Goal: Task Accomplishment & Management: Use online tool/utility

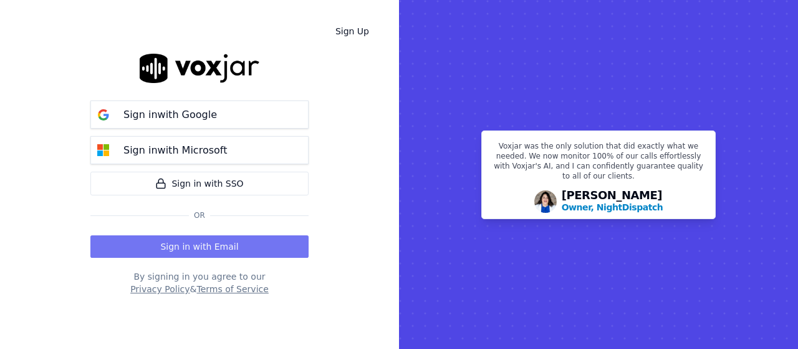
click at [216, 246] on button "Sign in with Email" at bounding box center [199, 246] width 218 height 22
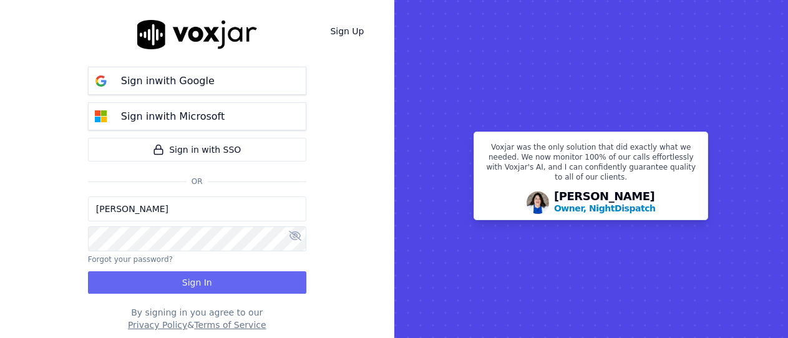
click at [173, 208] on input "[PERSON_NAME]" at bounding box center [197, 208] width 218 height 25
click at [144, 213] on input "[PERSON_NAME][EMAIL_ADDRESS][DOMAIN_NAME]" at bounding box center [197, 208] width 218 height 25
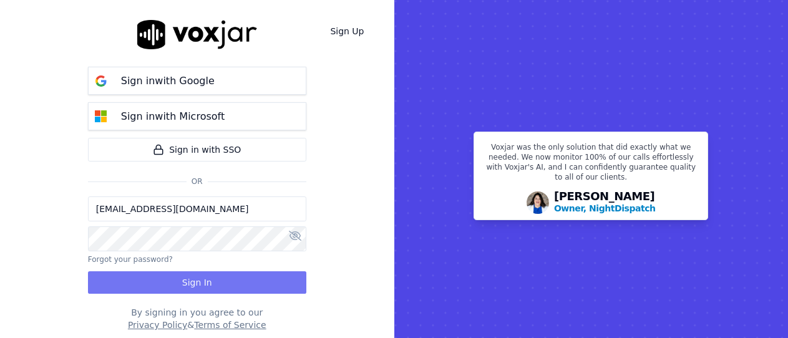
type input "[EMAIL_ADDRESS][DOMAIN_NAME]"
click at [243, 284] on button "Sign In" at bounding box center [197, 282] width 218 height 22
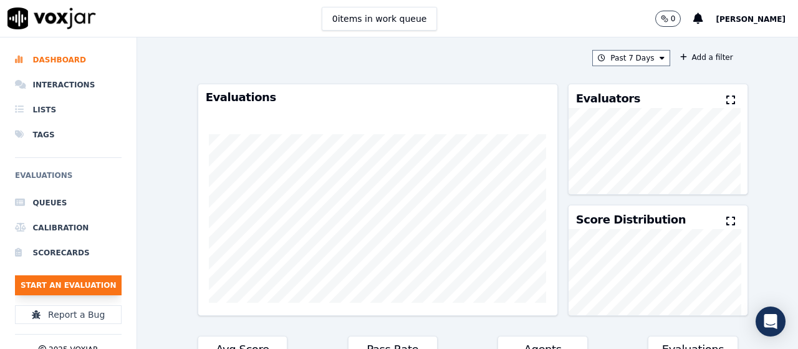
click at [63, 290] on button "Start an Evaluation" at bounding box center [68, 285] width 107 height 20
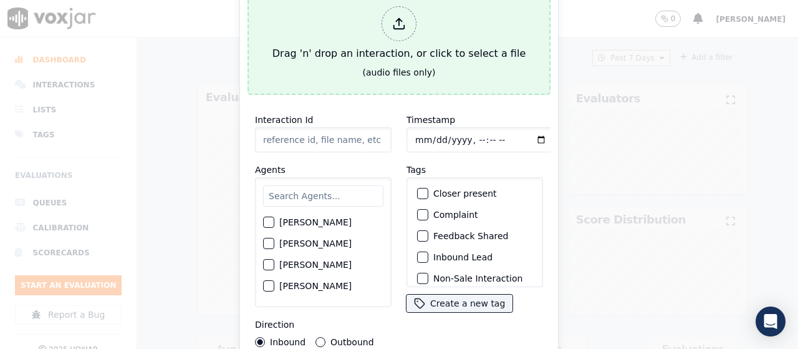
click at [353, 49] on div "Drag 'n' drop an interaction, or click to select a file" at bounding box center [399, 33] width 263 height 65
type input "20250815-115517_6109064518-all.mp3"
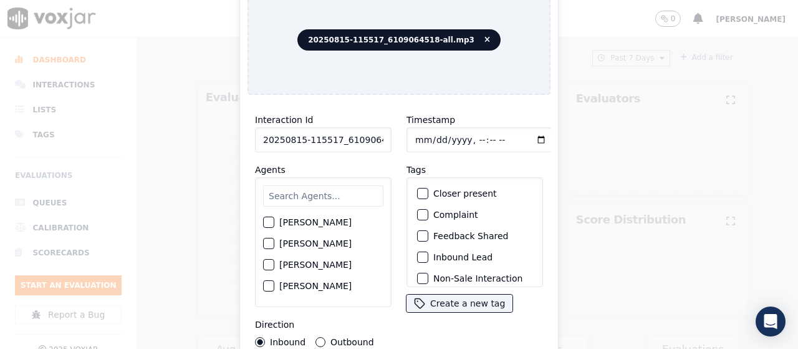
click at [295, 194] on input "text" at bounding box center [323, 195] width 120 height 21
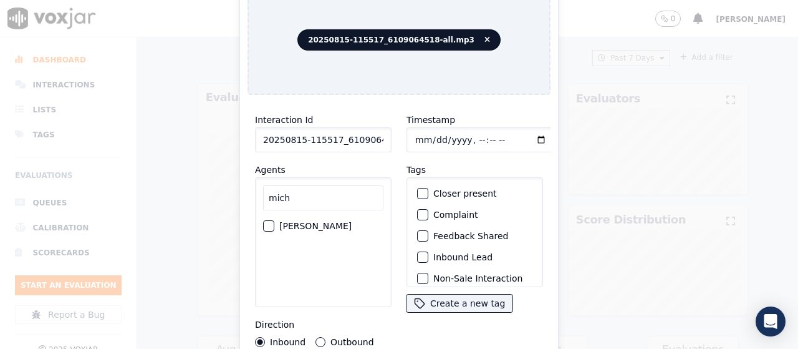
type input "mich"
click at [325, 221] on label "[PERSON_NAME]" at bounding box center [315, 225] width 72 height 9
click at [274, 220] on button "[PERSON_NAME]" at bounding box center [268, 225] width 11 height 11
click at [418, 138] on input "Timestamp" at bounding box center [481, 139] width 148 height 25
type input "[DATE]T13:41"
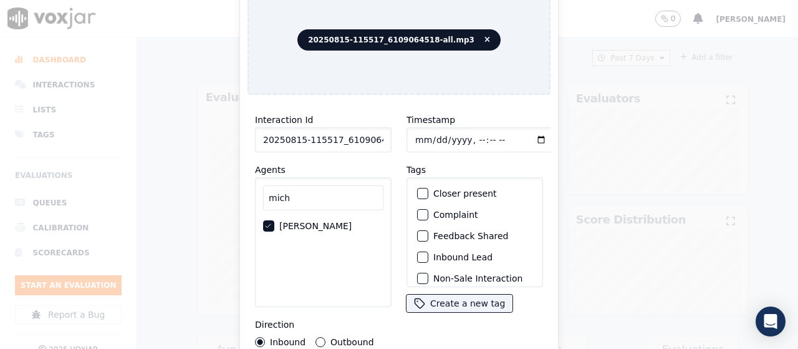
scroll to position [118, 0]
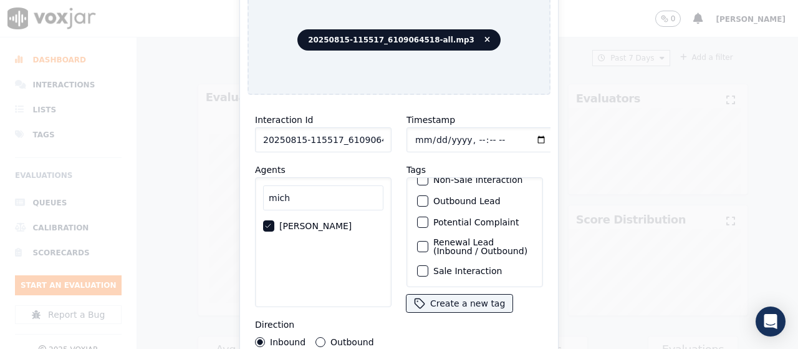
click at [460, 266] on label "Sale Interaction" at bounding box center [467, 270] width 69 height 9
click at [428, 265] on button "Sale Interaction" at bounding box center [422, 270] width 11 height 11
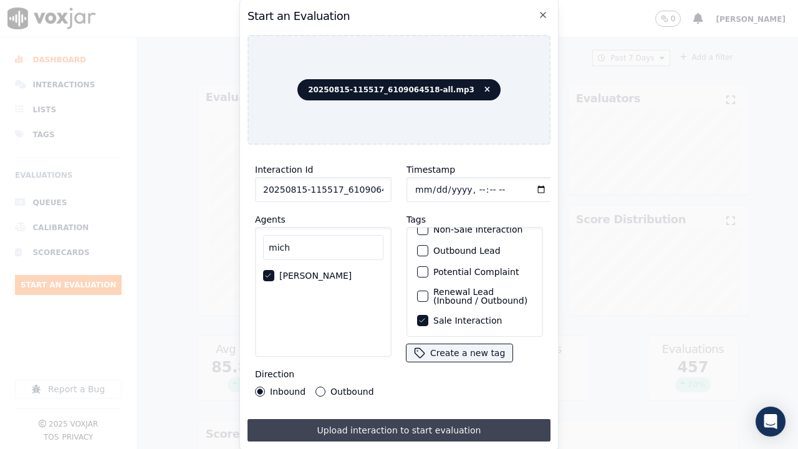
click at [433, 348] on button "Upload interaction to start evaluation" at bounding box center [399, 430] width 303 height 22
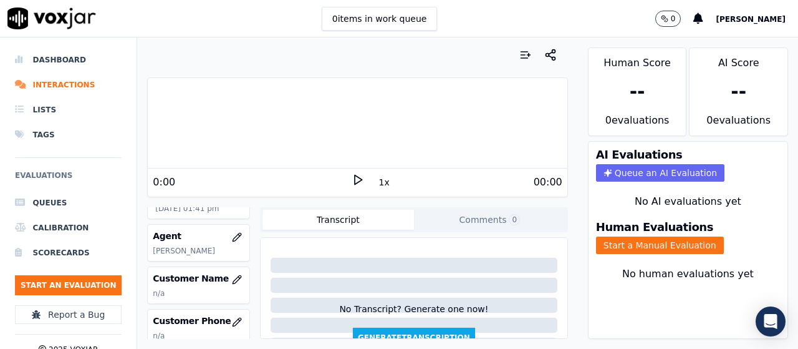
scroll to position [125, 0]
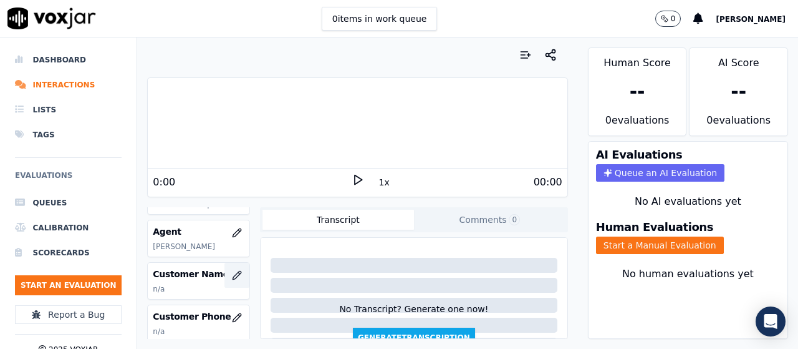
click at [232, 279] on icon "button" at bounding box center [237, 275] width 10 height 10
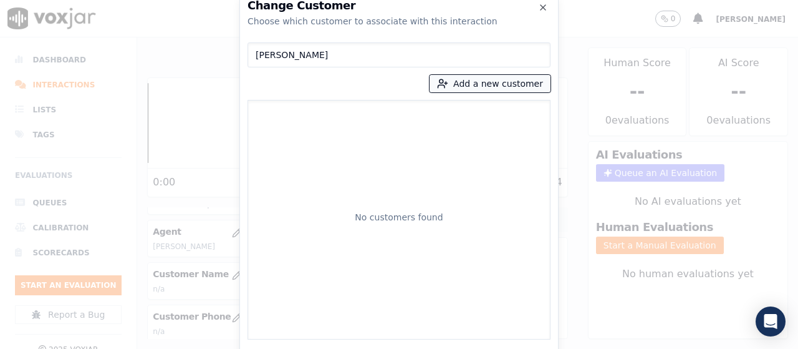
type input "[PERSON_NAME]"
click at [481, 78] on button "Add a new customer" at bounding box center [490, 83] width 121 height 17
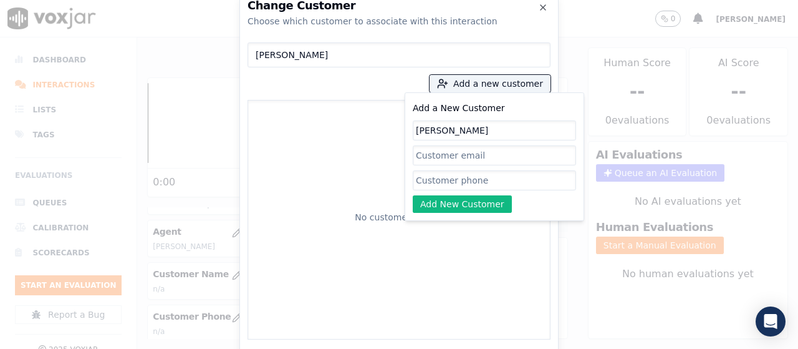
type input "[PERSON_NAME]"
click at [462, 180] on input "Add a New Customer" at bounding box center [494, 180] width 163 height 20
paste input "6109064518"
paste input "4844727664"
type input "6109064518-4844727664"
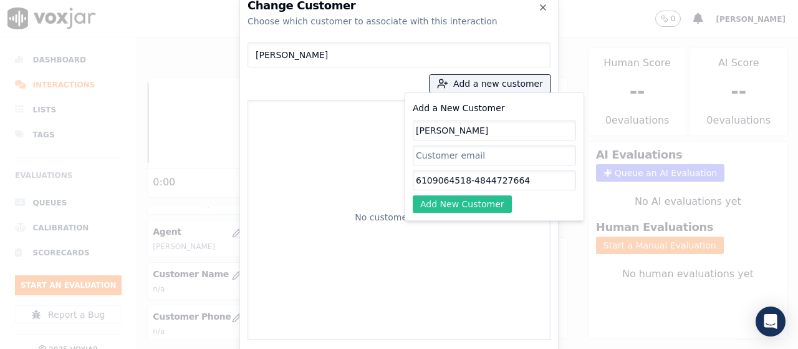
click at [438, 201] on button "Add New Customer" at bounding box center [462, 203] width 99 height 17
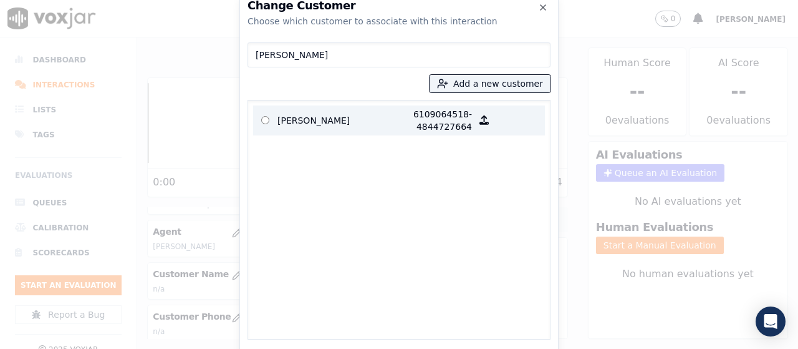
click at [286, 117] on p "[PERSON_NAME]" at bounding box center [326, 120] width 97 height 25
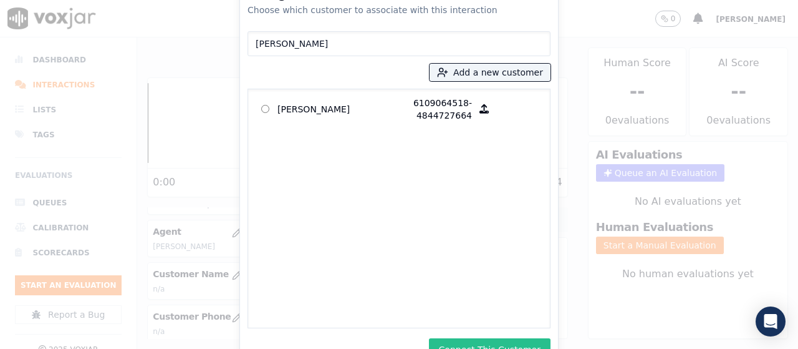
click at [511, 341] on button "Connect This Customer" at bounding box center [490, 349] width 122 height 22
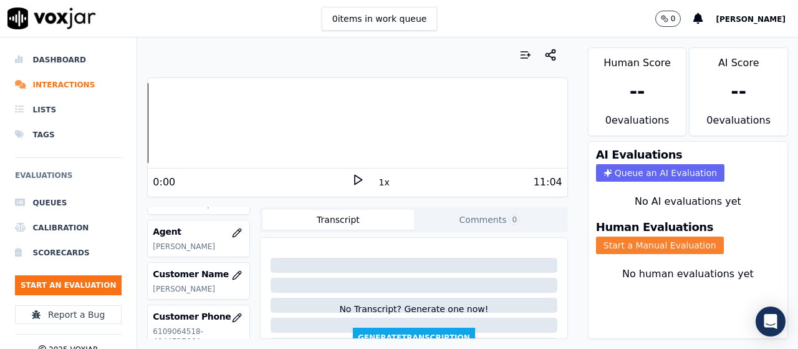
click at [647, 244] on button "Start a Manual Evaluation" at bounding box center [660, 244] width 128 height 17
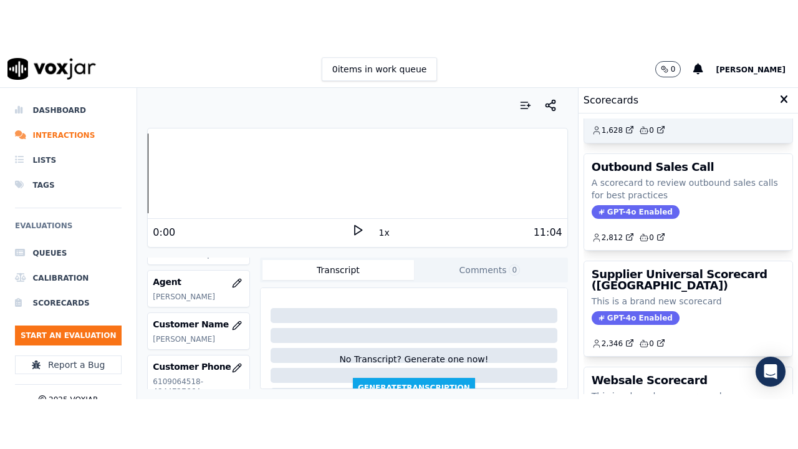
scroll to position [187, 0]
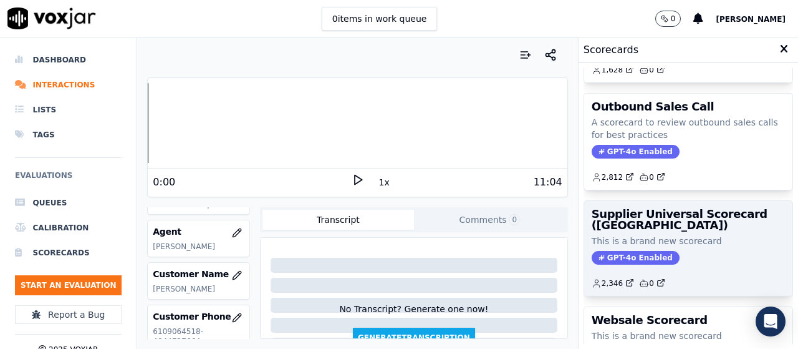
click at [636, 243] on p "This is a brand new scorecard" at bounding box center [688, 241] width 193 height 12
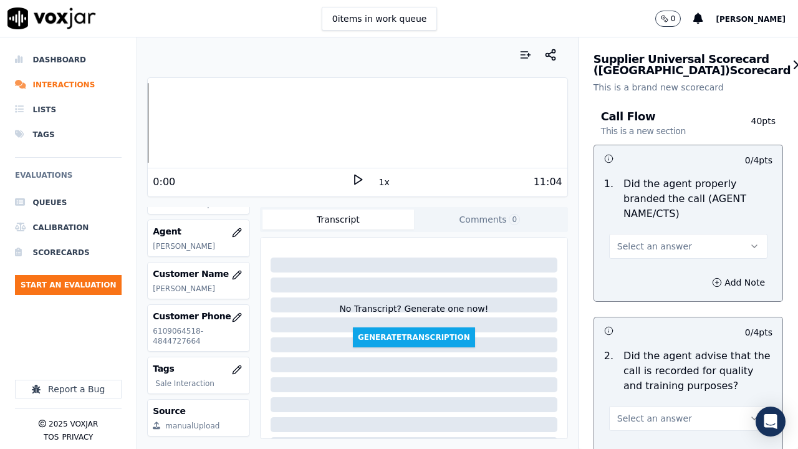
drag, startPoint x: 691, startPoint y: 243, endPoint x: 685, endPoint y: 253, distance: 10.9
click at [691, 243] on button "Select an answer" at bounding box center [688, 246] width 158 height 25
click at [662, 266] on div "Yes" at bounding box center [665, 274] width 135 height 20
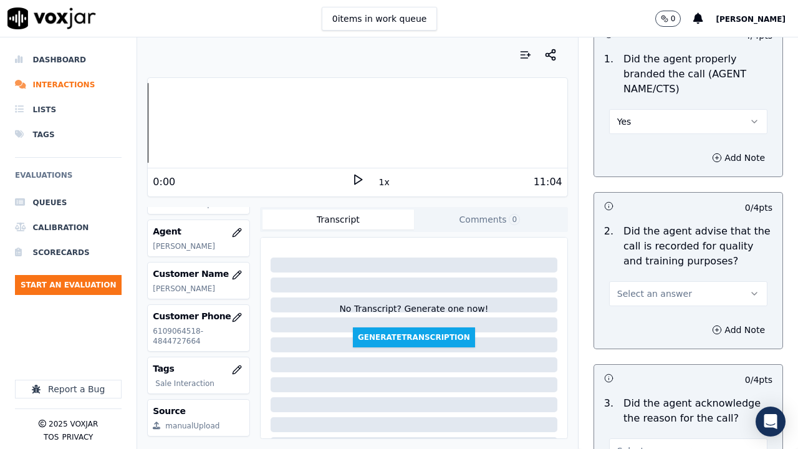
drag, startPoint x: 654, startPoint y: 291, endPoint x: 654, endPoint y: 302, distance: 11.2
click at [654, 291] on span "Select an answer" at bounding box center [654, 294] width 75 height 12
click at [652, 317] on div "Yes" at bounding box center [665, 322] width 135 height 20
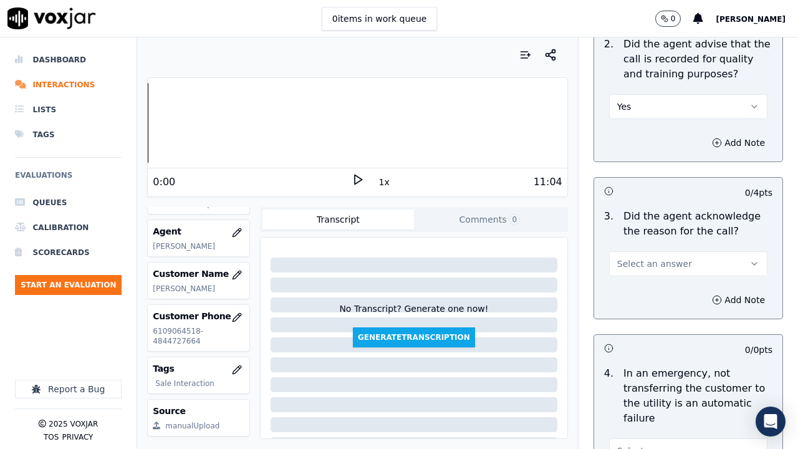
click at [650, 263] on span "Select an answer" at bounding box center [654, 264] width 75 height 12
click at [644, 294] on div "Yes" at bounding box center [665, 292] width 135 height 20
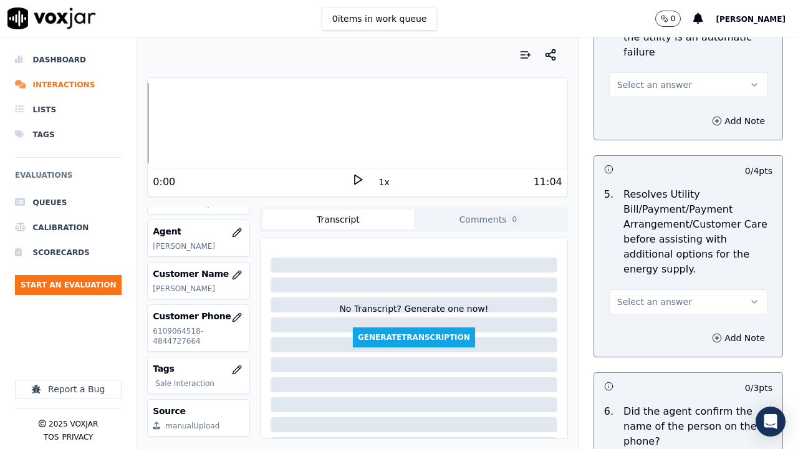
scroll to position [686, 0]
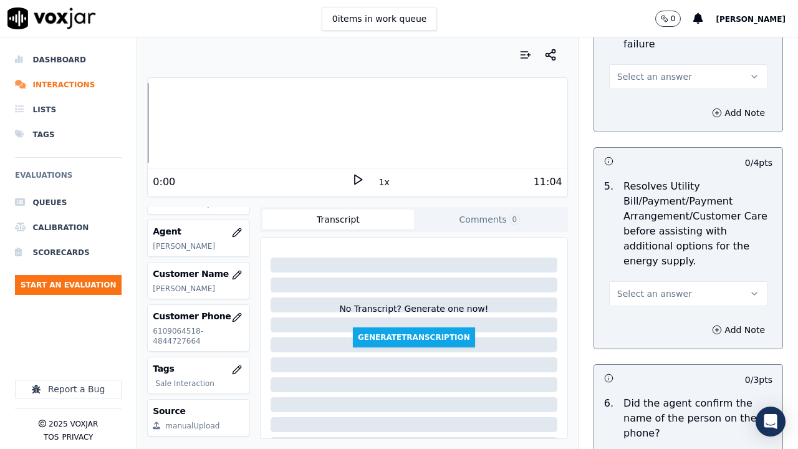
click at [628, 79] on span "Select an answer" at bounding box center [654, 76] width 75 height 12
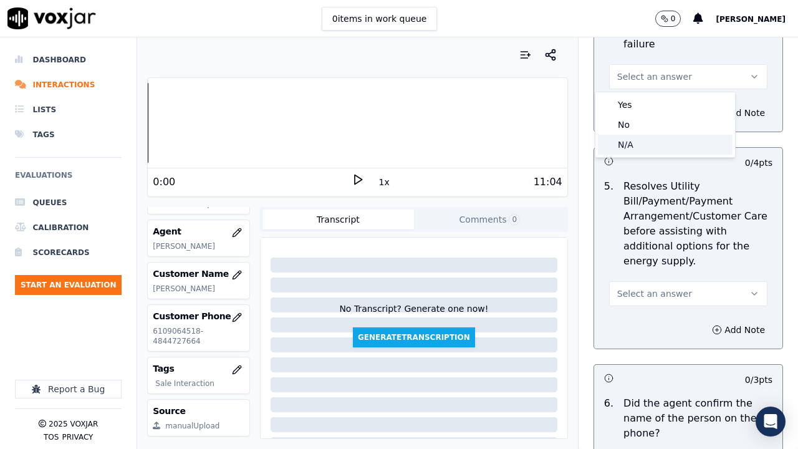
click at [644, 136] on div "N/A" at bounding box center [665, 145] width 135 height 20
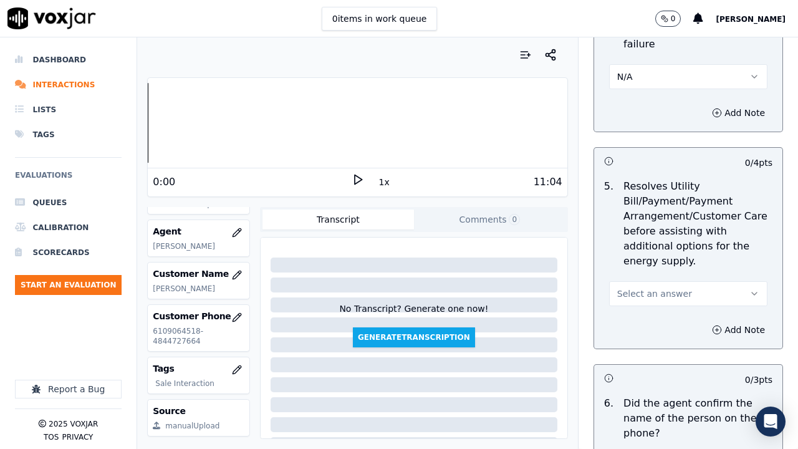
drag, startPoint x: 670, startPoint y: 284, endPoint x: 667, endPoint y: 302, distance: 18.4
click at [670, 286] on button "Select an answer" at bounding box center [688, 293] width 158 height 25
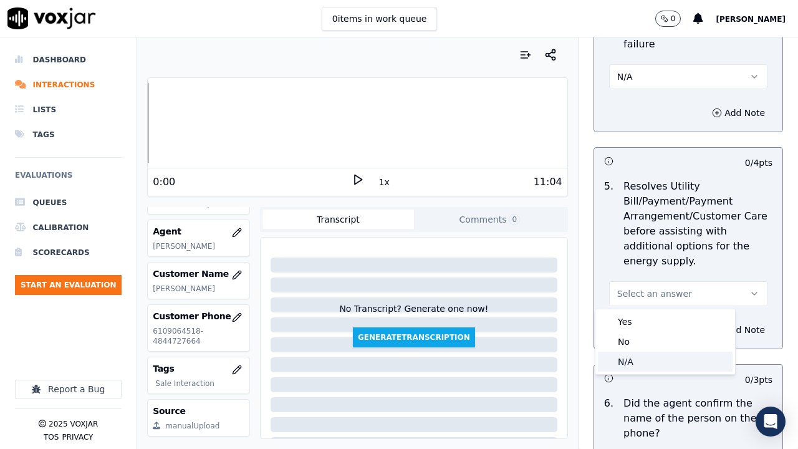
click at [639, 348] on div "N/A" at bounding box center [665, 362] width 135 height 20
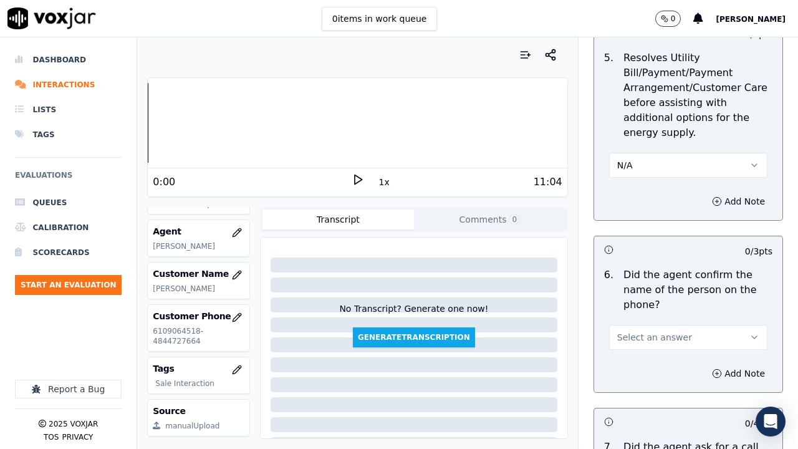
scroll to position [998, 0]
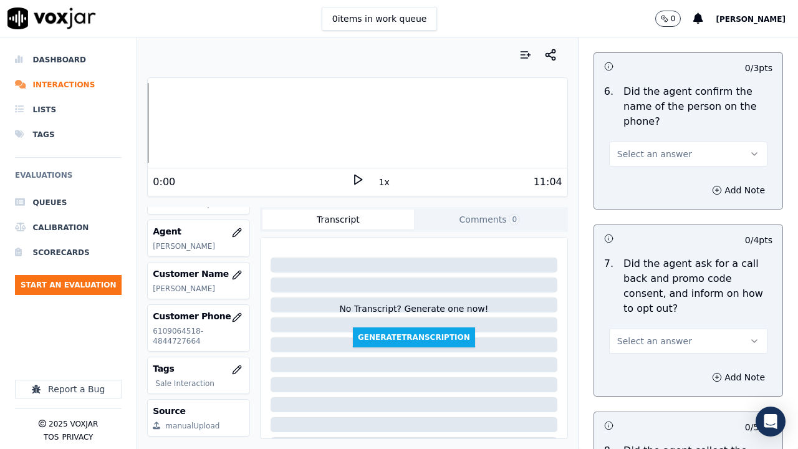
click at [622, 155] on span "Select an answer" at bounding box center [654, 154] width 75 height 12
drag, startPoint x: 629, startPoint y: 188, endPoint x: 675, endPoint y: 281, distance: 103.8
click at [629, 191] on div "Yes" at bounding box center [665, 182] width 135 height 20
click at [656, 348] on button "Select an answer" at bounding box center [688, 341] width 158 height 25
click at [644, 348] on div "Yes" at bounding box center [665, 369] width 135 height 20
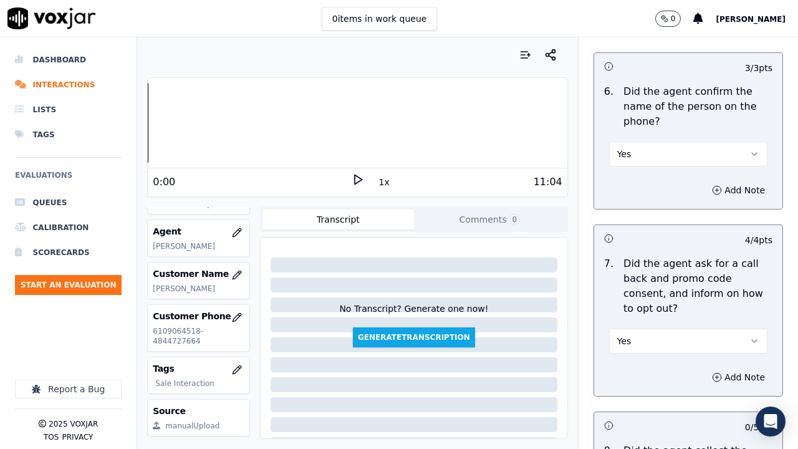
scroll to position [1310, 0]
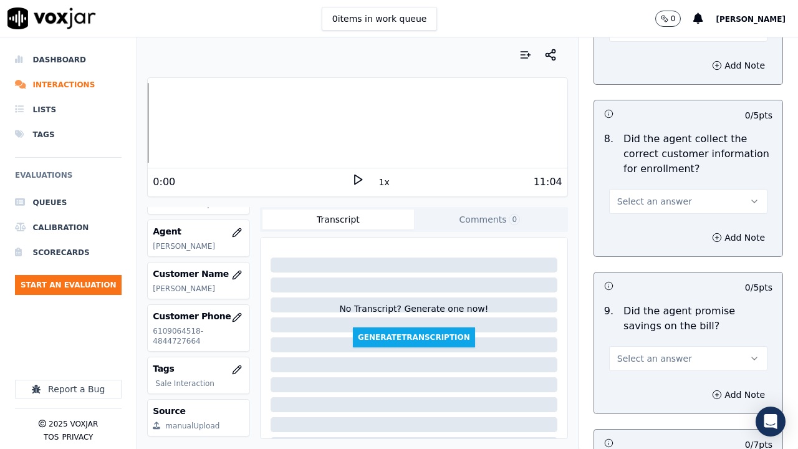
click at [646, 198] on span "Select an answer" at bounding box center [654, 201] width 75 height 12
drag, startPoint x: 639, startPoint y: 230, endPoint x: 637, endPoint y: 253, distance: 23.1
click at [637, 235] on div "Yes" at bounding box center [665, 230] width 135 height 20
click at [647, 348] on span "Select an answer" at bounding box center [654, 358] width 75 height 12
click at [643, 348] on div "Yes" at bounding box center [665, 387] width 135 height 20
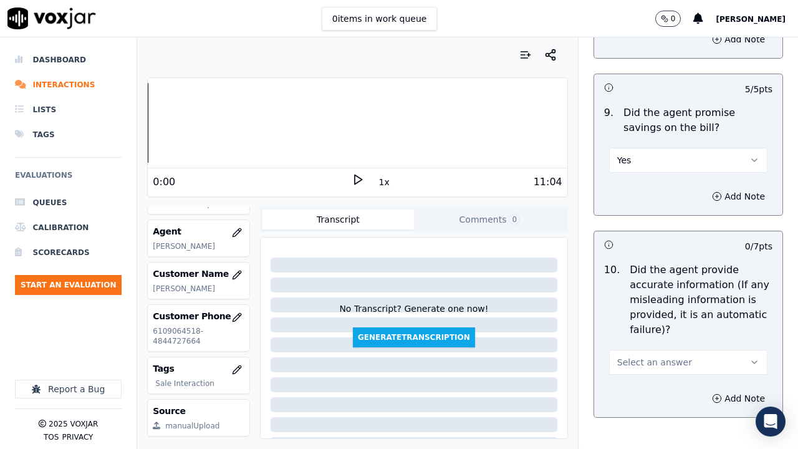
scroll to position [1684, 0]
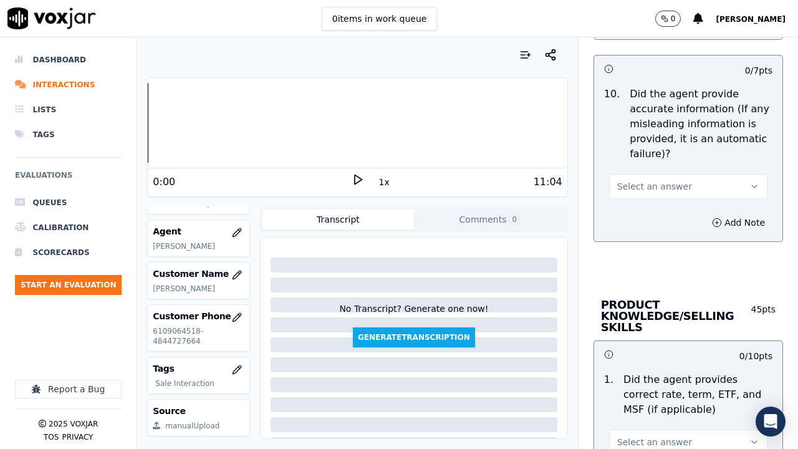
drag, startPoint x: 631, startPoint y: 188, endPoint x: 629, endPoint y: 196, distance: 8.2
click at [631, 190] on span "Select an answer" at bounding box center [654, 186] width 75 height 12
drag, startPoint x: 628, startPoint y: 212, endPoint x: 659, endPoint y: 379, distance: 169.9
click at [628, 215] on div "Yes" at bounding box center [665, 215] width 135 height 20
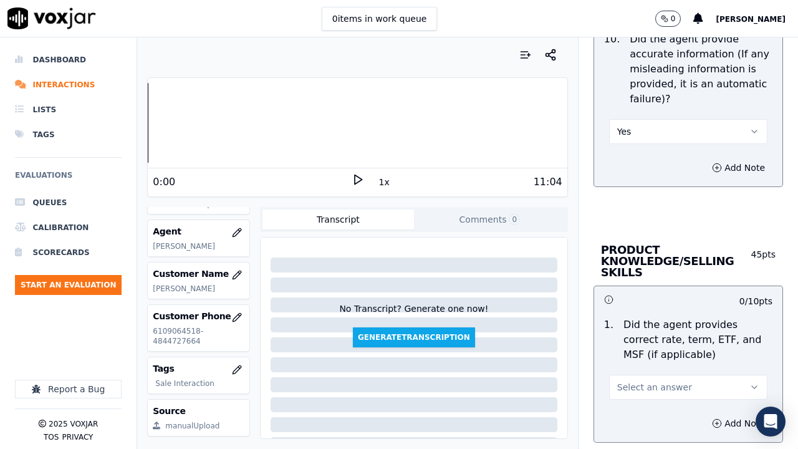
scroll to position [1809, 0]
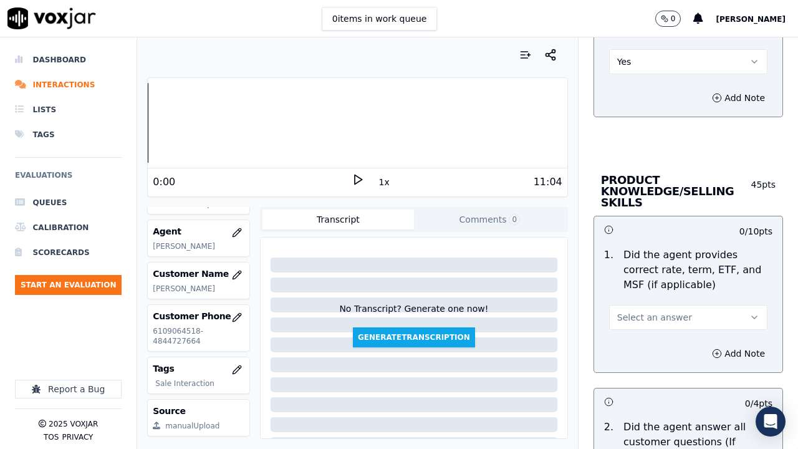
click at [649, 318] on span "Select an answer" at bounding box center [654, 317] width 75 height 12
click at [653, 348] on div "Yes" at bounding box center [665, 346] width 135 height 20
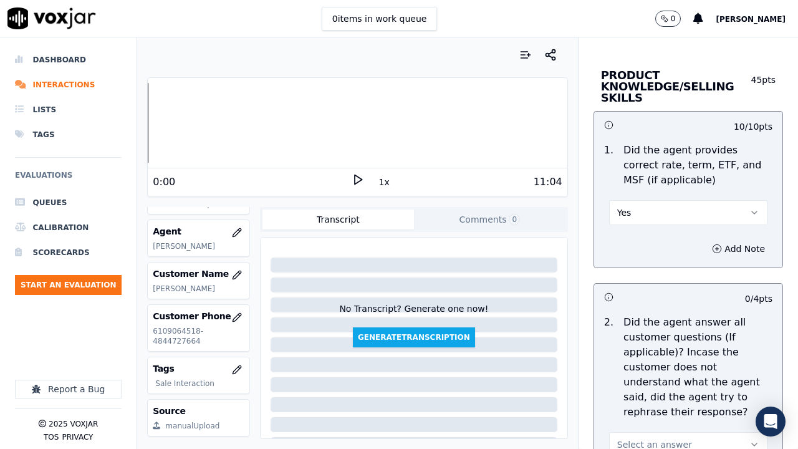
scroll to position [2058, 0]
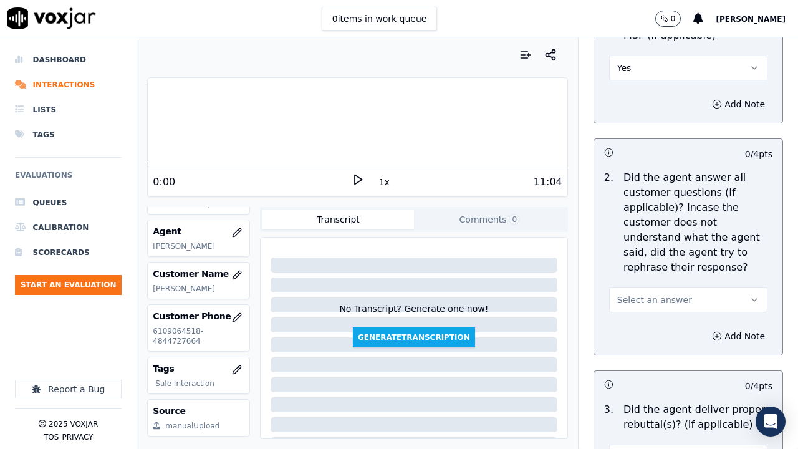
drag, startPoint x: 645, startPoint y: 292, endPoint x: 648, endPoint y: 305, distance: 13.5
click at [645, 294] on button "Select an answer" at bounding box center [688, 300] width 158 height 25
click at [647, 327] on div "Yes" at bounding box center [665, 328] width 135 height 20
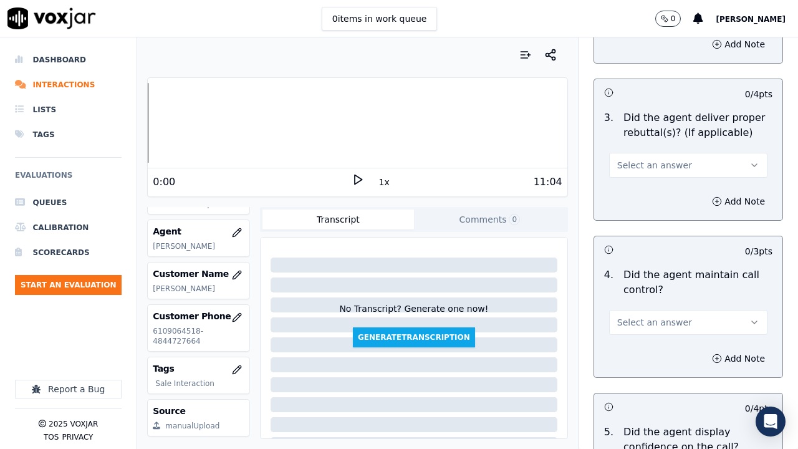
scroll to position [2370, 0]
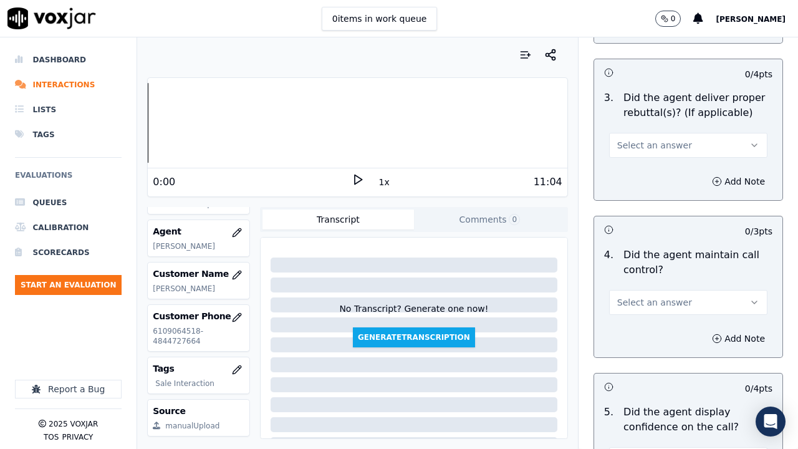
click at [627, 148] on span "Select an answer" at bounding box center [654, 145] width 75 height 12
click at [629, 173] on div "Yes" at bounding box center [665, 173] width 135 height 20
click at [642, 300] on span "Select an answer" at bounding box center [654, 302] width 75 height 12
click at [646, 327] on div "Yes" at bounding box center [665, 331] width 135 height 20
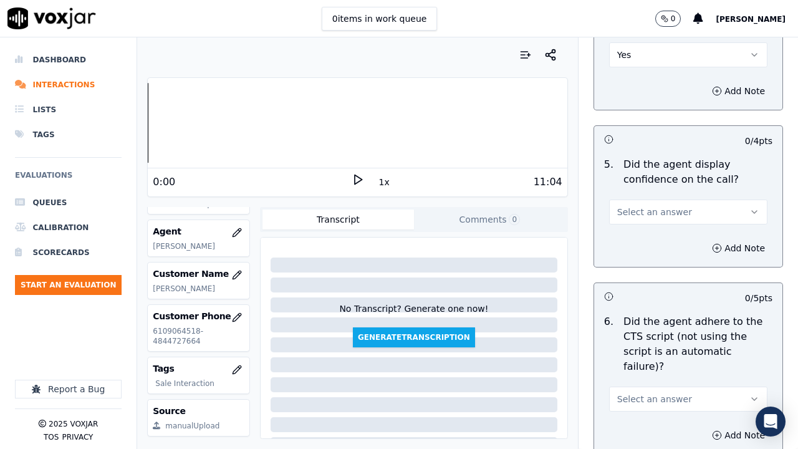
scroll to position [2619, 0]
drag, startPoint x: 627, startPoint y: 212, endPoint x: 628, endPoint y: 221, distance: 8.8
click at [627, 213] on span "Select an answer" at bounding box center [654, 210] width 75 height 12
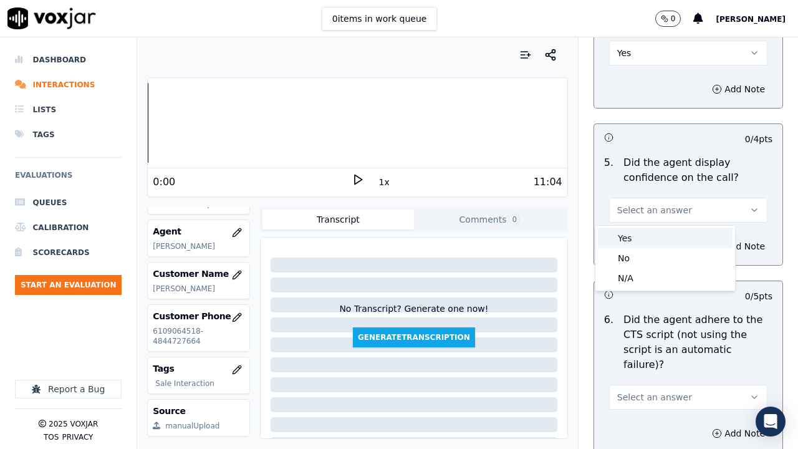
click at [631, 240] on div "Yes" at bounding box center [665, 238] width 135 height 20
click at [655, 348] on span "Select an answer" at bounding box center [654, 397] width 75 height 12
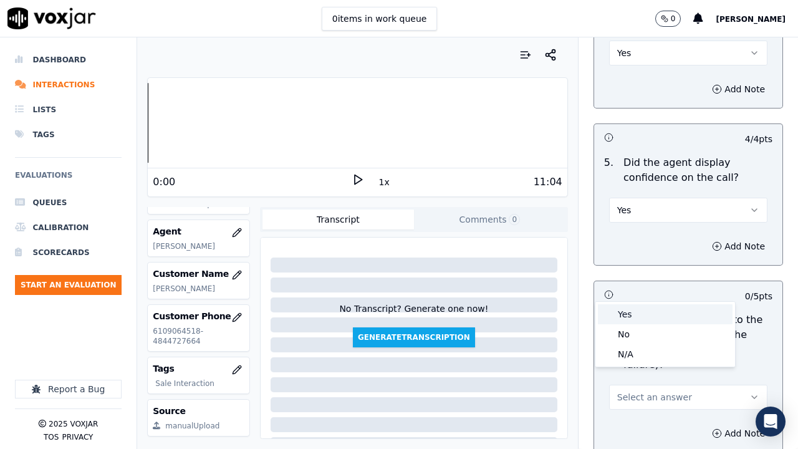
click at [625, 313] on div "Yes" at bounding box center [665, 314] width 135 height 20
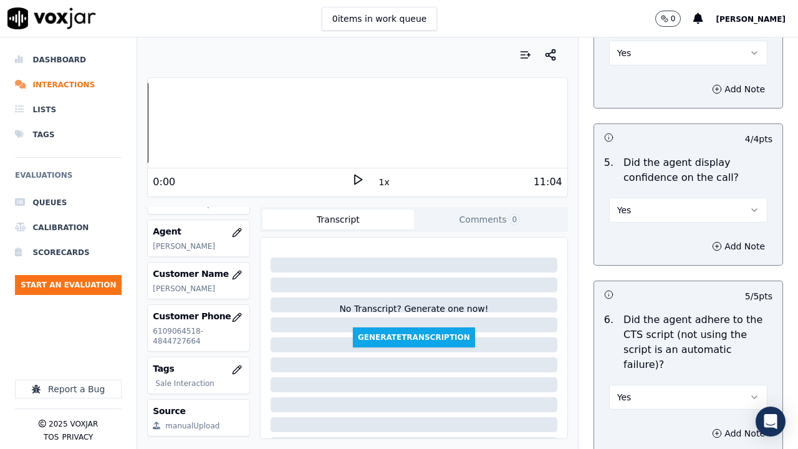
scroll to position [2994, 0]
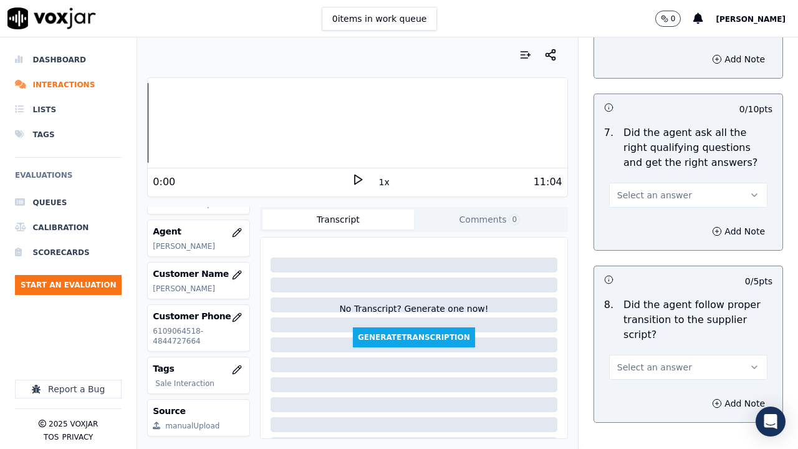
click at [634, 183] on button "Select an answer" at bounding box center [688, 195] width 158 height 25
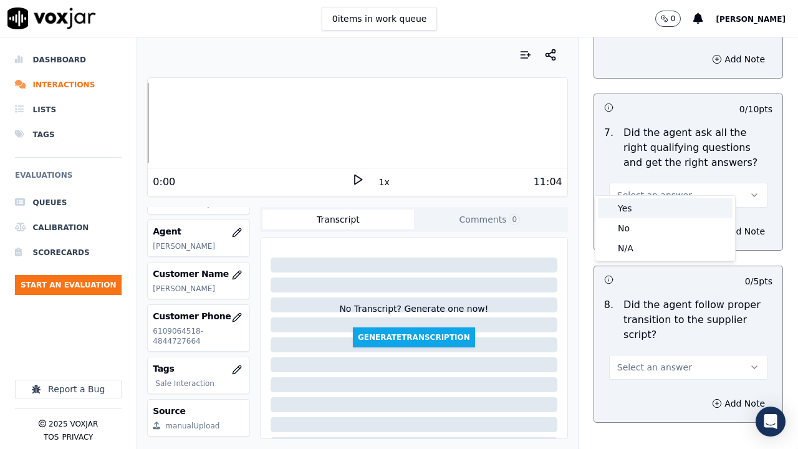
click at [644, 214] on div "Yes" at bounding box center [665, 208] width 135 height 20
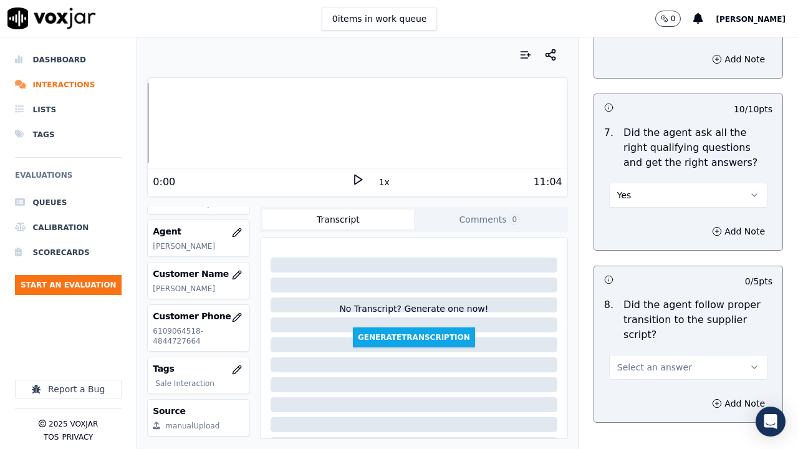
click at [642, 348] on span "Select an answer" at bounding box center [654, 367] width 75 height 12
click at [637, 348] on div "Yes" at bounding box center [665, 380] width 135 height 20
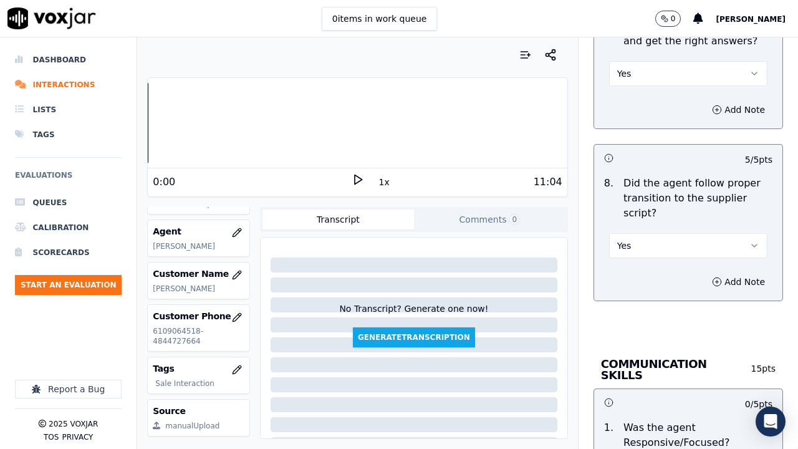
scroll to position [3305, 0]
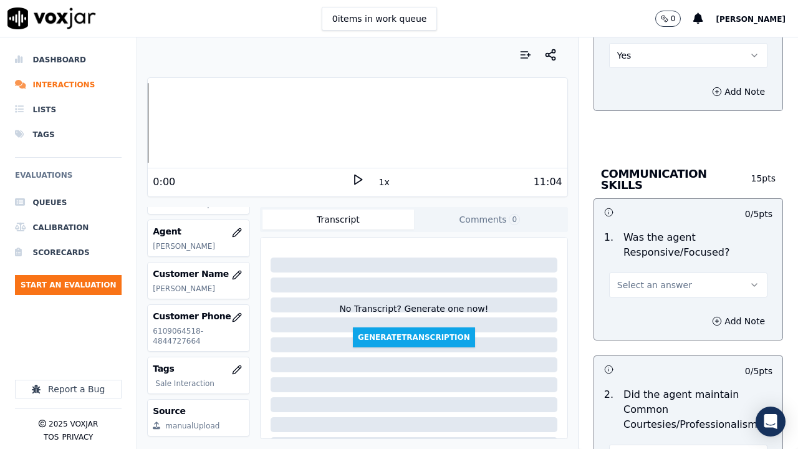
click at [632, 273] on button "Select an answer" at bounding box center [688, 285] width 158 height 25
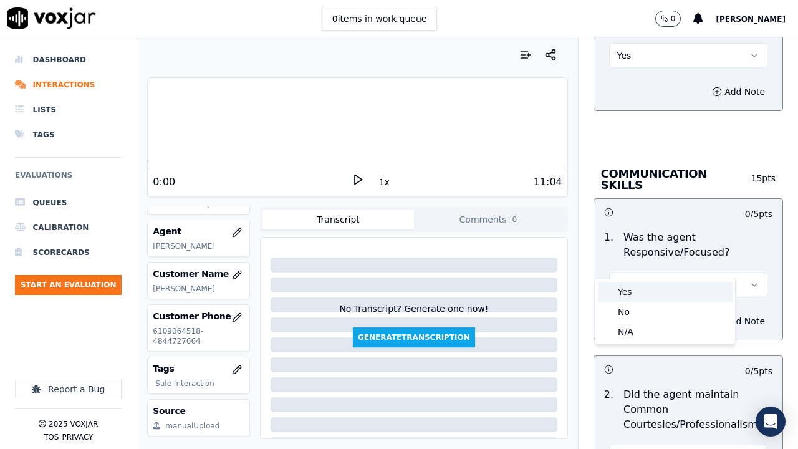
drag, startPoint x: 635, startPoint y: 293, endPoint x: 647, endPoint y: 323, distance: 32.4
click at [636, 299] on div "Yes" at bounding box center [665, 292] width 135 height 20
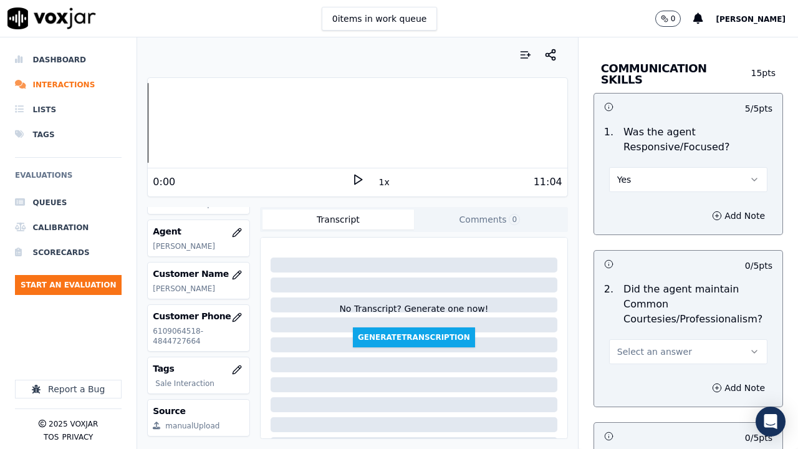
scroll to position [3555, 0]
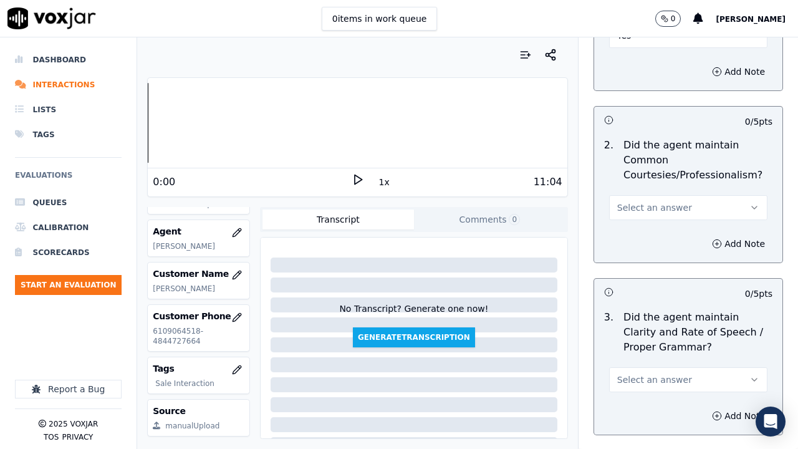
click at [646, 201] on span "Select an answer" at bounding box center [654, 207] width 75 height 12
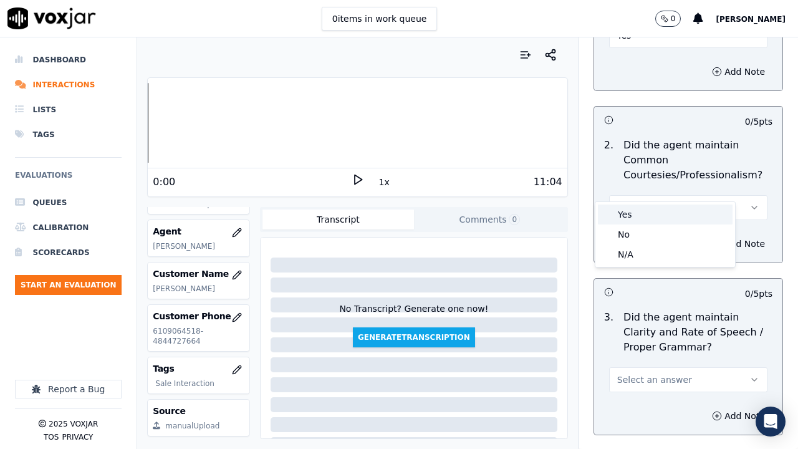
click at [650, 220] on div "Yes" at bounding box center [665, 215] width 135 height 20
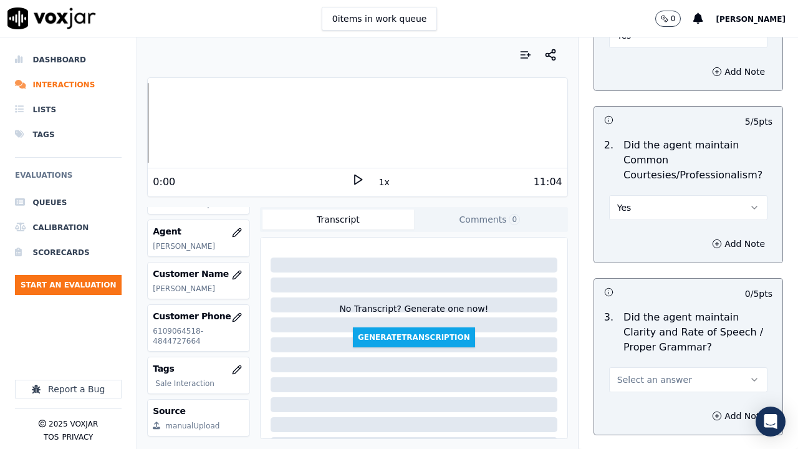
click at [648, 348] on span "Select an answer" at bounding box center [654, 380] width 75 height 12
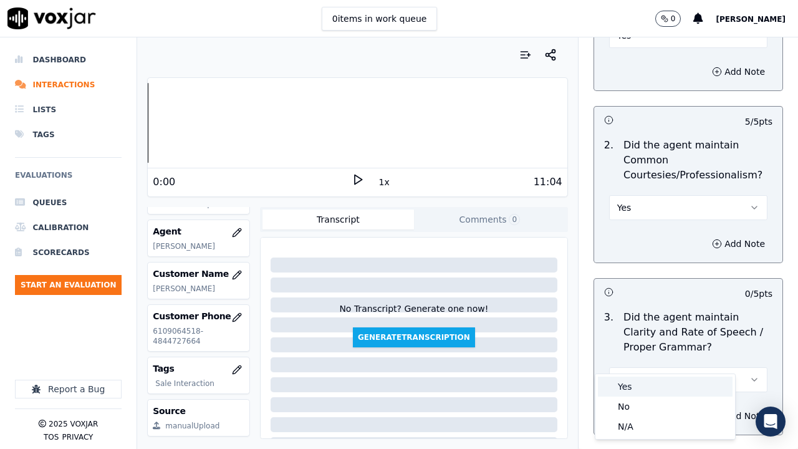
click at [639, 348] on div "Yes" at bounding box center [665, 387] width 135 height 20
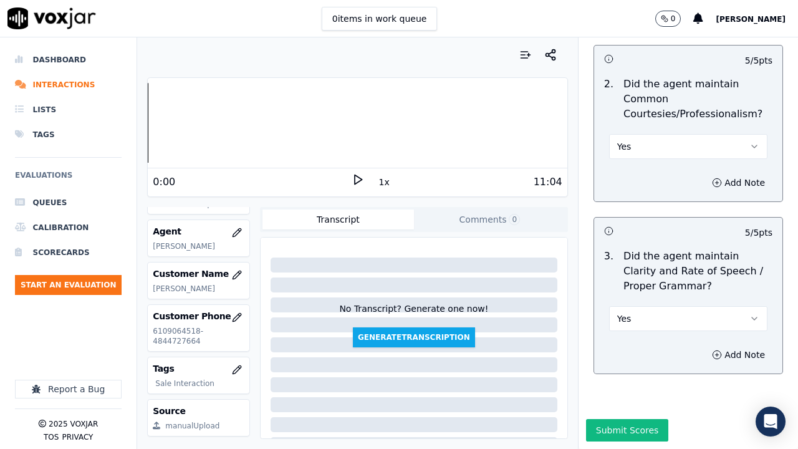
scroll to position [3627, 0]
click at [621, 348] on button "Submit Scores" at bounding box center [627, 430] width 83 height 22
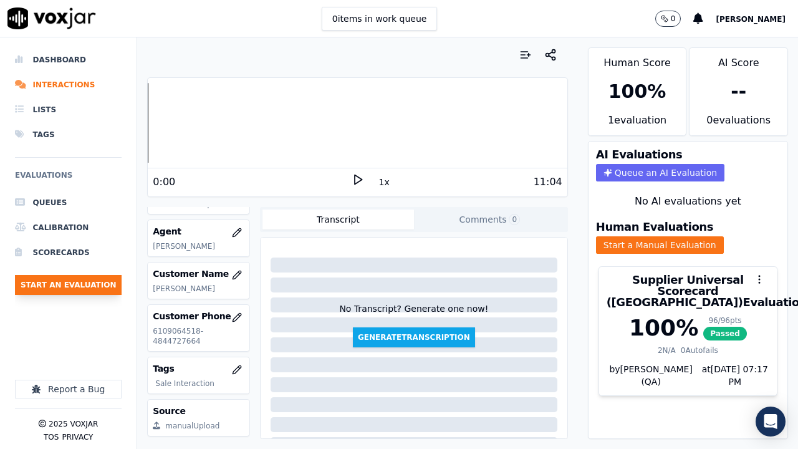
click at [69, 285] on button "Start an Evaluation" at bounding box center [68, 285] width 107 height 20
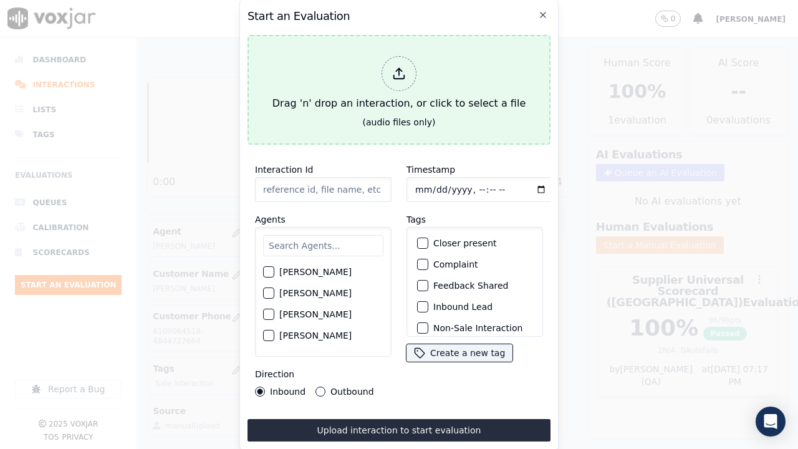
click at [433, 70] on div "Drag 'n' drop an interaction, or click to select a file" at bounding box center [399, 83] width 263 height 65
type input "20250815-154117_5707304110-all.mp3"
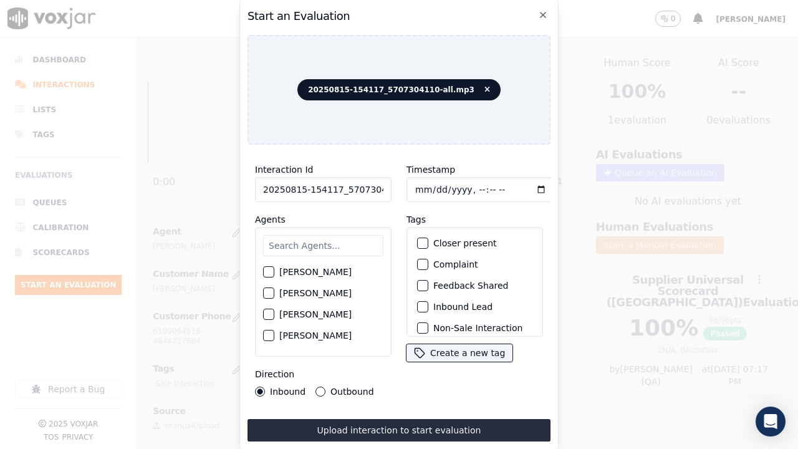
click at [307, 240] on input "text" at bounding box center [323, 245] width 120 height 21
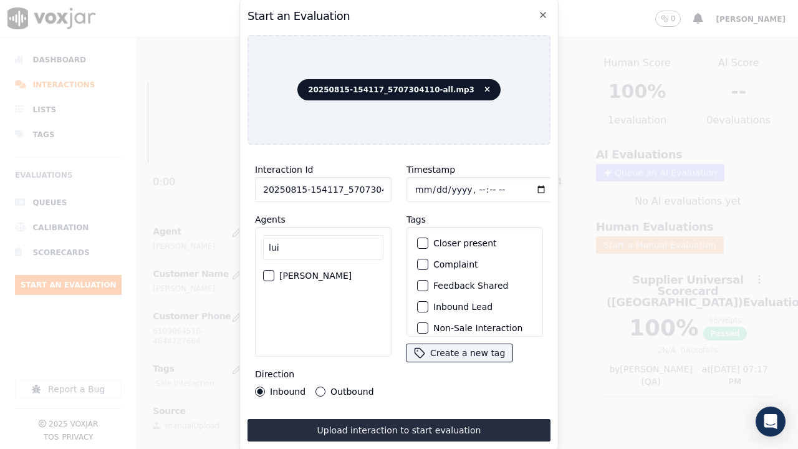
type input "lui"
click at [290, 273] on label "[PERSON_NAME]" at bounding box center [315, 275] width 72 height 9
click at [274, 273] on button "[PERSON_NAME]" at bounding box center [268, 275] width 11 height 11
click at [337, 348] on label "Outbound" at bounding box center [352, 391] width 43 height 9
click at [326, 348] on button "Outbound" at bounding box center [321, 392] width 10 height 10
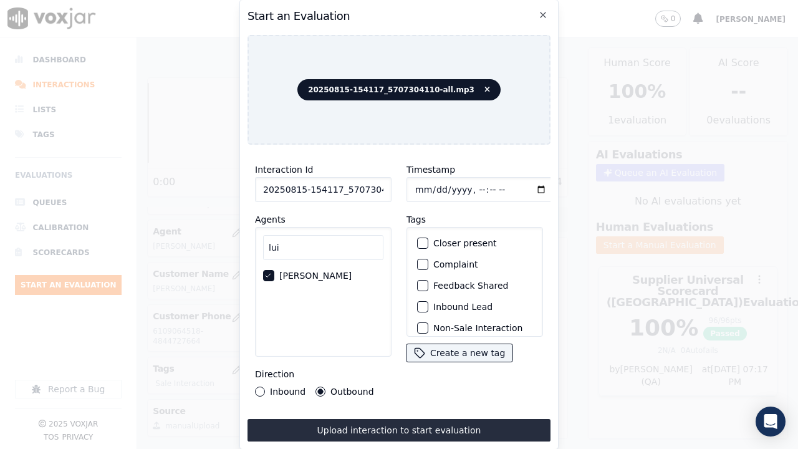
click at [413, 181] on input "Timestamp" at bounding box center [481, 189] width 148 height 25
type input "[DATE]T13:47"
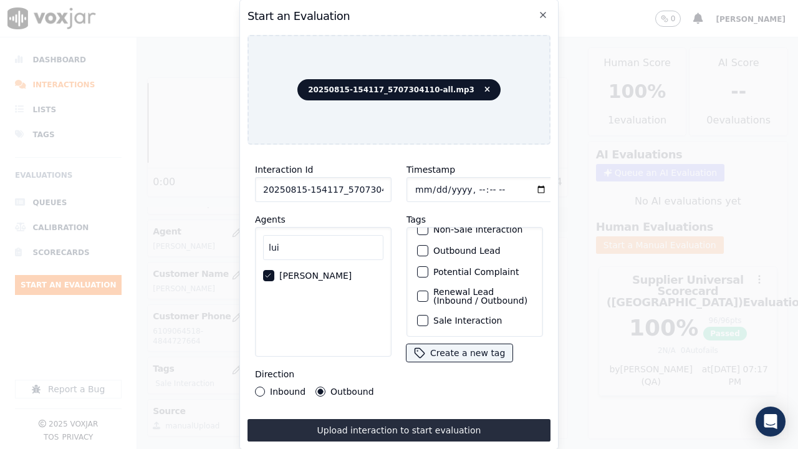
click at [465, 316] on label "Sale Interaction" at bounding box center [467, 320] width 69 height 9
click at [428, 315] on button "Sale Interaction" at bounding box center [422, 320] width 11 height 11
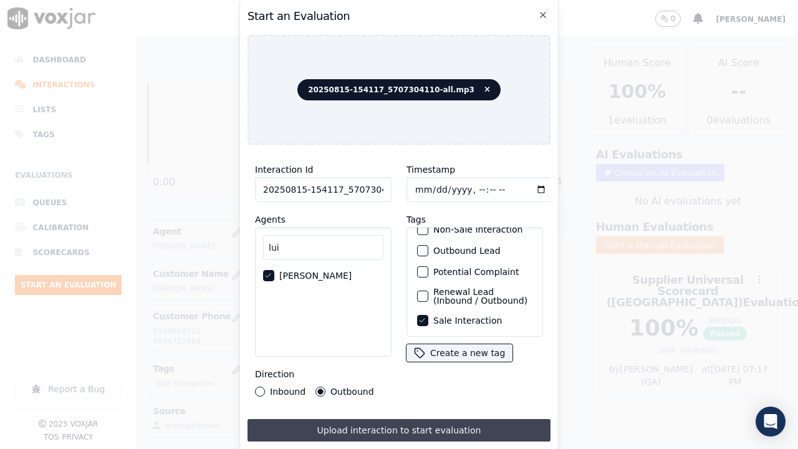
click at [437, 348] on button "Upload interaction to start evaluation" at bounding box center [399, 430] width 303 height 22
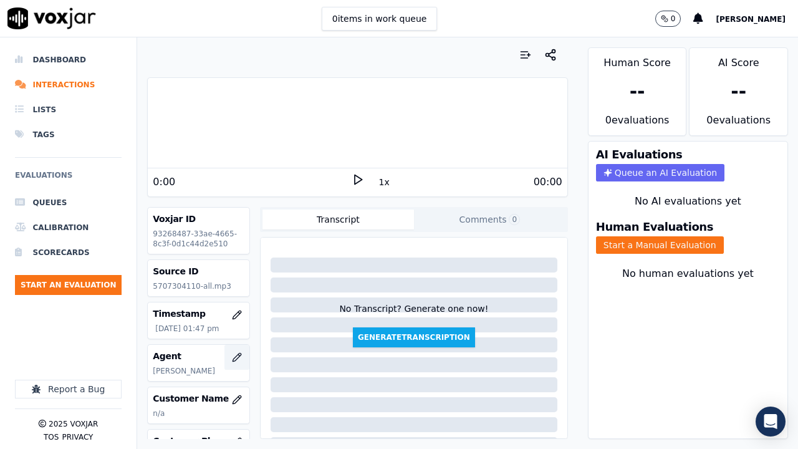
scroll to position [62, 0]
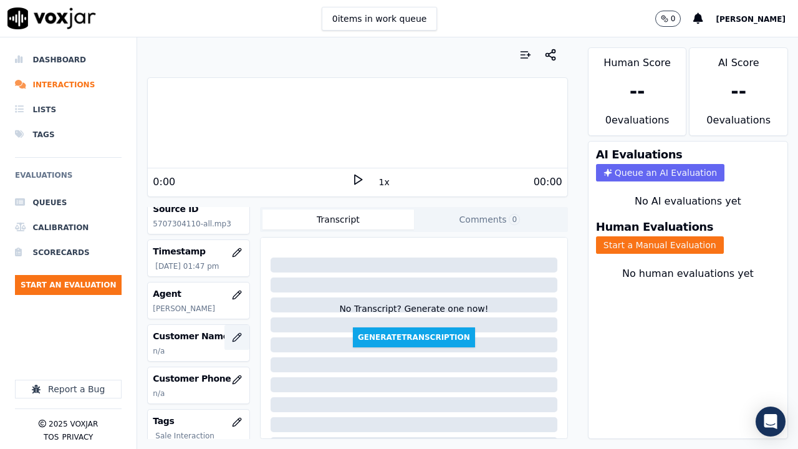
click at [233, 336] on icon "button" at bounding box center [237, 337] width 8 height 8
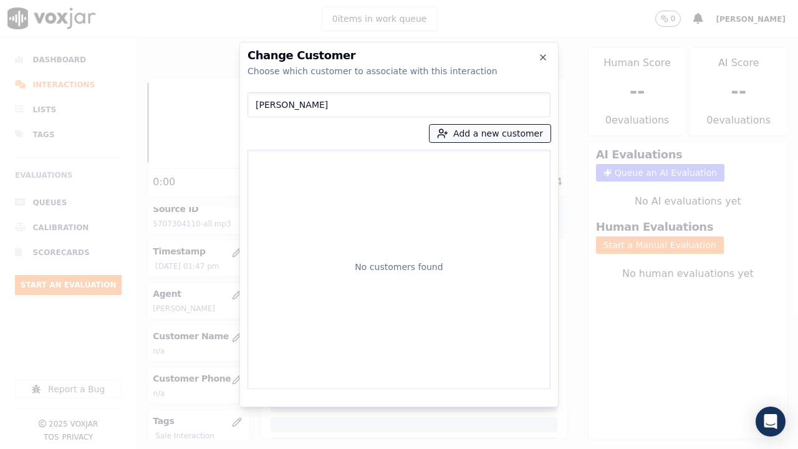
type input "[PERSON_NAME]"
click at [466, 129] on button "Add a new customer" at bounding box center [490, 133] width 121 height 17
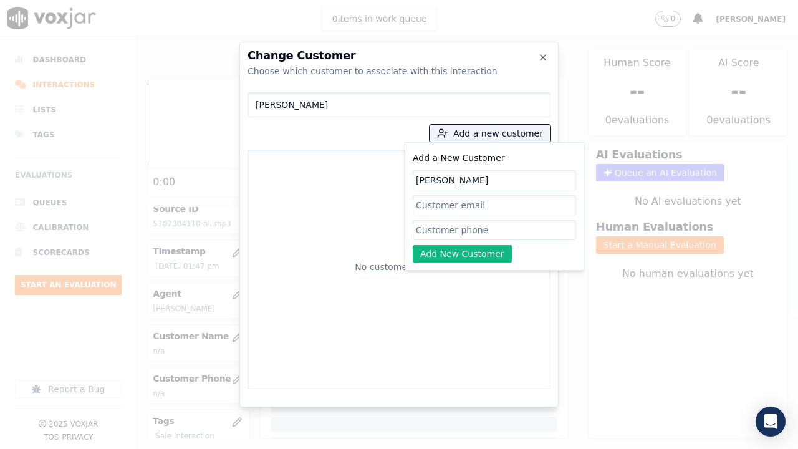
type input "[PERSON_NAME]"
click at [460, 231] on input "Add a New Customer" at bounding box center [494, 230] width 163 height 20
paste input "2124571717"
paste input "5707304110"
type input "2124571717-5707304110"
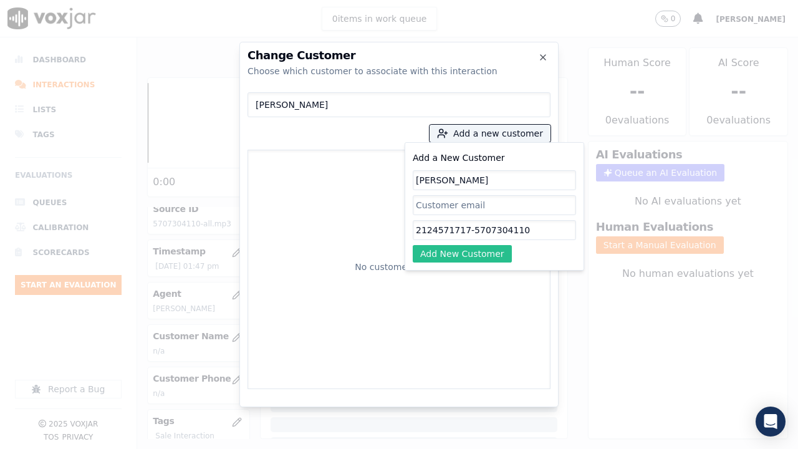
click at [481, 250] on button "Add New Customer" at bounding box center [462, 253] width 99 height 17
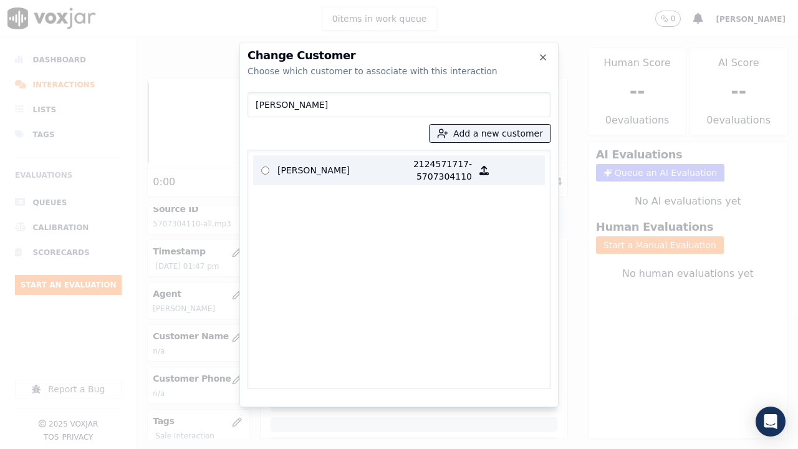
click at [295, 165] on p "[PERSON_NAME]" at bounding box center [326, 170] width 97 height 25
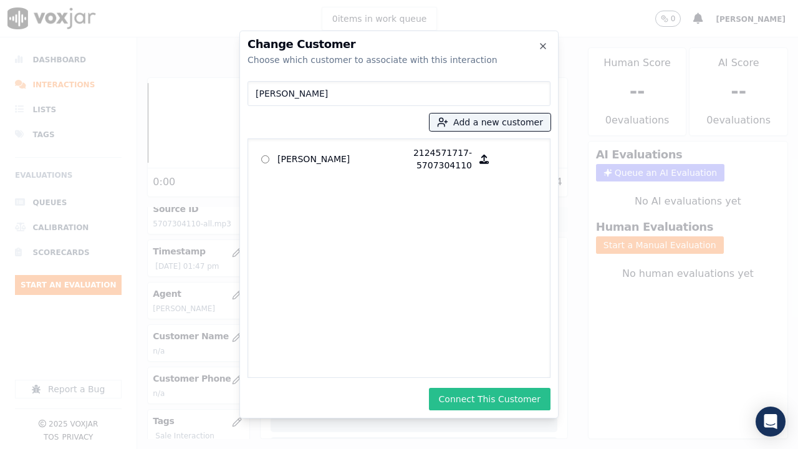
click at [498, 348] on button "Connect This Customer" at bounding box center [490, 399] width 122 height 22
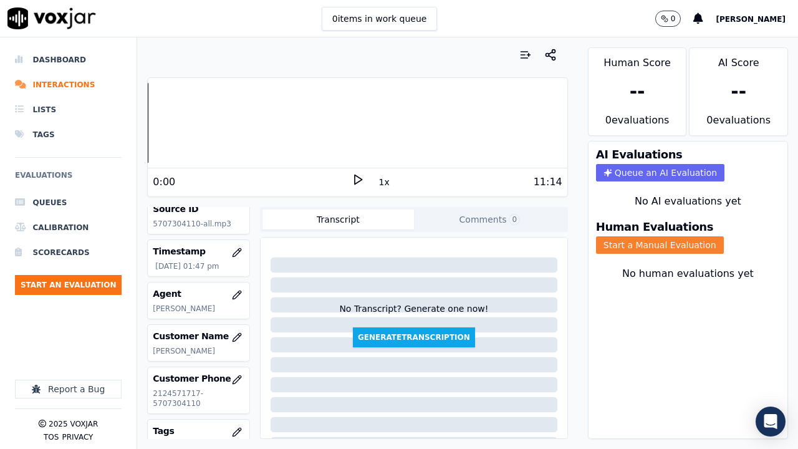
click at [640, 248] on button "Start a Manual Evaluation" at bounding box center [660, 244] width 128 height 17
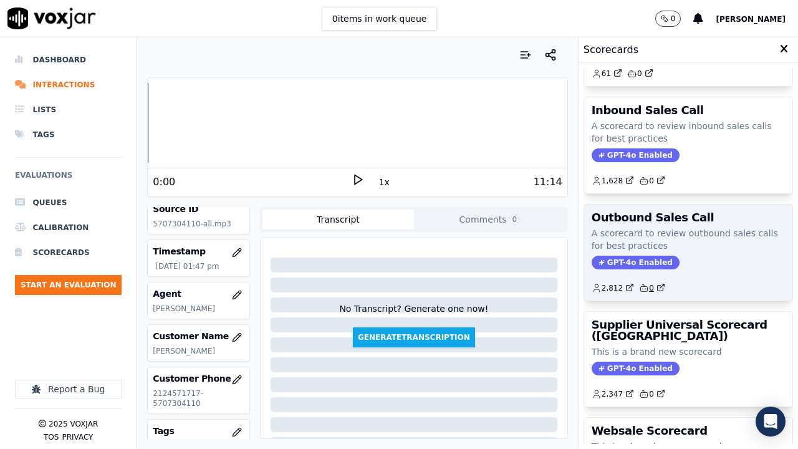
scroll to position [187, 0]
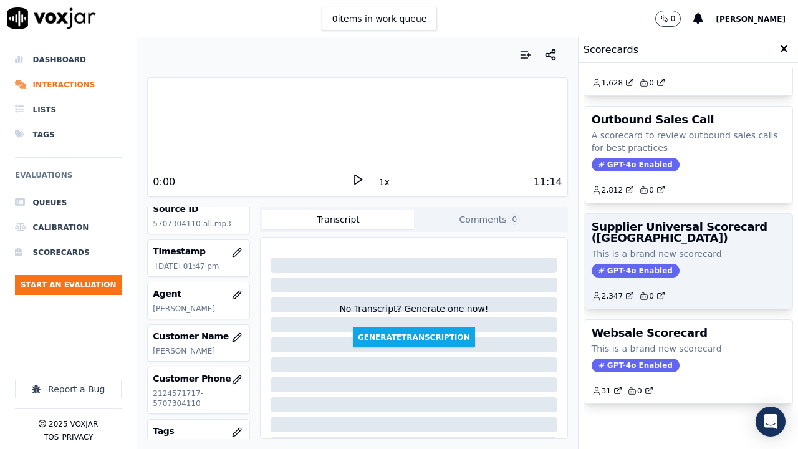
click at [626, 248] on p "This is a brand new scorecard" at bounding box center [688, 254] width 193 height 12
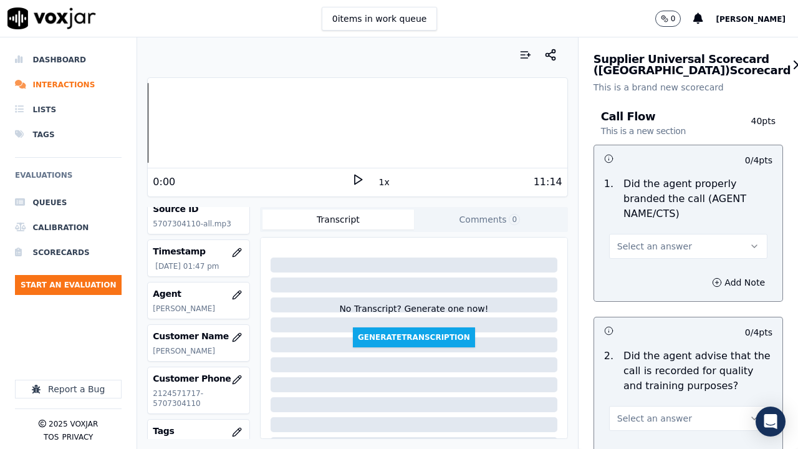
click at [658, 247] on span "Select an answer" at bounding box center [654, 246] width 75 height 12
click at [651, 284] on div "Yes" at bounding box center [665, 274] width 135 height 20
click at [643, 249] on button "Yes" at bounding box center [688, 246] width 158 height 25
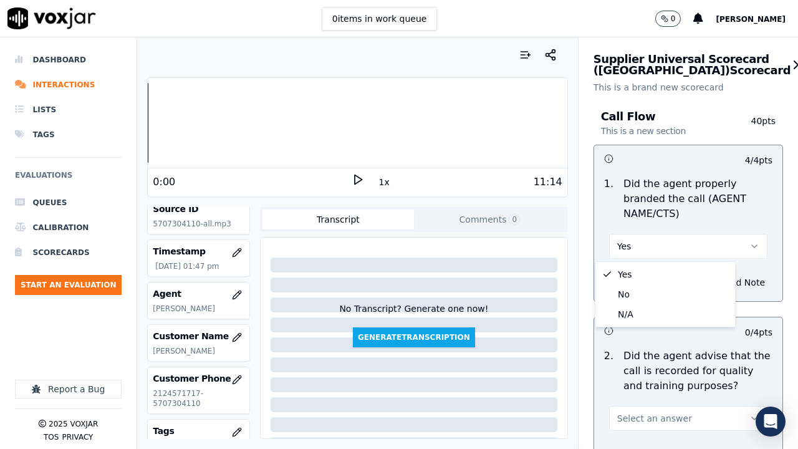
click at [723, 188] on p "Did the agent properly branded the call (AGENT NAME/CTS)" at bounding box center [698, 198] width 149 height 45
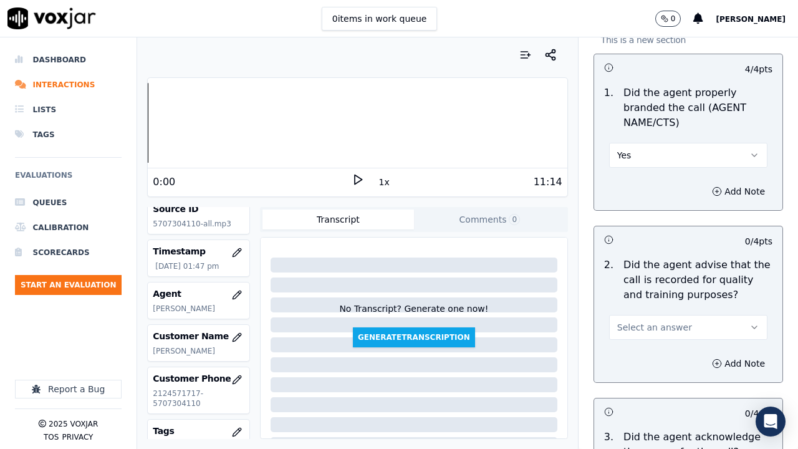
scroll to position [312, 0]
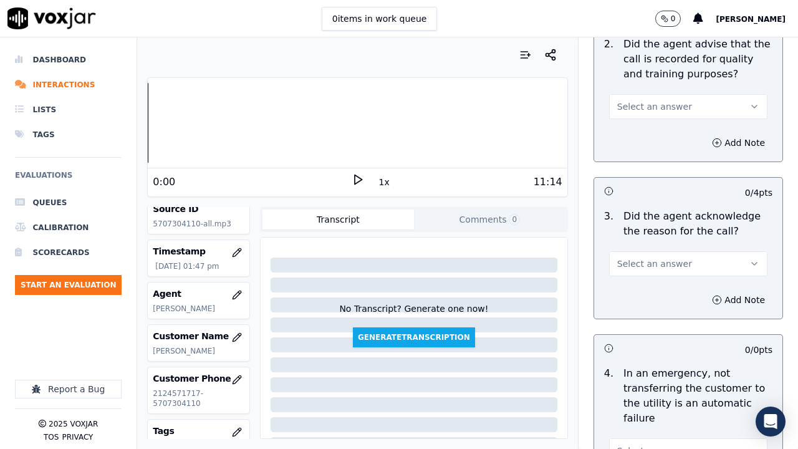
click at [646, 110] on span "Select an answer" at bounding box center [654, 106] width 75 height 12
drag, startPoint x: 646, startPoint y: 110, endPoint x: 692, endPoint y: 246, distance: 143.4
click at [643, 143] on div "Yes" at bounding box center [665, 135] width 135 height 20
click at [662, 263] on span "Select an answer" at bounding box center [654, 264] width 75 height 12
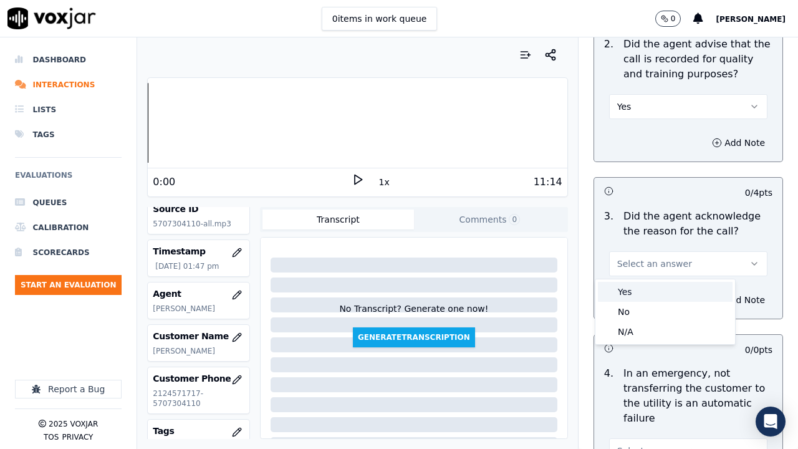
click at [645, 294] on div "Yes" at bounding box center [665, 292] width 135 height 20
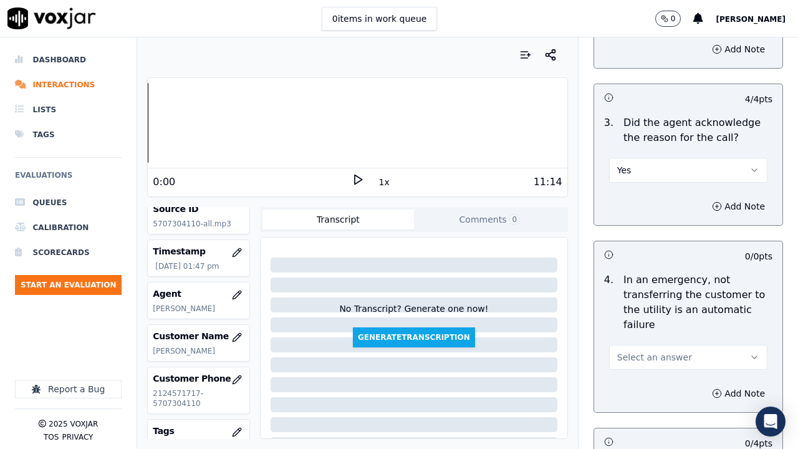
scroll to position [624, 0]
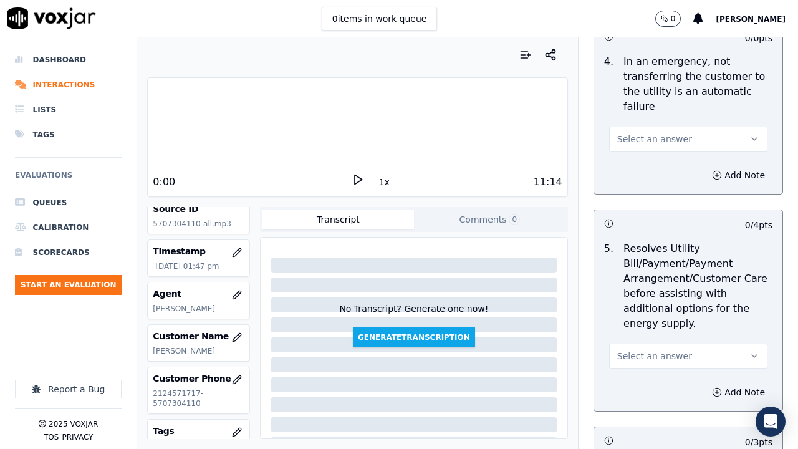
click at [628, 135] on button "Select an answer" at bounding box center [688, 139] width 158 height 25
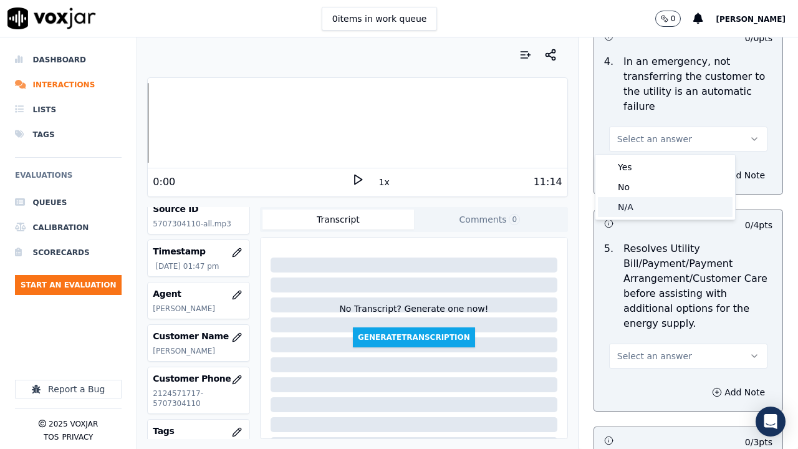
click at [645, 211] on div "N/A" at bounding box center [665, 207] width 135 height 20
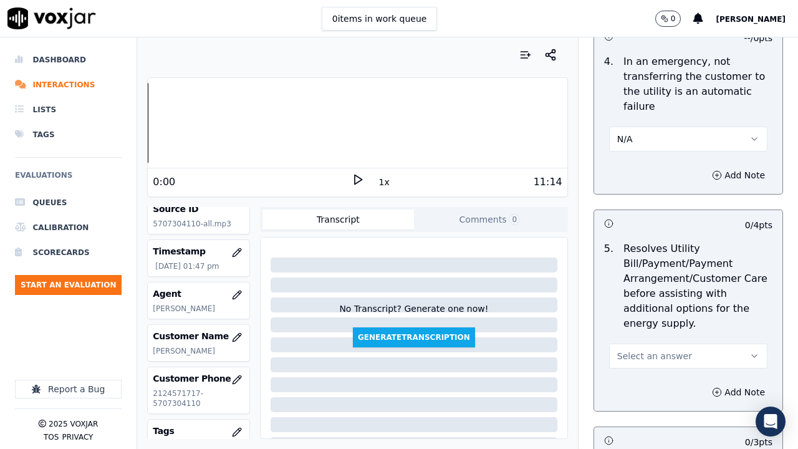
click at [663, 348] on button "Select an answer" at bounding box center [688, 356] width 158 height 25
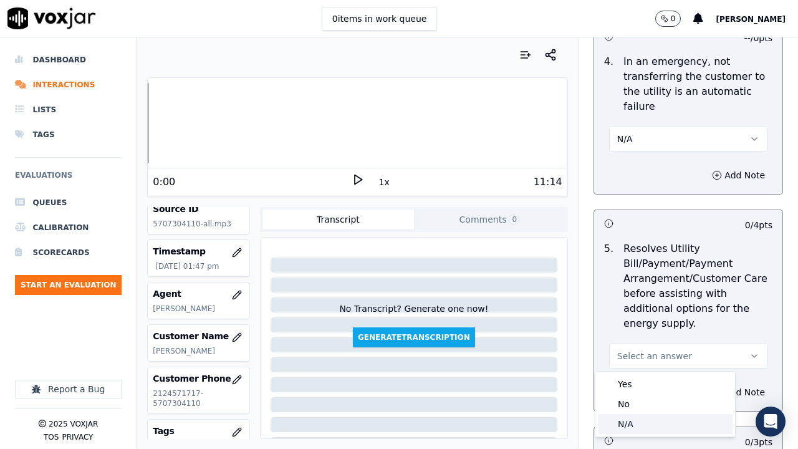
click at [650, 348] on div "N/A" at bounding box center [665, 424] width 135 height 20
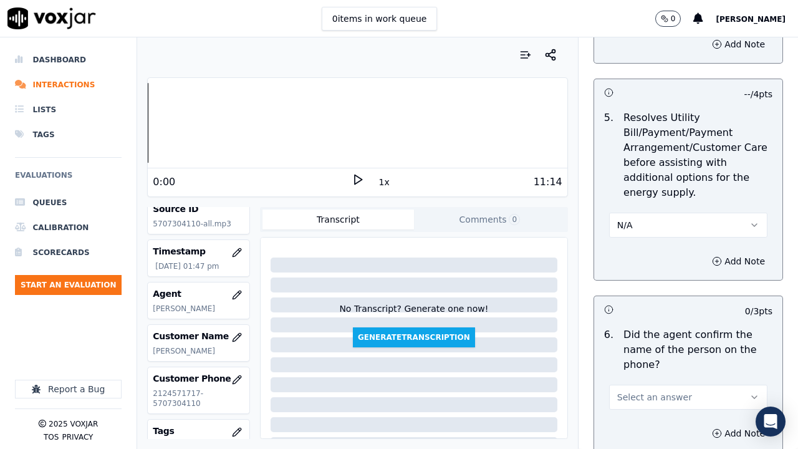
scroll to position [936, 0]
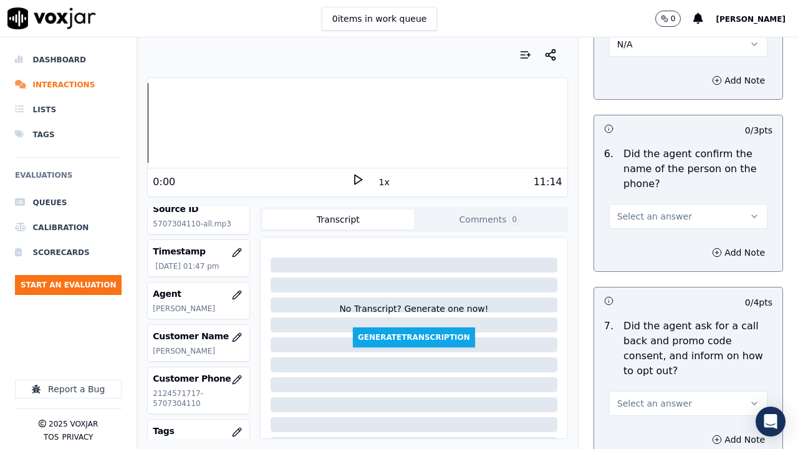
click at [642, 217] on span "Select an answer" at bounding box center [654, 216] width 75 height 12
click at [638, 247] on div "Yes" at bounding box center [665, 245] width 135 height 20
click at [664, 348] on span "Select an answer" at bounding box center [654, 403] width 75 height 12
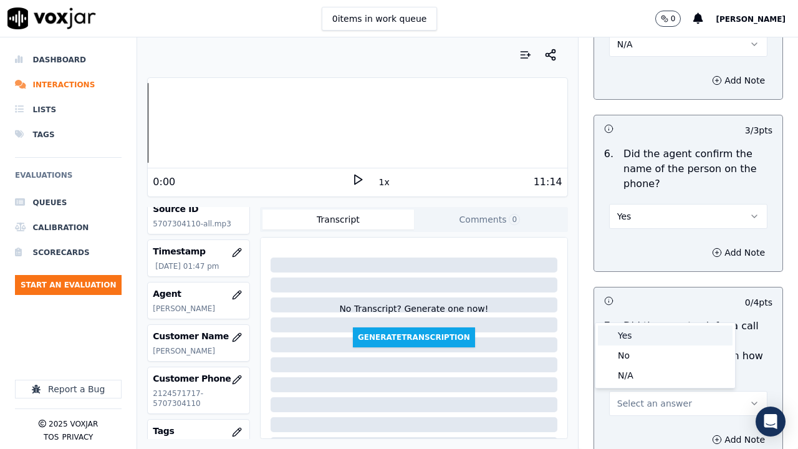
click at [635, 334] on div "Yes" at bounding box center [665, 336] width 135 height 20
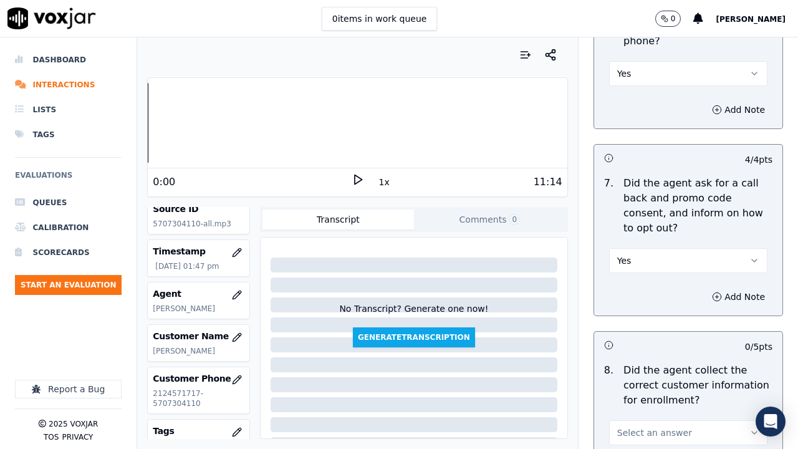
scroll to position [1247, 0]
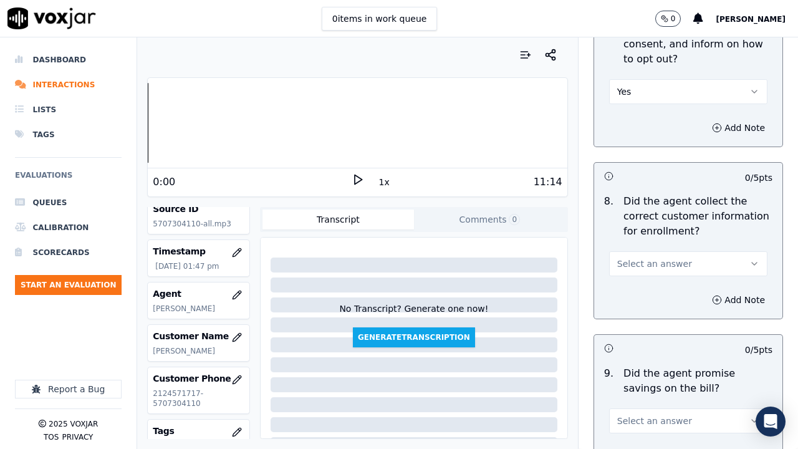
click at [631, 256] on button "Select an answer" at bounding box center [688, 263] width 158 height 25
drag, startPoint x: 633, startPoint y: 288, endPoint x: 674, endPoint y: 388, distance: 107.7
click at [634, 292] on div "Yes" at bounding box center [665, 292] width 135 height 20
click at [665, 348] on div "Select an answer" at bounding box center [688, 419] width 158 height 27
click at [663, 348] on button "Select an answer" at bounding box center [688, 421] width 158 height 25
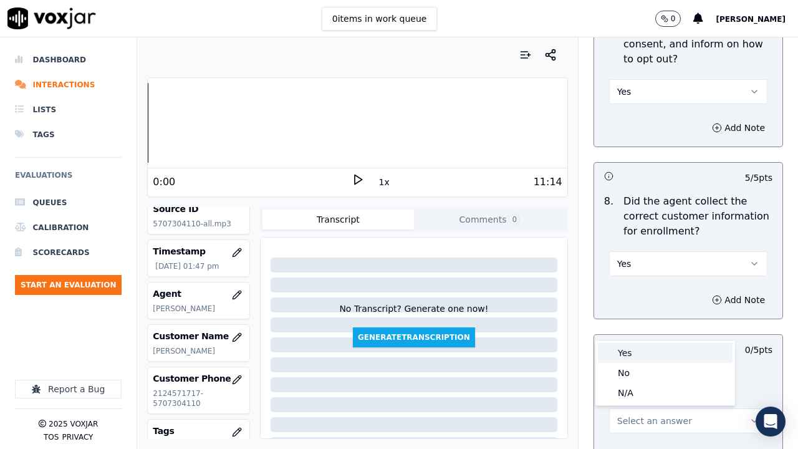
click at [633, 348] on div "Yes" at bounding box center [665, 353] width 135 height 20
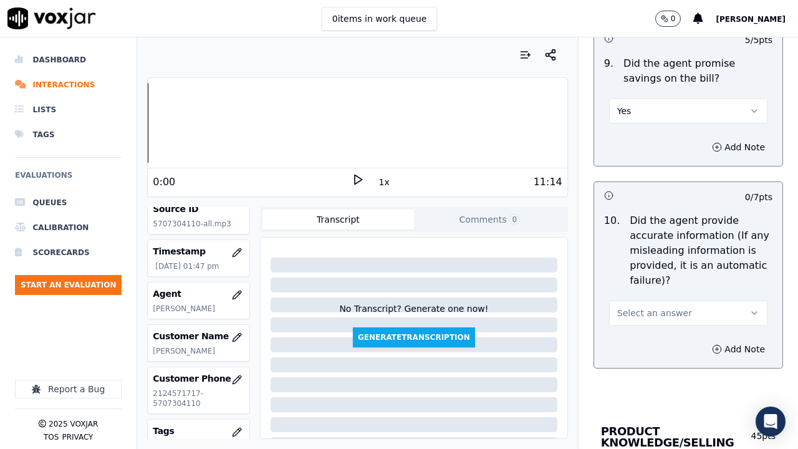
scroll to position [1559, 0]
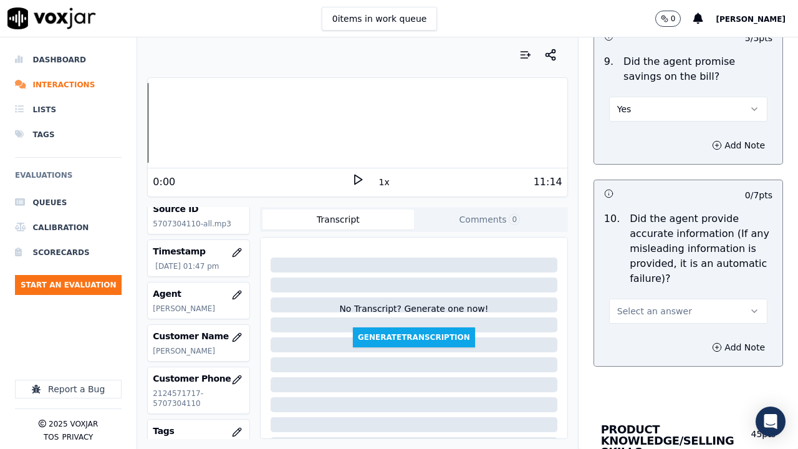
click at [638, 313] on span "Select an answer" at bounding box center [654, 311] width 75 height 12
drag, startPoint x: 642, startPoint y: 336, endPoint x: 638, endPoint y: 369, distance: 32.6
click at [642, 337] on div "Yes" at bounding box center [665, 339] width 135 height 20
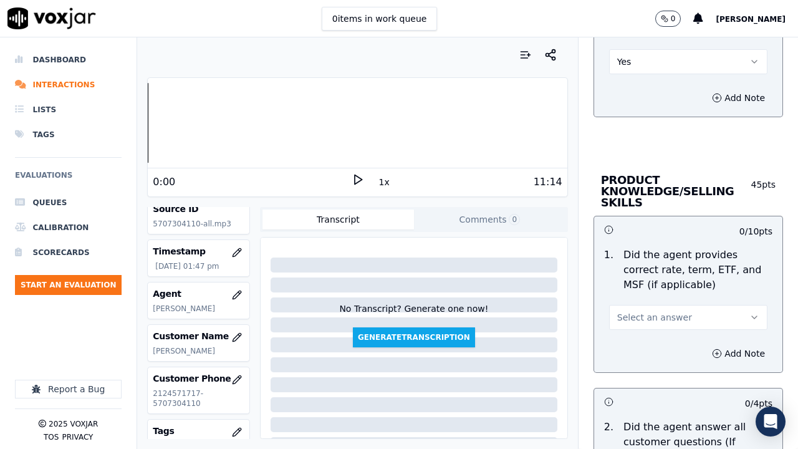
click at [643, 327] on button "Select an answer" at bounding box center [688, 317] width 158 height 25
click at [644, 347] on div "Yes" at bounding box center [665, 346] width 135 height 20
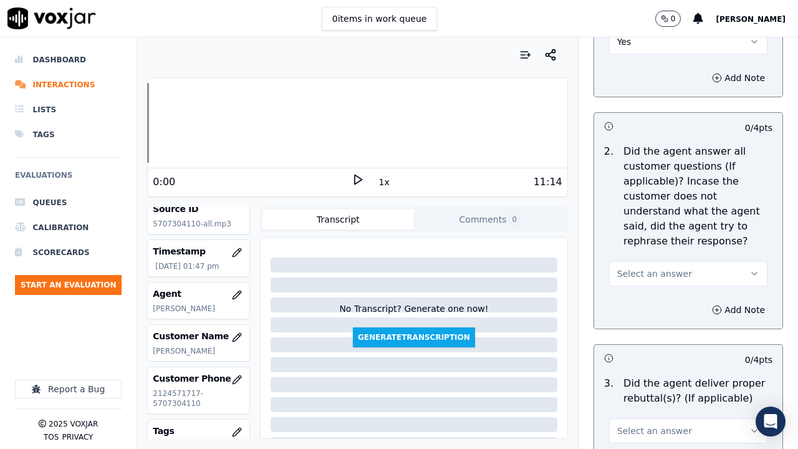
scroll to position [2120, 0]
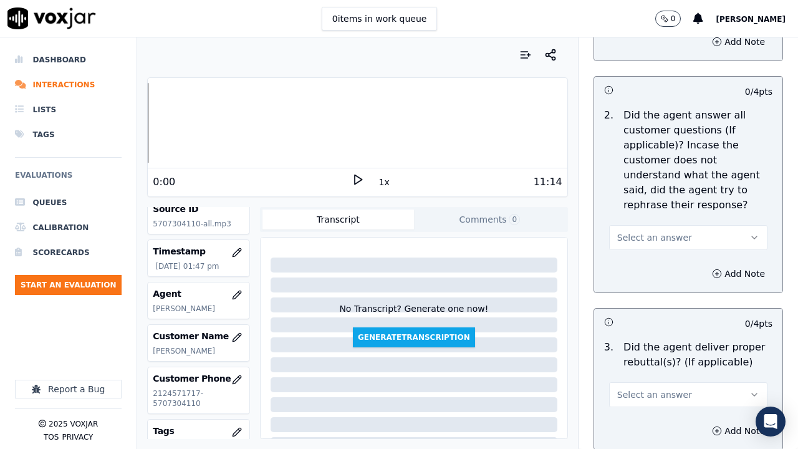
click at [637, 241] on span "Select an answer" at bounding box center [654, 237] width 75 height 12
click at [636, 261] on div "Yes" at bounding box center [665, 266] width 135 height 20
click at [649, 348] on span "Select an answer" at bounding box center [654, 395] width 75 height 12
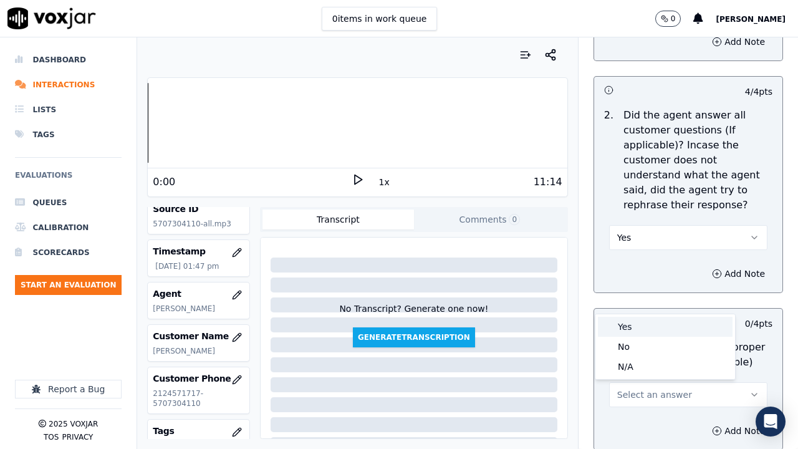
click at [626, 326] on div "Yes" at bounding box center [665, 327] width 135 height 20
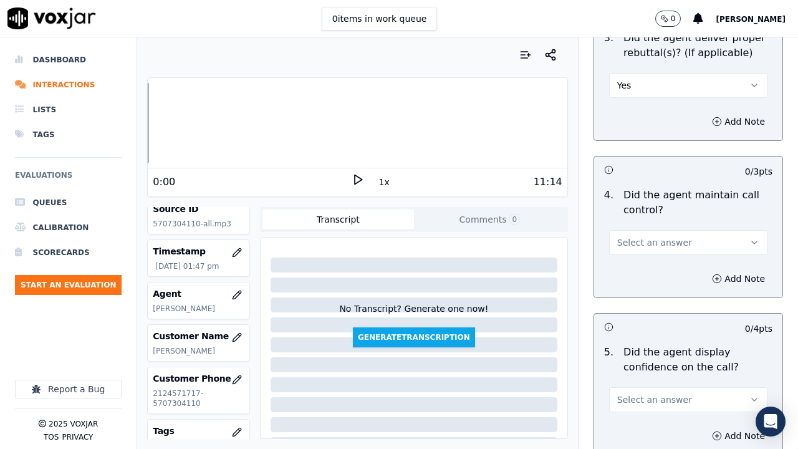
scroll to position [2432, 0]
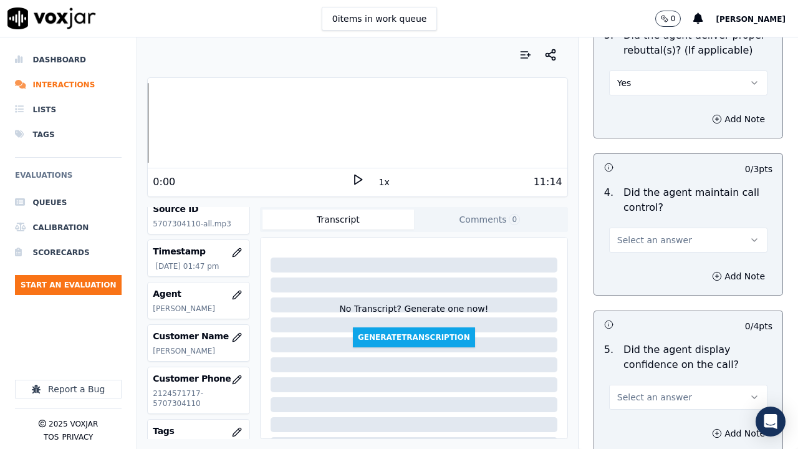
click at [645, 244] on span "Select an answer" at bounding box center [654, 240] width 75 height 12
click at [646, 269] on div "Yes" at bounding box center [665, 268] width 135 height 20
click at [670, 348] on button "Select an answer" at bounding box center [688, 397] width 158 height 25
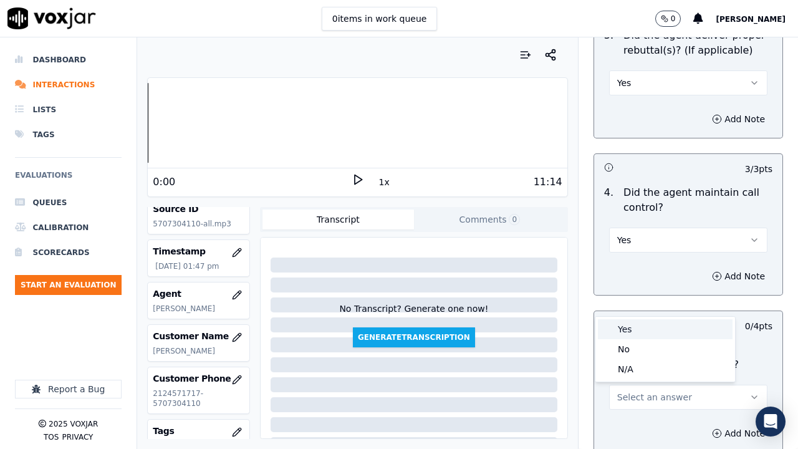
click at [624, 319] on div "Yes" at bounding box center [665, 329] width 135 height 20
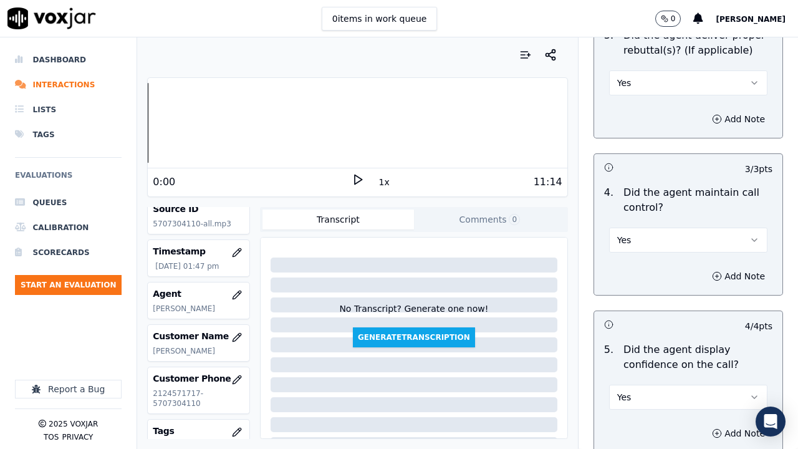
scroll to position [2744, 0]
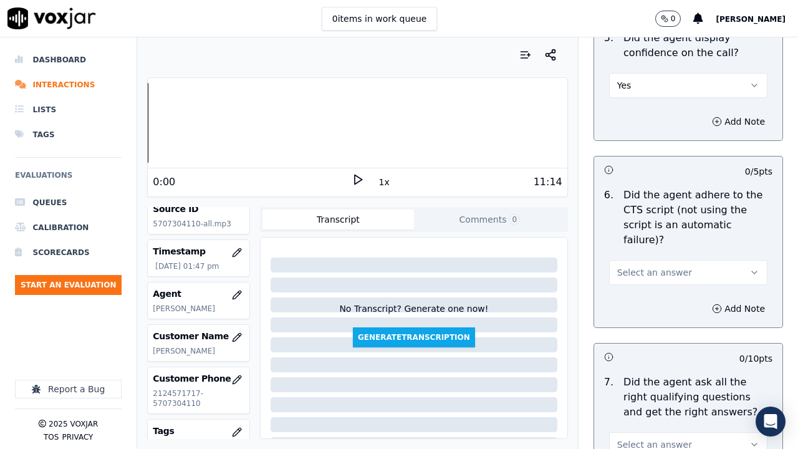
click at [645, 266] on span "Select an answer" at bounding box center [654, 272] width 75 height 12
click at [649, 284] on div "Yes" at bounding box center [665, 286] width 135 height 20
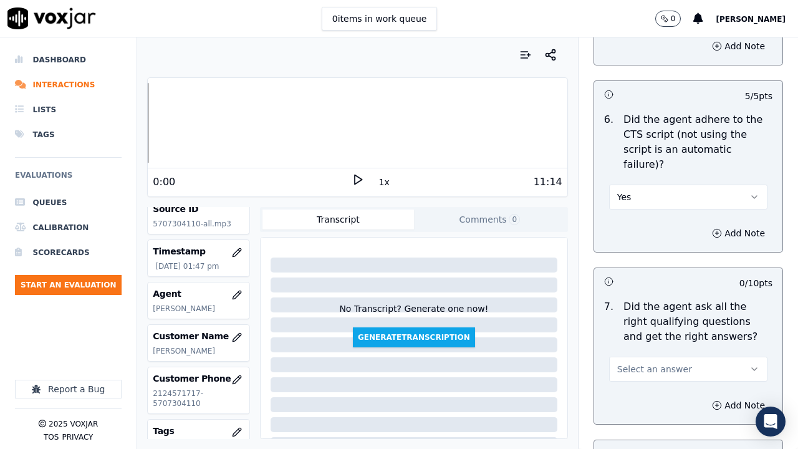
scroll to position [2994, 0]
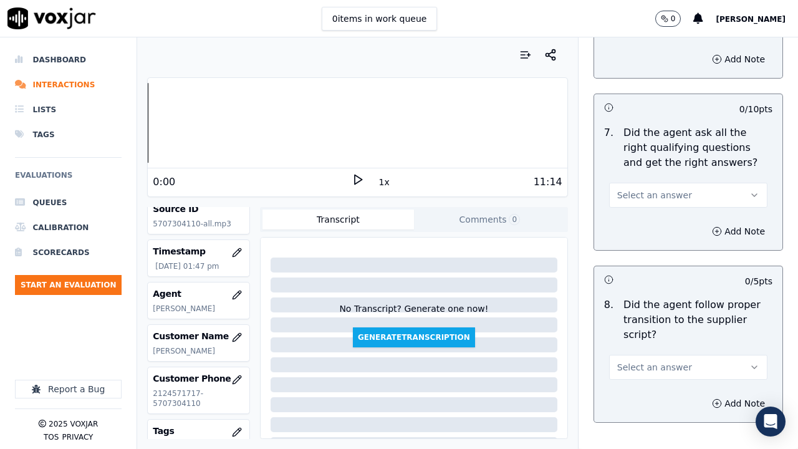
click at [633, 189] on span "Select an answer" at bounding box center [654, 195] width 75 height 12
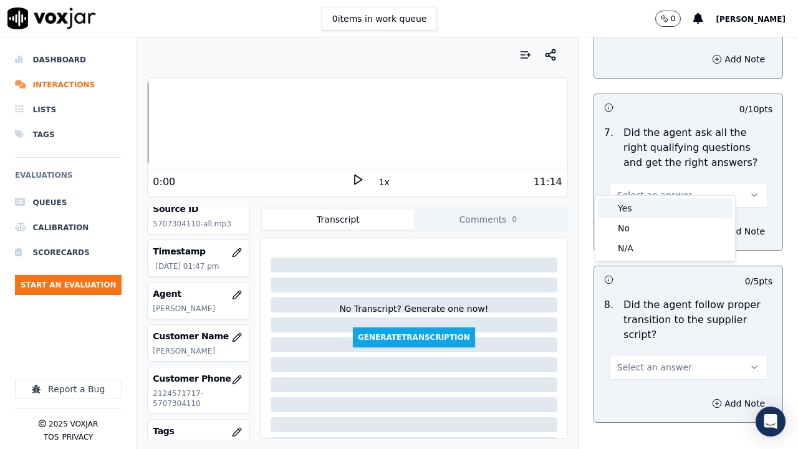
click at [642, 215] on div "Yes" at bounding box center [665, 208] width 135 height 20
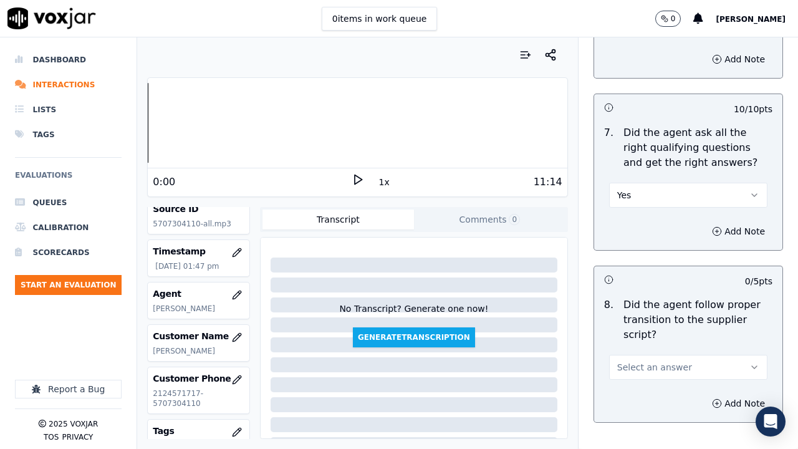
click at [661, 348] on button "Select an answer" at bounding box center [688, 367] width 158 height 25
click at [651, 348] on div "Yes" at bounding box center [665, 380] width 135 height 20
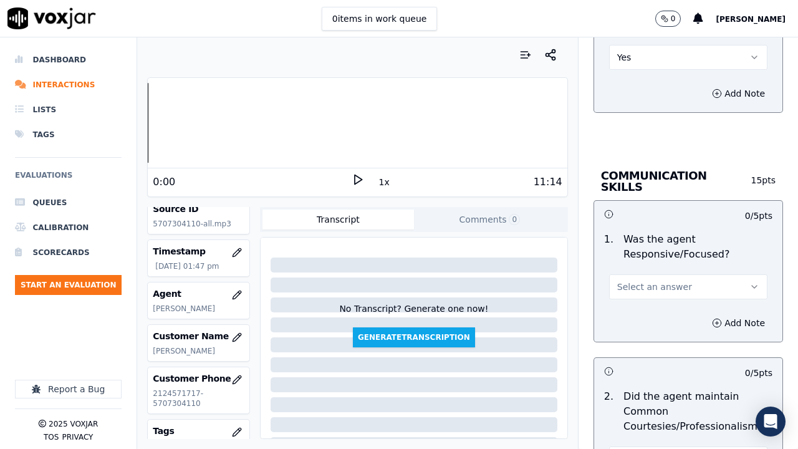
scroll to position [3368, 0]
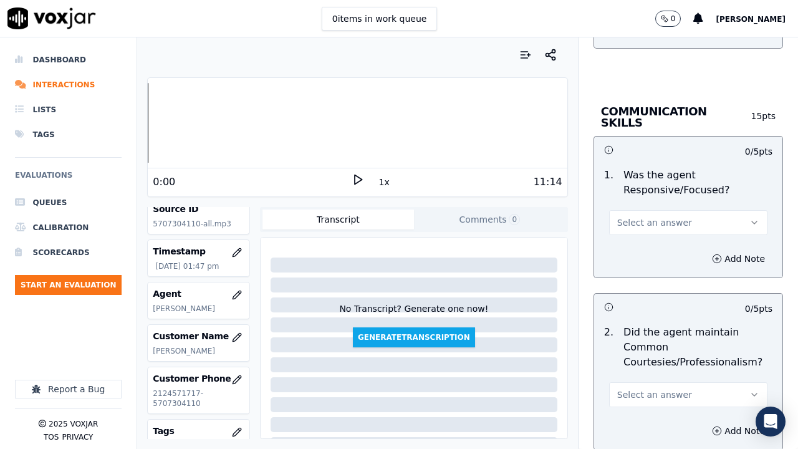
click at [627, 216] on span "Select an answer" at bounding box center [654, 222] width 75 height 12
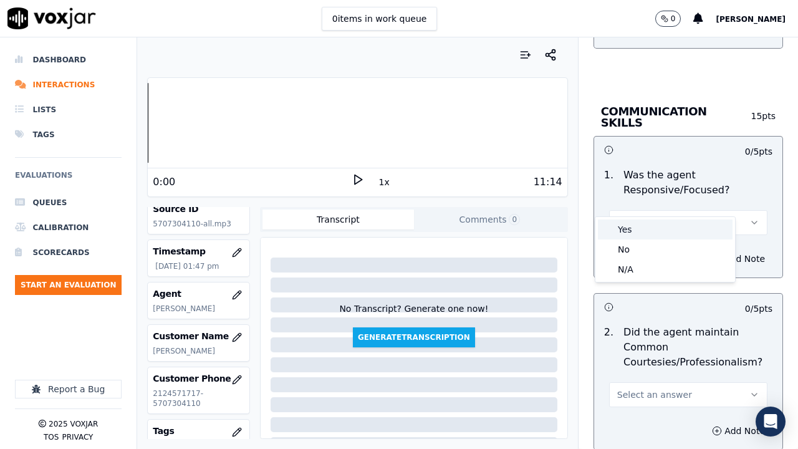
click at [625, 234] on div "Yes" at bounding box center [665, 230] width 135 height 20
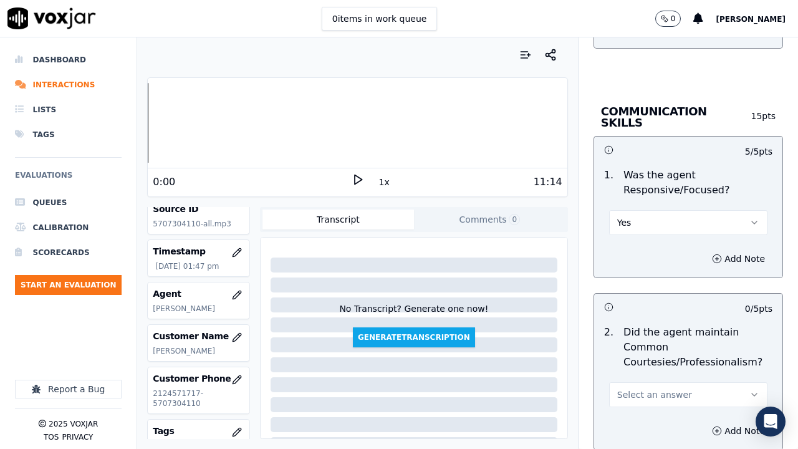
drag, startPoint x: 683, startPoint y: 365, endPoint x: 670, endPoint y: 393, distance: 30.1
click at [682, 348] on button "Select an answer" at bounding box center [688, 394] width 158 height 25
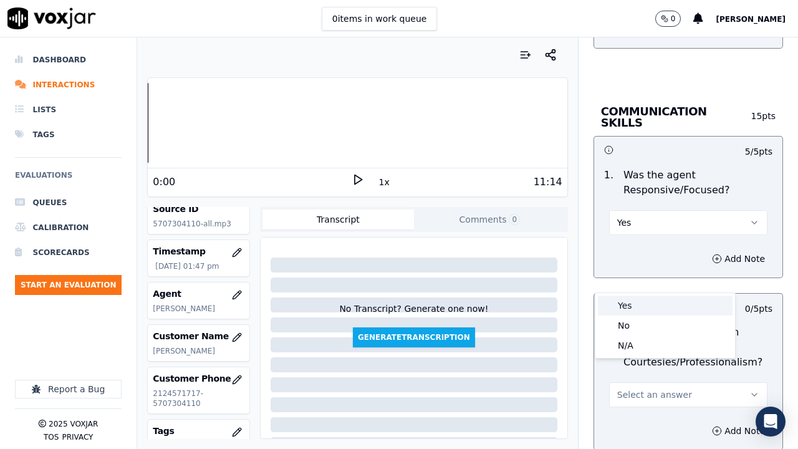
click at [622, 303] on div "Yes" at bounding box center [665, 306] width 135 height 20
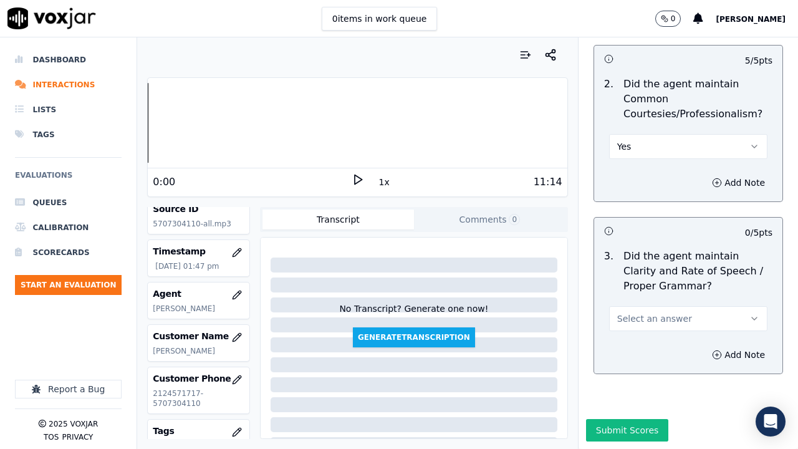
scroll to position [3627, 0]
click at [647, 312] on span "Select an answer" at bounding box center [654, 318] width 75 height 12
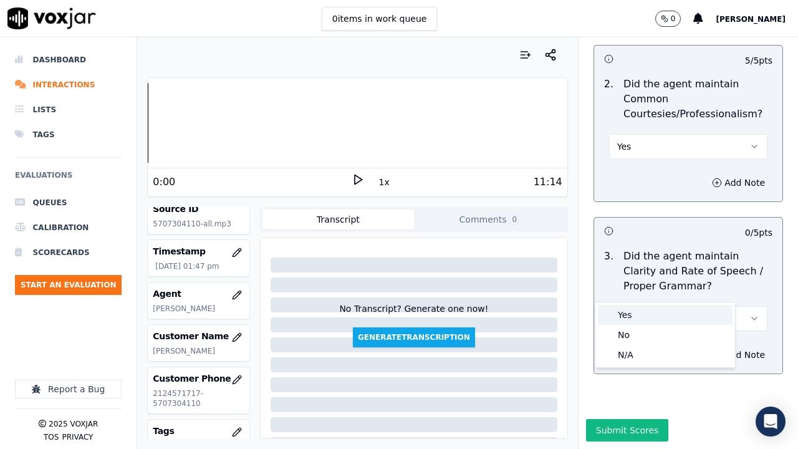
click at [654, 318] on div "Yes" at bounding box center [665, 315] width 135 height 20
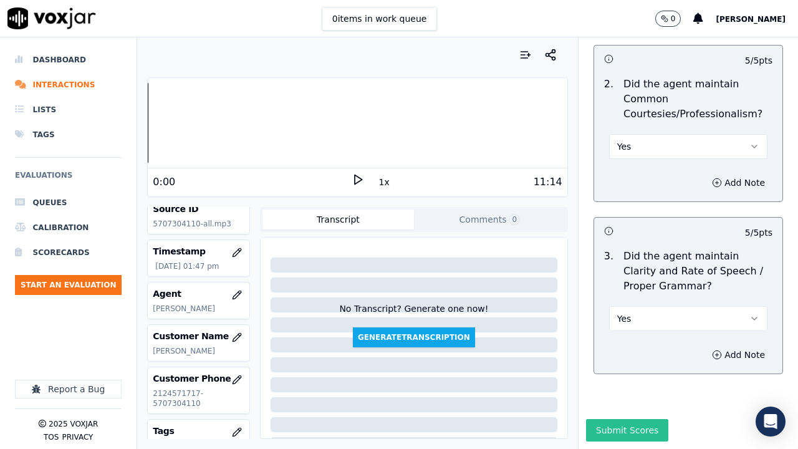
click at [626, 348] on button "Submit Scores" at bounding box center [627, 430] width 83 height 22
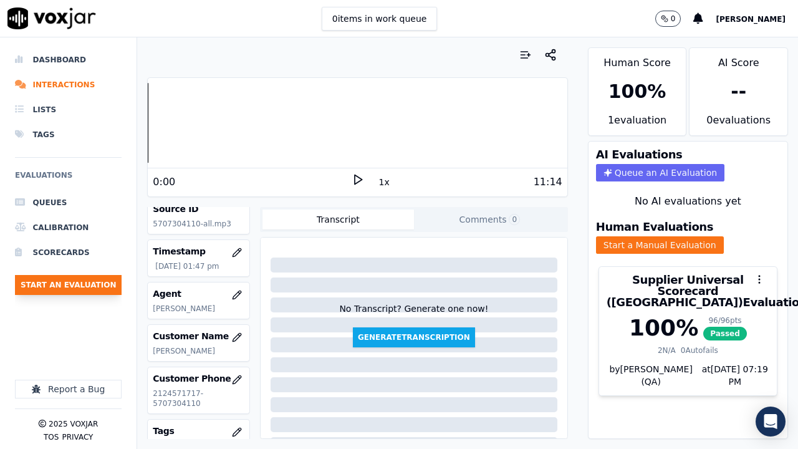
click at [67, 280] on button "Start an Evaluation" at bounding box center [68, 285] width 107 height 20
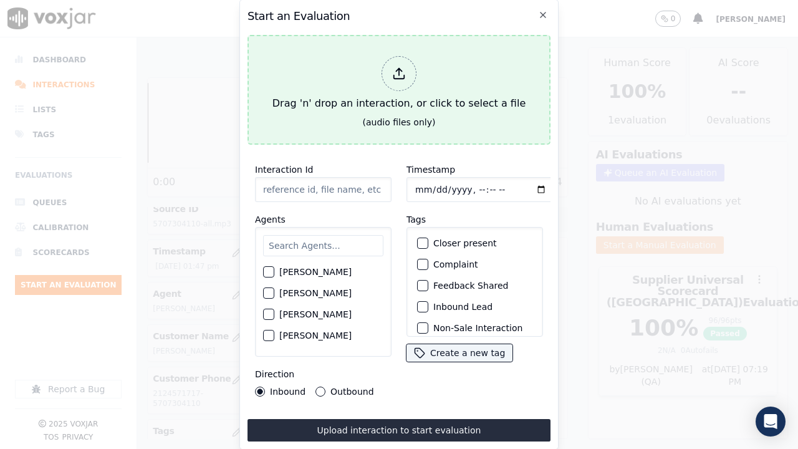
click at [314, 97] on div "Drag 'n' drop an interaction, or click to select a file" at bounding box center [399, 83] width 263 height 65
type input "20250815-131947_4343200201-all.mp3"
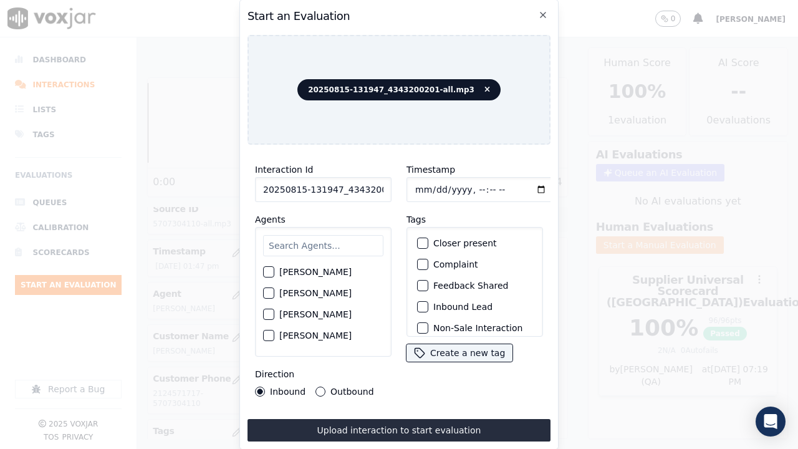
click at [293, 238] on input "text" at bounding box center [323, 245] width 120 height 21
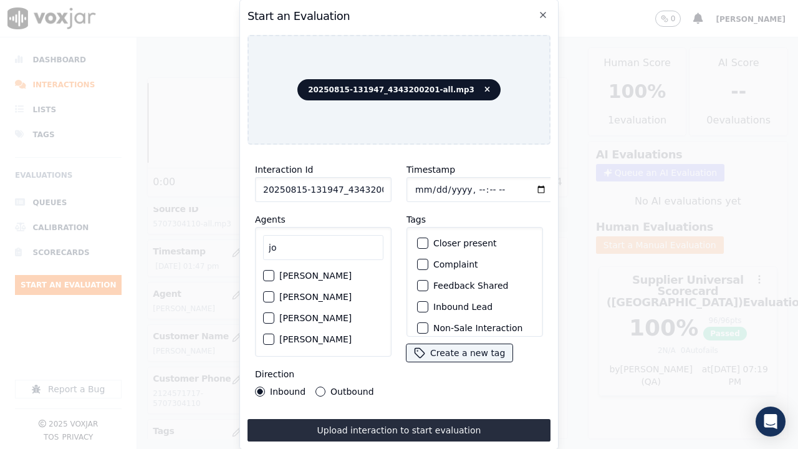
type input "jo"
click at [296, 271] on label "[PERSON_NAME]" at bounding box center [315, 275] width 72 height 9
click at [274, 270] on button "[PERSON_NAME]" at bounding box center [268, 275] width 11 height 11
click at [414, 180] on input "Timestamp" at bounding box center [481, 189] width 148 height 25
type input "[DATE]T13:49"
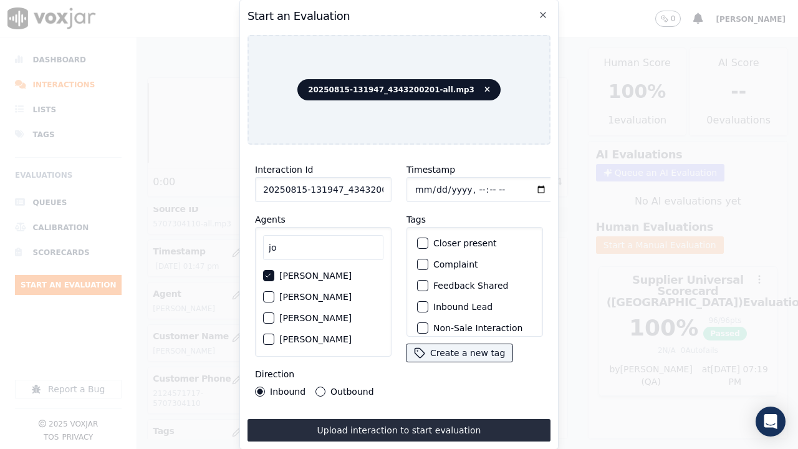
scroll to position [118, 0]
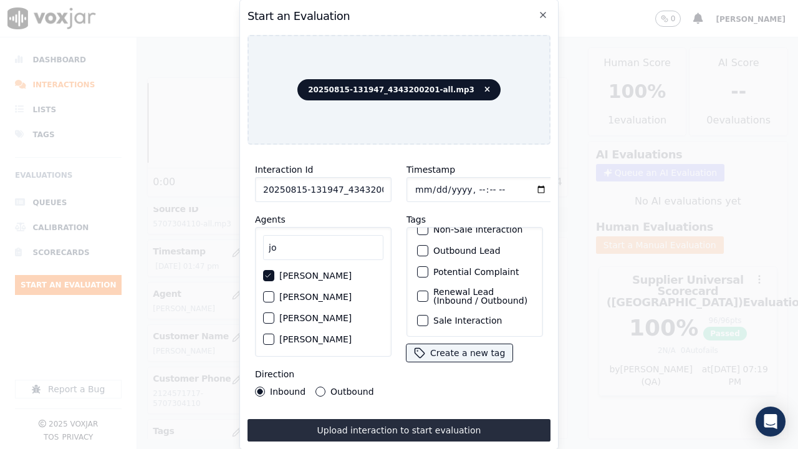
click at [466, 316] on label "Sale Interaction" at bounding box center [467, 320] width 69 height 9
click at [428, 315] on button "Sale Interaction" at bounding box center [422, 320] width 11 height 11
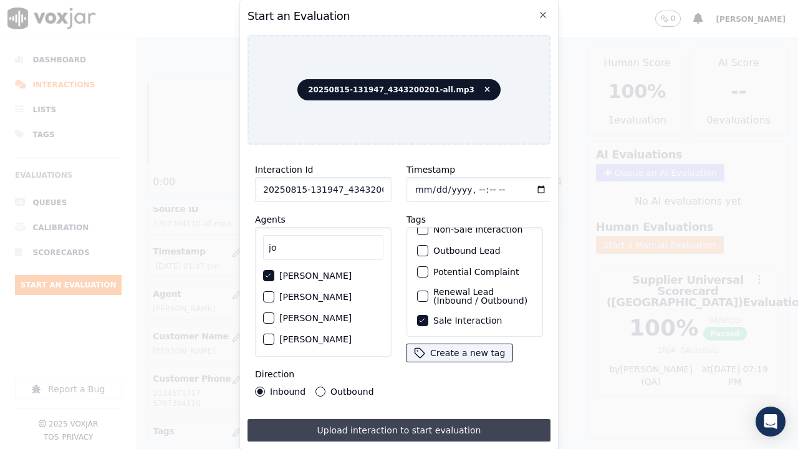
click at [446, 348] on button "Upload interaction to start evaluation" at bounding box center [399, 430] width 303 height 22
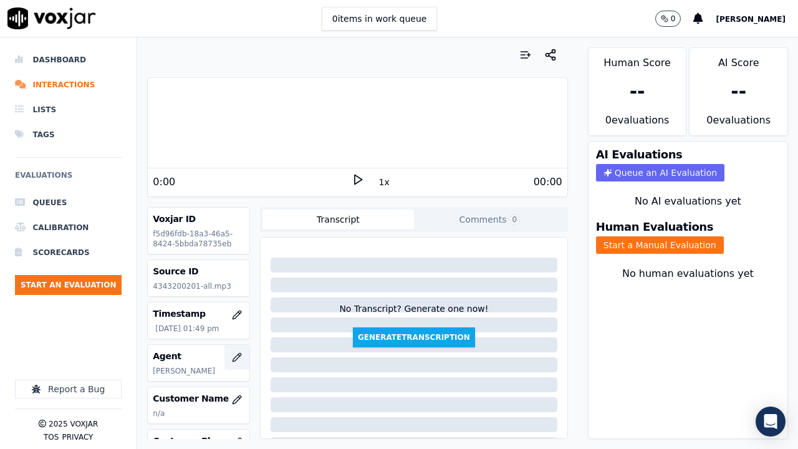
scroll to position [125, 0]
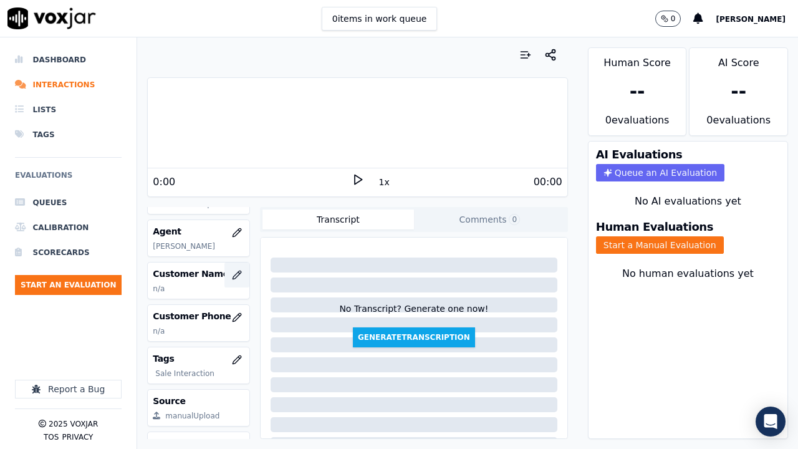
click at [238, 273] on icon "button" at bounding box center [239, 273] width 2 height 2
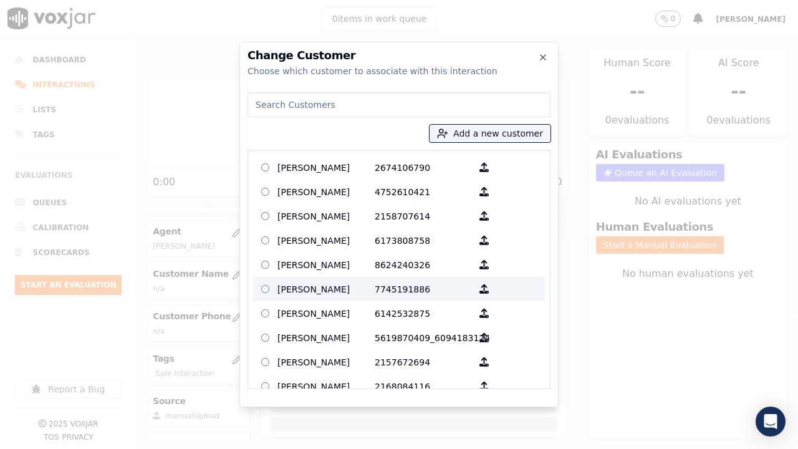
paste input "MUHETO BAHATI"
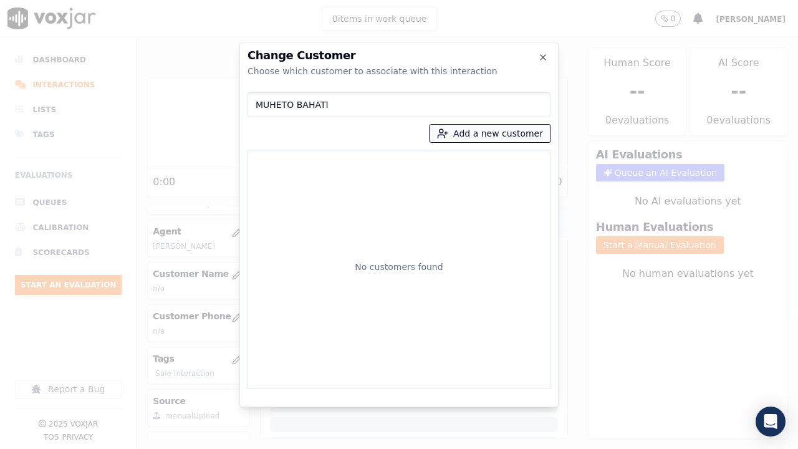
type input "MUHETO BAHATI"
click at [467, 133] on button "Add a new customer" at bounding box center [490, 133] width 121 height 17
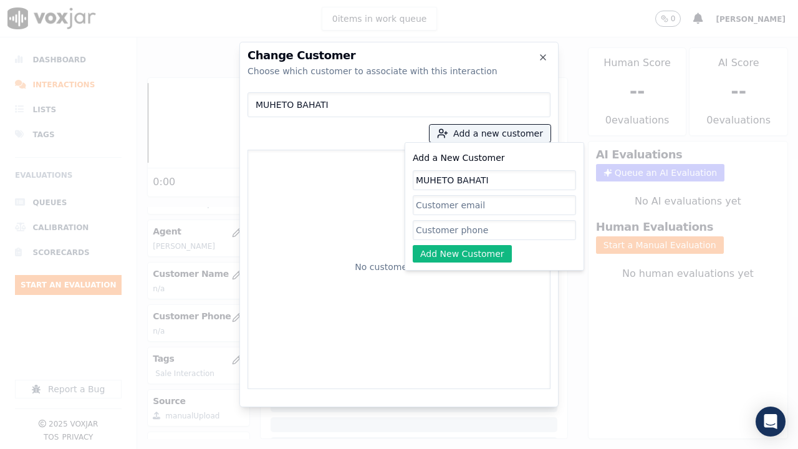
type input "MUHETO BAHATI"
click at [437, 230] on input "Add a New Customer" at bounding box center [494, 230] width 163 height 20
paste input "4343200201"
paste input "4127426636"
type input "4343200201-4127426636"
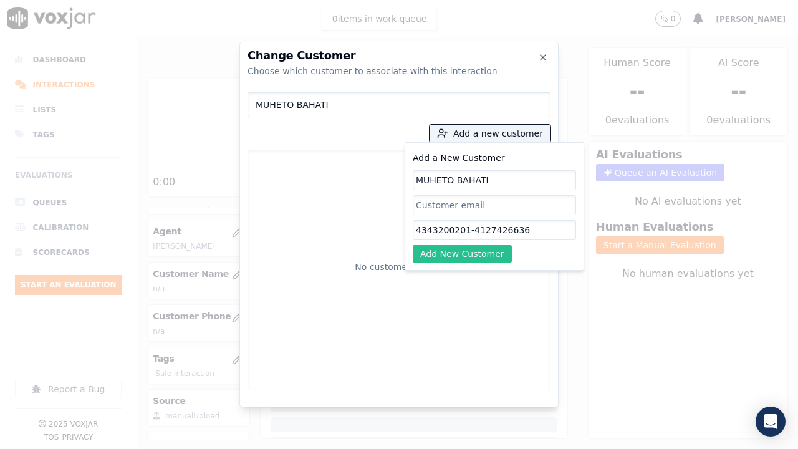
click at [463, 252] on button "Add New Customer" at bounding box center [462, 253] width 99 height 17
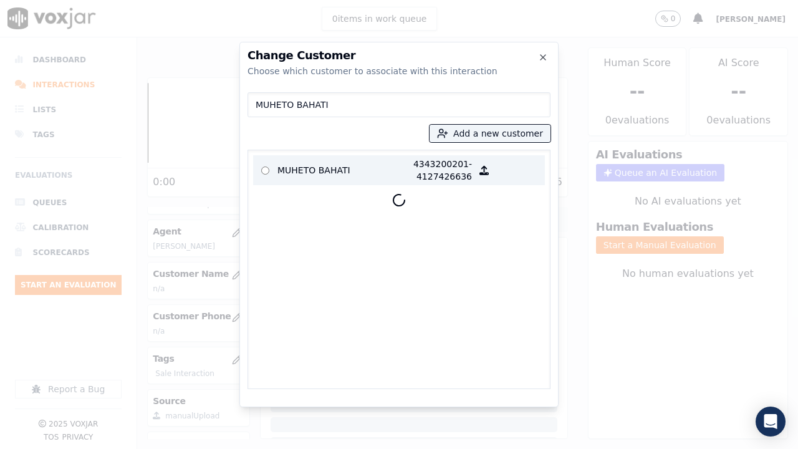
click at [322, 168] on p "MUHETO BAHATI" at bounding box center [326, 170] width 97 height 25
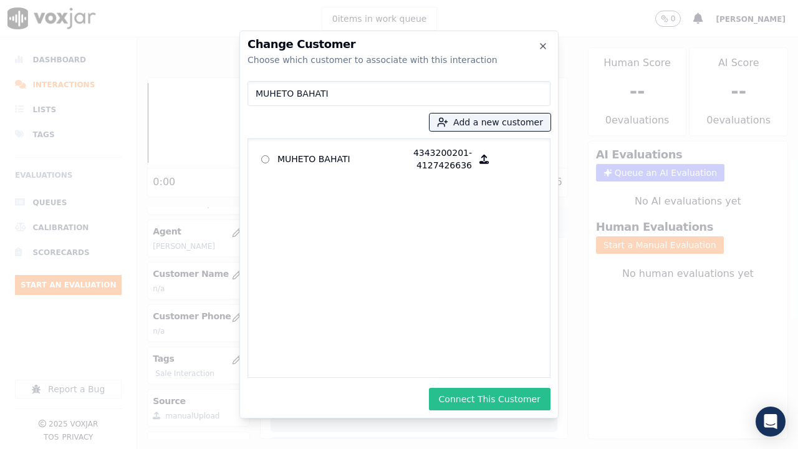
click at [496, 348] on button "Connect This Customer" at bounding box center [490, 399] width 122 height 22
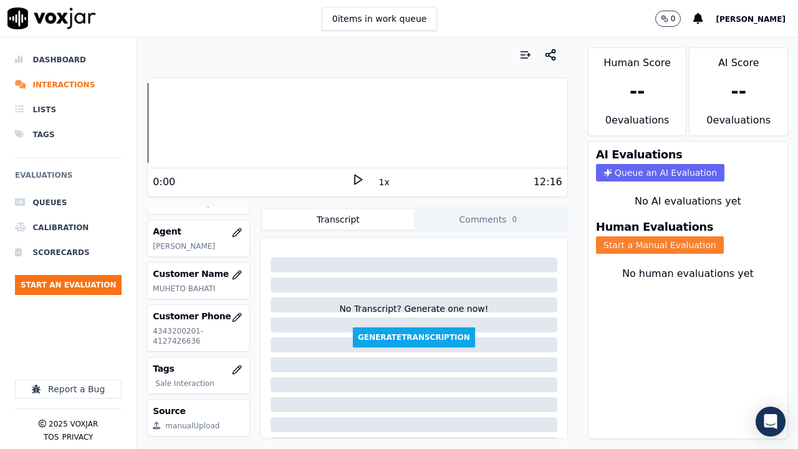
click at [616, 247] on button "Start a Manual Evaluation" at bounding box center [660, 244] width 128 height 17
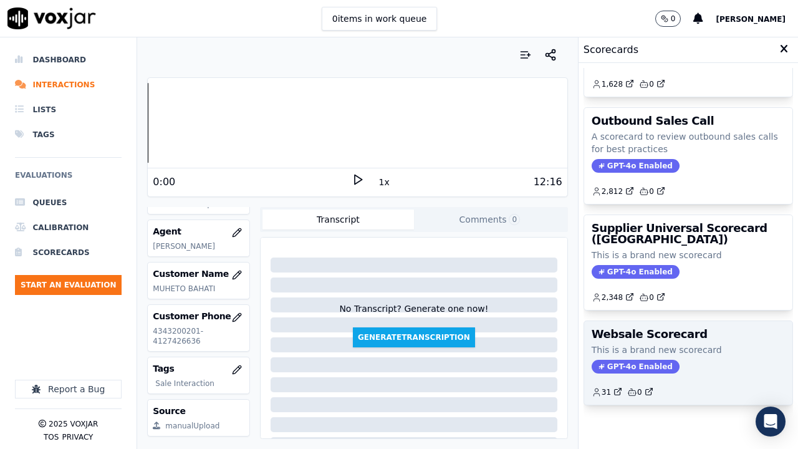
scroll to position [206, 0]
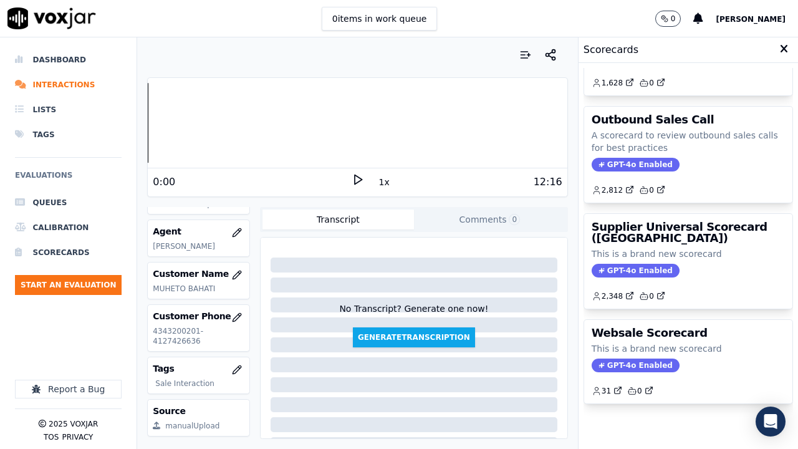
click at [650, 248] on p "This is a brand new scorecard" at bounding box center [688, 254] width 193 height 12
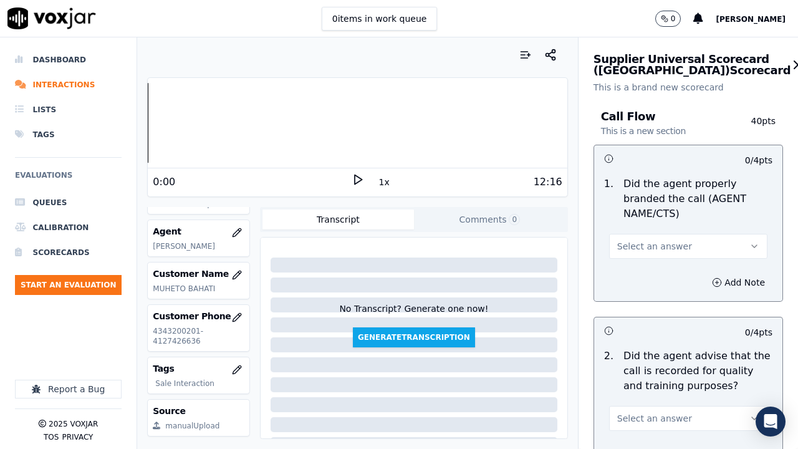
click at [643, 247] on span "Select an answer" at bounding box center [654, 246] width 75 height 12
drag, startPoint x: 651, startPoint y: 279, endPoint x: 675, endPoint y: 332, distance: 58.9
click at [650, 279] on div "Yes" at bounding box center [665, 274] width 135 height 20
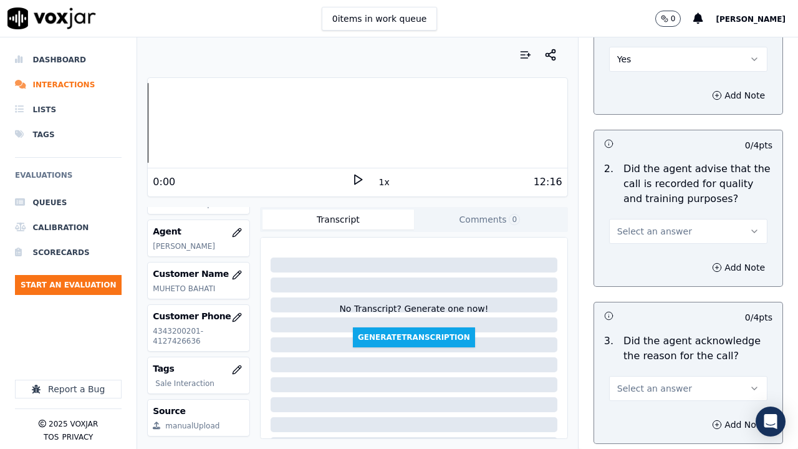
scroll to position [374, 0]
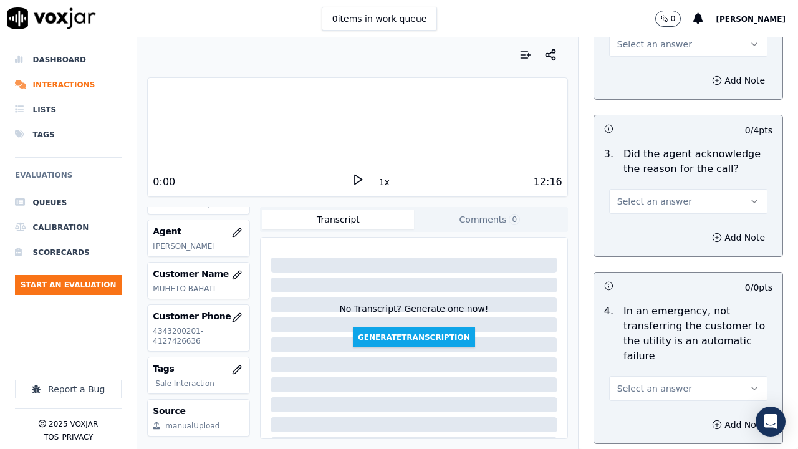
click at [645, 51] on button "Select an answer" at bounding box center [688, 44] width 158 height 25
click at [646, 68] on div "Yes" at bounding box center [665, 72] width 135 height 20
drag, startPoint x: 661, startPoint y: 201, endPoint x: 659, endPoint y: 211, distance: 9.5
click at [660, 205] on span "Select an answer" at bounding box center [654, 201] width 75 height 12
drag, startPoint x: 652, startPoint y: 228, endPoint x: 671, endPoint y: 331, distance: 104.6
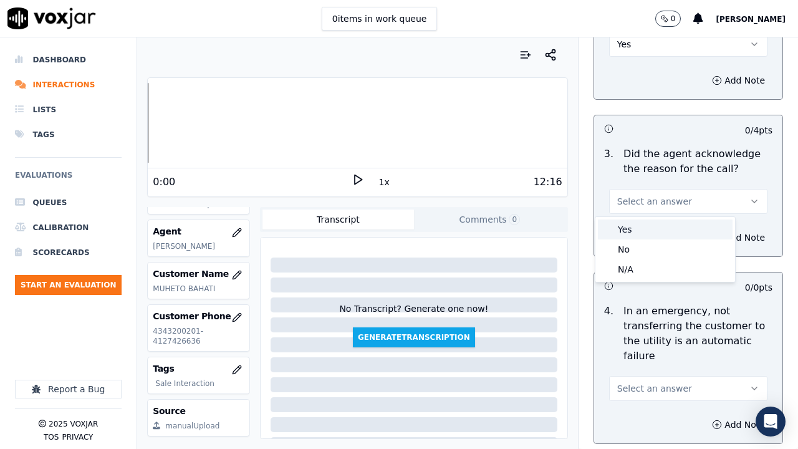
click at [652, 230] on div "Yes" at bounding box center [665, 230] width 135 height 20
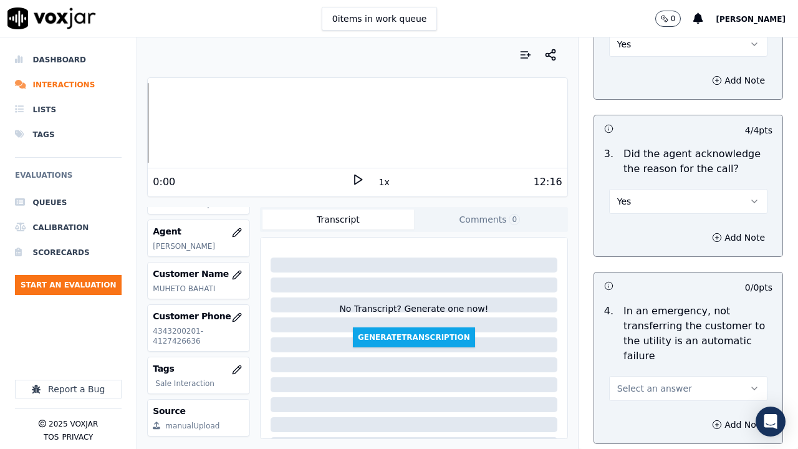
click at [652, 348] on span "Select an answer" at bounding box center [654, 388] width 75 height 12
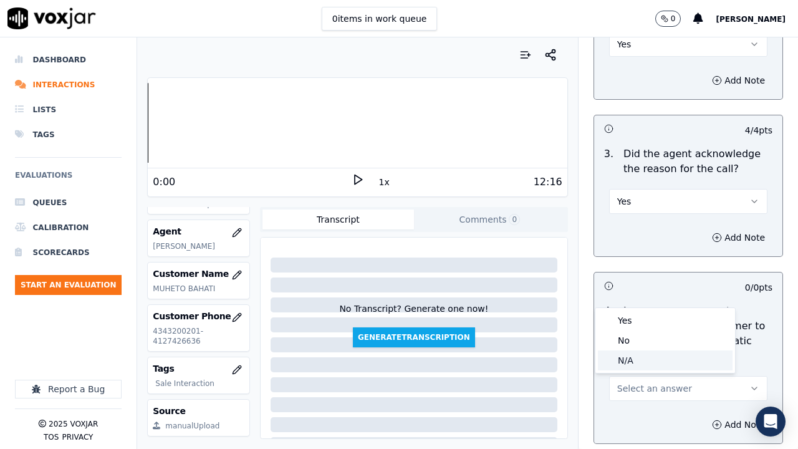
click at [637, 348] on div "N/A" at bounding box center [665, 361] width 135 height 20
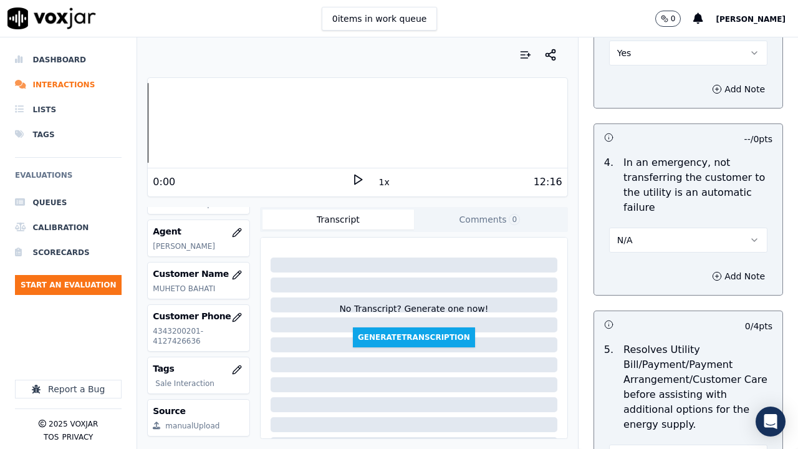
scroll to position [748, 0]
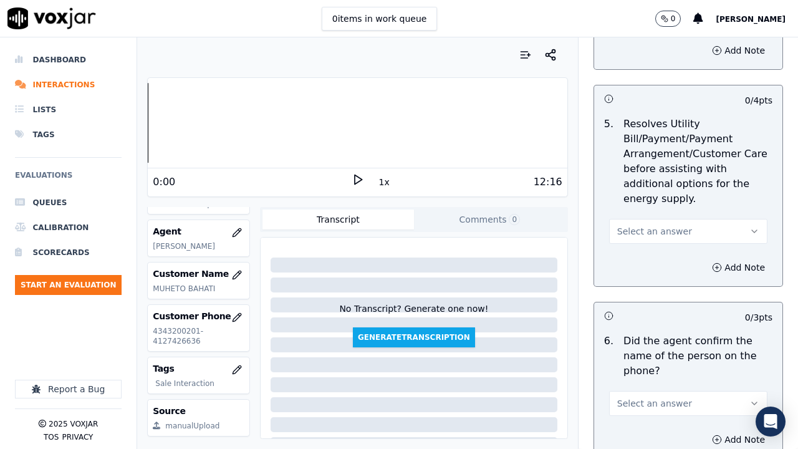
click at [656, 224] on button "Select an answer" at bounding box center [688, 231] width 158 height 25
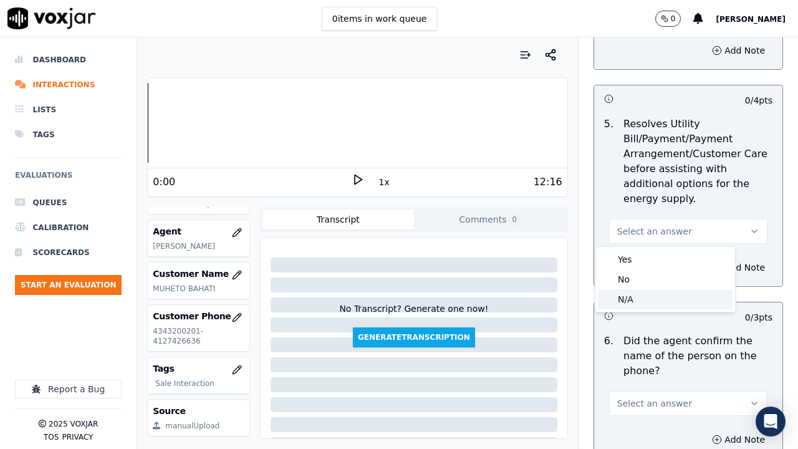
drag, startPoint x: 655, startPoint y: 297, endPoint x: 667, endPoint y: 387, distance: 90.7
click at [655, 298] on div "N/A" at bounding box center [665, 299] width 135 height 20
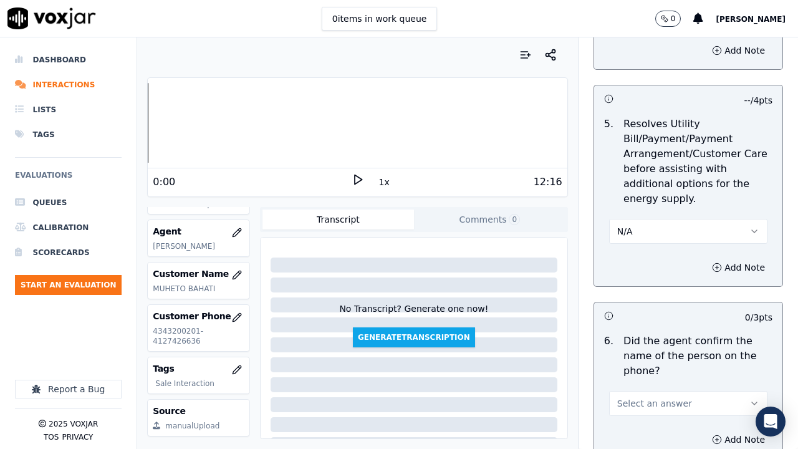
click at [663, 348] on span "Select an answer" at bounding box center [654, 403] width 75 height 12
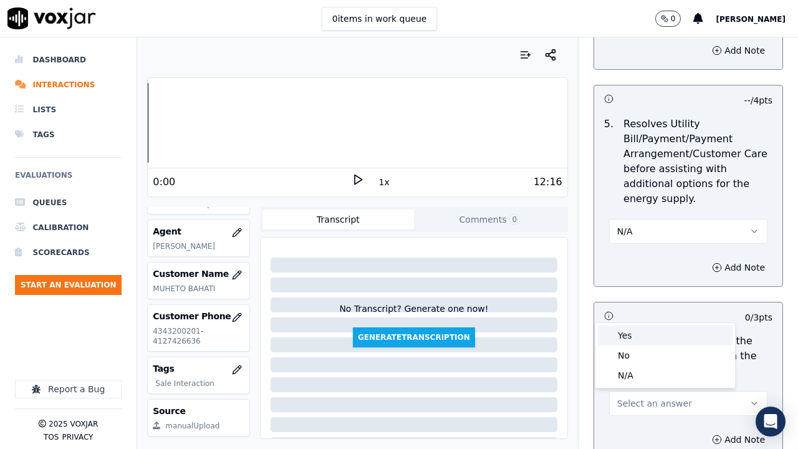
click at [638, 335] on div "Yes" at bounding box center [665, 336] width 135 height 20
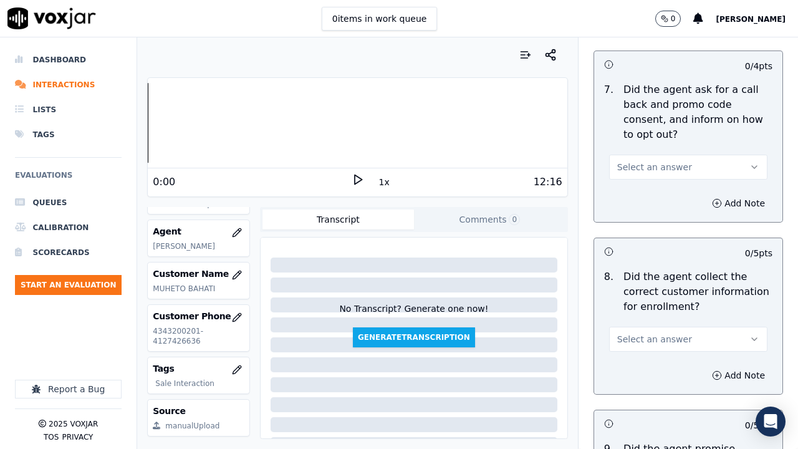
scroll to position [1185, 0]
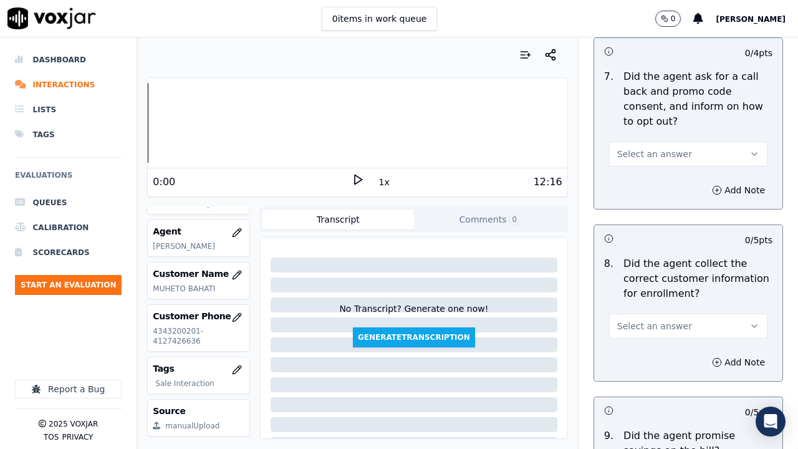
click at [637, 151] on span "Select an answer" at bounding box center [654, 154] width 75 height 12
click at [642, 179] on div "Yes" at bounding box center [665, 182] width 135 height 20
drag, startPoint x: 648, startPoint y: 327, endPoint x: 646, endPoint y: 336, distance: 8.9
click at [648, 331] on span "Select an answer" at bounding box center [654, 326] width 75 height 12
click at [642, 348] on div "Yes" at bounding box center [665, 354] width 135 height 20
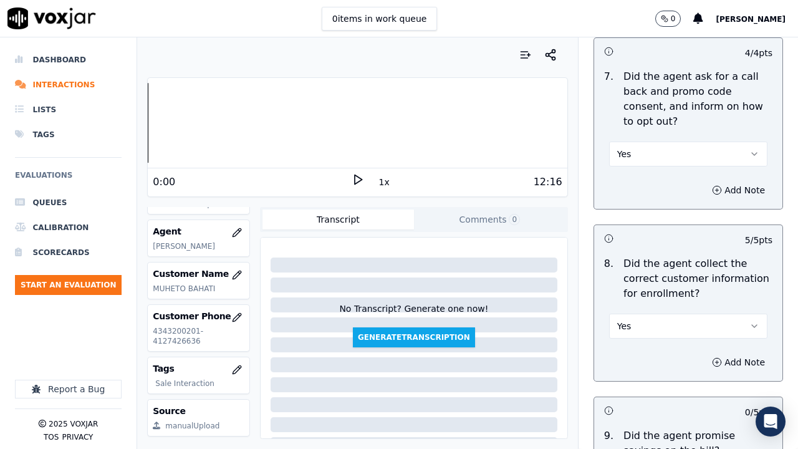
scroll to position [1559, 0]
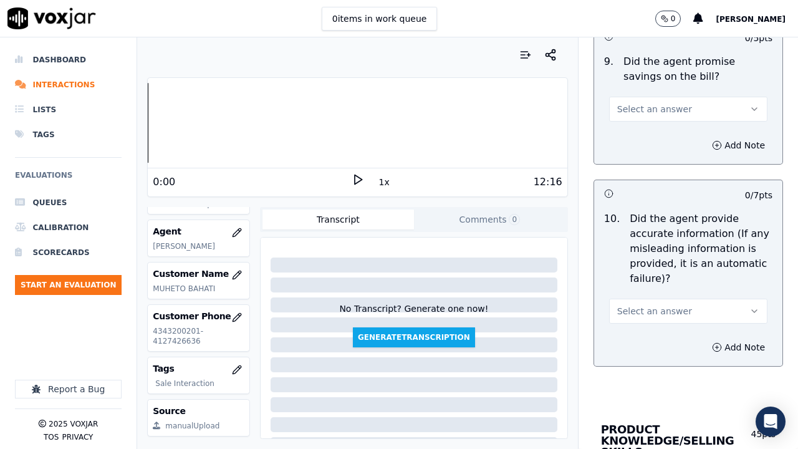
click at [645, 103] on span "Select an answer" at bounding box center [654, 109] width 75 height 12
click at [650, 132] on div "Yes" at bounding box center [665, 137] width 135 height 20
click at [657, 306] on span "Select an answer" at bounding box center [654, 311] width 75 height 12
click at [642, 342] on div "Yes" at bounding box center [665, 339] width 135 height 20
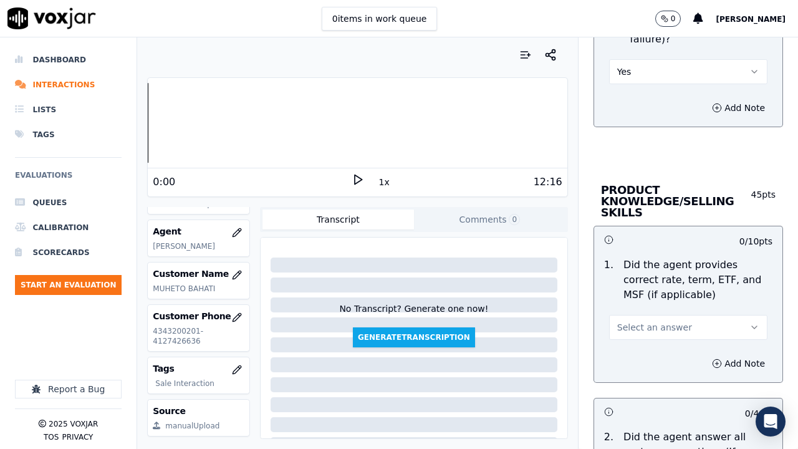
scroll to position [1996, 0]
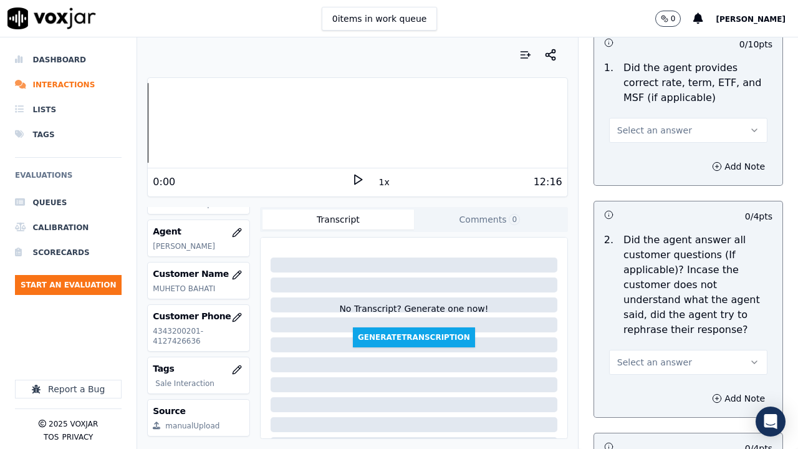
click at [657, 132] on span "Select an answer" at bounding box center [654, 130] width 75 height 12
click at [657, 162] on div "Yes" at bounding box center [665, 158] width 135 height 20
click at [674, 348] on button "Select an answer" at bounding box center [688, 362] width 158 height 25
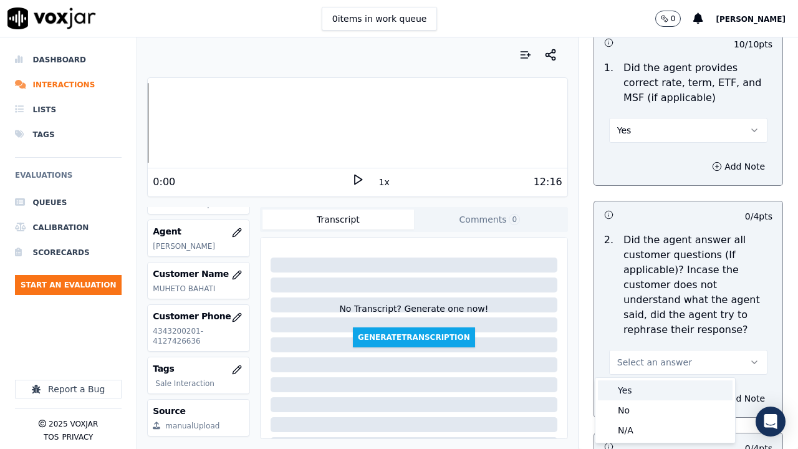
click at [644, 348] on div "Yes" at bounding box center [665, 390] width 135 height 20
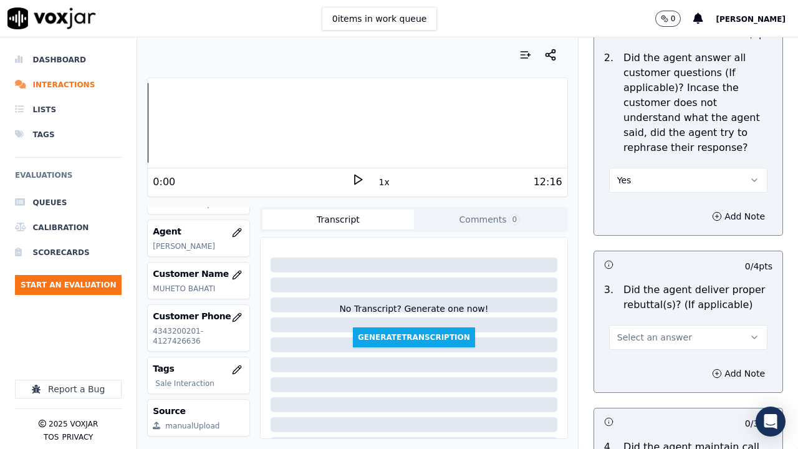
scroll to position [2432, 0]
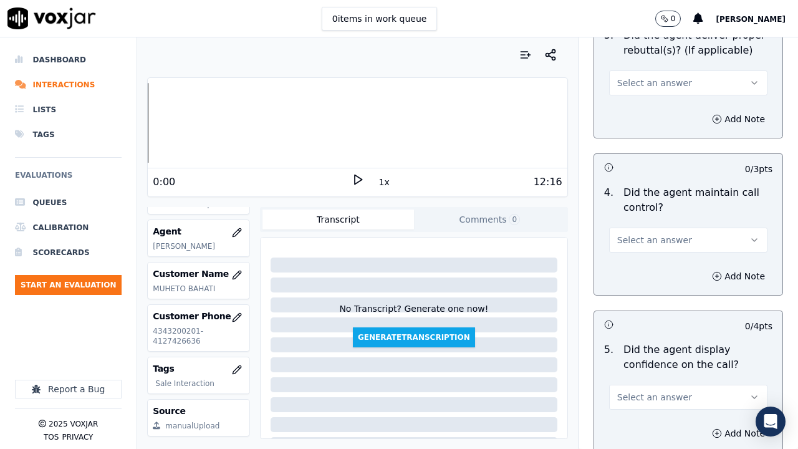
click at [628, 71] on button "Select an answer" at bounding box center [688, 82] width 158 height 25
drag, startPoint x: 638, startPoint y: 114, endPoint x: 642, endPoint y: 145, distance: 31.4
click at [638, 117] on div "Yes" at bounding box center [665, 111] width 135 height 20
click at [644, 232] on button "Select an answer" at bounding box center [688, 240] width 158 height 25
click at [639, 276] on div "Yes" at bounding box center [665, 268] width 135 height 20
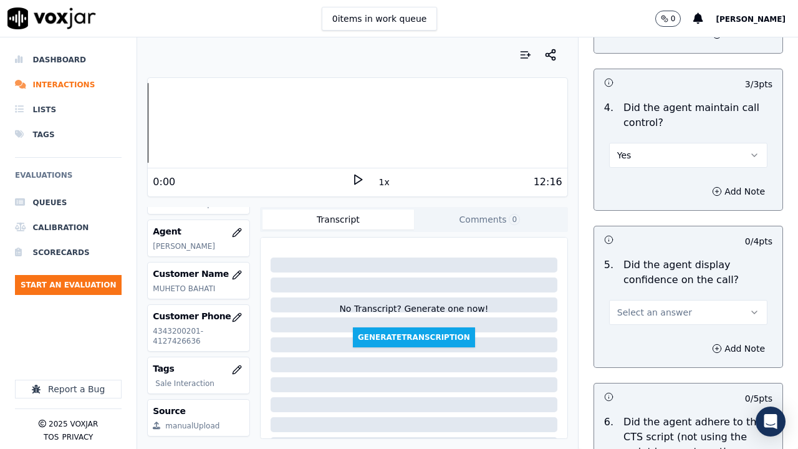
scroll to position [2682, 0]
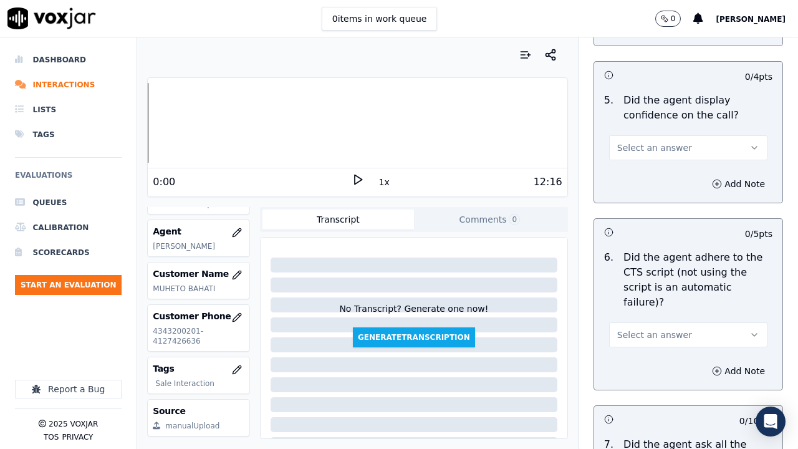
click at [652, 147] on span "Select an answer" at bounding box center [654, 148] width 75 height 12
click at [658, 171] on div "Yes" at bounding box center [665, 176] width 135 height 20
click at [647, 329] on span "Select an answer" at bounding box center [654, 335] width 75 height 12
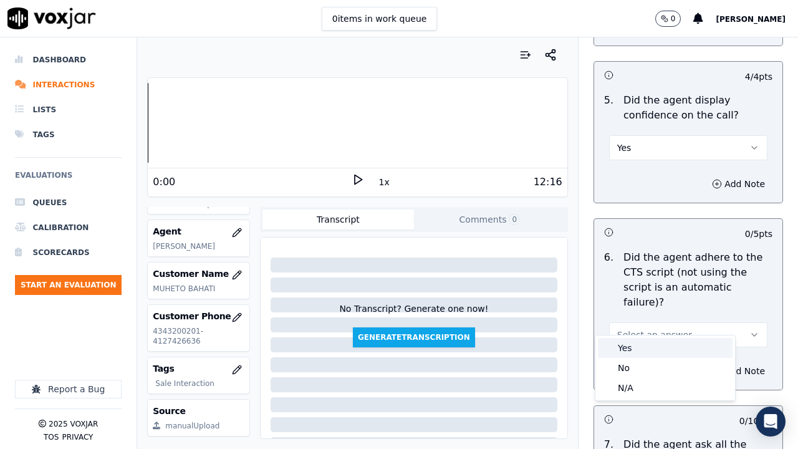
click at [645, 347] on div "Yes" at bounding box center [665, 348] width 135 height 20
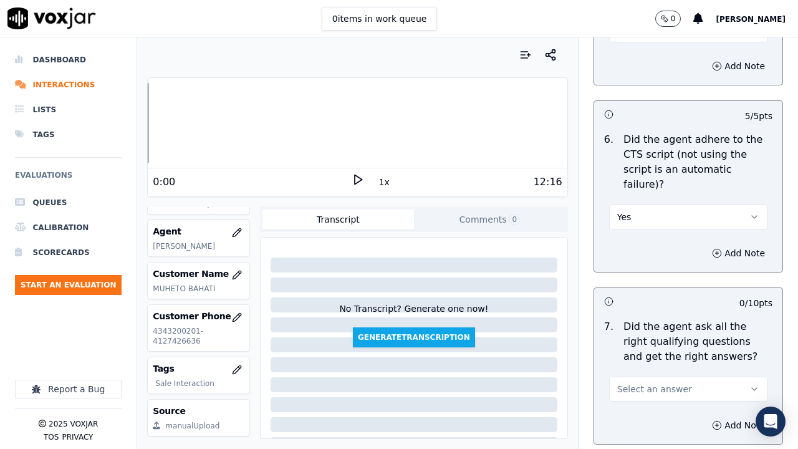
scroll to position [2994, 0]
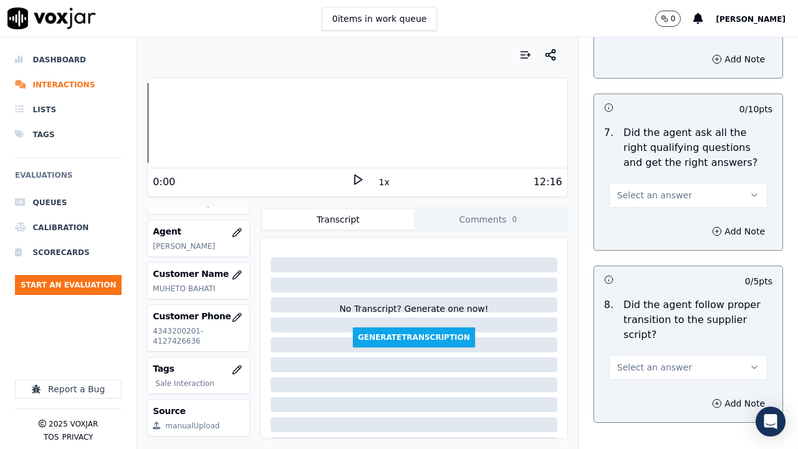
click at [621, 189] on span "Select an answer" at bounding box center [654, 195] width 75 height 12
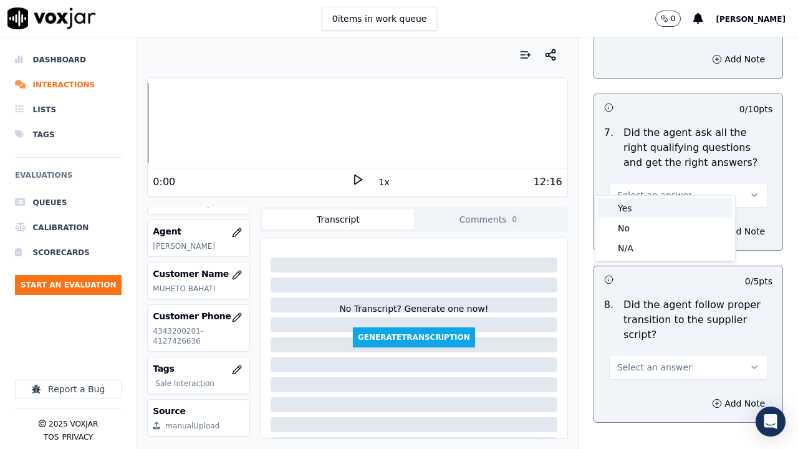
click at [624, 208] on div "Yes" at bounding box center [665, 208] width 135 height 20
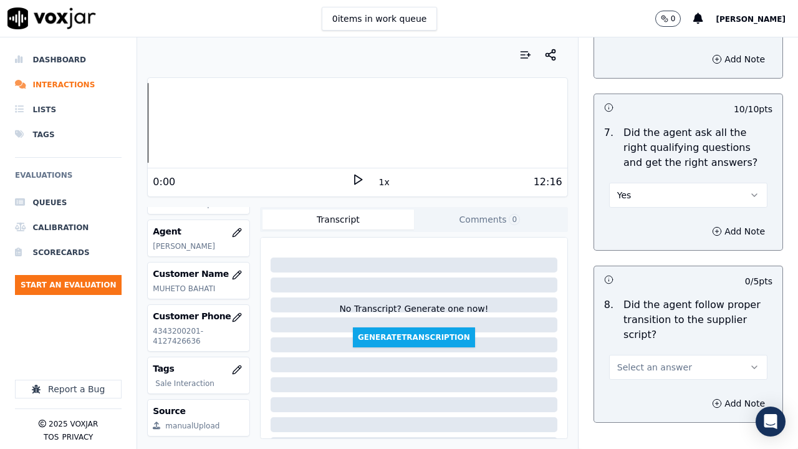
click at [657, 348] on span "Select an answer" at bounding box center [654, 367] width 75 height 12
click at [646, 348] on div "Yes" at bounding box center [665, 380] width 135 height 20
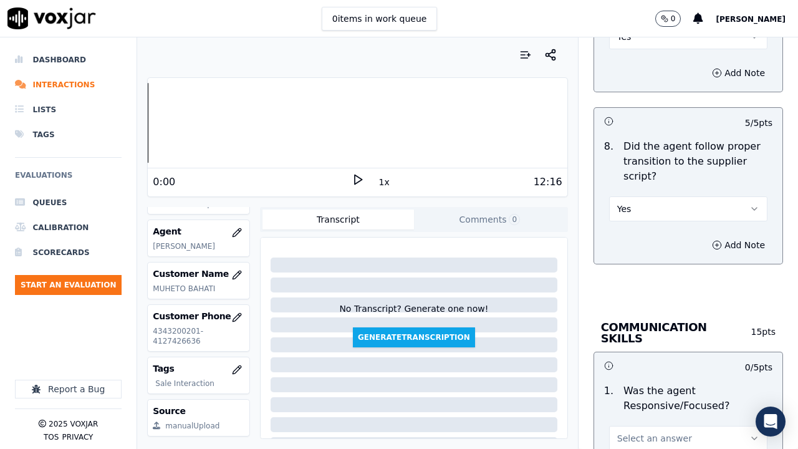
scroll to position [3368, 0]
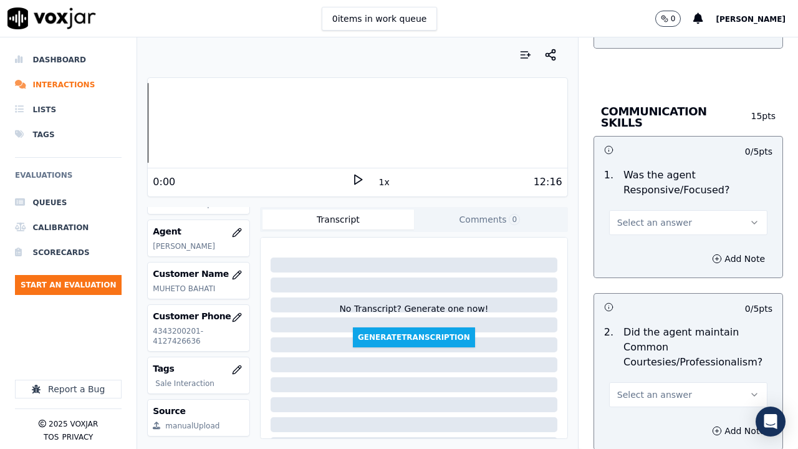
click at [645, 216] on span "Select an answer" at bounding box center [654, 222] width 75 height 12
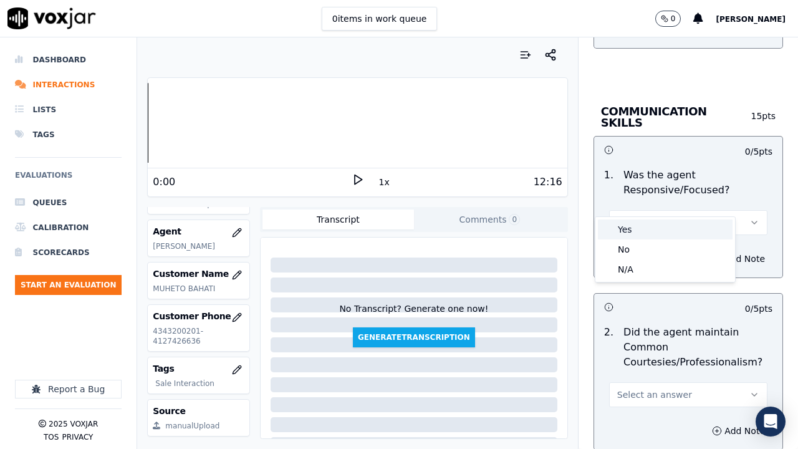
click at [649, 228] on div "Yes" at bounding box center [665, 230] width 135 height 20
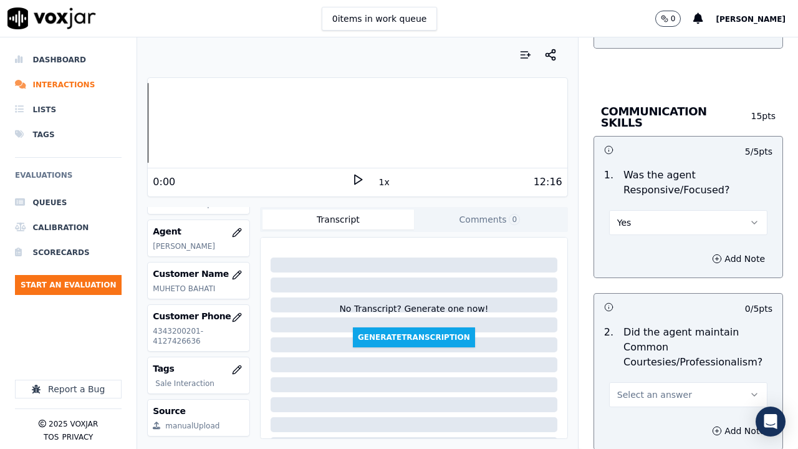
click at [641, 348] on span "Select an answer" at bounding box center [654, 395] width 75 height 12
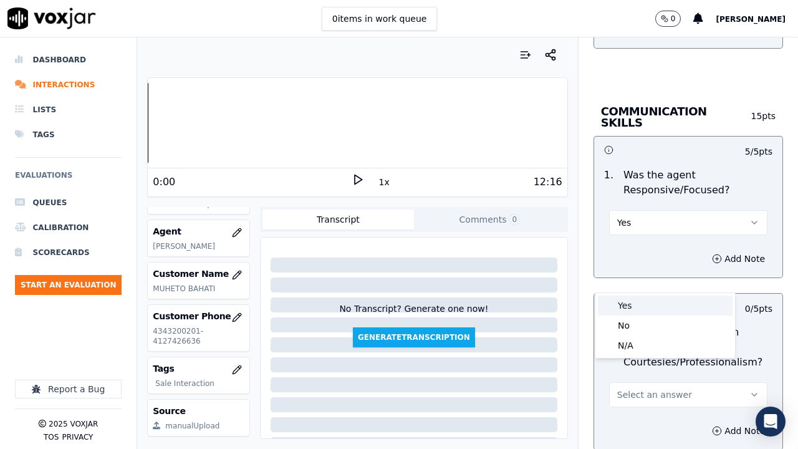
click at [637, 304] on div "Yes" at bounding box center [665, 306] width 135 height 20
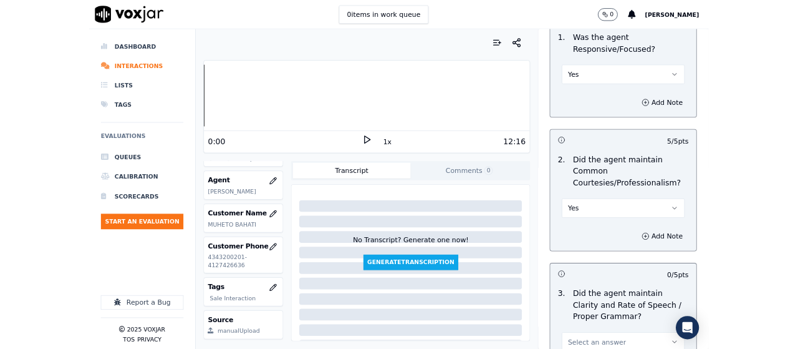
scroll to position [3627, 0]
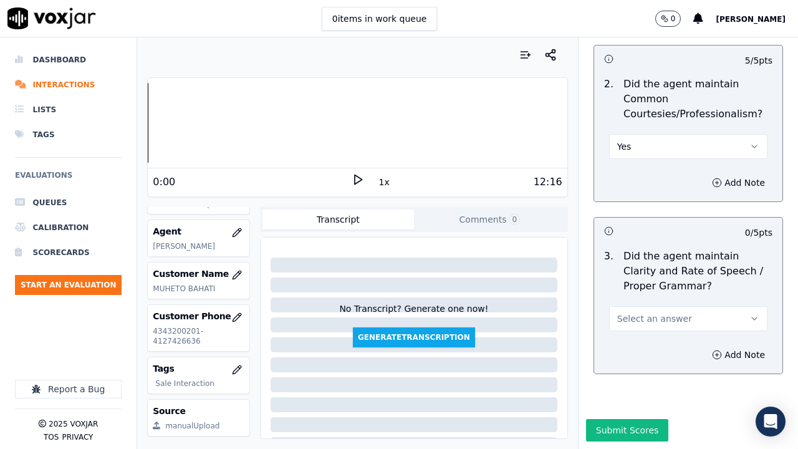
click at [637, 312] on span "Select an answer" at bounding box center [654, 318] width 75 height 12
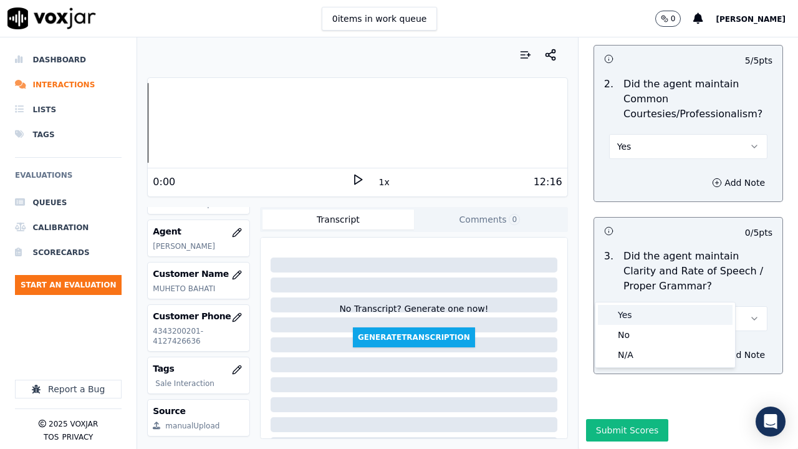
click at [636, 307] on div "Yes" at bounding box center [665, 315] width 135 height 20
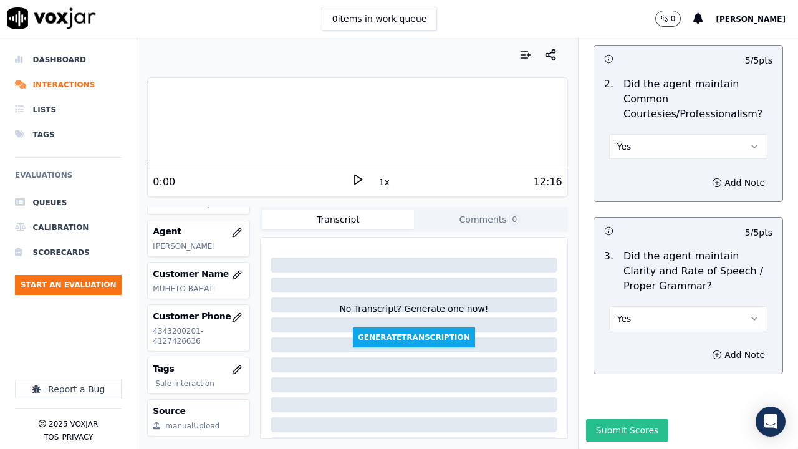
click at [631, 348] on button "Submit Scores" at bounding box center [627, 430] width 83 height 22
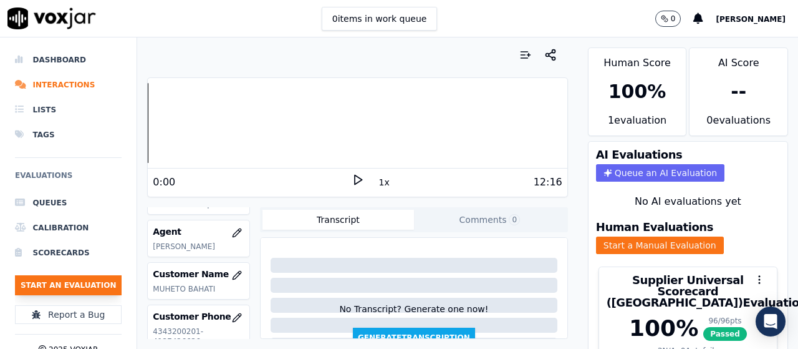
click at [82, 289] on button "Start an Evaluation" at bounding box center [68, 285] width 107 height 20
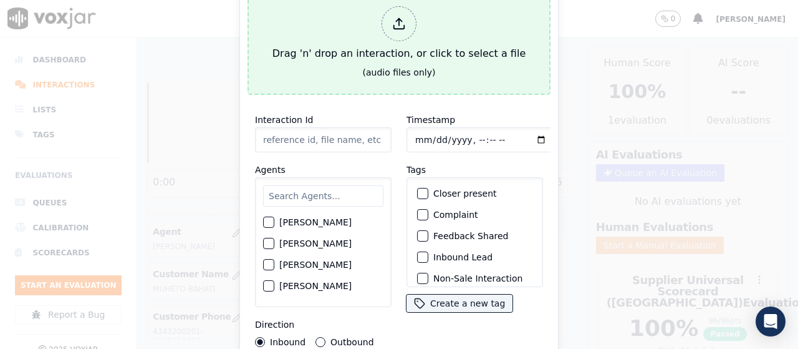
click at [387, 51] on div "Drag 'n' drop an interaction, or click to select a file" at bounding box center [399, 33] width 263 height 65
type input "20250815-123247_6106126154-all.mp3"
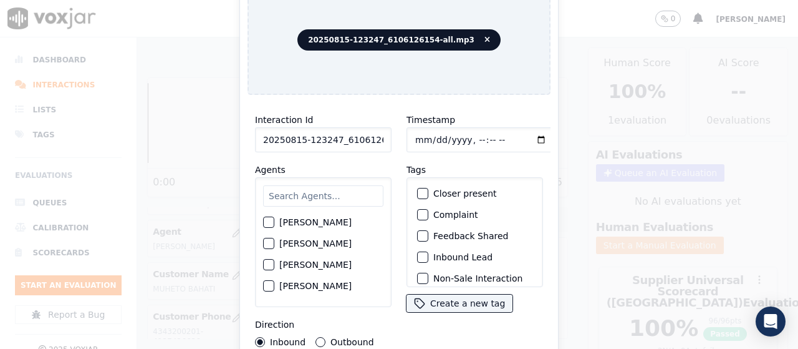
click at [296, 196] on input "text" at bounding box center [323, 195] width 120 height 21
type input "da"
click at [317, 239] on label "[PERSON_NAME]" at bounding box center [315, 243] width 72 height 9
click at [274, 238] on button "[PERSON_NAME]" at bounding box center [268, 243] width 11 height 11
click at [412, 134] on input "Timestamp" at bounding box center [481, 139] width 148 height 25
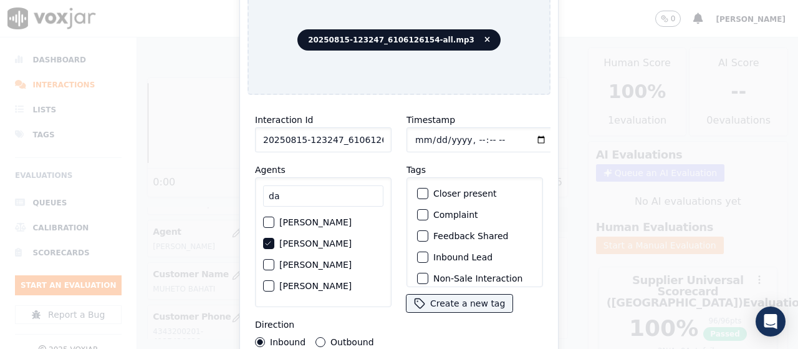
type input "[DATE]T14:16"
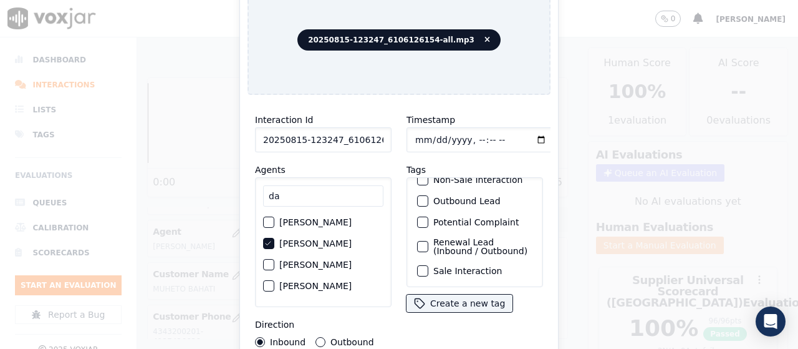
click at [467, 266] on label "Sale Interaction" at bounding box center [467, 270] width 69 height 9
click at [428, 265] on button "Sale Interaction" at bounding box center [422, 270] width 11 height 11
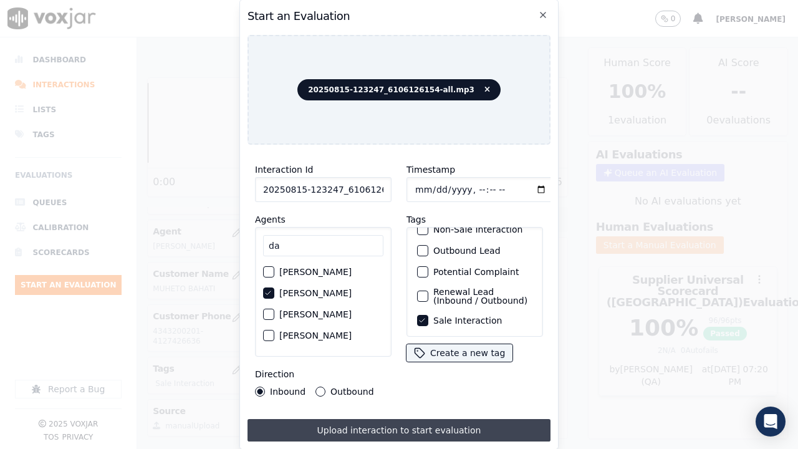
click at [392, 348] on button "Upload interaction to start evaluation" at bounding box center [399, 430] width 303 height 22
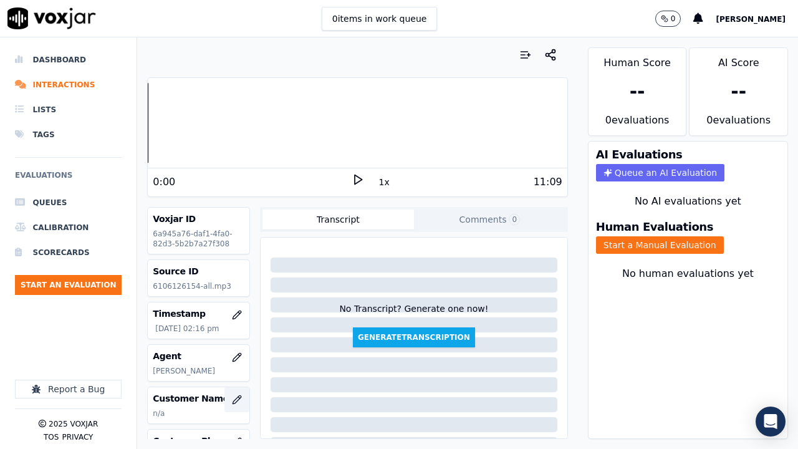
click at [232, 348] on icon "button" at bounding box center [237, 400] width 10 height 10
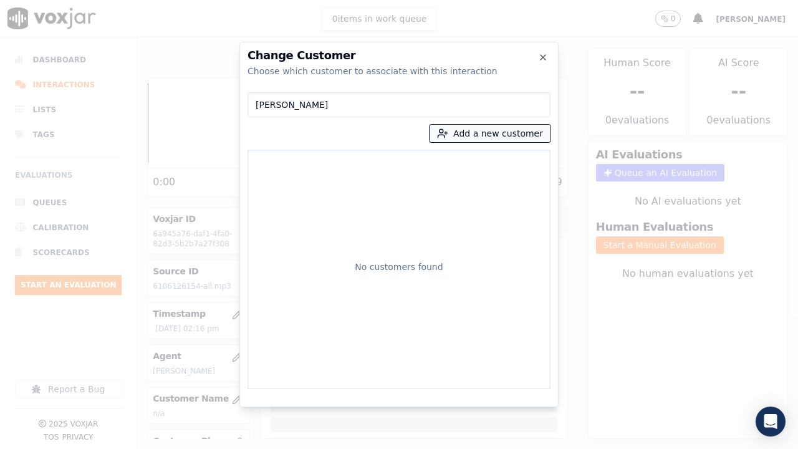
type input "[PERSON_NAME]"
click at [492, 138] on button "Add a new customer" at bounding box center [490, 133] width 121 height 17
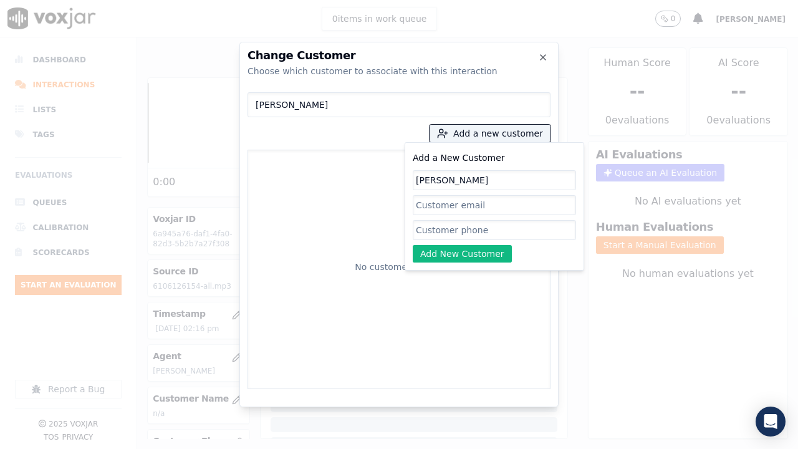
type input "[PERSON_NAME]"
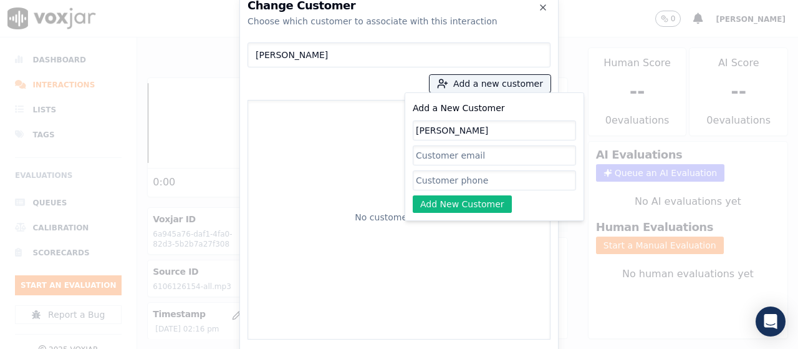
drag, startPoint x: 444, startPoint y: 188, endPoint x: 451, endPoint y: 193, distance: 8.9
click at [444, 188] on input "Add a New Customer" at bounding box center [494, 180] width 163 height 20
paste input "6106126154"
paste input "6109328853"
type input "6106126154-6109328853"
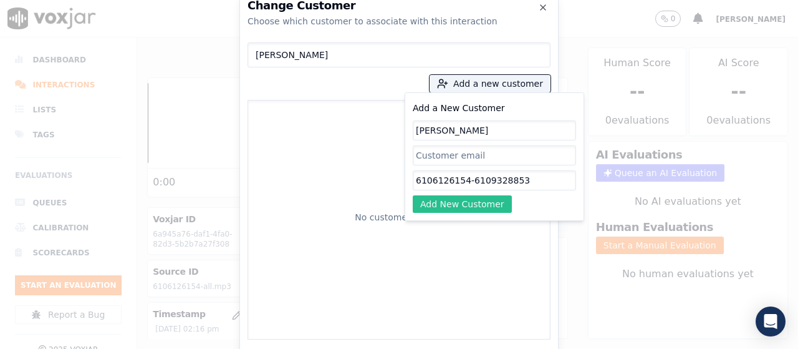
click at [495, 200] on button "Add New Customer" at bounding box center [462, 203] width 99 height 17
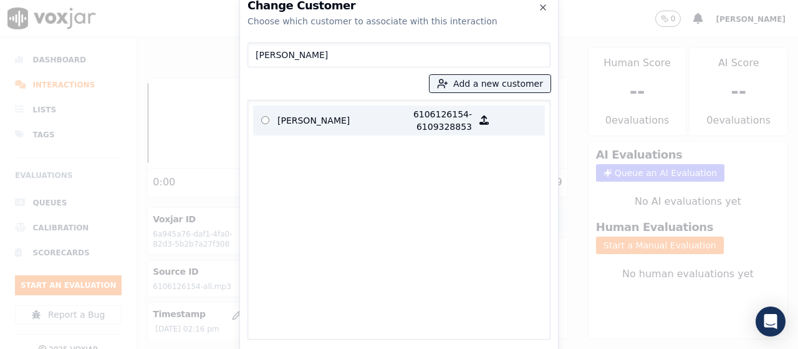
click at [316, 117] on p "[PERSON_NAME]" at bounding box center [326, 120] width 97 height 25
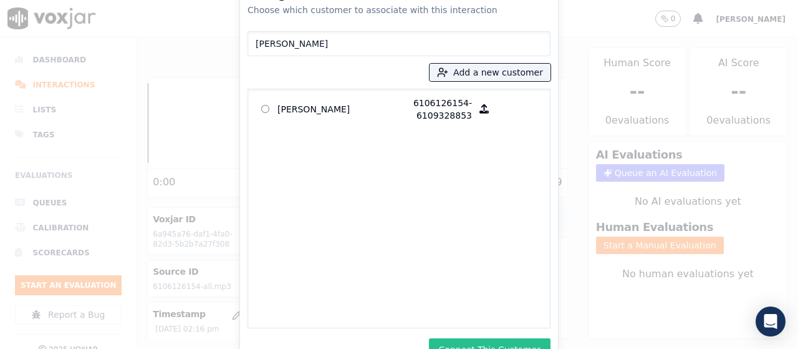
click at [502, 344] on button "Connect This Customer" at bounding box center [490, 349] width 122 height 22
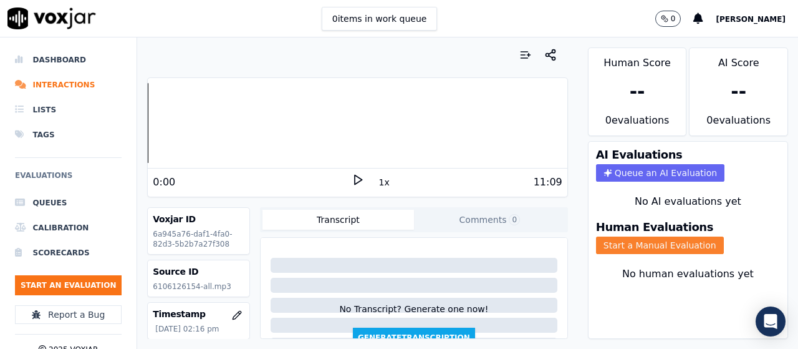
click at [622, 247] on button "Start a Manual Evaluation" at bounding box center [660, 244] width 128 height 17
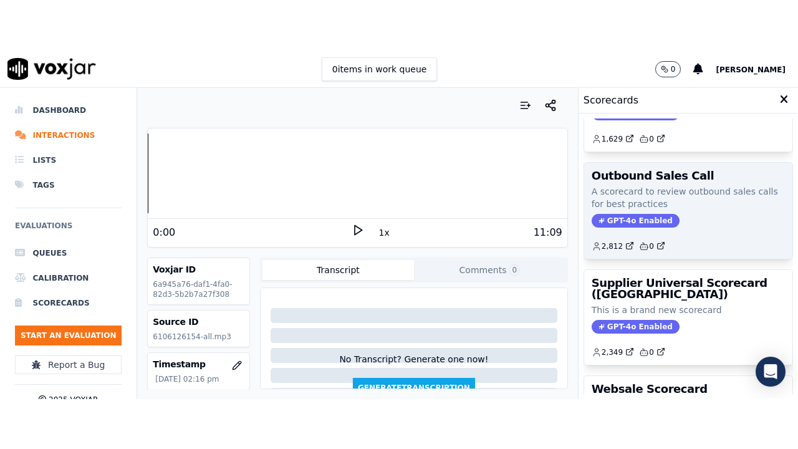
scroll to position [249, 0]
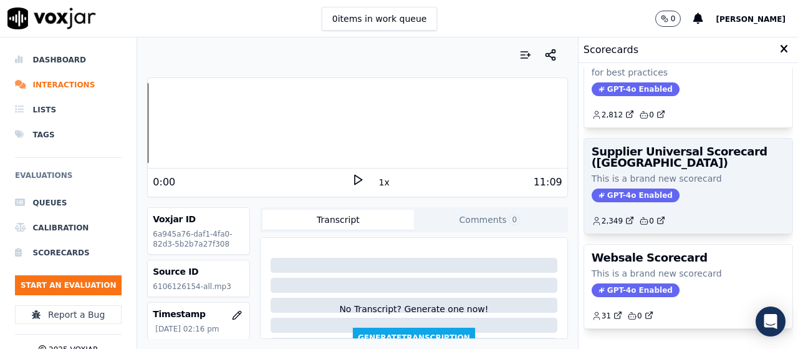
click at [654, 166] on h3 "Supplier Universal Scorecard ([GEOGRAPHIC_DATA])" at bounding box center [688, 157] width 193 height 22
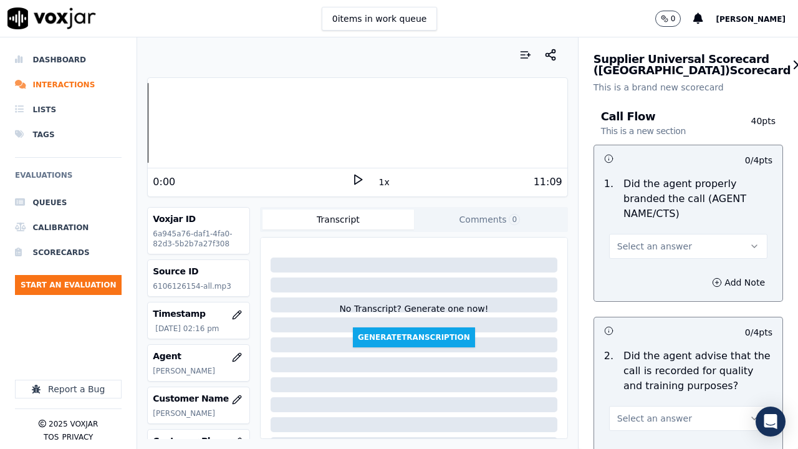
click at [659, 244] on span "Select an answer" at bounding box center [654, 246] width 75 height 12
click at [652, 273] on div "Yes" at bounding box center [665, 274] width 135 height 20
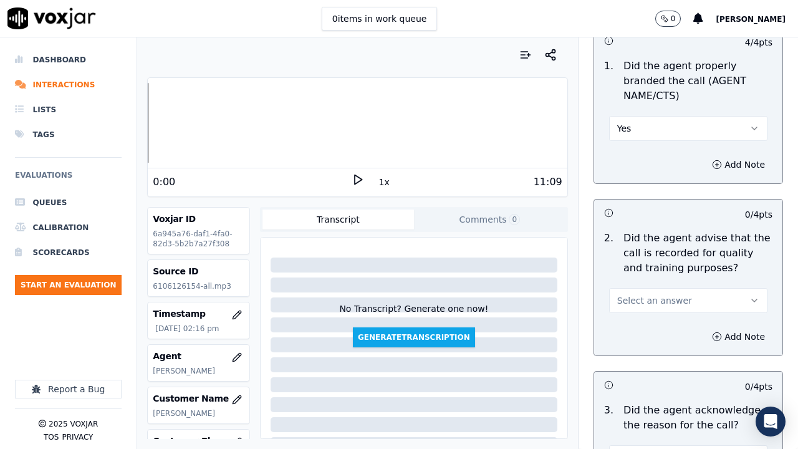
scroll to position [125, 0]
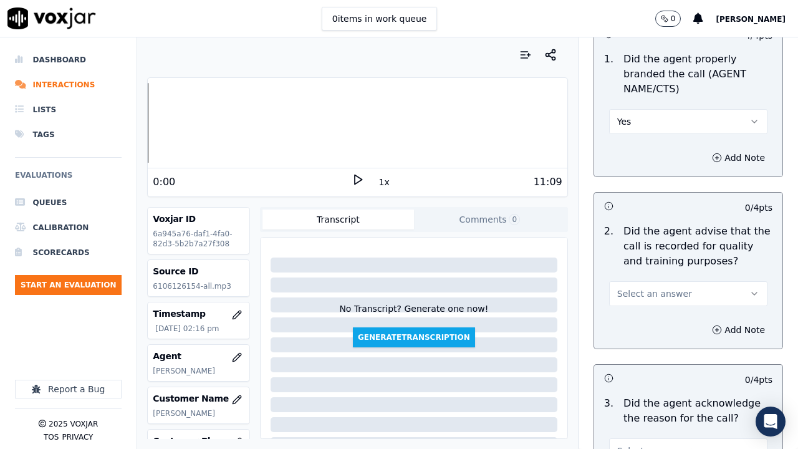
click at [655, 293] on span "Select an answer" at bounding box center [654, 294] width 75 height 12
click at [649, 317] on div "Yes" at bounding box center [665, 322] width 135 height 20
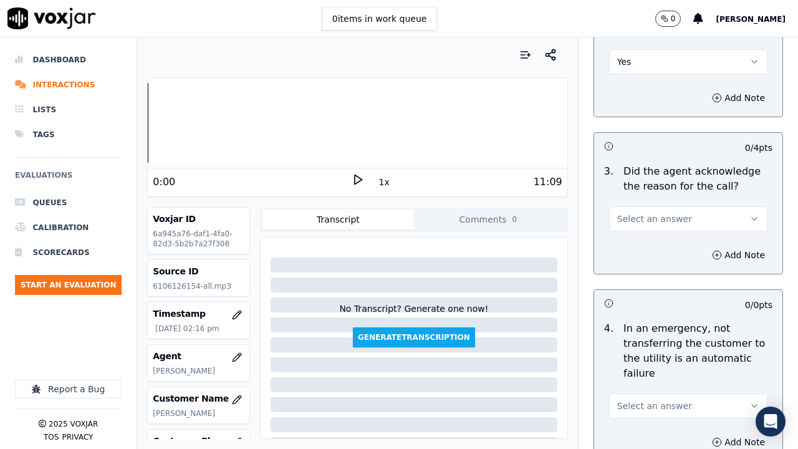
scroll to position [374, 0]
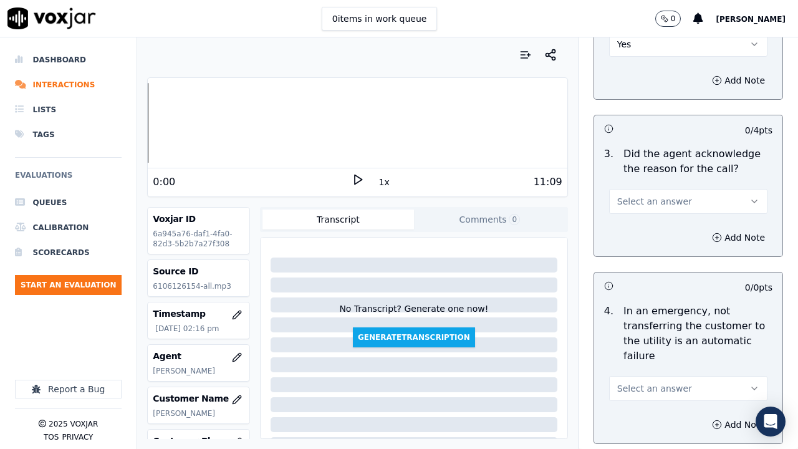
click at [649, 201] on span "Select an answer" at bounding box center [654, 201] width 75 height 12
click at [639, 224] on div "Yes" at bounding box center [665, 230] width 135 height 20
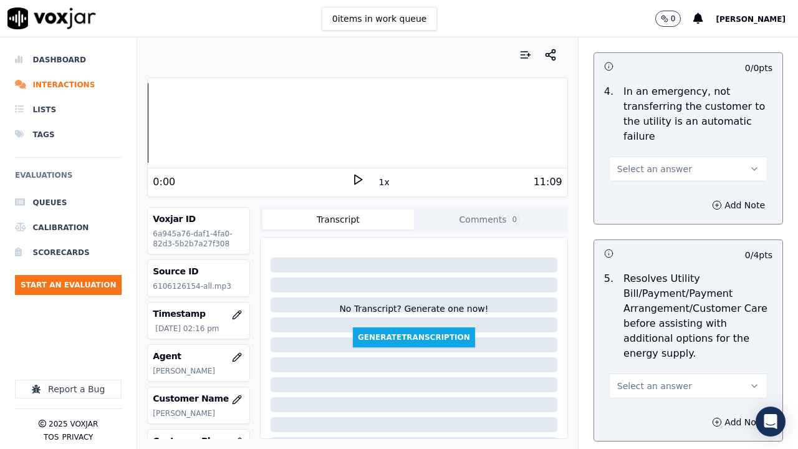
scroll to position [624, 0]
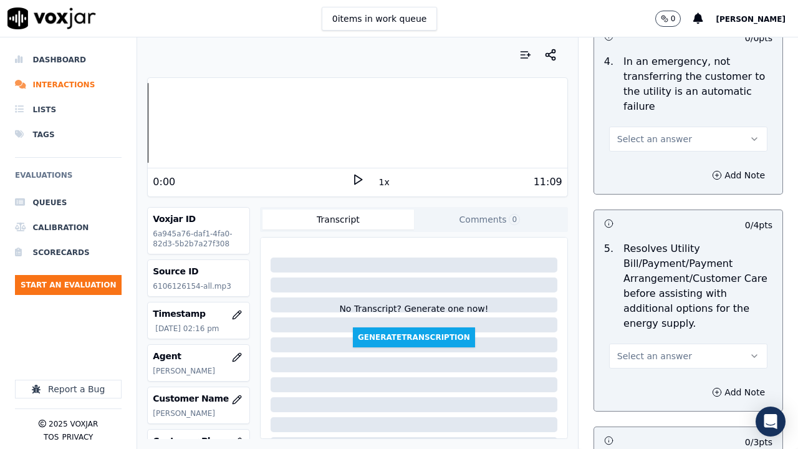
click at [665, 143] on span "Select an answer" at bounding box center [654, 139] width 75 height 12
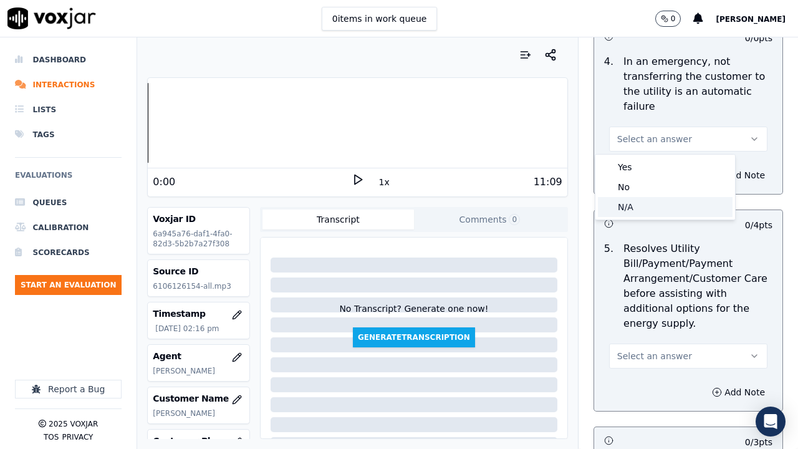
click at [661, 213] on div "N/A" at bounding box center [665, 207] width 135 height 20
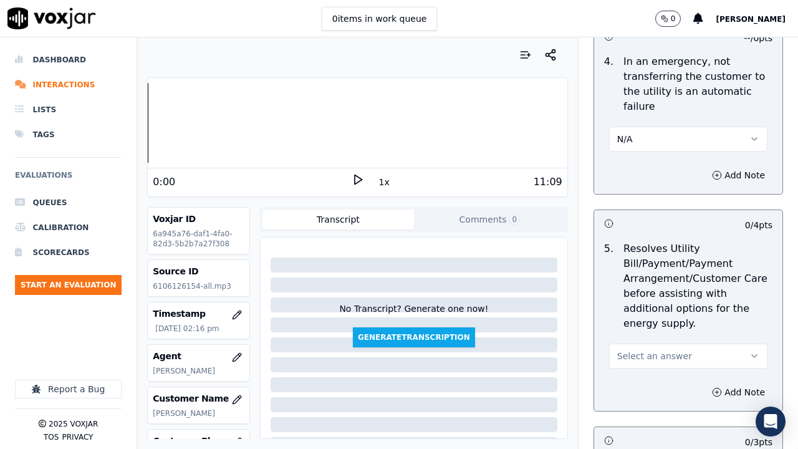
click at [672, 348] on button "Select an answer" at bounding box center [688, 356] width 158 height 25
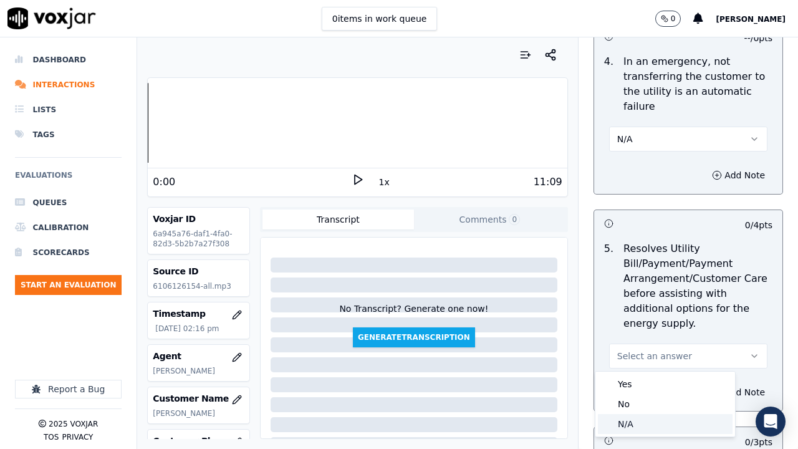
click at [657, 348] on div "N/A" at bounding box center [665, 424] width 135 height 20
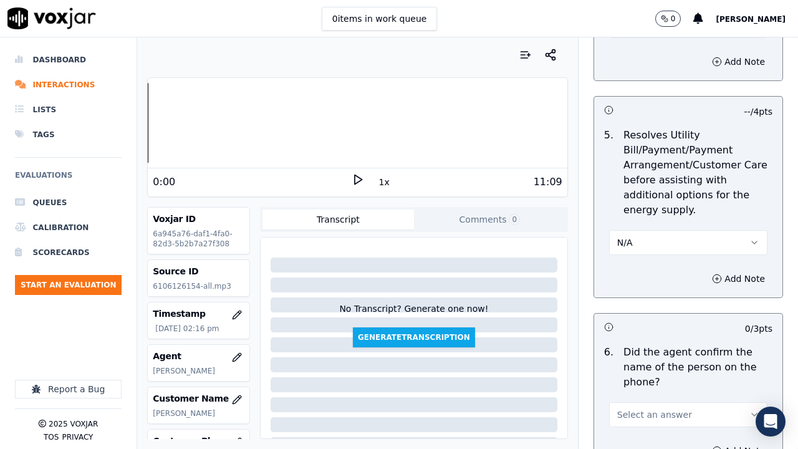
scroll to position [998, 0]
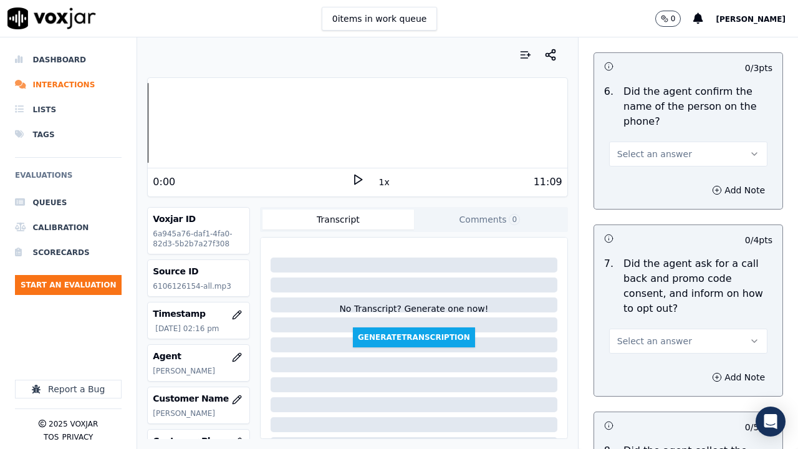
click at [635, 156] on span "Select an answer" at bounding box center [654, 154] width 75 height 12
click at [636, 185] on div "Yes" at bounding box center [665, 182] width 135 height 20
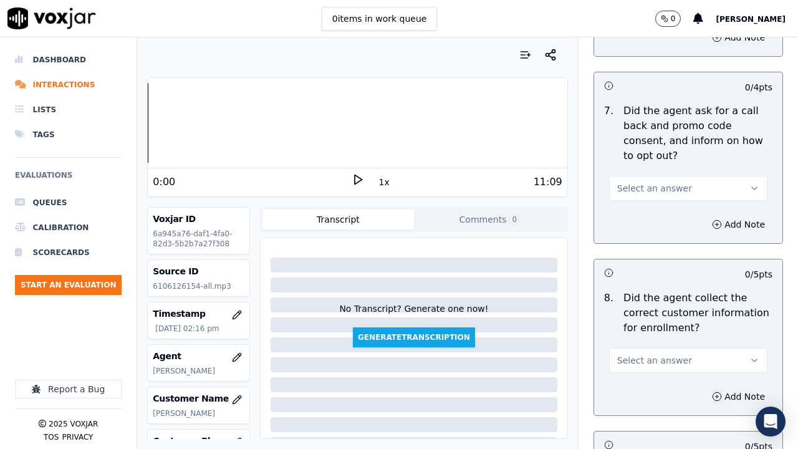
scroll to position [1185, 0]
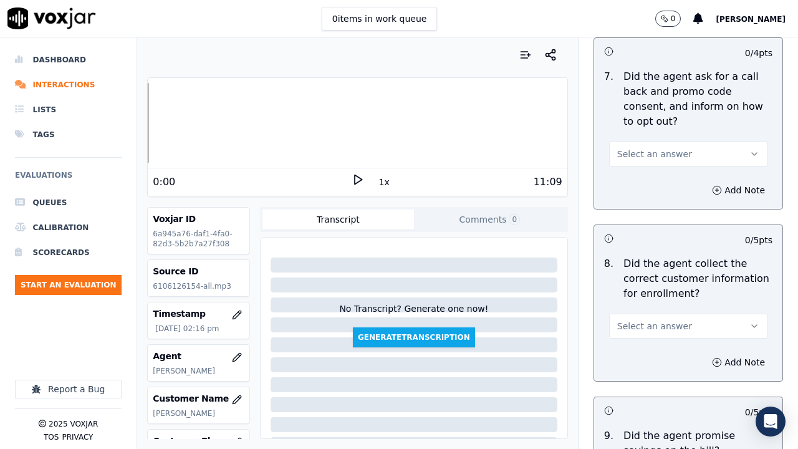
click at [644, 151] on span "Select an answer" at bounding box center [654, 154] width 75 height 12
click at [639, 180] on div "Yes" at bounding box center [665, 182] width 135 height 20
click at [660, 329] on span "Select an answer" at bounding box center [654, 326] width 75 height 12
click at [634, 323] on span "Select an answer" at bounding box center [654, 326] width 75 height 12
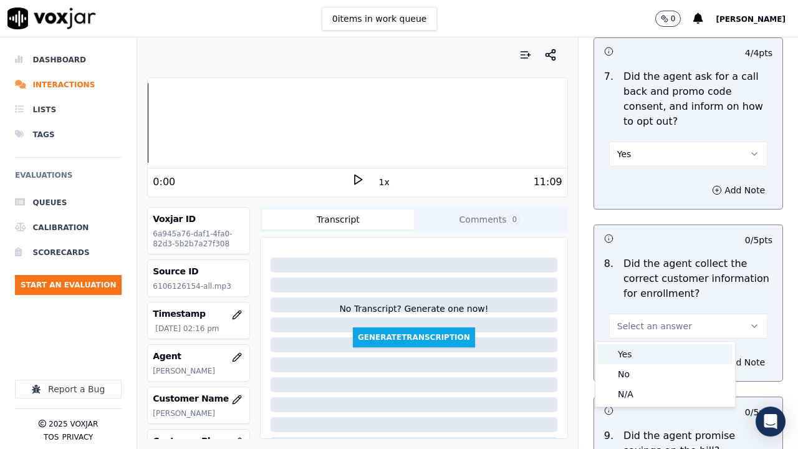
click at [636, 348] on div "Yes" at bounding box center [665, 354] width 135 height 20
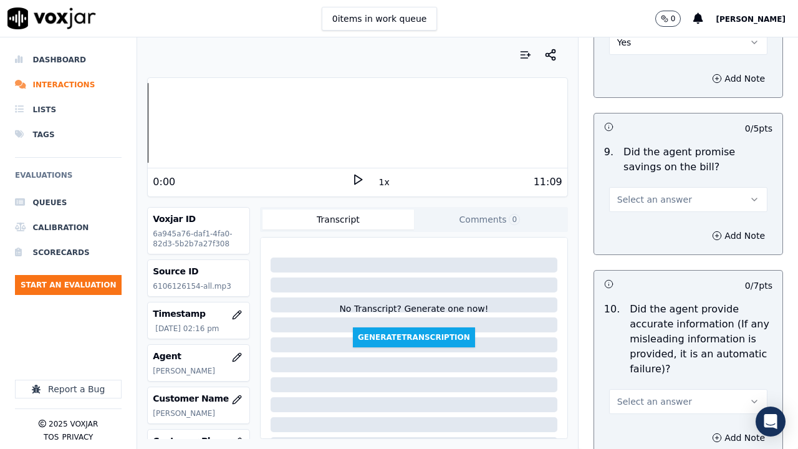
scroll to position [1497, 0]
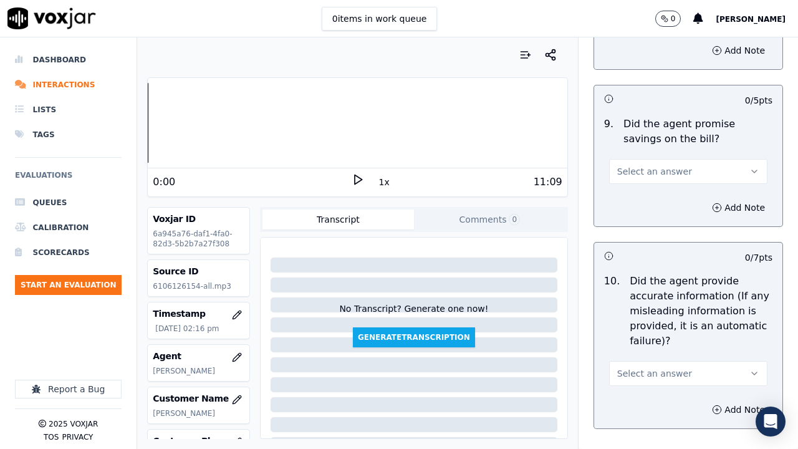
click at [637, 174] on span "Select an answer" at bounding box center [654, 171] width 75 height 12
click at [635, 195] on div "Yes" at bounding box center [665, 200] width 135 height 20
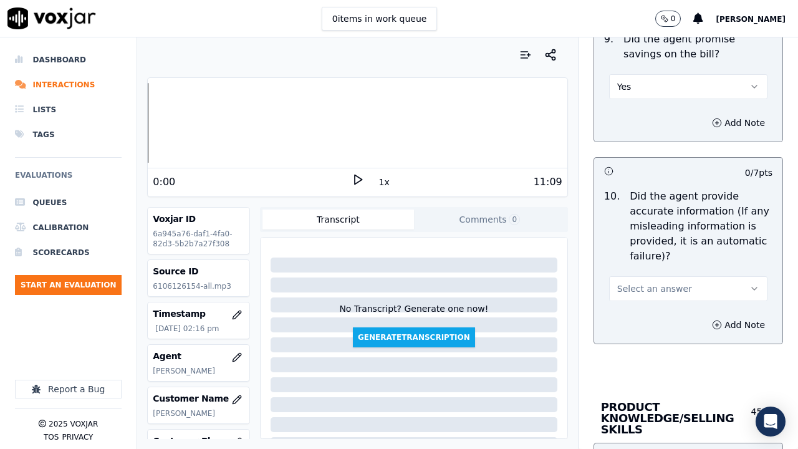
scroll to position [1622, 0]
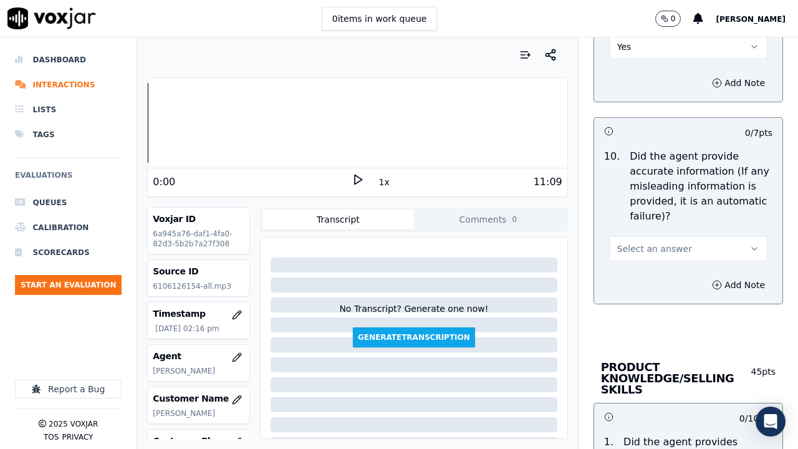
click at [634, 246] on span "Select an answer" at bounding box center [654, 249] width 75 height 12
click at [634, 277] on div "Yes" at bounding box center [665, 277] width 135 height 20
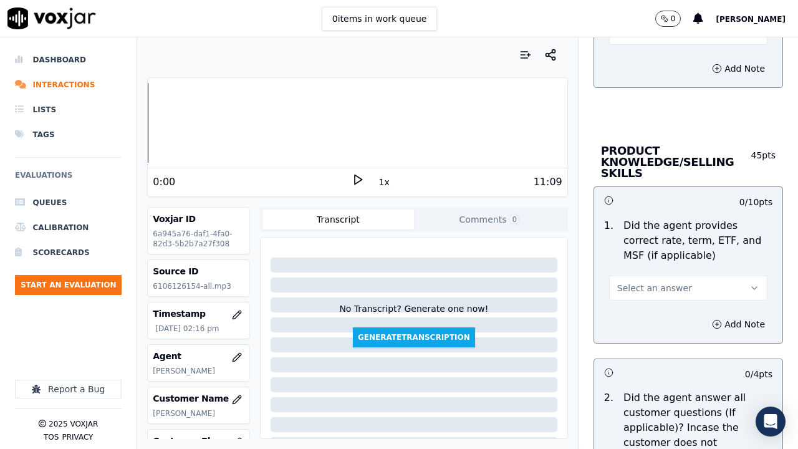
scroll to position [1871, 0]
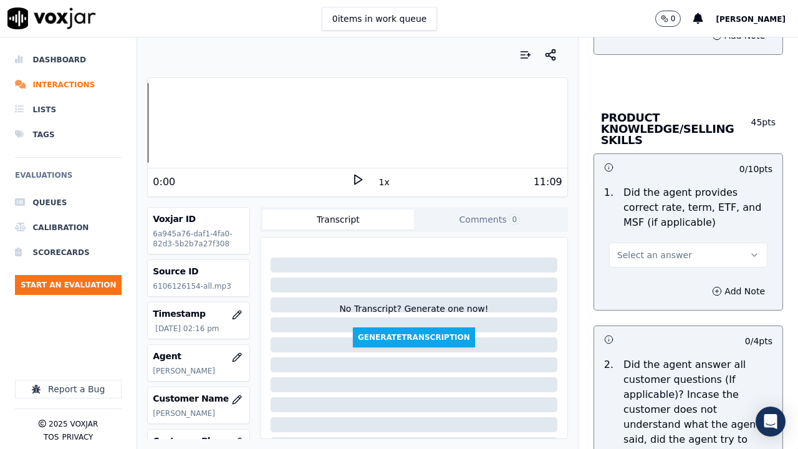
click at [637, 257] on span "Select an answer" at bounding box center [654, 255] width 75 height 12
click at [637, 283] on div "Yes" at bounding box center [665, 283] width 135 height 20
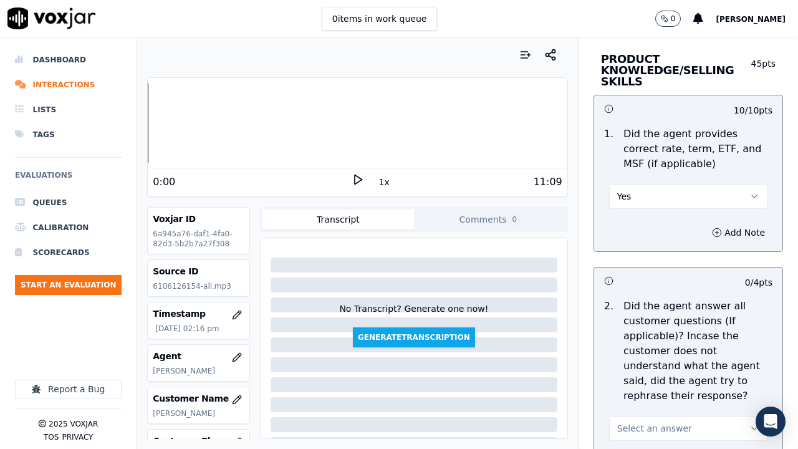
scroll to position [2058, 0]
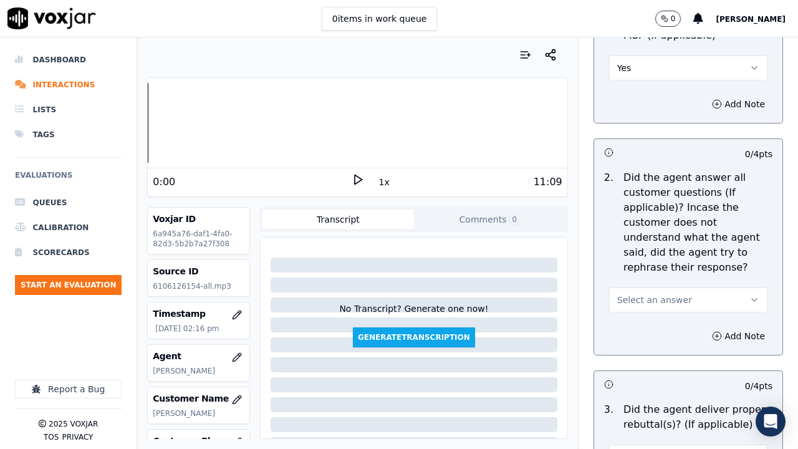
click at [649, 299] on span "Select an answer" at bounding box center [654, 300] width 75 height 12
click at [635, 329] on div "Yes" at bounding box center [665, 328] width 135 height 20
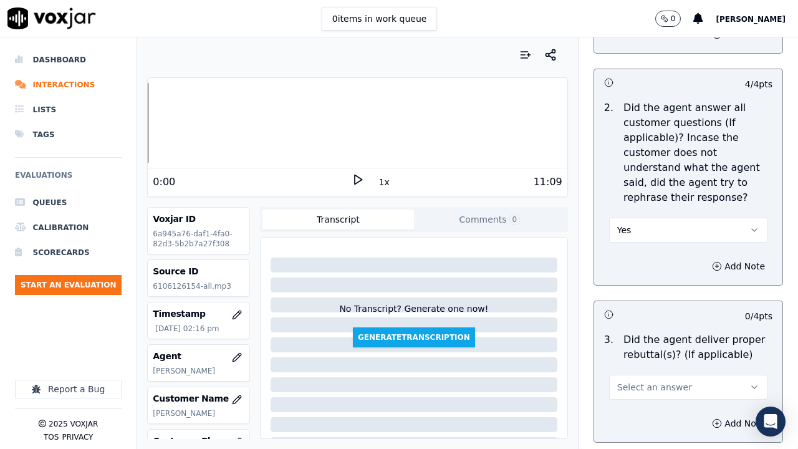
scroll to position [2245, 0]
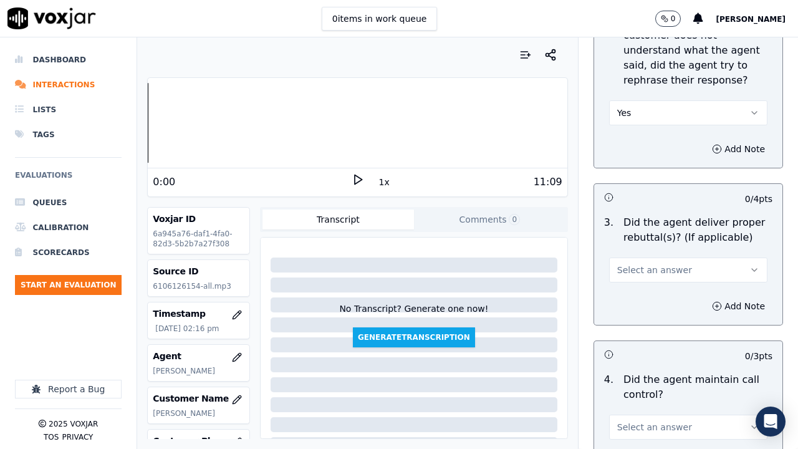
click at [633, 268] on span "Select an answer" at bounding box center [654, 270] width 75 height 12
click at [633, 291] on div "Yes" at bounding box center [665, 298] width 135 height 20
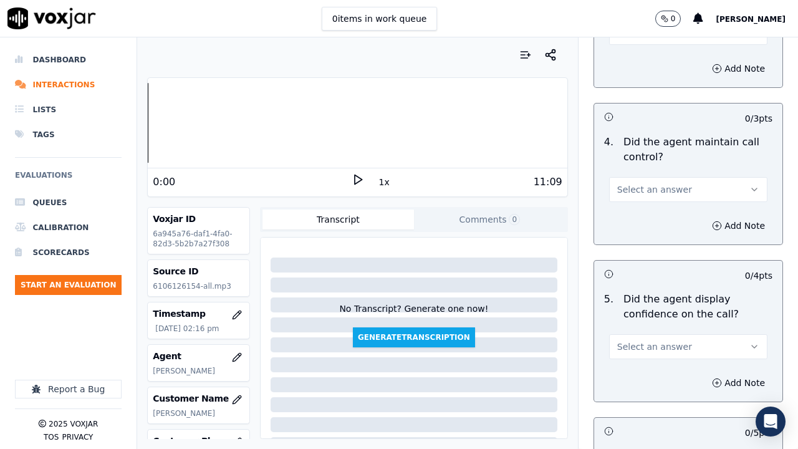
scroll to position [2495, 0]
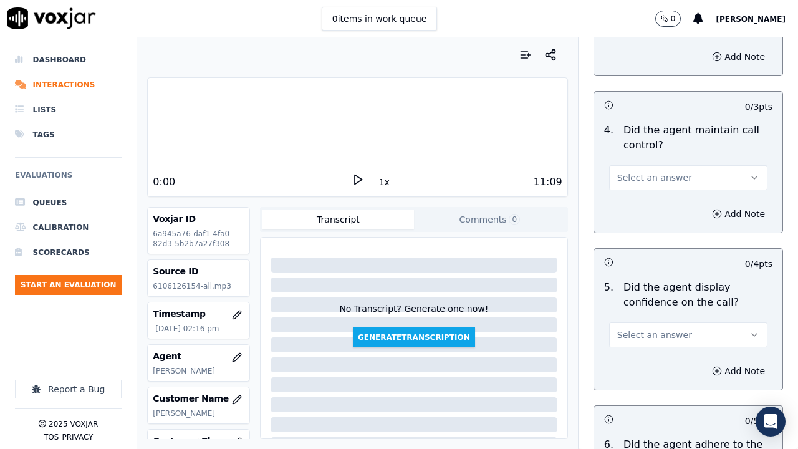
click at [637, 181] on span "Select an answer" at bounding box center [654, 178] width 75 height 12
click at [639, 205] on div "Yes" at bounding box center [665, 206] width 135 height 20
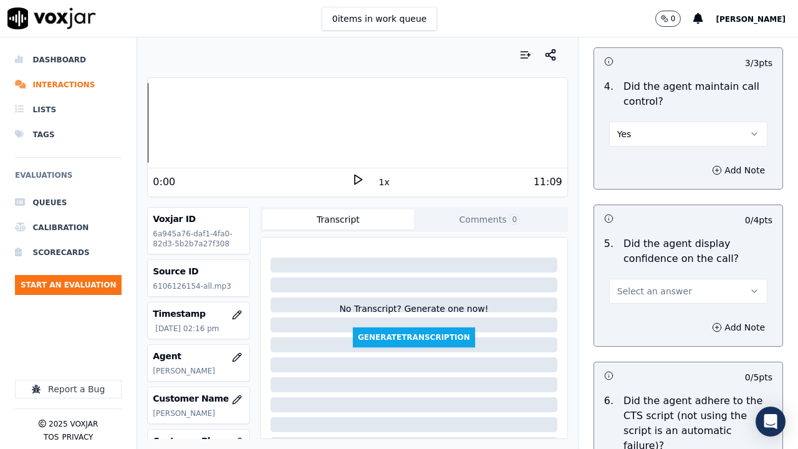
scroll to position [2682, 0]
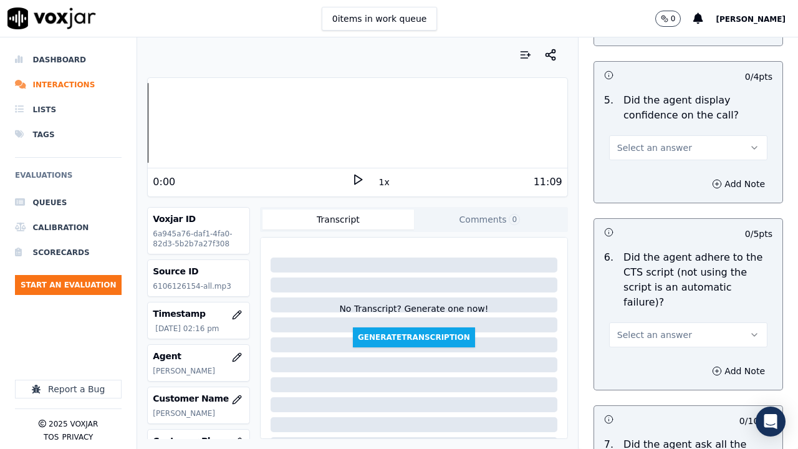
click at [634, 150] on span "Select an answer" at bounding box center [654, 148] width 75 height 12
click at [637, 170] on div "Yes" at bounding box center [665, 176] width 135 height 20
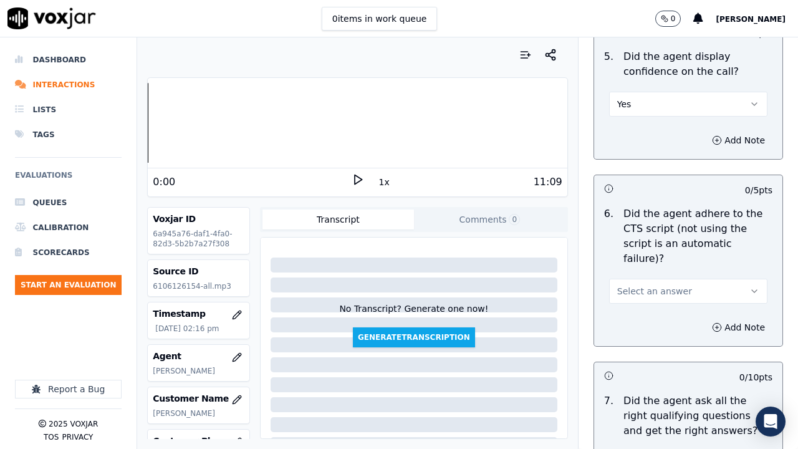
scroll to position [2807, 0]
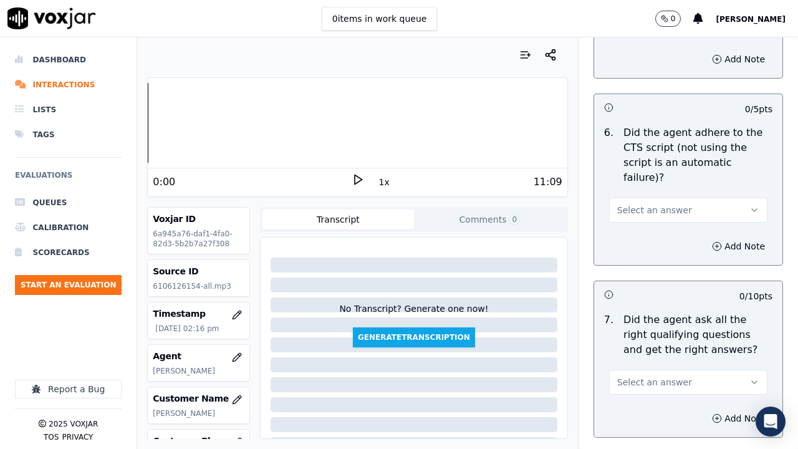
click at [639, 204] on span "Select an answer" at bounding box center [654, 210] width 75 height 12
click at [638, 219] on div "Yes" at bounding box center [665, 223] width 135 height 20
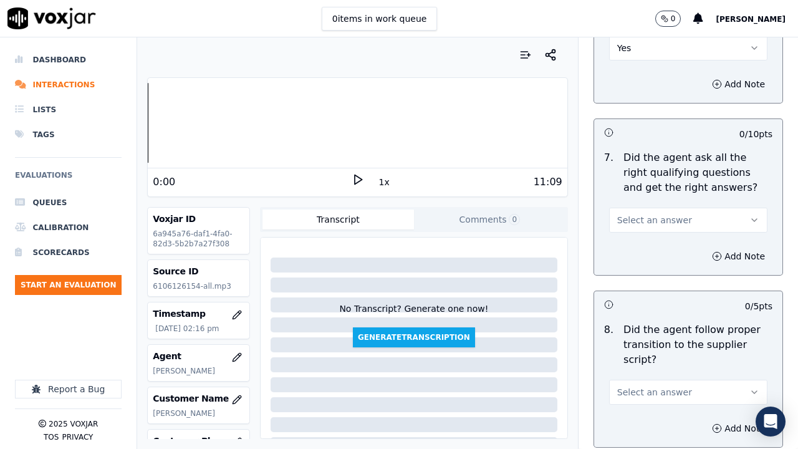
scroll to position [2994, 0]
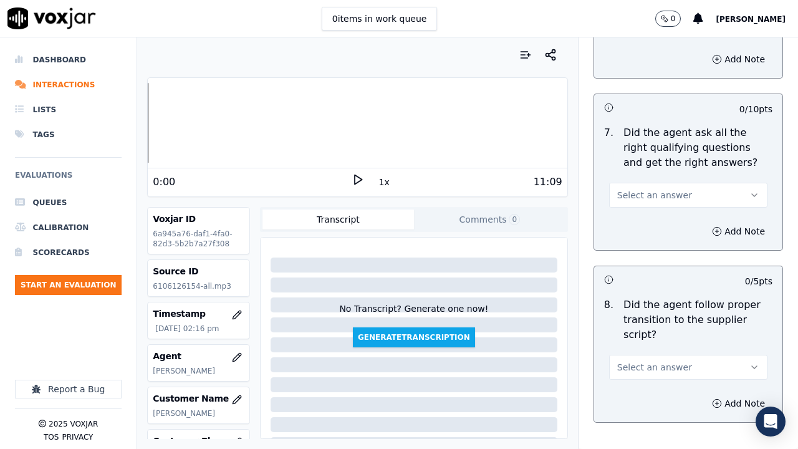
click at [637, 189] on span "Select an answer" at bounding box center [654, 195] width 75 height 12
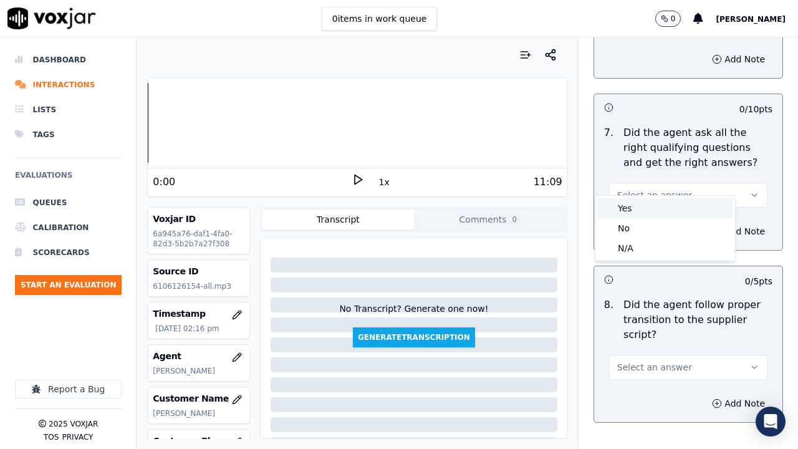
click at [637, 205] on div "Yes" at bounding box center [665, 208] width 135 height 20
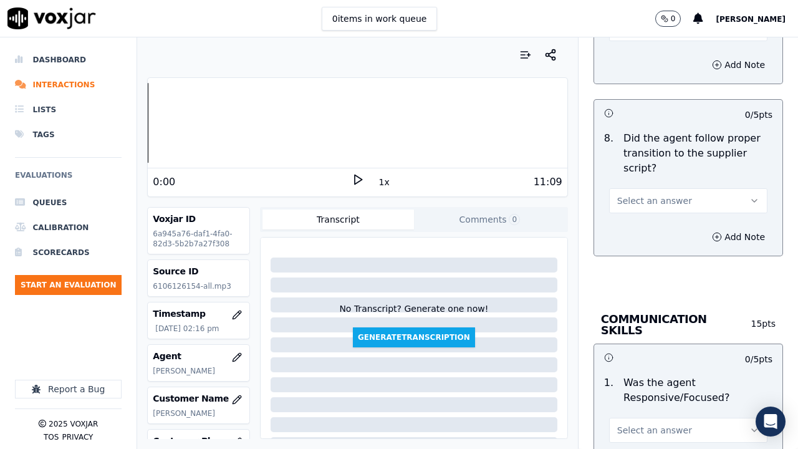
scroll to position [3181, 0]
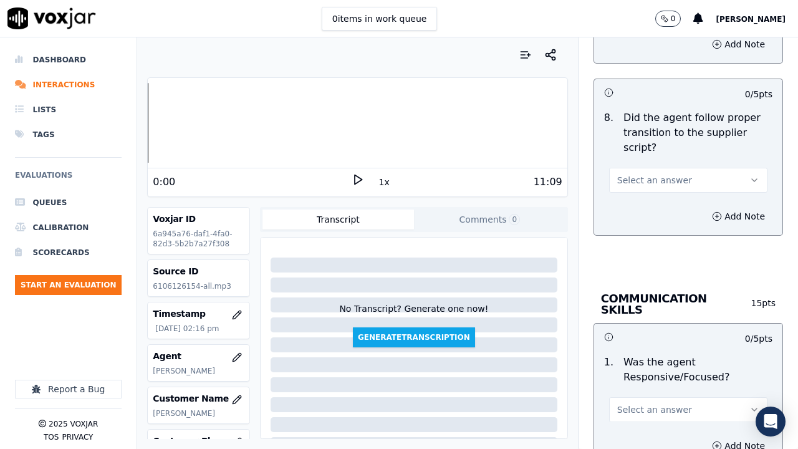
click at [632, 174] on span "Select an answer" at bounding box center [654, 180] width 75 height 12
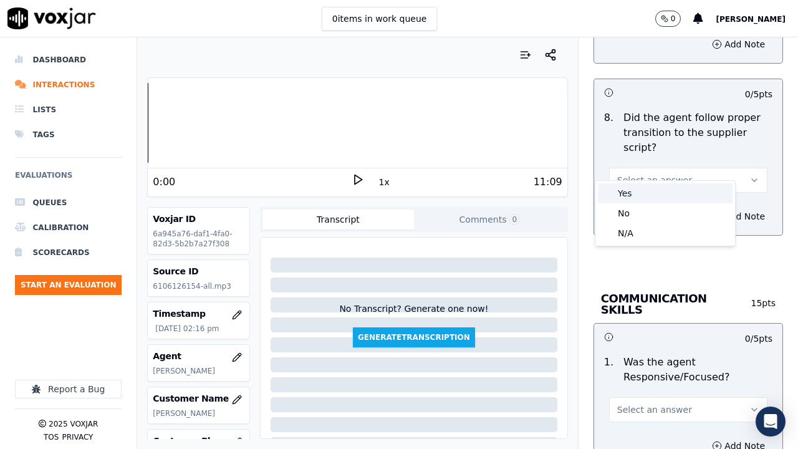
click at [633, 190] on div "Yes" at bounding box center [665, 193] width 135 height 20
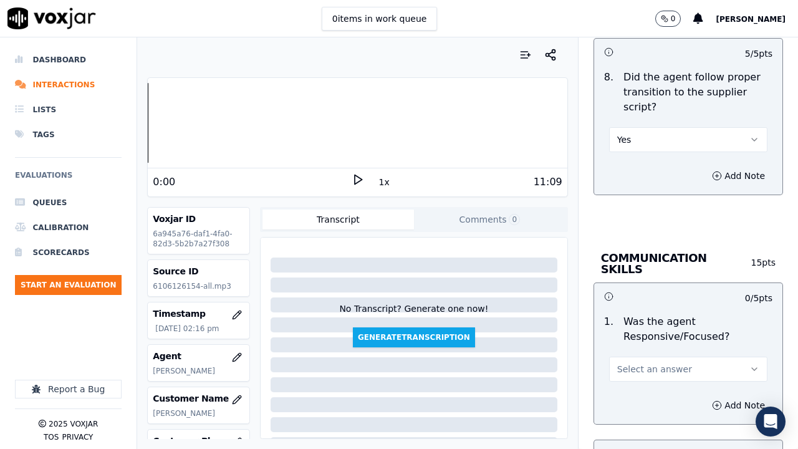
scroll to position [3305, 0]
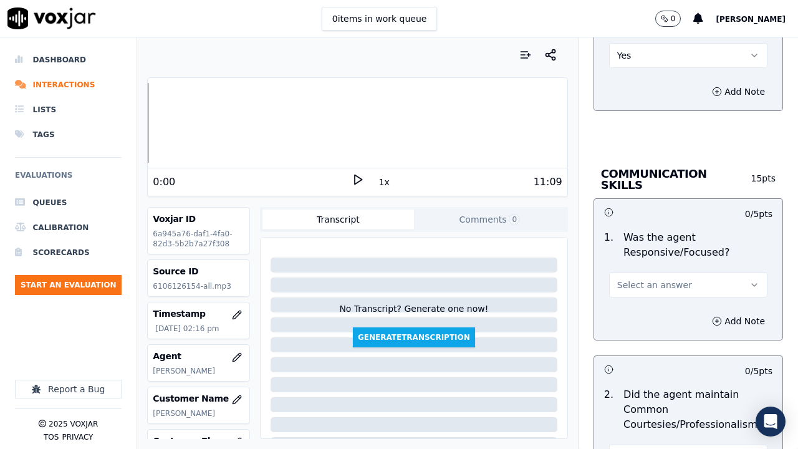
click at [638, 279] on span "Select an answer" at bounding box center [654, 285] width 75 height 12
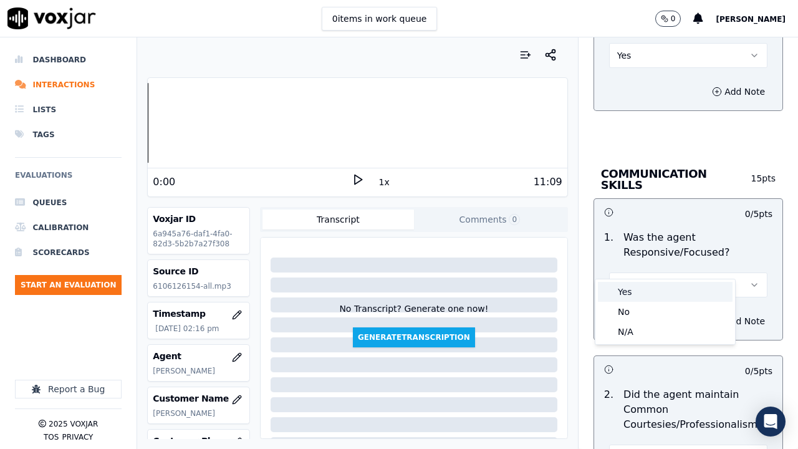
click at [636, 289] on div "Yes" at bounding box center [665, 292] width 135 height 20
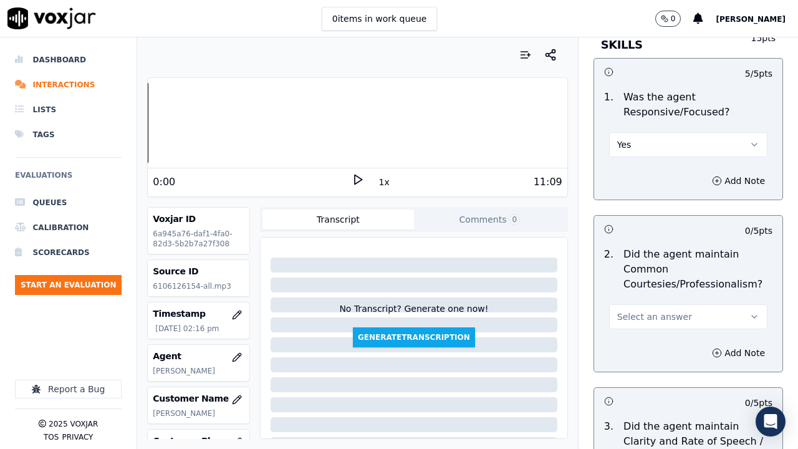
scroll to position [3555, 0]
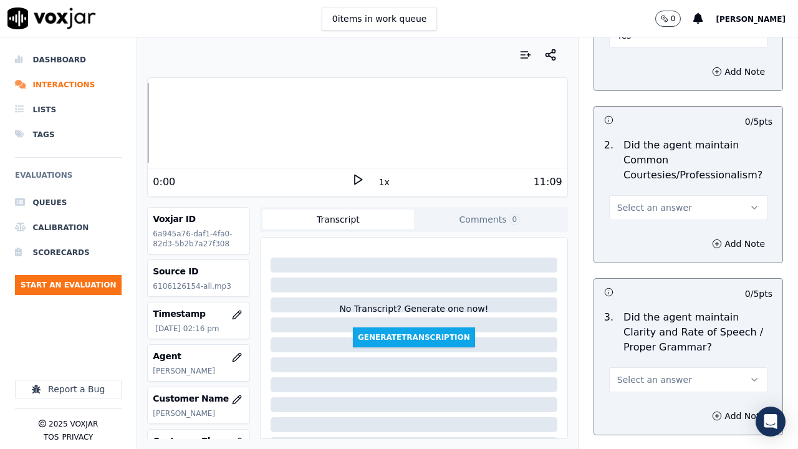
click at [635, 201] on span "Select an answer" at bounding box center [654, 207] width 75 height 12
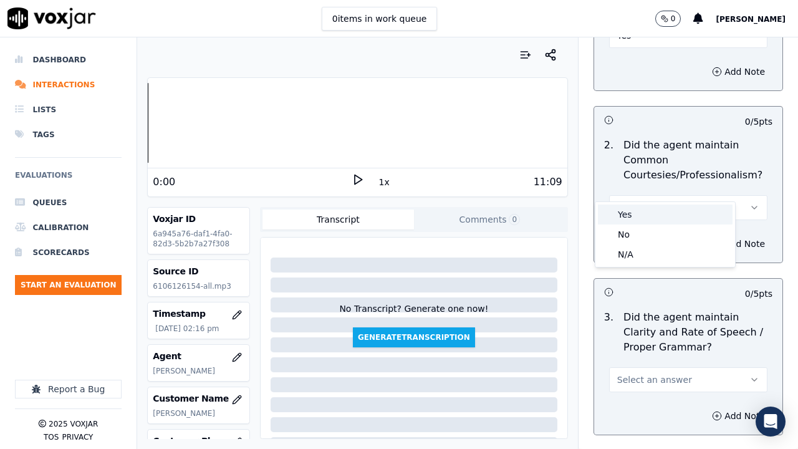
click at [636, 213] on div "Yes" at bounding box center [665, 215] width 135 height 20
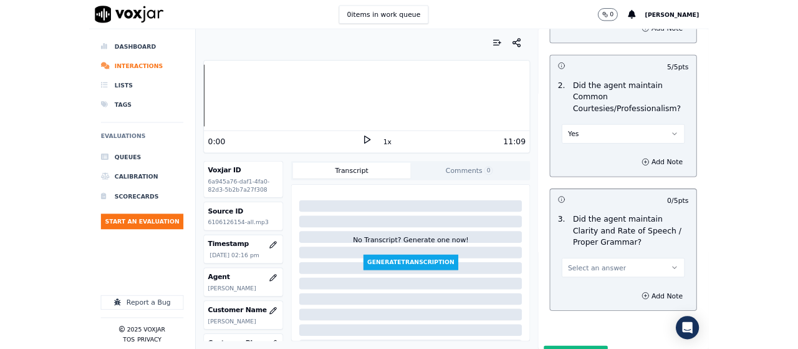
scroll to position [3627, 0]
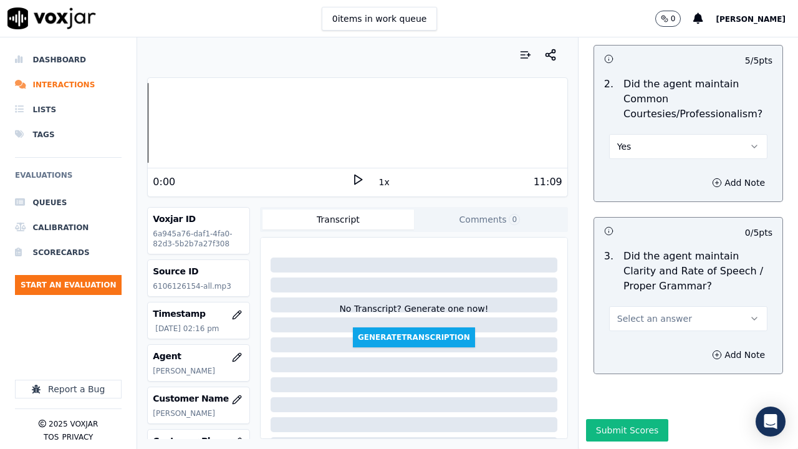
click at [641, 312] on span "Select an answer" at bounding box center [654, 318] width 75 height 12
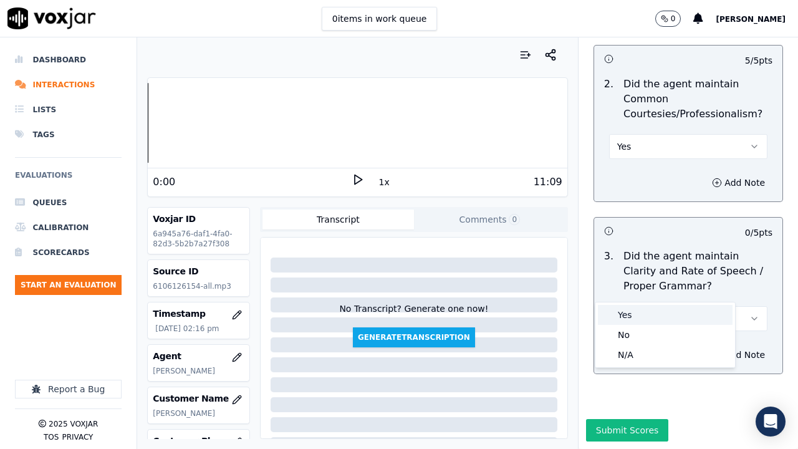
click at [632, 309] on div "Yes" at bounding box center [665, 315] width 135 height 20
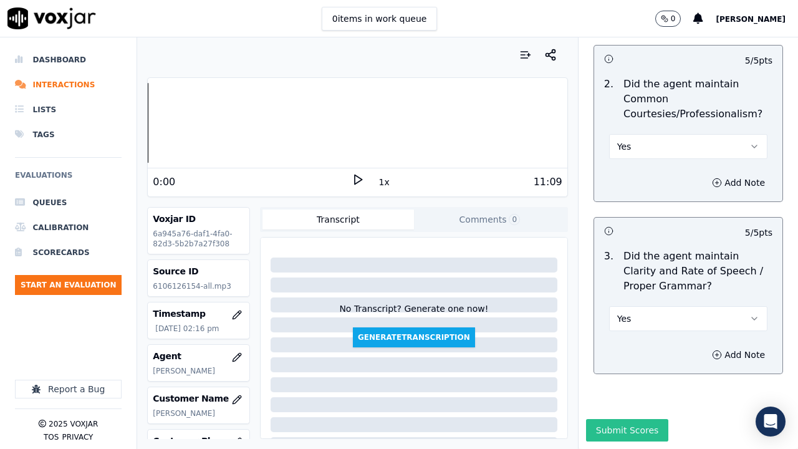
click at [636, 348] on button "Submit Scores" at bounding box center [627, 430] width 83 height 22
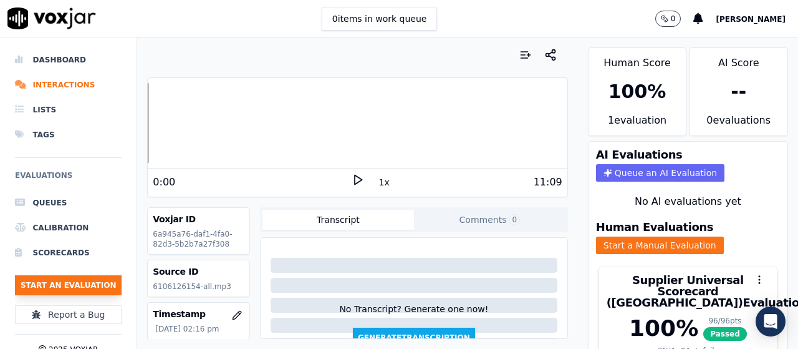
click at [76, 286] on button "Start an Evaluation" at bounding box center [68, 285] width 107 height 20
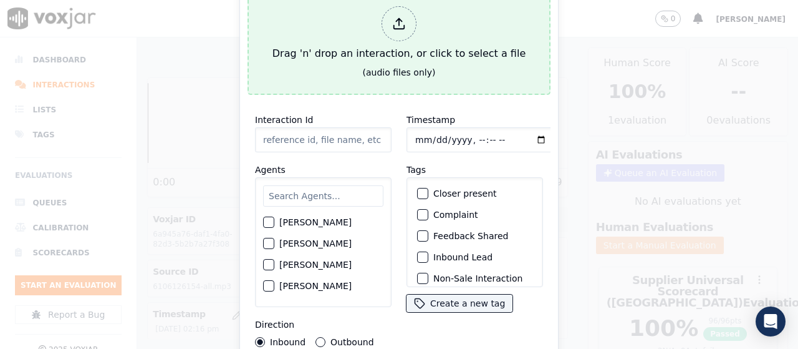
click at [354, 55] on div "Drag 'n' drop an interaction, or click to select a file" at bounding box center [399, 33] width 263 height 65
type input "20250815-105104_3028583705-all.mp3"
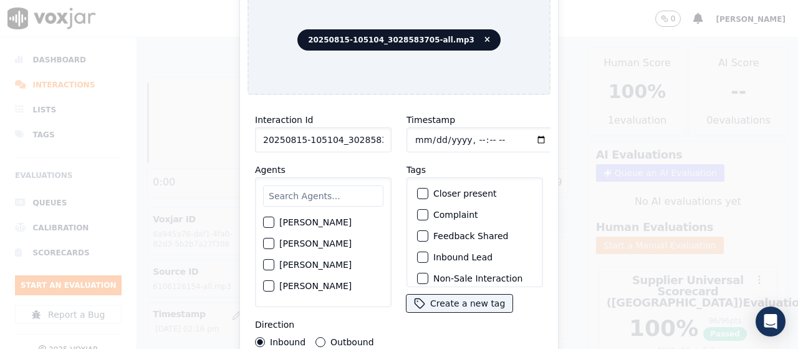
click at [299, 194] on input "text" at bounding box center [323, 195] width 120 height 21
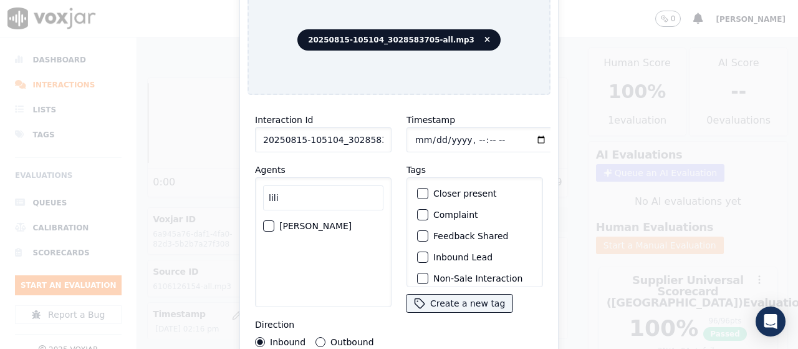
type input "lili"
click at [307, 221] on label "[PERSON_NAME]" at bounding box center [315, 225] width 72 height 9
click at [274, 220] on button "[PERSON_NAME]" at bounding box center [268, 225] width 11 height 11
click at [415, 133] on input "Timestamp" at bounding box center [481, 139] width 148 height 25
type input "[DATE]T14:36"
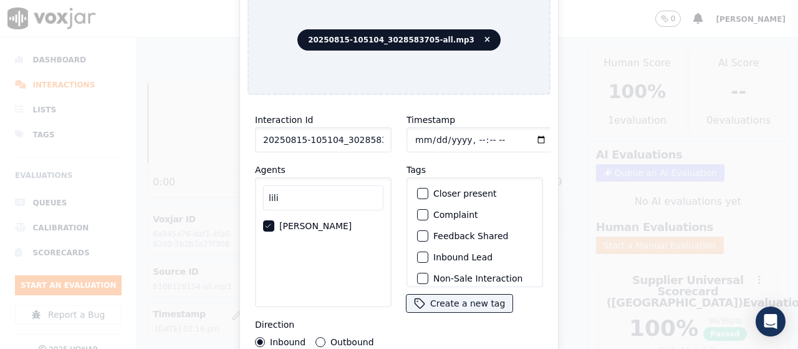
scroll to position [118, 0]
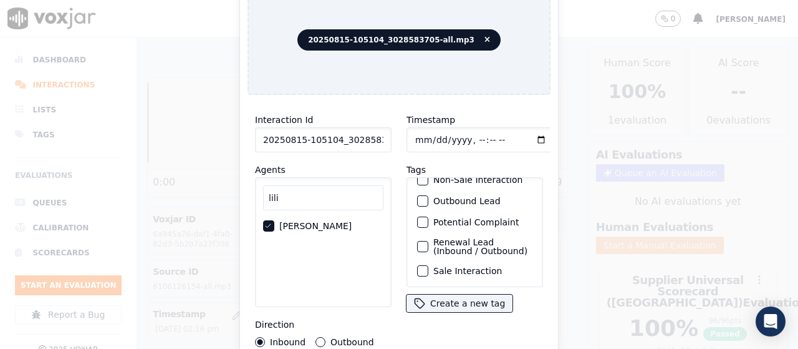
click at [468, 266] on label "Sale Interaction" at bounding box center [467, 270] width 69 height 9
click at [428, 265] on button "Sale Interaction" at bounding box center [422, 270] width 11 height 11
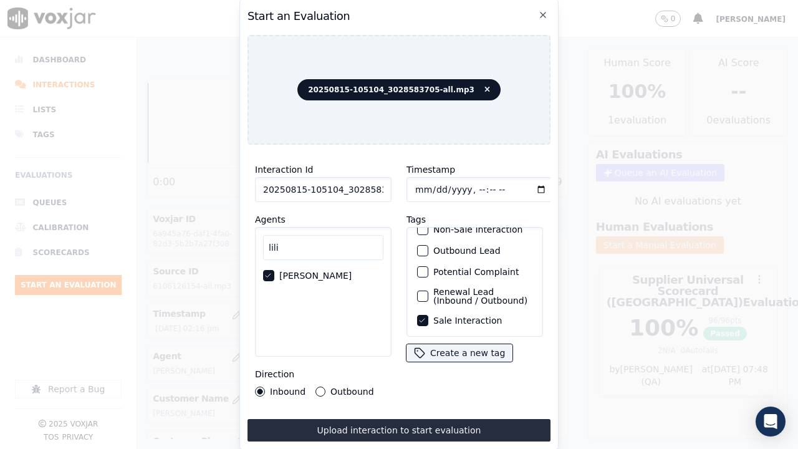
click at [451, 348] on button "Upload interaction to start evaluation" at bounding box center [399, 430] width 303 height 22
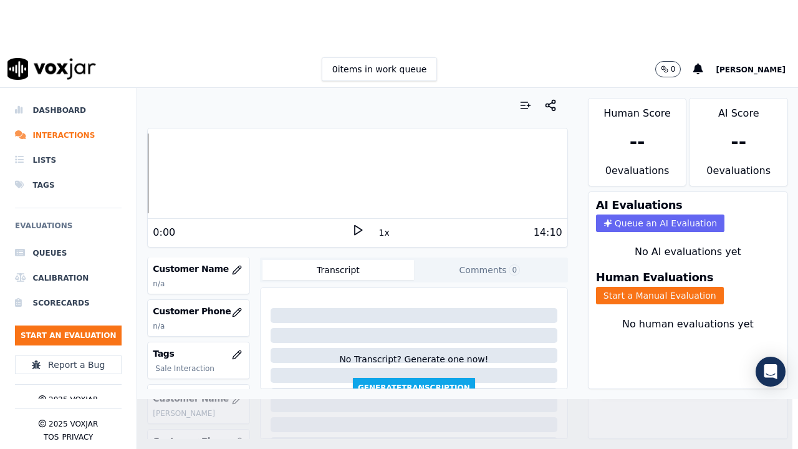
scroll to position [187, 0]
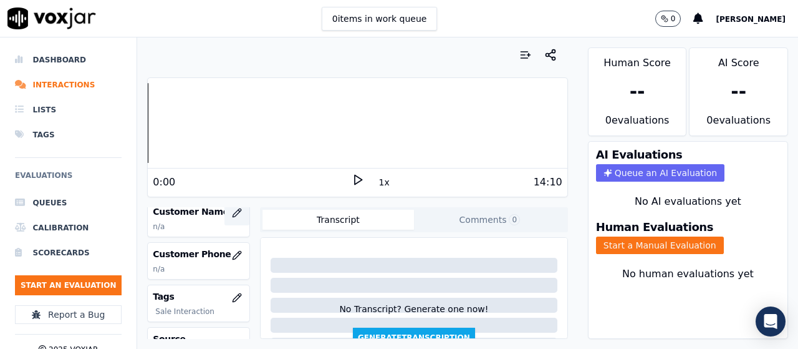
click at [232, 209] on icon "button" at bounding box center [237, 213] width 10 height 10
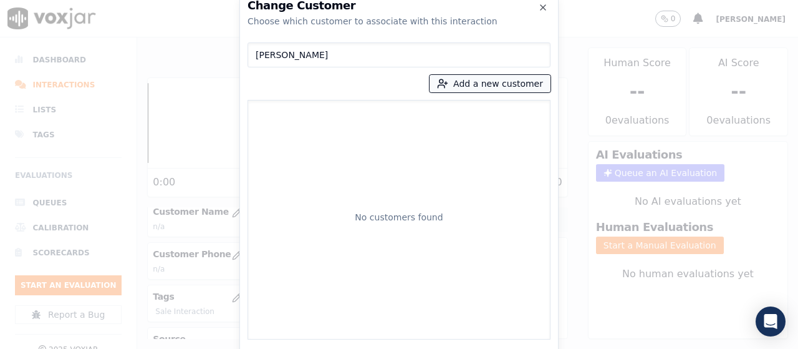
type input "[PERSON_NAME]"
click at [483, 85] on button "Add a new customer" at bounding box center [490, 83] width 121 height 17
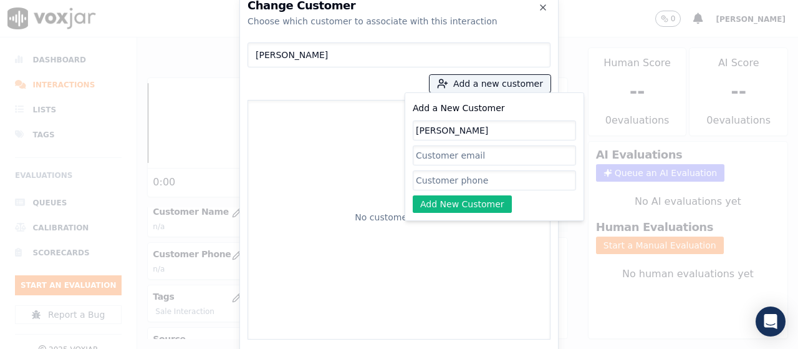
type input "[PERSON_NAME]"
click at [456, 182] on input "Add a New Customer" at bounding box center [494, 180] width 163 height 20
paste input "7248752834"
paste input "3028583705"
type input "7248752834-3028583705"
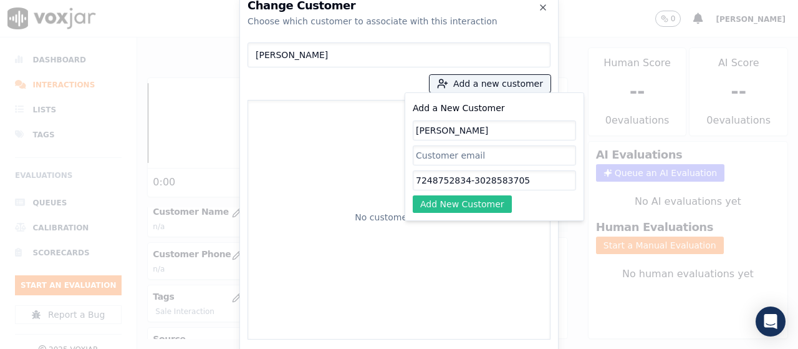
click at [460, 208] on button "Add New Customer" at bounding box center [462, 203] width 99 height 17
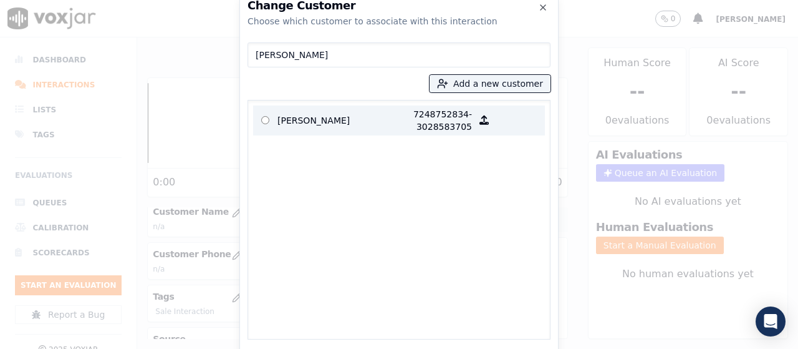
click at [288, 125] on p "[PERSON_NAME]" at bounding box center [326, 120] width 97 height 25
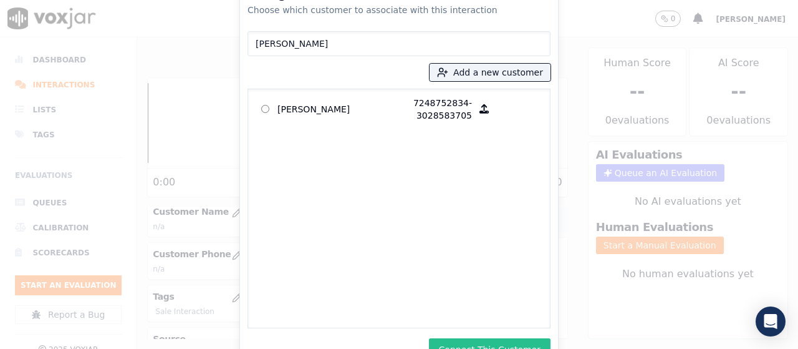
click at [516, 339] on button "Connect This Customer" at bounding box center [490, 349] width 122 height 22
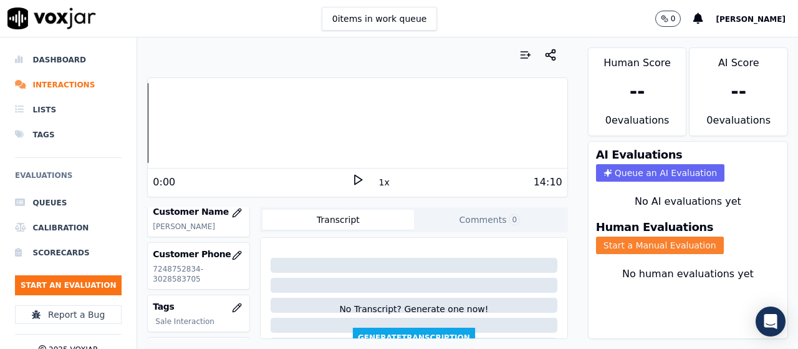
click at [624, 248] on button "Start a Manual Evaluation" at bounding box center [660, 244] width 128 height 17
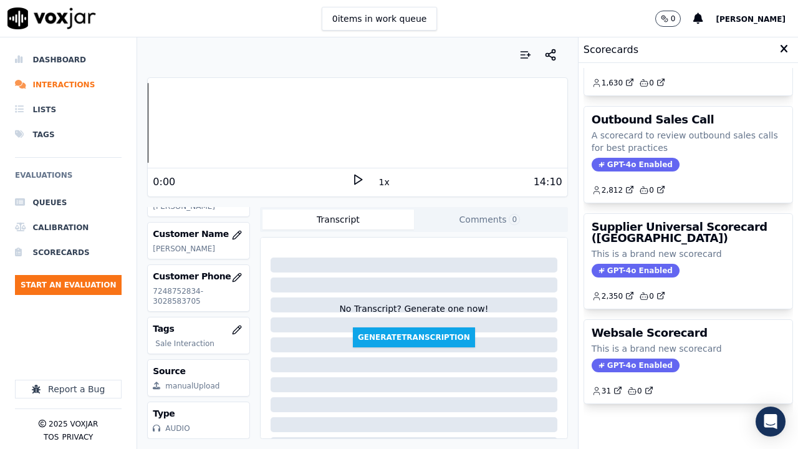
click at [642, 228] on h3 "Supplier Universal Scorecard ([GEOGRAPHIC_DATA])" at bounding box center [688, 232] width 193 height 22
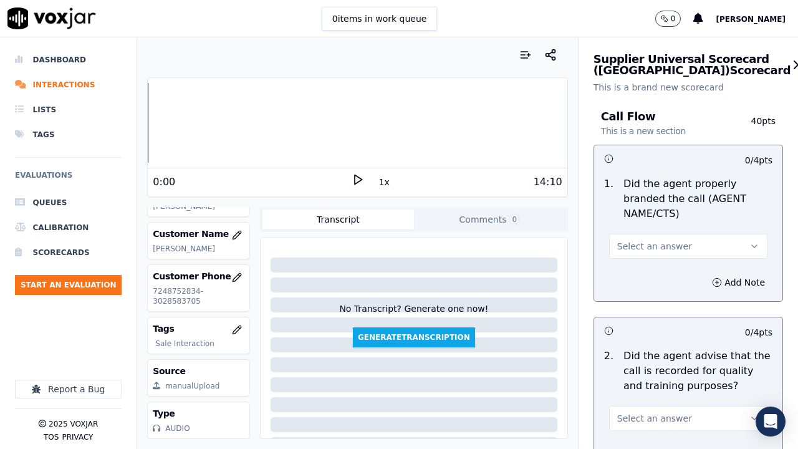
click at [651, 248] on span "Select an answer" at bounding box center [654, 246] width 75 height 12
click at [642, 271] on div "Yes" at bounding box center [665, 274] width 135 height 20
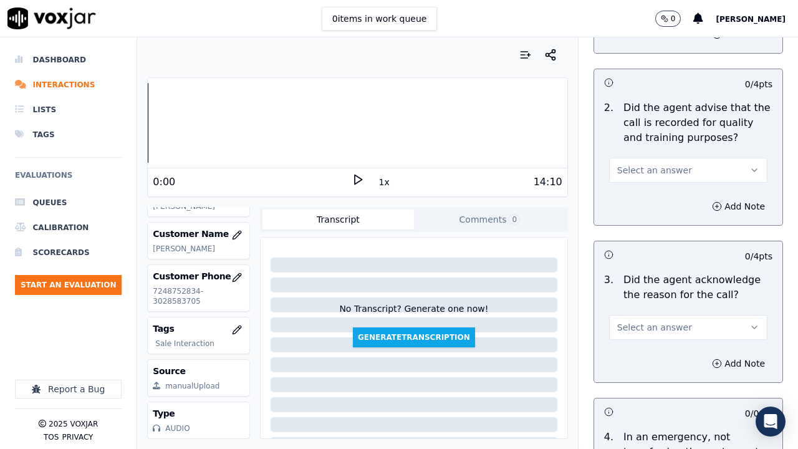
scroll to position [249, 0]
click at [643, 165] on span "Select an answer" at bounding box center [654, 169] width 75 height 12
click at [645, 192] on div "Yes" at bounding box center [665, 197] width 135 height 20
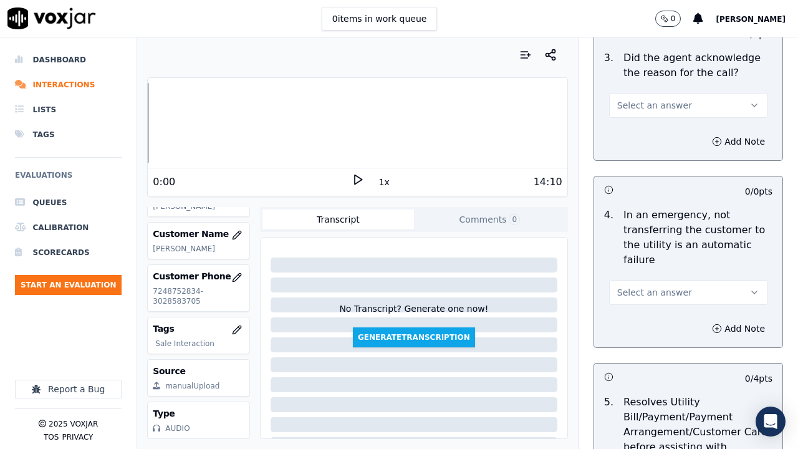
scroll to position [499, 0]
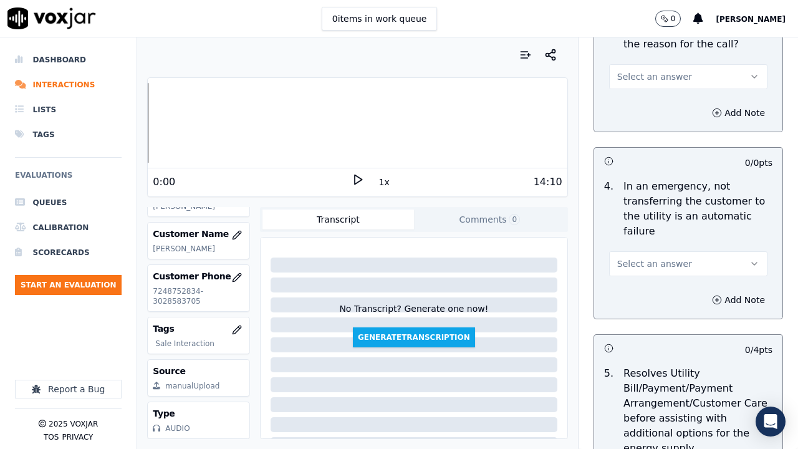
click at [641, 77] on span "Select an answer" at bounding box center [654, 76] width 75 height 12
click at [639, 109] on div "Yes" at bounding box center [665, 105] width 135 height 20
click at [638, 261] on span "Select an answer" at bounding box center [654, 264] width 75 height 12
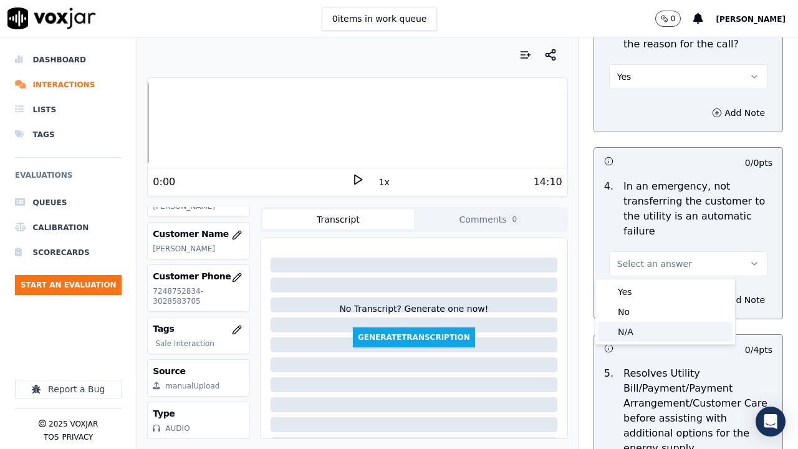
click at [641, 331] on div "N/A" at bounding box center [665, 332] width 135 height 20
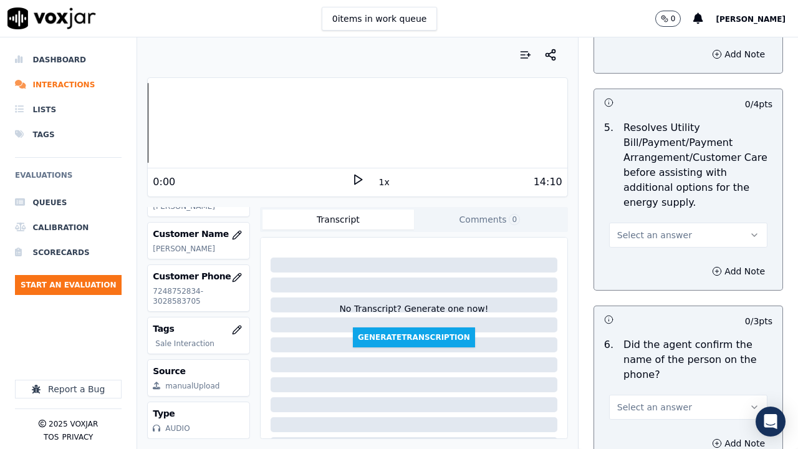
scroll to position [748, 0]
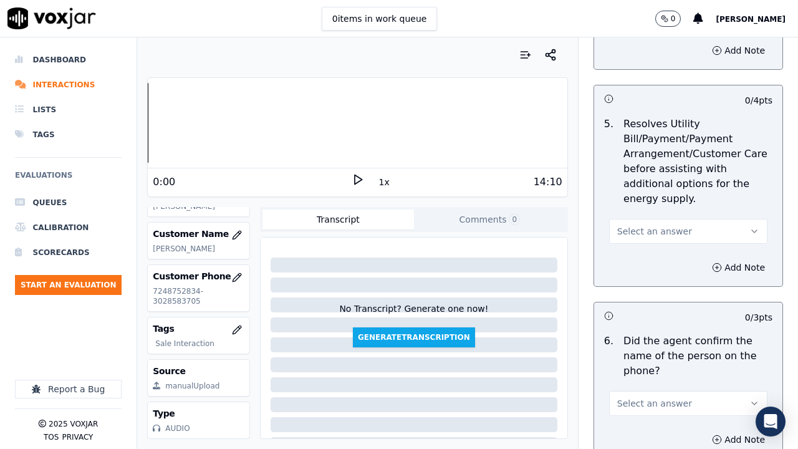
click at [649, 226] on span "Select an answer" at bounding box center [654, 231] width 75 height 12
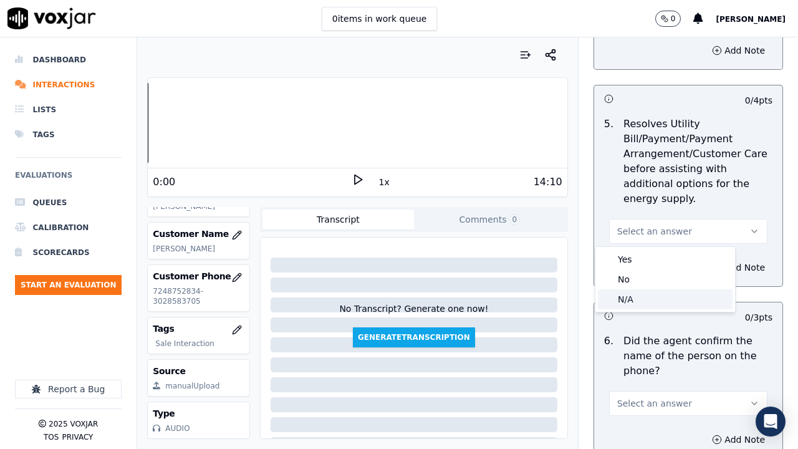
click at [648, 297] on div "N/A" at bounding box center [665, 299] width 135 height 20
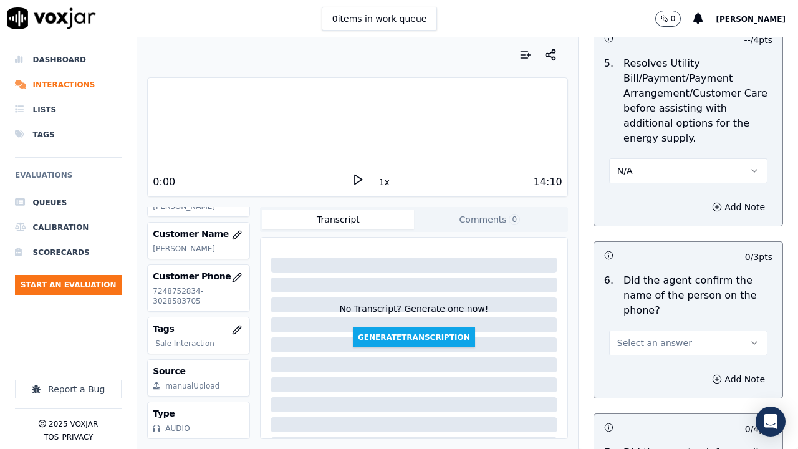
scroll to position [873, 0]
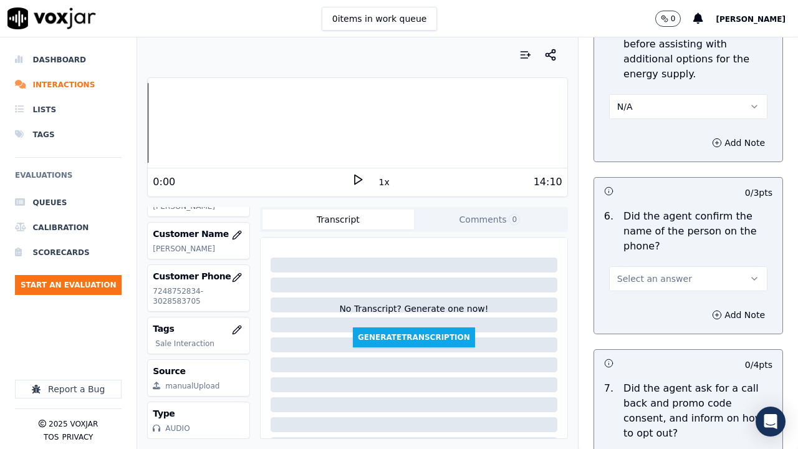
click at [667, 274] on button "Select an answer" at bounding box center [688, 278] width 158 height 25
click at [643, 313] on div "Yes" at bounding box center [665, 307] width 135 height 20
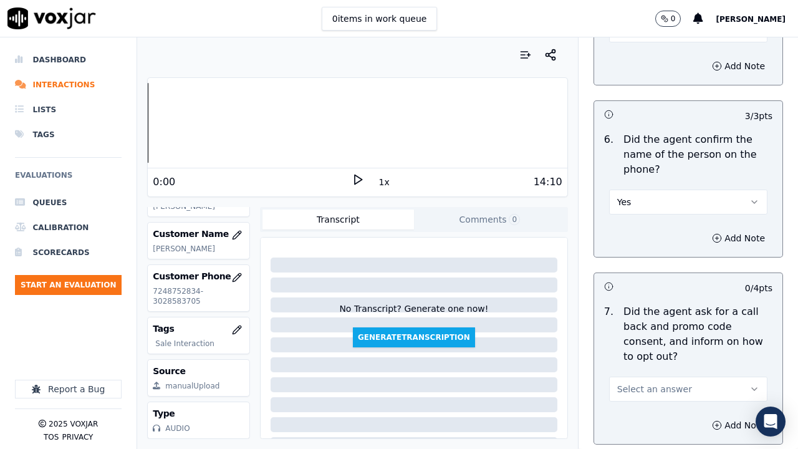
scroll to position [1185, 0]
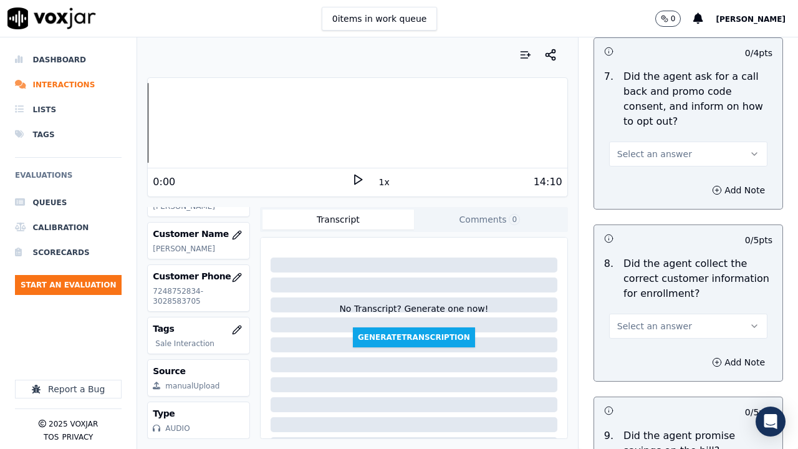
click at [641, 148] on span "Select an answer" at bounding box center [654, 154] width 75 height 12
click at [644, 183] on div "Yes" at bounding box center [665, 182] width 135 height 20
click at [662, 324] on span "Select an answer" at bounding box center [654, 326] width 75 height 12
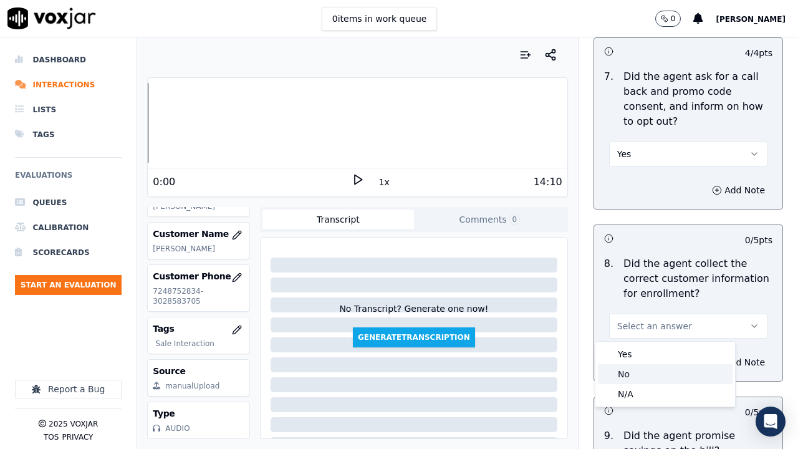
click at [639, 348] on div "No" at bounding box center [665, 374] width 135 height 20
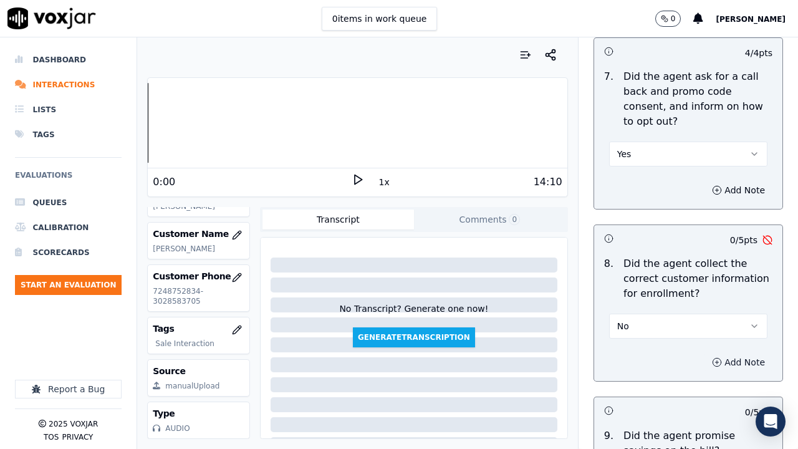
click at [705, 348] on button "Add Note" at bounding box center [739, 362] width 68 height 17
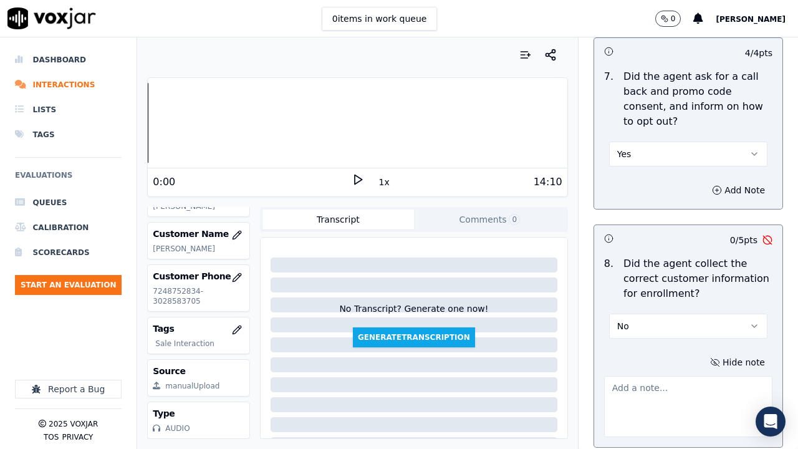
click at [631, 348] on textarea at bounding box center [688, 406] width 168 height 61
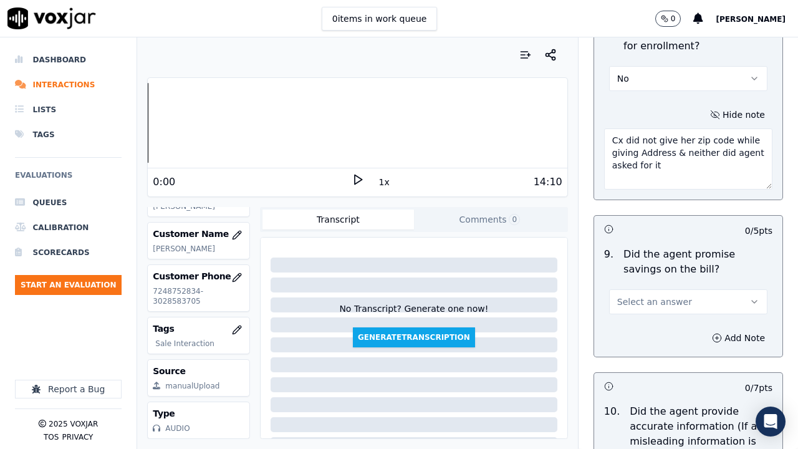
scroll to position [1436, 0]
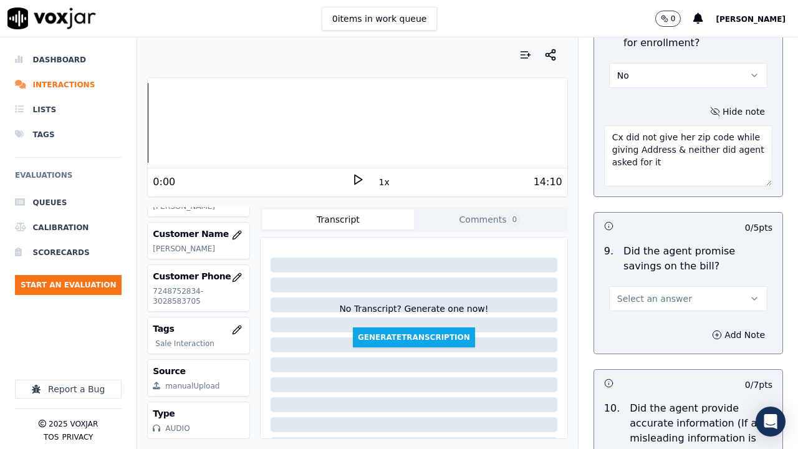
type textarea "Cx did not give her zip code while giving Address & neither did agent asked for…"
click at [654, 303] on span "Select an answer" at bounding box center [654, 299] width 75 height 12
click at [634, 327] on div "Yes" at bounding box center [665, 327] width 135 height 20
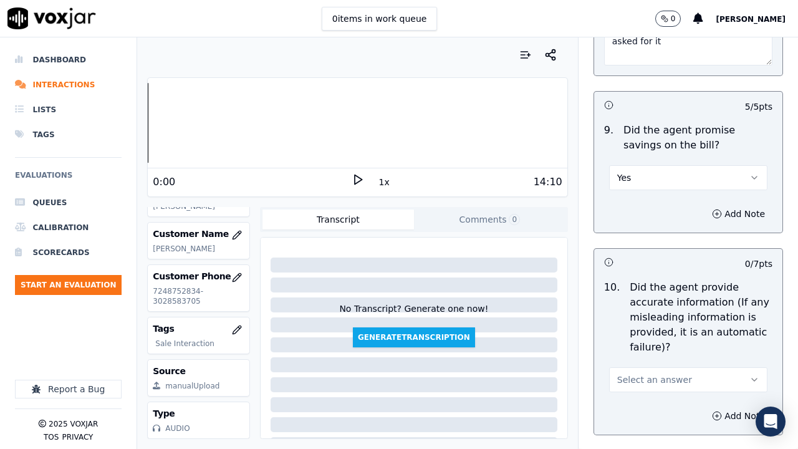
scroll to position [1560, 0]
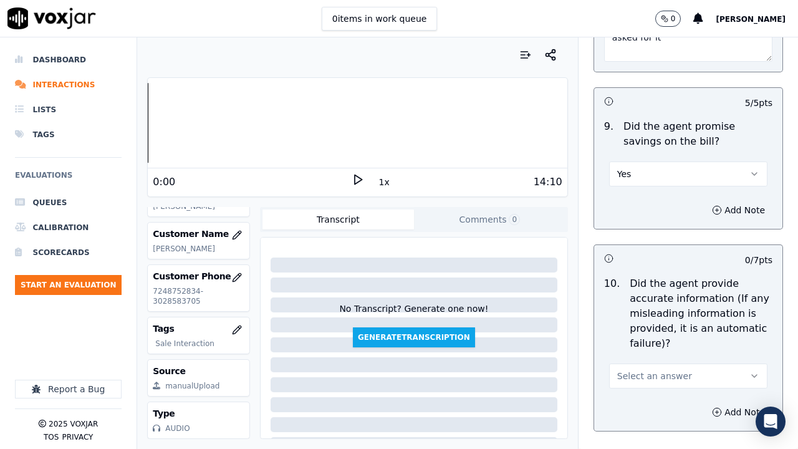
click at [650, 348] on span "Select an answer" at bounding box center [654, 376] width 75 height 12
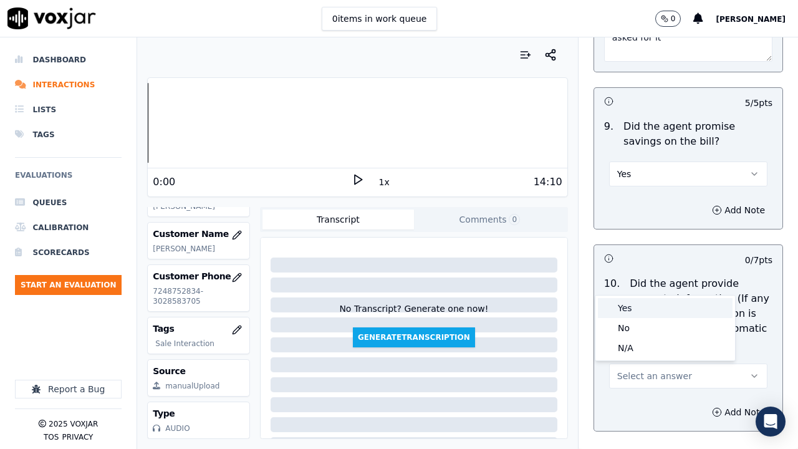
click at [629, 306] on div "Yes" at bounding box center [665, 308] width 135 height 20
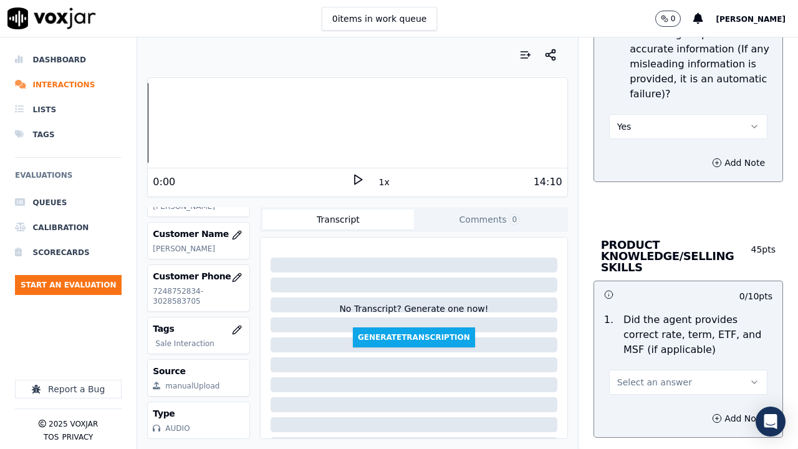
scroll to position [1935, 0]
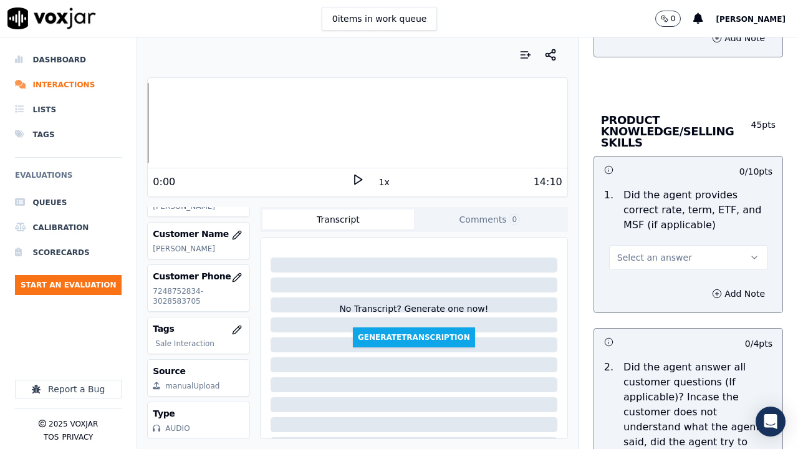
drag, startPoint x: 635, startPoint y: 255, endPoint x: 635, endPoint y: 269, distance: 14.3
click at [635, 254] on span "Select an answer" at bounding box center [654, 257] width 75 height 12
click at [634, 285] on div "Yes" at bounding box center [665, 286] width 135 height 20
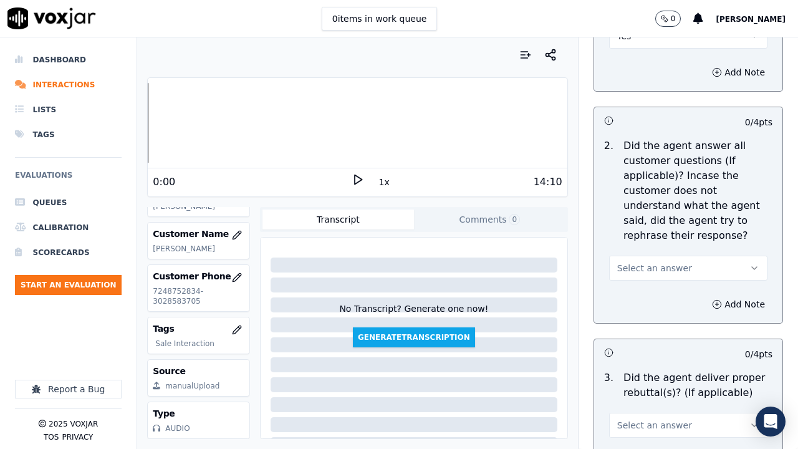
scroll to position [2184, 0]
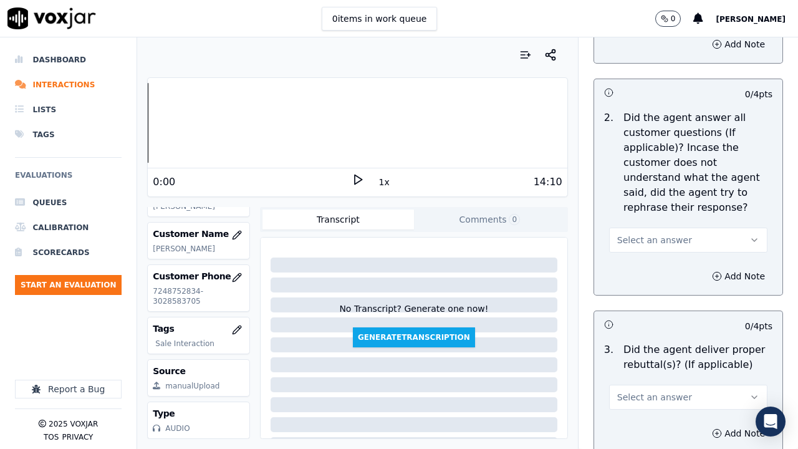
click at [628, 238] on span "Select an answer" at bounding box center [654, 240] width 75 height 12
click at [632, 269] on div "Yes" at bounding box center [665, 268] width 135 height 20
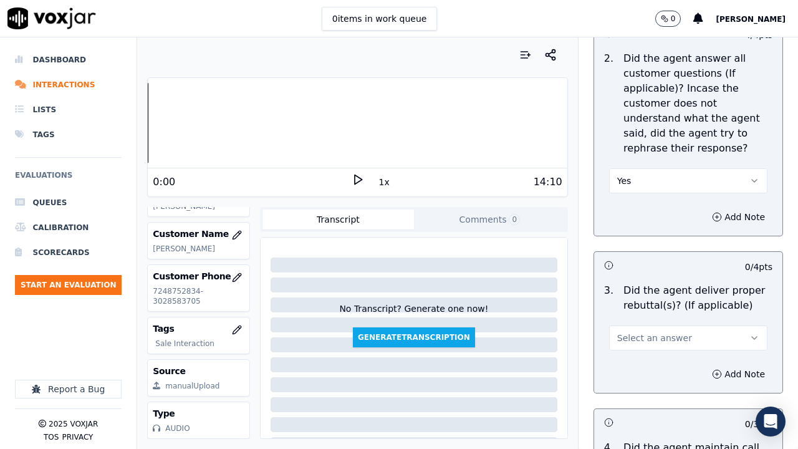
scroll to position [2309, 0]
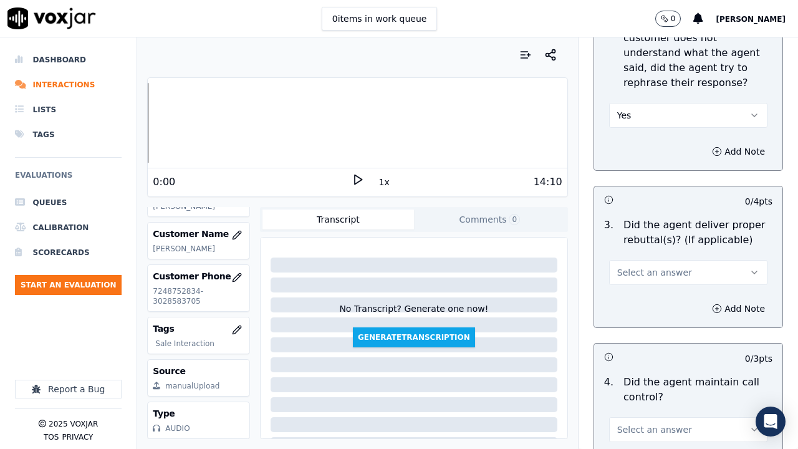
click at [627, 274] on span "Select an answer" at bounding box center [654, 272] width 75 height 12
click at [632, 301] on div "Yes" at bounding box center [665, 301] width 135 height 20
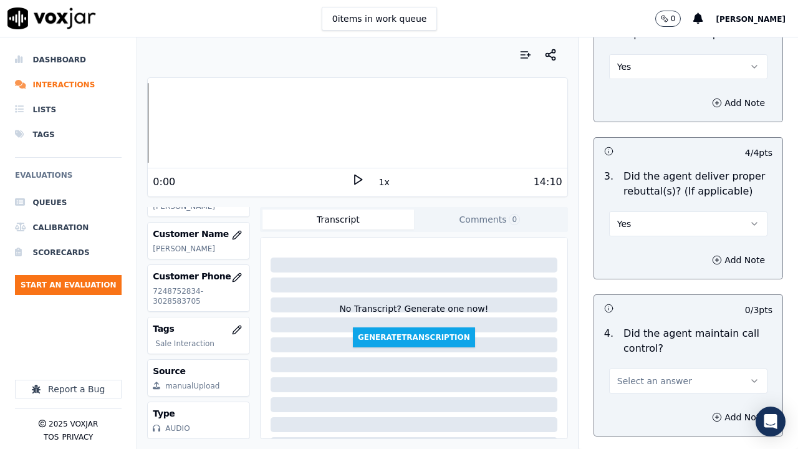
scroll to position [2558, 0]
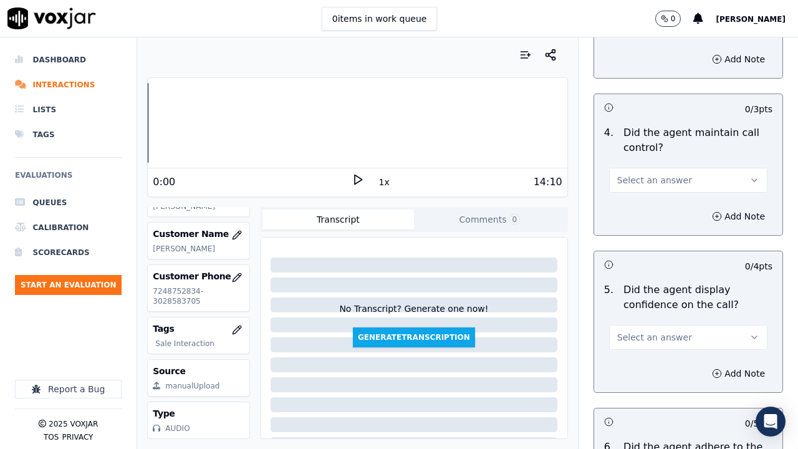
click at [638, 177] on span "Select an answer" at bounding box center [654, 180] width 75 height 12
click at [638, 209] on div "Yes" at bounding box center [665, 208] width 135 height 20
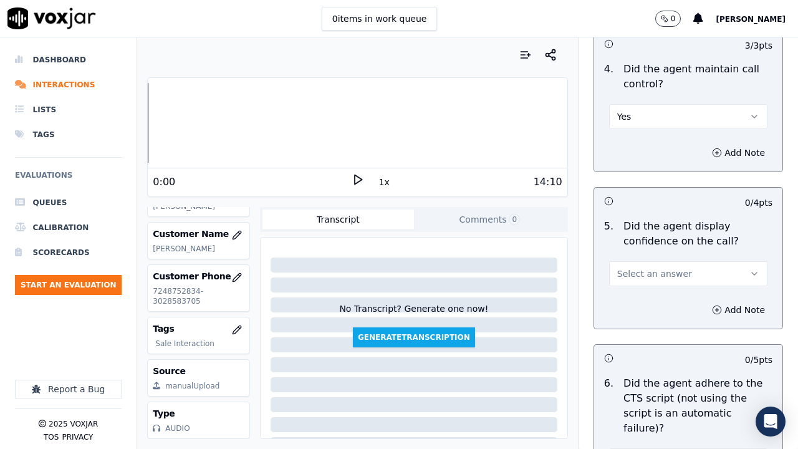
scroll to position [2745, 0]
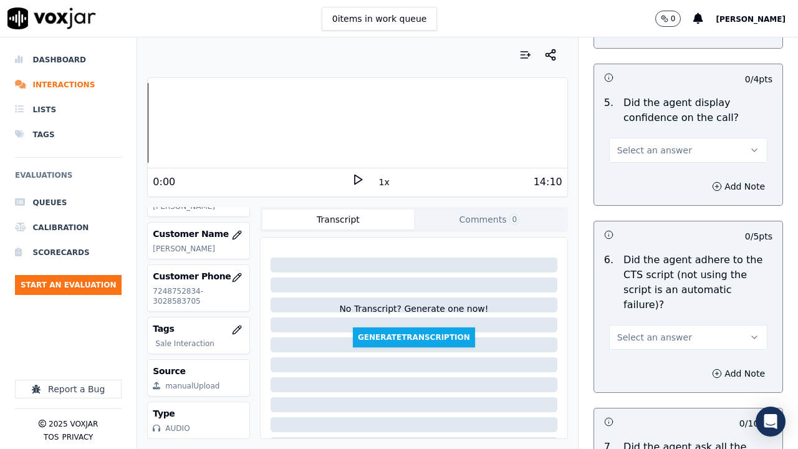
click at [643, 152] on span "Select an answer" at bounding box center [654, 150] width 75 height 12
click at [639, 181] on div "Yes" at bounding box center [665, 178] width 135 height 20
click at [639, 331] on span "Select an answer" at bounding box center [654, 337] width 75 height 12
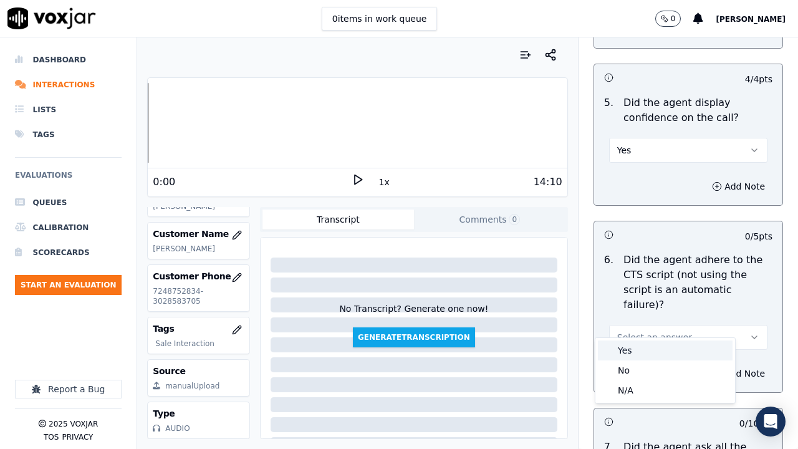
click at [630, 347] on div "Yes" at bounding box center [665, 351] width 135 height 20
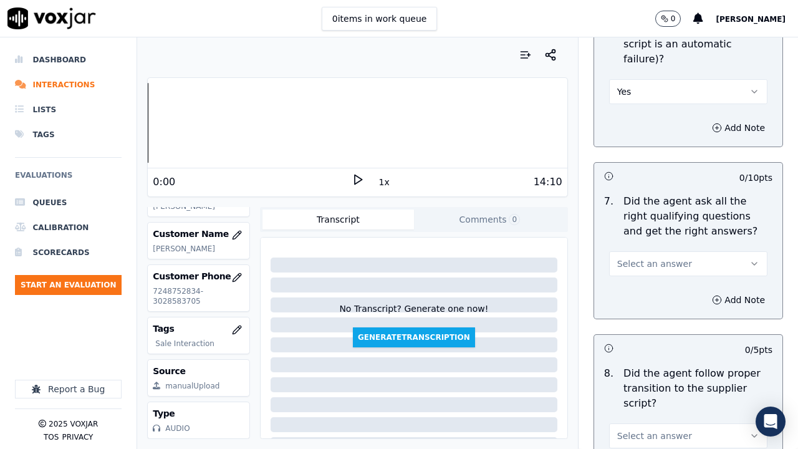
scroll to position [2995, 0]
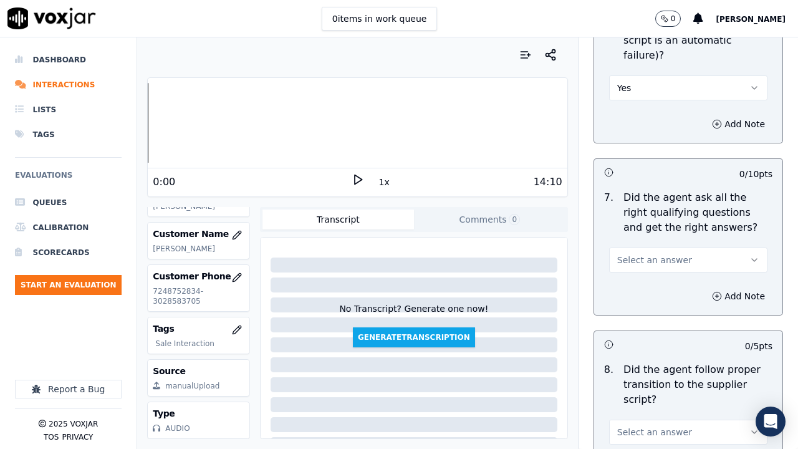
click at [617, 254] on span "Select an answer" at bounding box center [654, 260] width 75 height 12
click at [619, 265] on div "Yes" at bounding box center [665, 273] width 135 height 20
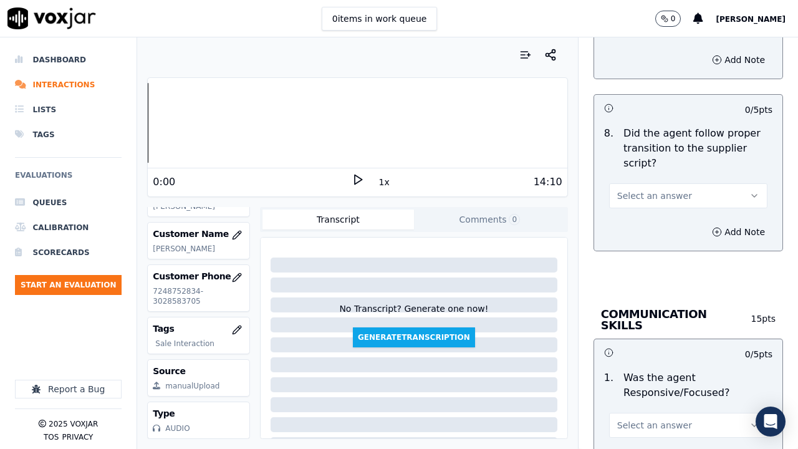
scroll to position [3307, 0]
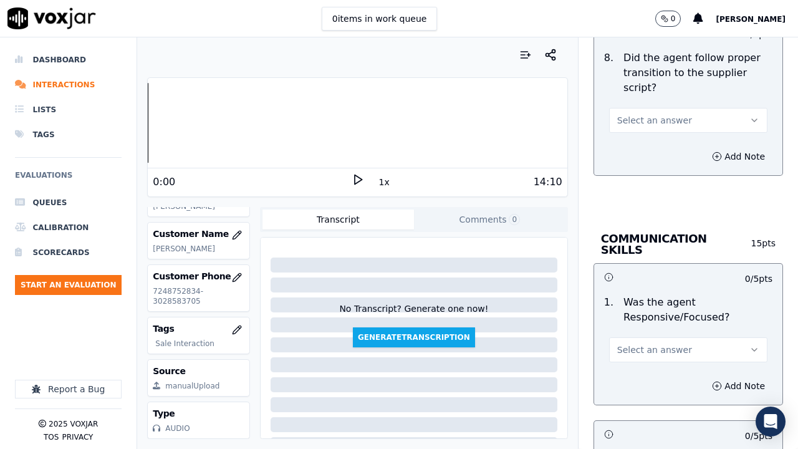
click at [614, 108] on button "Select an answer" at bounding box center [688, 120] width 158 height 25
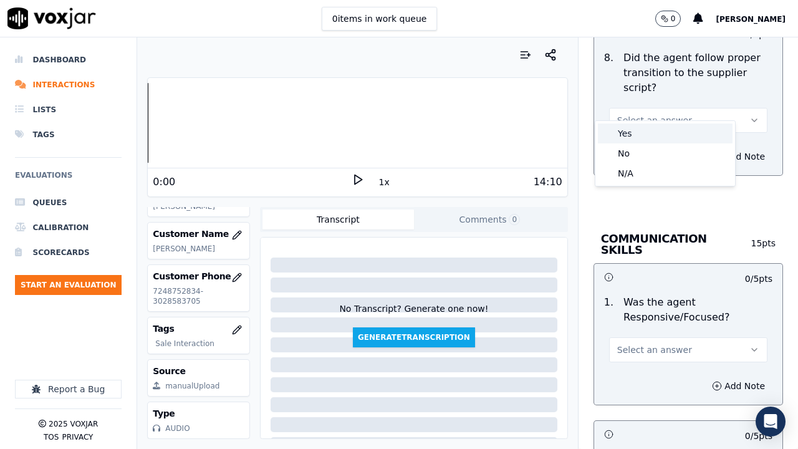
click at [631, 123] on div "Yes" at bounding box center [665, 133] width 135 height 20
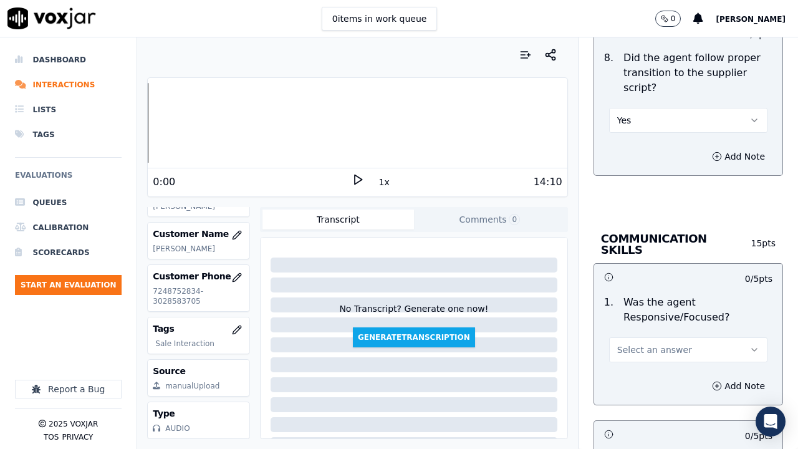
click at [620, 337] on button "Select an answer" at bounding box center [688, 349] width 158 height 25
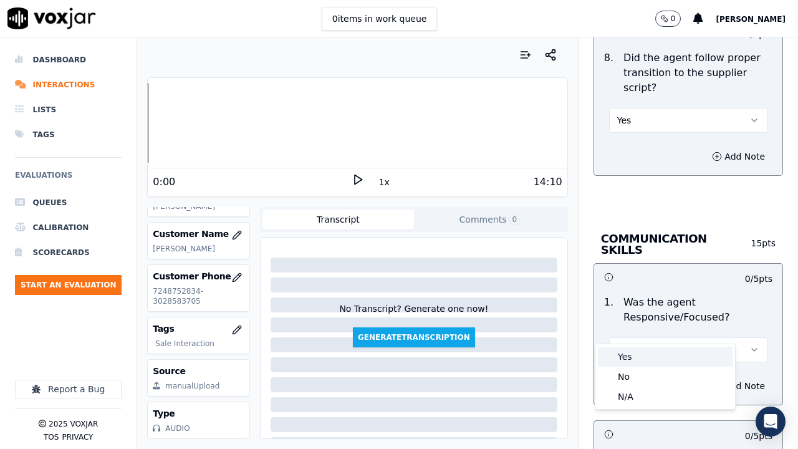
click at [611, 348] on span at bounding box center [607, 356] width 9 height 9
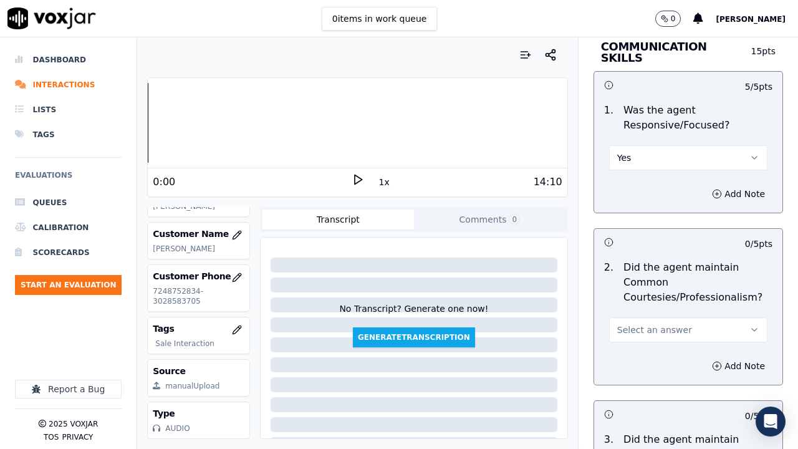
scroll to position [3619, 0]
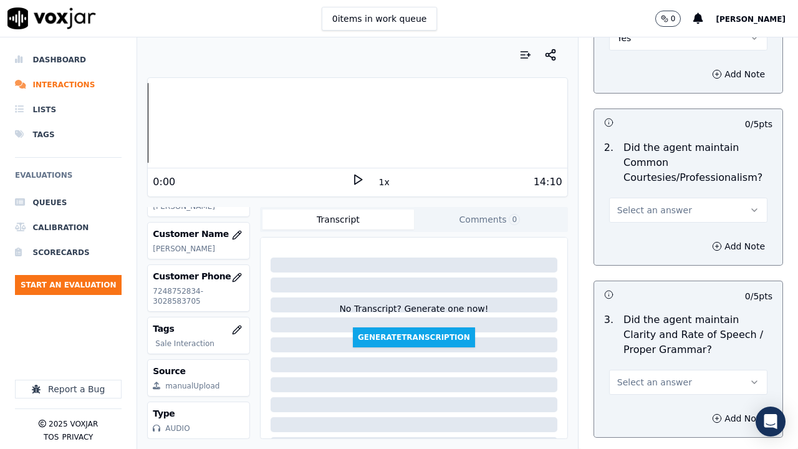
click at [636, 204] on span "Select an answer" at bounding box center [654, 210] width 75 height 12
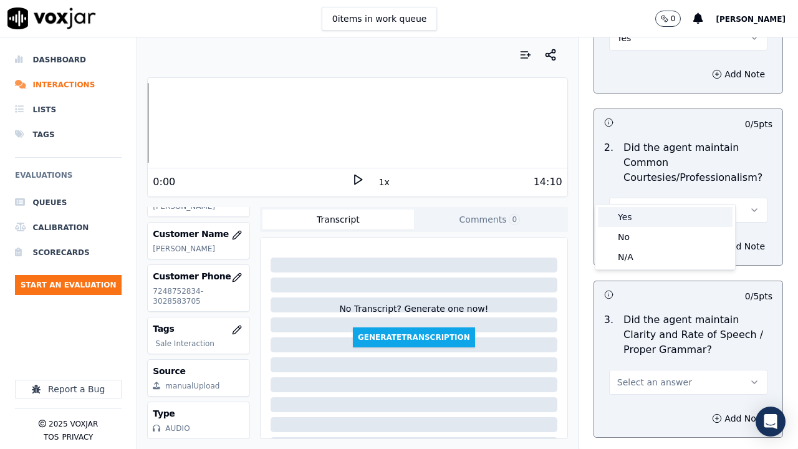
click at [629, 216] on div "Yes" at bounding box center [665, 217] width 135 height 20
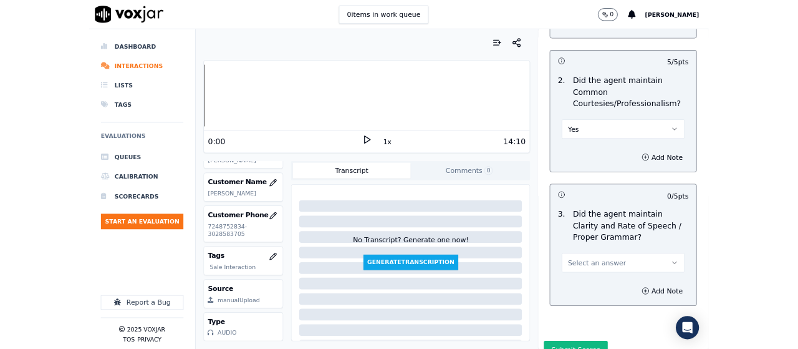
scroll to position [3693, 0]
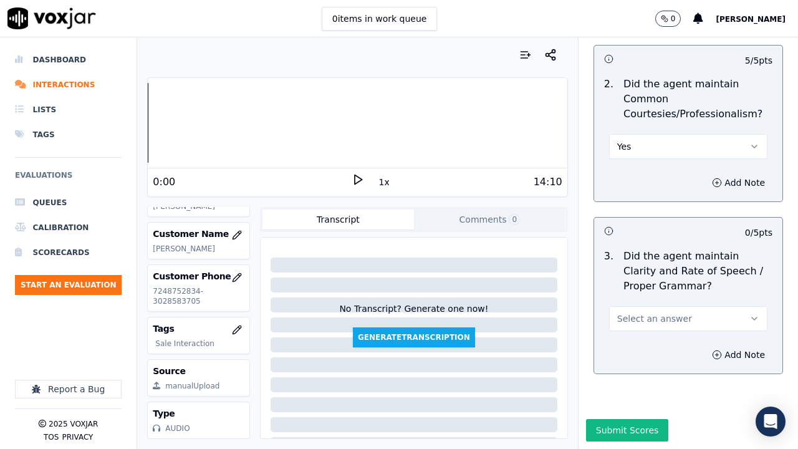
click at [626, 312] on span "Select an answer" at bounding box center [654, 318] width 75 height 12
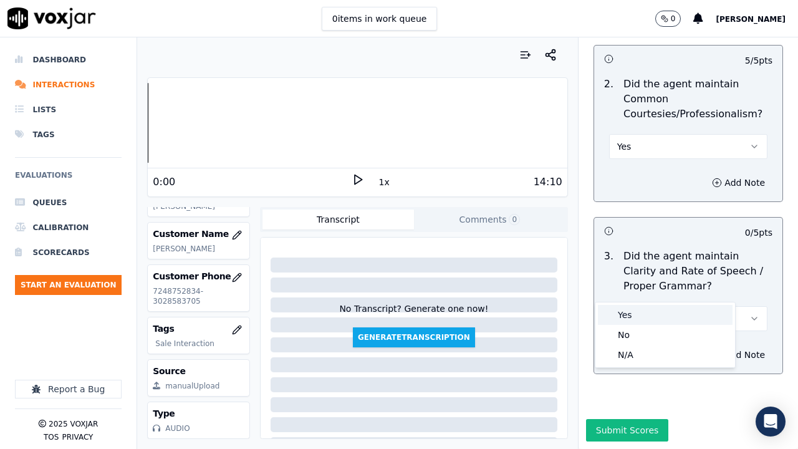
click at [622, 306] on div "Yes" at bounding box center [665, 315] width 135 height 20
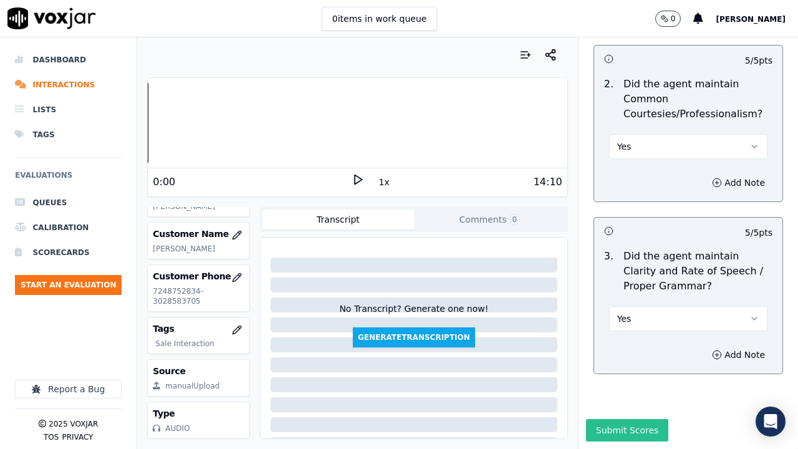
click at [614, 348] on button "Submit Scores" at bounding box center [627, 430] width 83 height 22
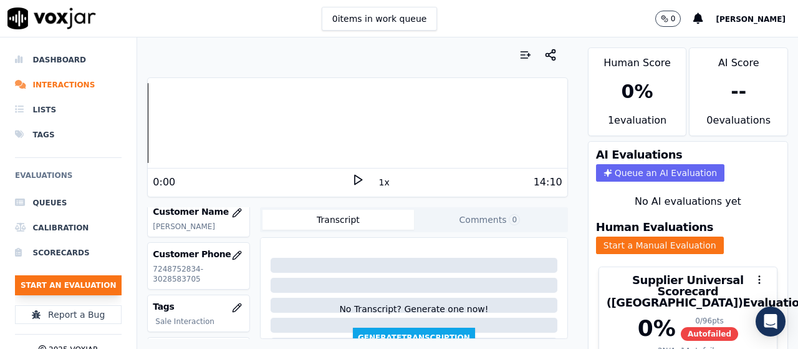
click at [85, 275] on button "Start an Evaluation" at bounding box center [68, 285] width 107 height 20
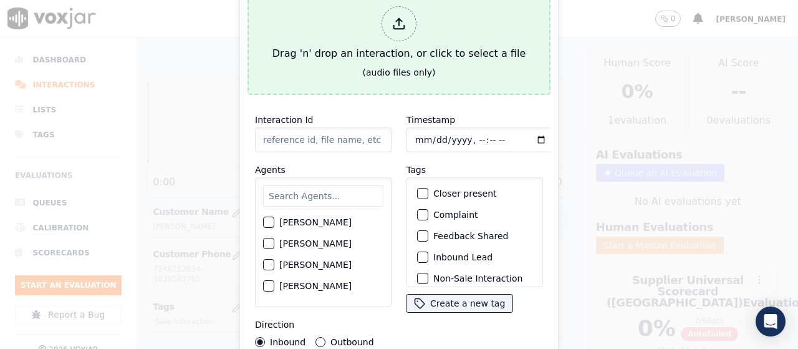
click at [405, 48] on div "Drag 'n' drop an interaction, or click to select a file" at bounding box center [399, 33] width 263 height 65
type input "20250815-113405_2026297575-all.mp3"
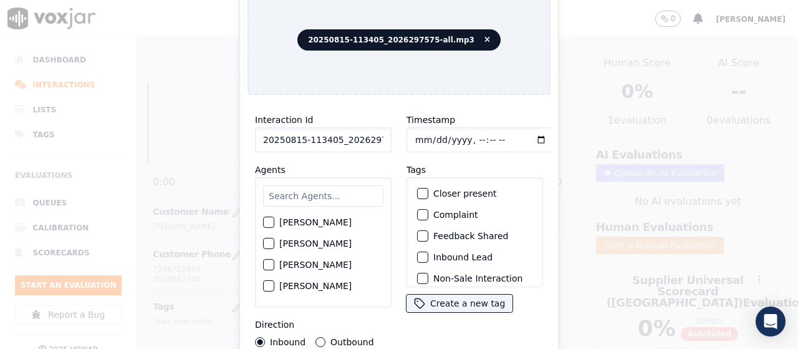
click at [306, 193] on input "text" at bounding box center [323, 195] width 120 height 21
type input "da"
click at [312, 239] on label "[PERSON_NAME]" at bounding box center [315, 243] width 72 height 9
click at [274, 238] on button "[PERSON_NAME]" at bounding box center [268, 243] width 11 height 11
click at [413, 137] on input "Timestamp" at bounding box center [481, 139] width 148 height 25
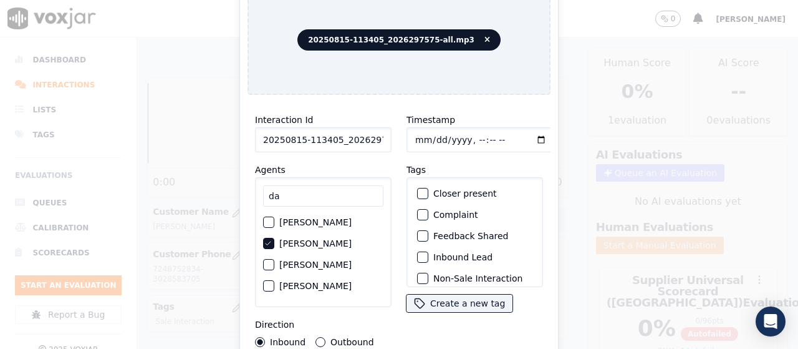
type input "[DATE]T15:04"
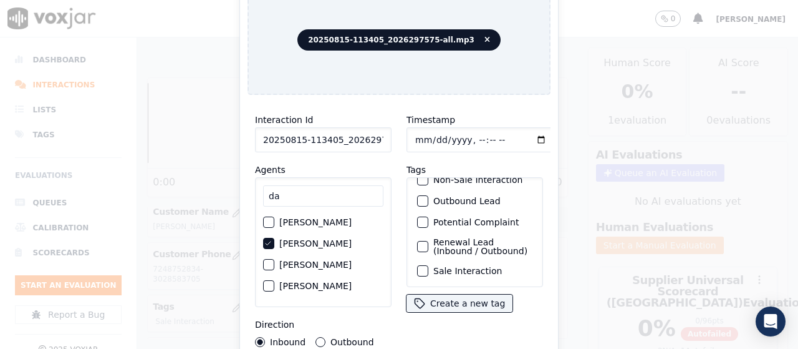
click at [471, 266] on label "Sale Interaction" at bounding box center [467, 270] width 69 height 9
click at [428, 265] on button "Sale Interaction" at bounding box center [422, 270] width 11 height 11
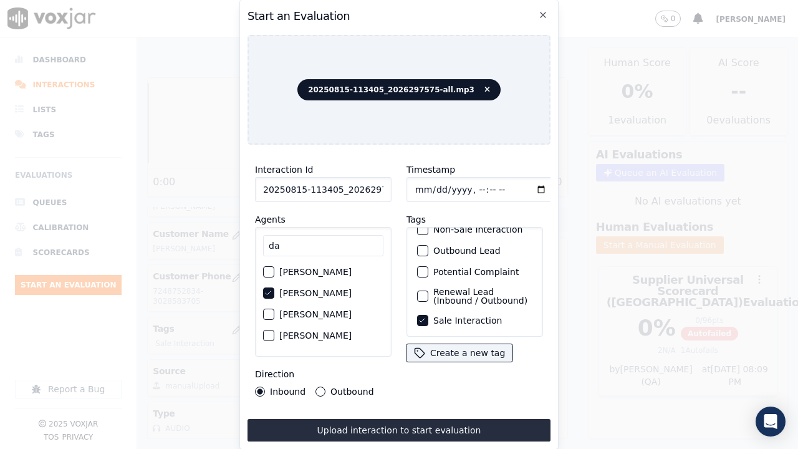
drag, startPoint x: 447, startPoint y: 421, endPoint x: 424, endPoint y: 425, distance: 22.8
click at [447, 348] on button "Upload interaction to start evaluation" at bounding box center [399, 430] width 303 height 22
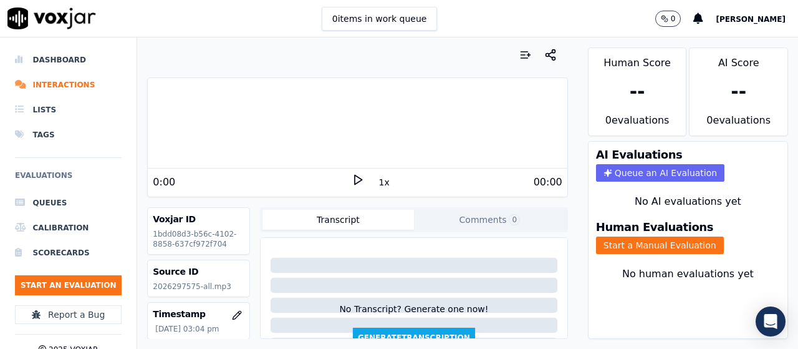
scroll to position [125, 0]
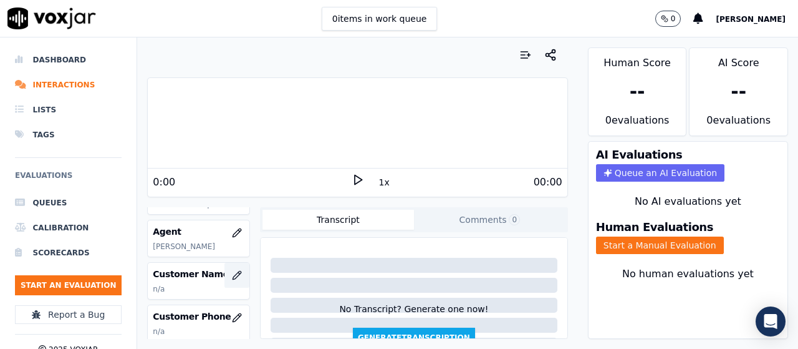
click at [232, 271] on icon "button" at bounding box center [237, 275] width 10 height 10
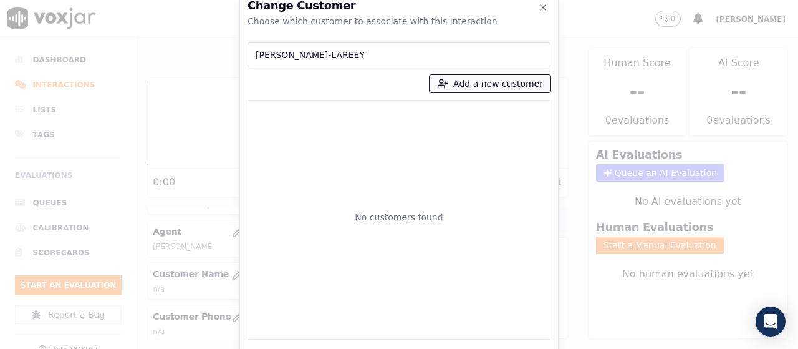
type input "[PERSON_NAME]-LAREEY"
click at [488, 82] on button "Add a new customer" at bounding box center [490, 83] width 121 height 17
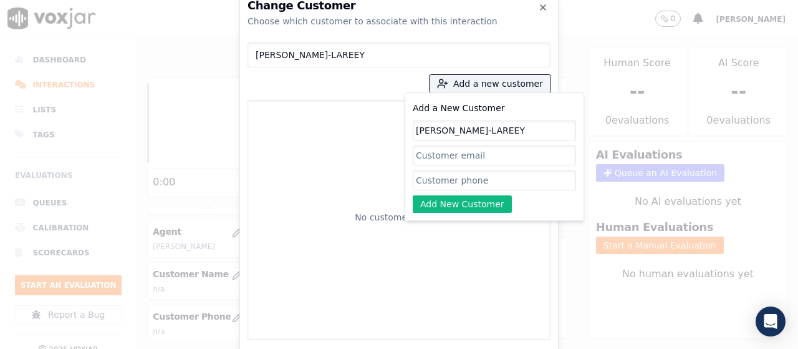
type input "[PERSON_NAME]-LAREEY"
drag, startPoint x: 466, startPoint y: 184, endPoint x: 283, endPoint y: 16, distance: 249.0
click at [465, 184] on input "Add a New Customer" at bounding box center [494, 180] width 163 height 20
paste input "2026297575"
type input "2026297575"
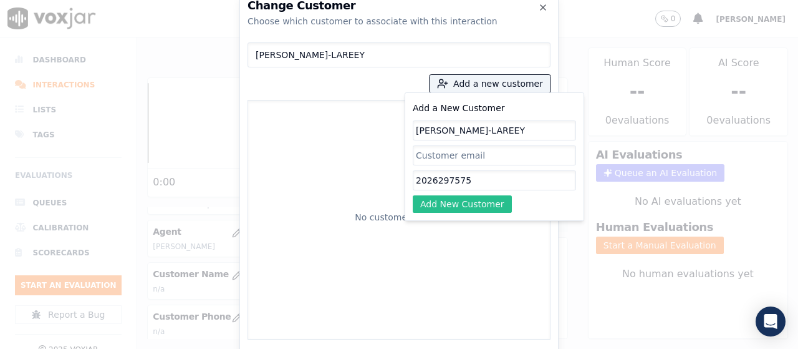
click at [486, 204] on button "Add New Customer" at bounding box center [462, 203] width 99 height 17
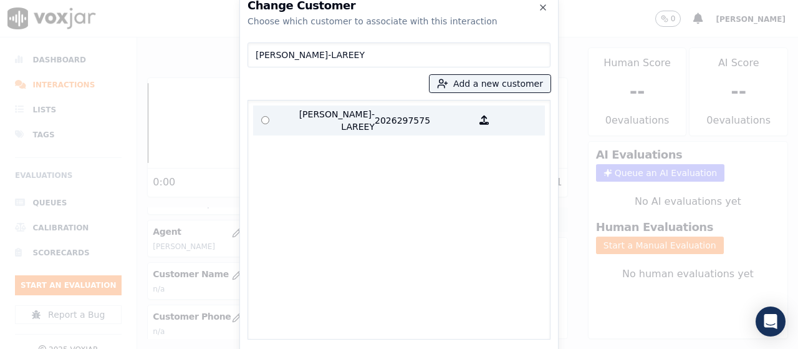
click at [306, 117] on p "[PERSON_NAME]-LAREEY" at bounding box center [326, 120] width 97 height 25
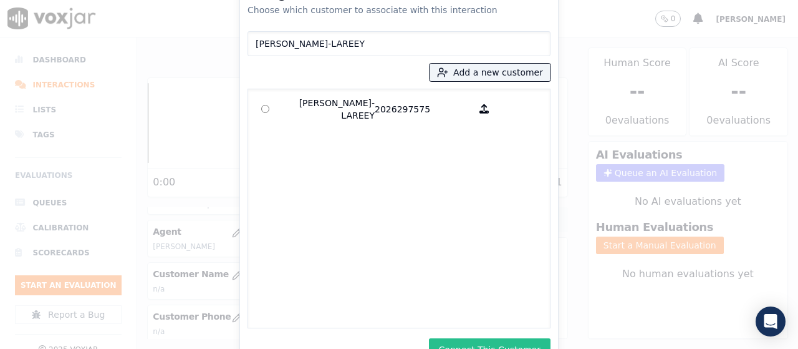
click at [461, 338] on button "Connect This Customer" at bounding box center [490, 349] width 122 height 22
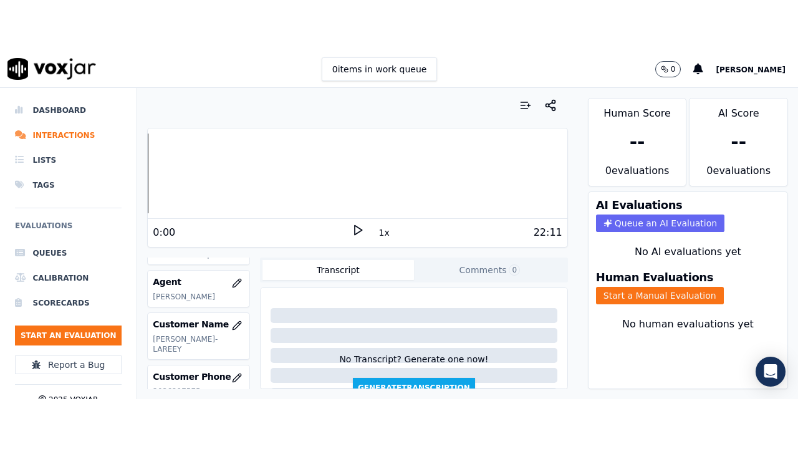
scroll to position [187, 0]
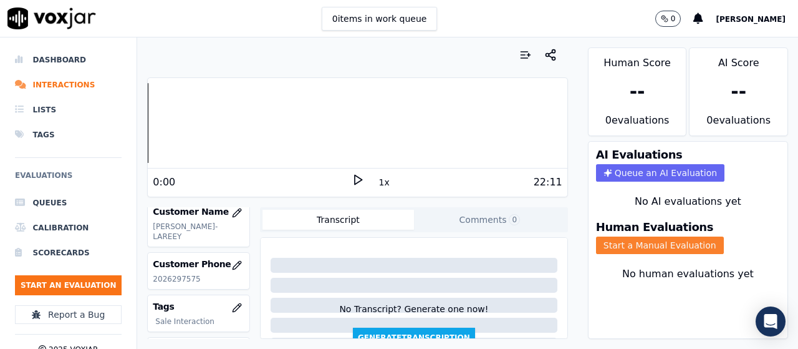
click at [663, 251] on button "Start a Manual Evaluation" at bounding box center [660, 244] width 128 height 17
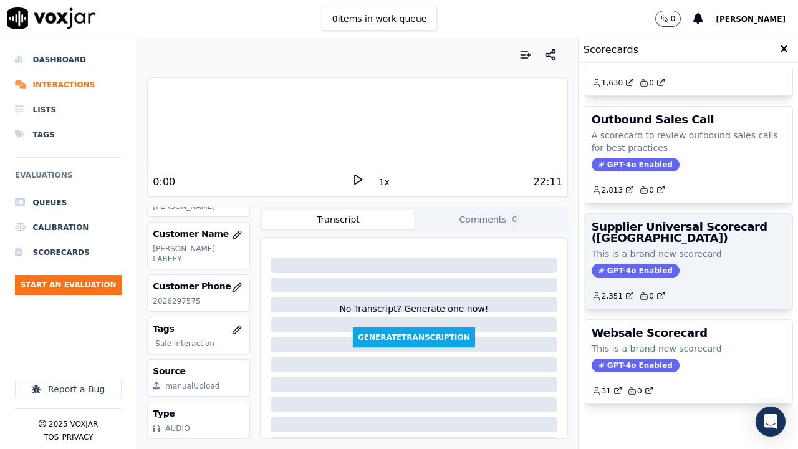
click at [667, 248] on div "Supplier Universal Scorecard ([GEOGRAPHIC_DATA]) This is a brand new scorecard …" at bounding box center [688, 261] width 208 height 95
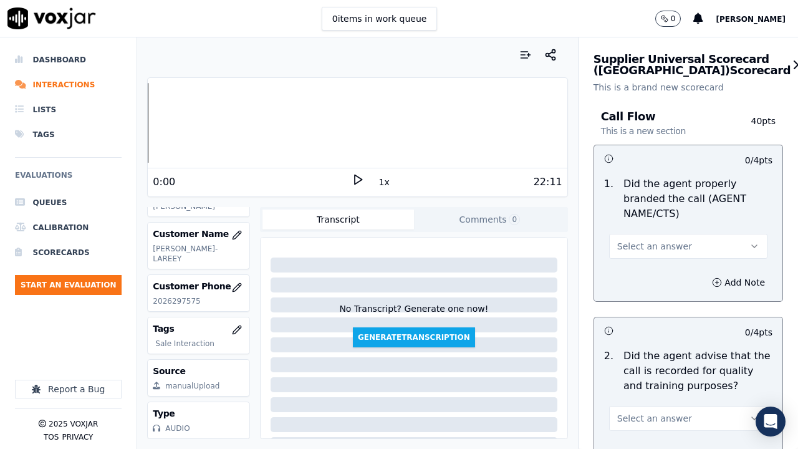
click at [665, 249] on span "Select an answer" at bounding box center [654, 246] width 75 height 12
click at [642, 277] on div "Yes" at bounding box center [665, 274] width 135 height 20
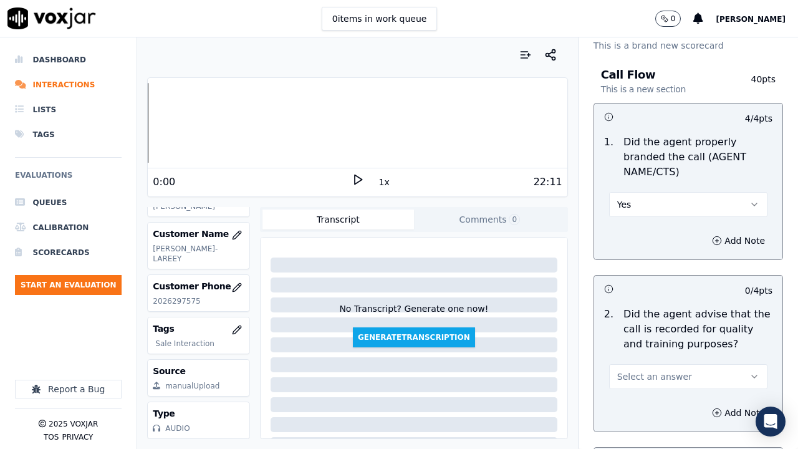
scroll to position [125, 0]
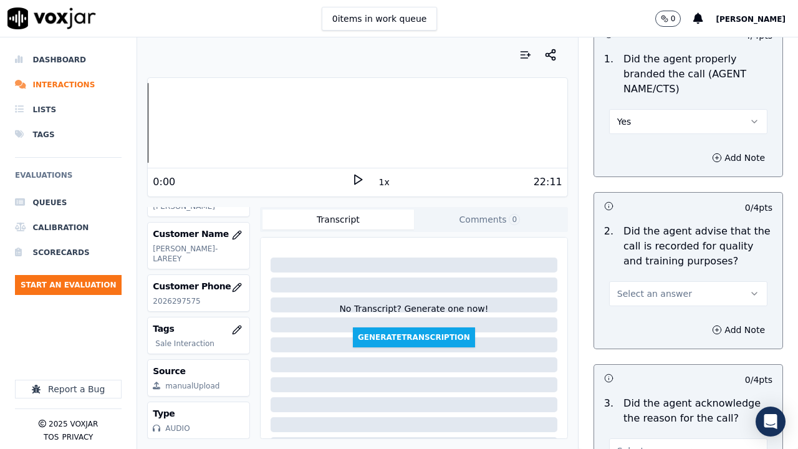
click at [654, 294] on span "Select an answer" at bounding box center [654, 294] width 75 height 12
click at [644, 315] on div "Yes" at bounding box center [665, 322] width 135 height 20
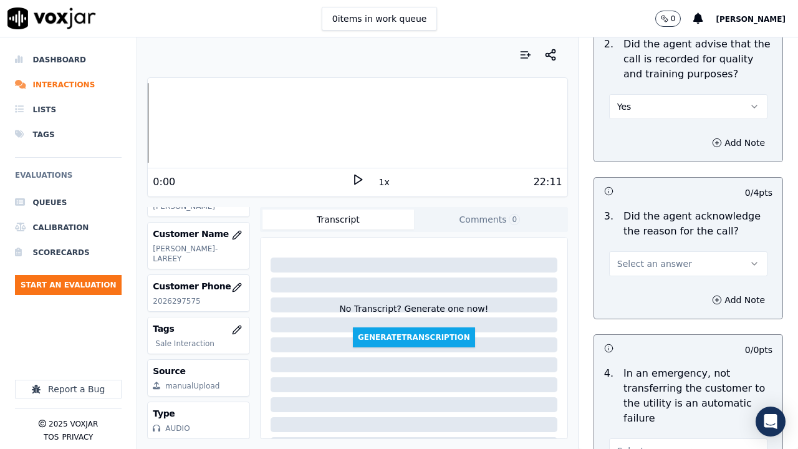
drag, startPoint x: 655, startPoint y: 264, endPoint x: 646, endPoint y: 271, distance: 11.1
click at [654, 264] on span "Select an answer" at bounding box center [654, 264] width 75 height 12
click at [639, 295] on div "Yes" at bounding box center [665, 292] width 135 height 20
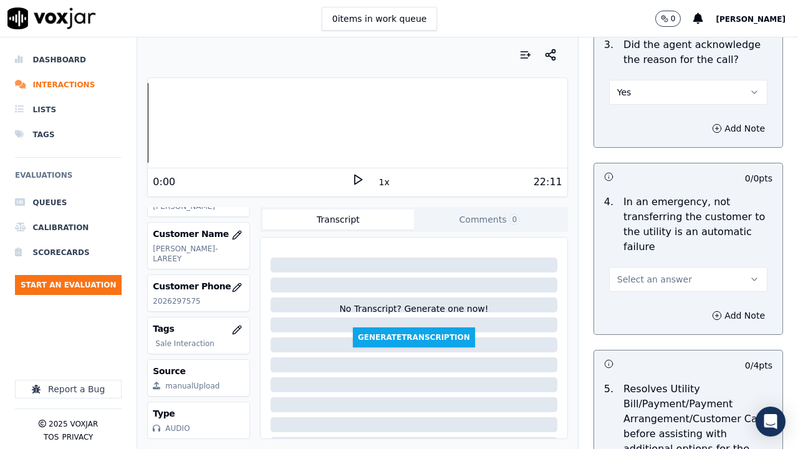
scroll to position [499, 0]
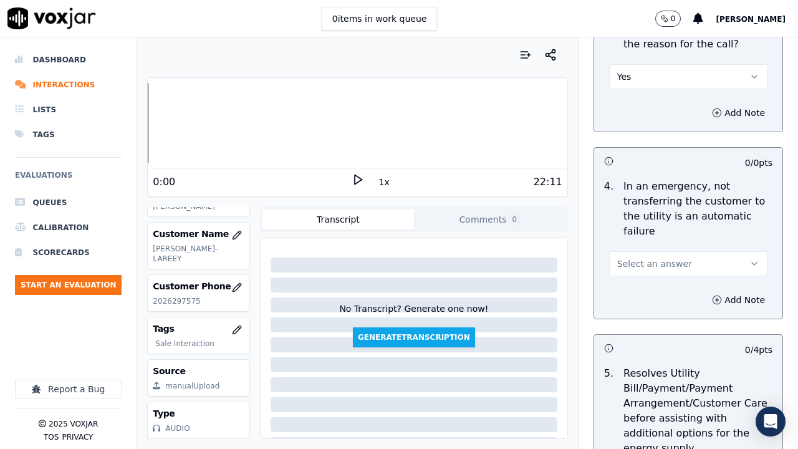
click at [641, 273] on button "Select an answer" at bounding box center [688, 263] width 158 height 25
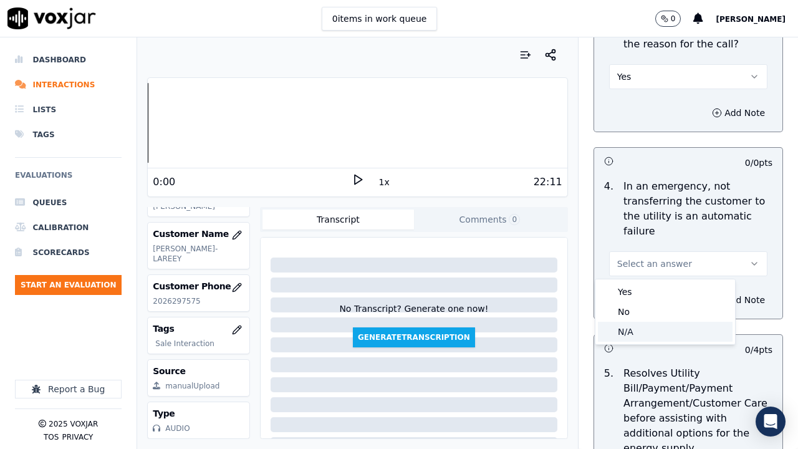
click at [644, 332] on div "N/A" at bounding box center [665, 332] width 135 height 20
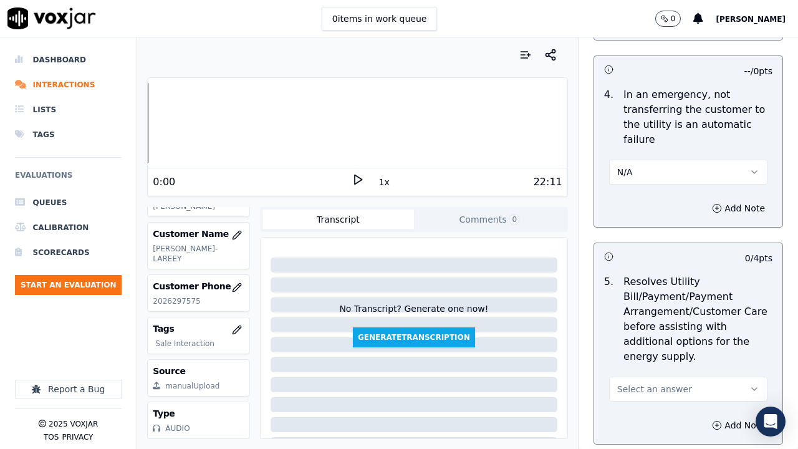
scroll to position [811, 0]
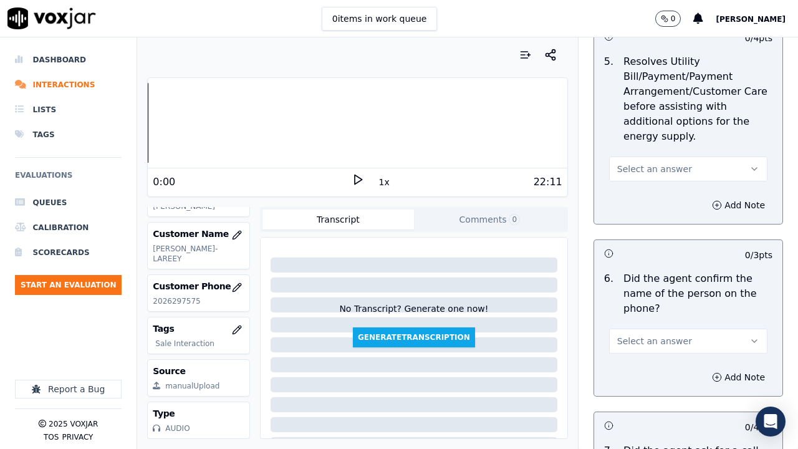
click at [654, 165] on span "Select an answer" at bounding box center [654, 169] width 75 height 12
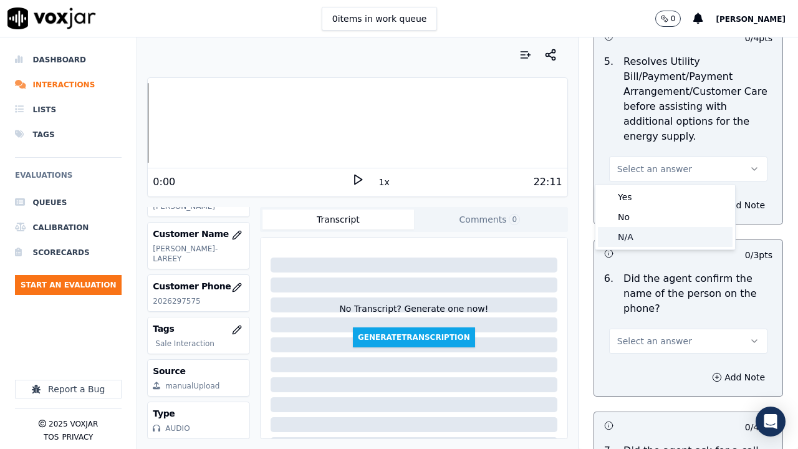
click at [659, 236] on div "N/A" at bounding box center [665, 237] width 135 height 20
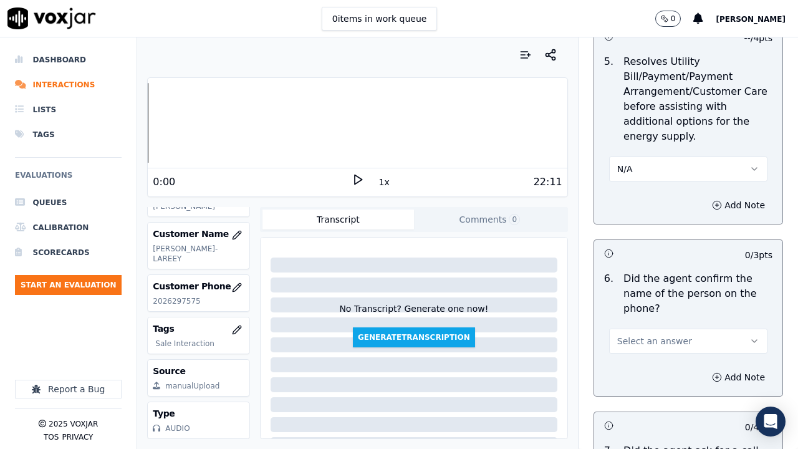
click at [639, 341] on span "Select an answer" at bounding box center [654, 341] width 75 height 12
click at [643, 348] on div "Yes" at bounding box center [665, 369] width 135 height 20
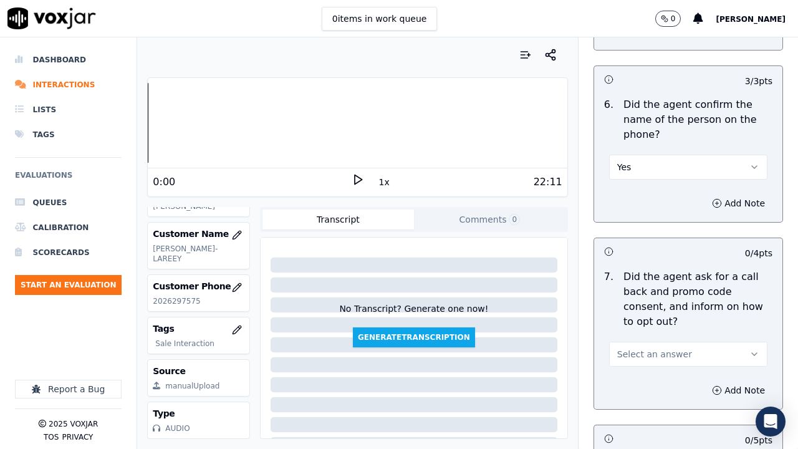
scroll to position [998, 0]
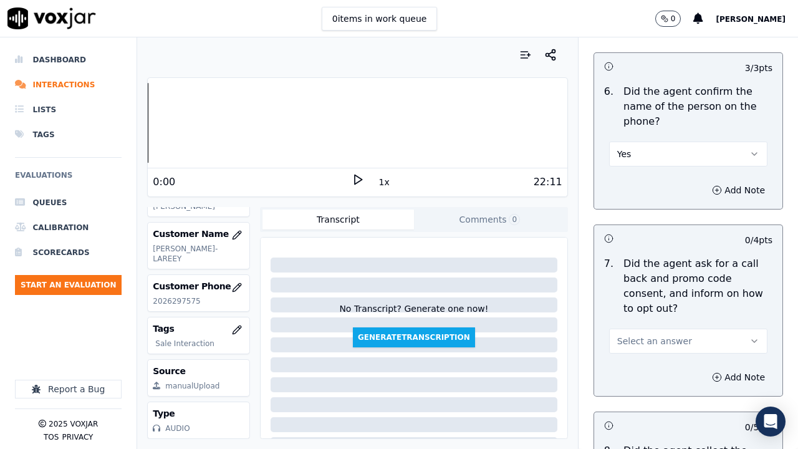
drag, startPoint x: 658, startPoint y: 344, endPoint x: 652, endPoint y: 352, distance: 9.4
click at [657, 344] on span "Select an answer" at bounding box center [654, 341] width 75 height 12
click at [639, 348] on div "Yes" at bounding box center [665, 369] width 135 height 20
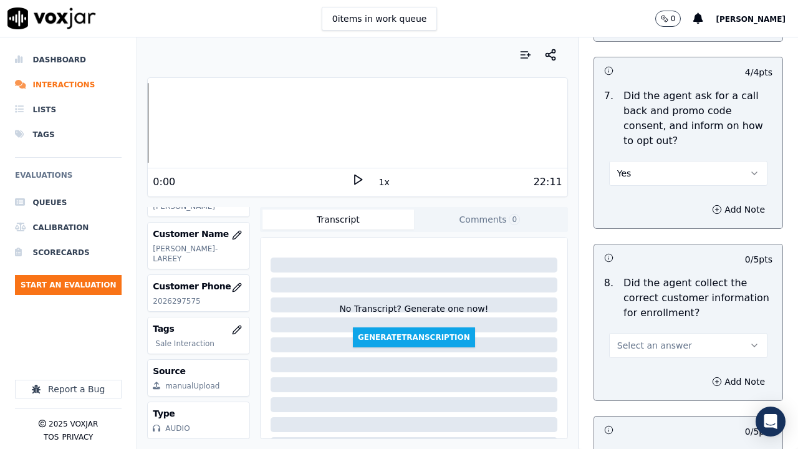
scroll to position [1372, 0]
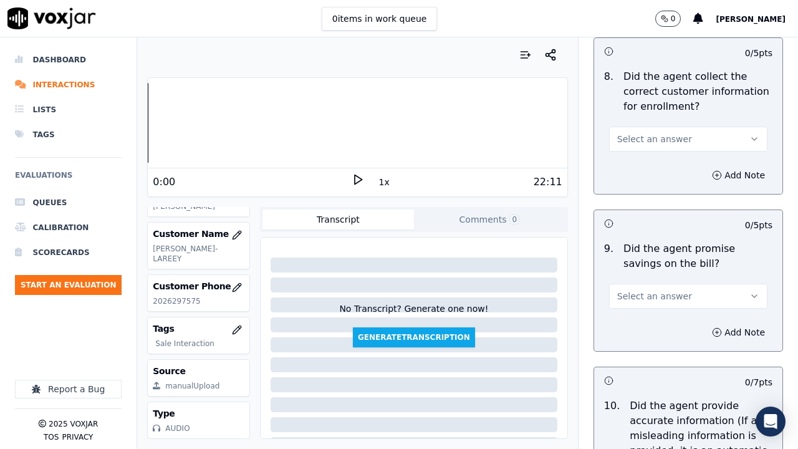
click at [633, 137] on span "Select an answer" at bounding box center [654, 139] width 75 height 12
click at [632, 168] on div "Yes" at bounding box center [665, 167] width 135 height 20
click at [641, 294] on span "Select an answer" at bounding box center [654, 296] width 75 height 12
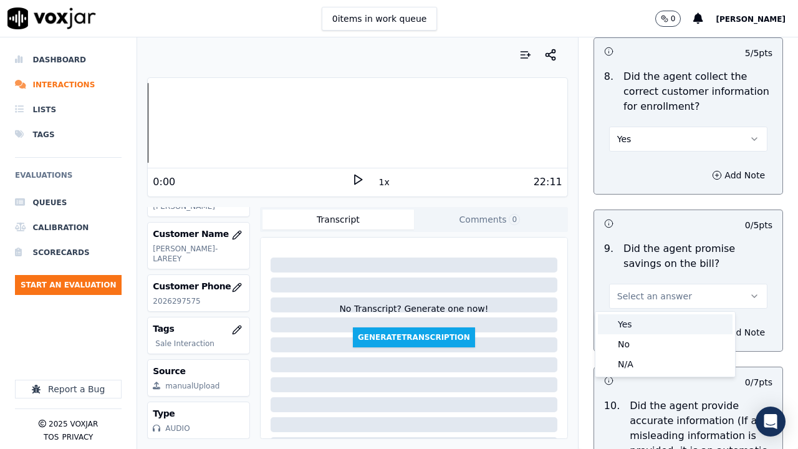
click at [652, 322] on div "Yes" at bounding box center [665, 324] width 135 height 20
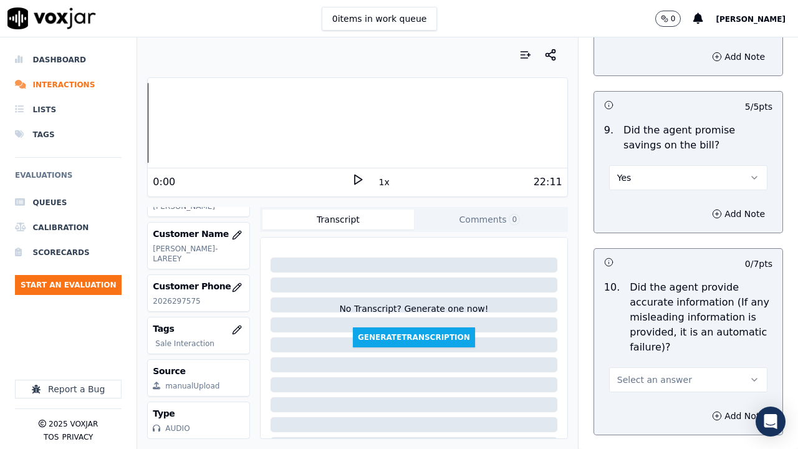
scroll to position [1684, 0]
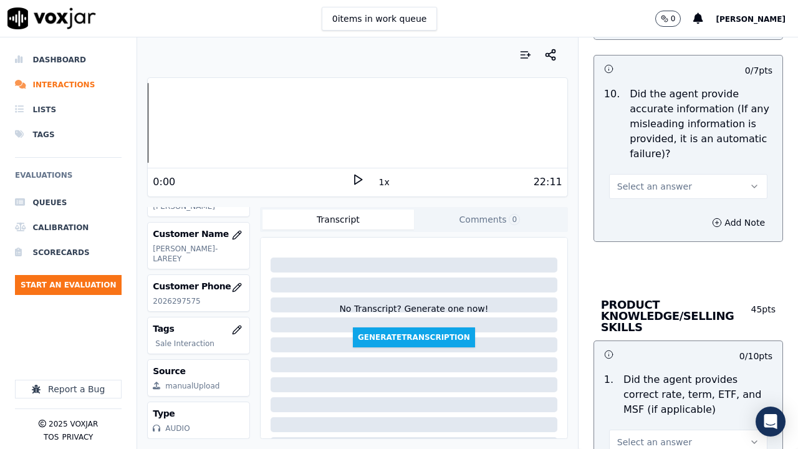
click at [625, 183] on span "Select an answer" at bounding box center [654, 186] width 75 height 12
click at [636, 214] on div "Yes" at bounding box center [665, 215] width 135 height 20
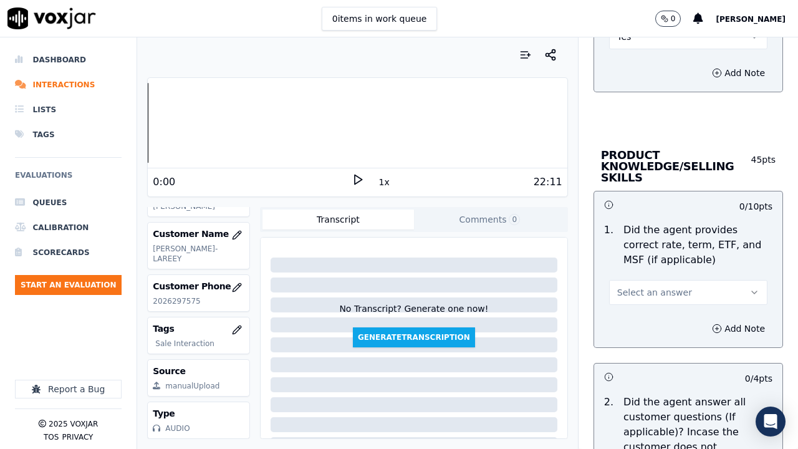
scroll to position [1996, 0]
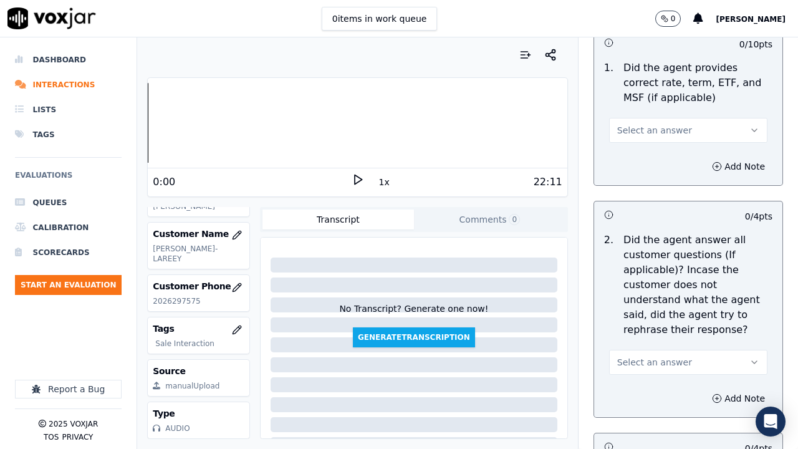
click at [634, 135] on span "Select an answer" at bounding box center [654, 130] width 75 height 12
click at [634, 158] on div "Yes" at bounding box center [665, 158] width 135 height 20
click at [668, 348] on button "Select an answer" at bounding box center [688, 362] width 158 height 25
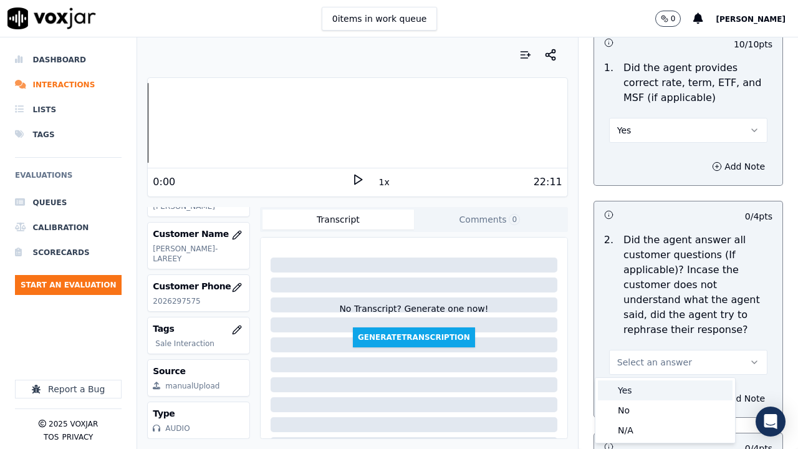
click at [642, 348] on div "Yes" at bounding box center [665, 390] width 135 height 20
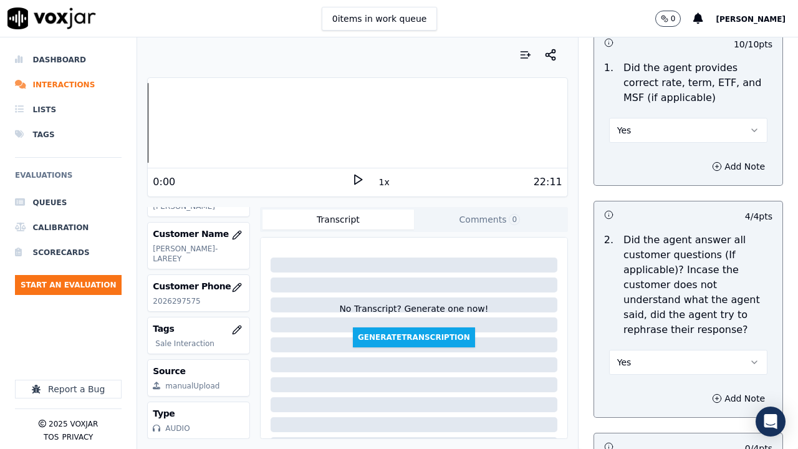
scroll to position [2370, 0]
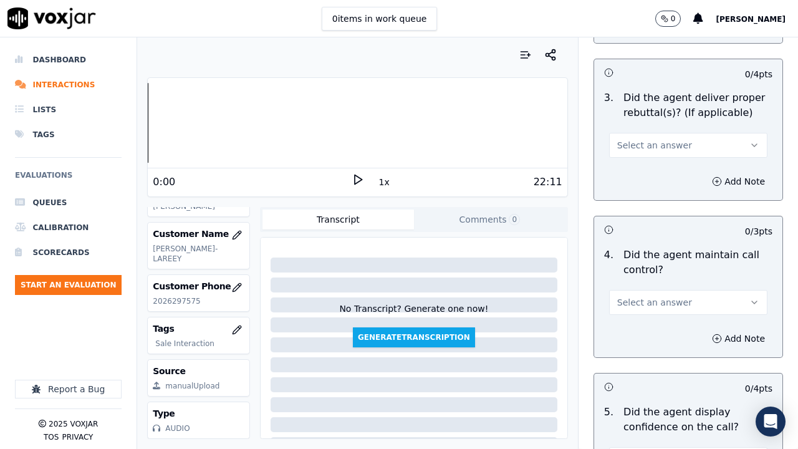
click at [626, 147] on span "Select an answer" at bounding box center [654, 145] width 75 height 12
click at [632, 178] on div "Yes" at bounding box center [665, 173] width 135 height 20
click at [636, 301] on span "Select an answer" at bounding box center [654, 302] width 75 height 12
click at [637, 326] on div "Yes" at bounding box center [665, 331] width 135 height 20
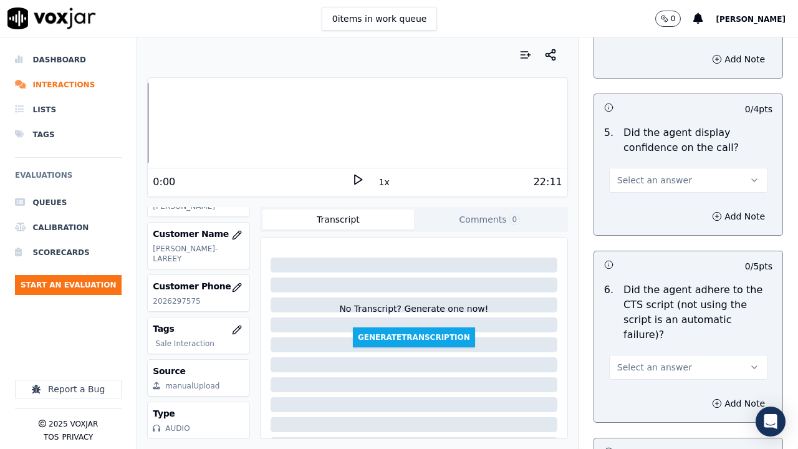
scroll to position [2682, 0]
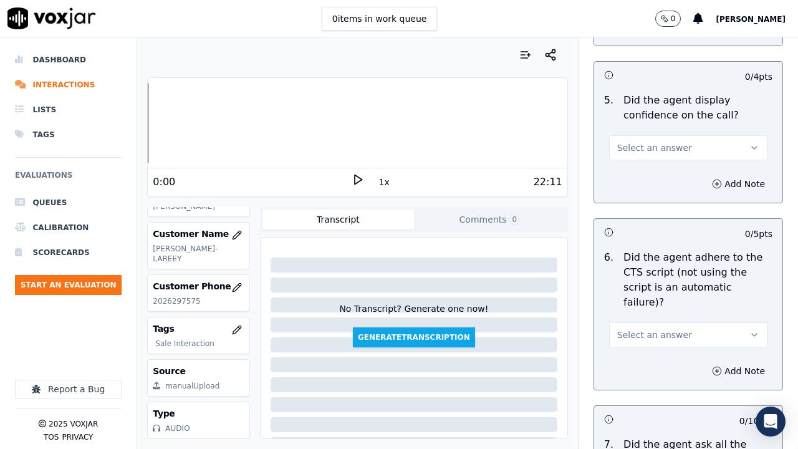
click at [627, 152] on span "Select an answer" at bounding box center [654, 148] width 75 height 12
click at [636, 176] on div "Yes" at bounding box center [665, 176] width 135 height 20
click at [667, 322] on button "Select an answer" at bounding box center [688, 334] width 158 height 25
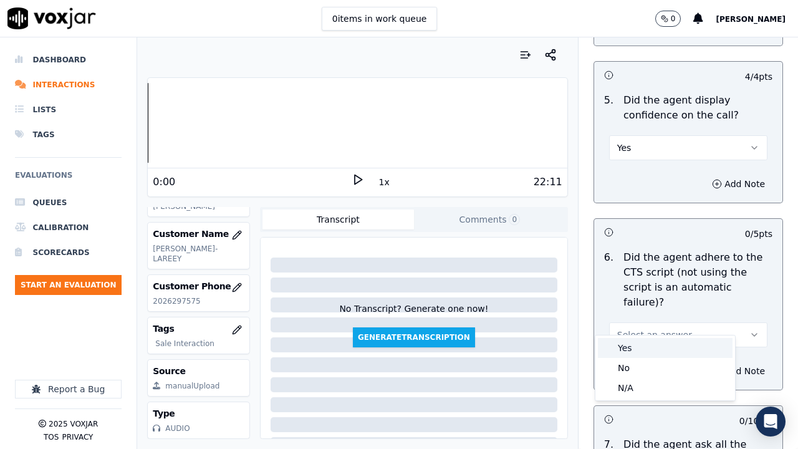
click at [657, 347] on div "Yes" at bounding box center [665, 348] width 135 height 20
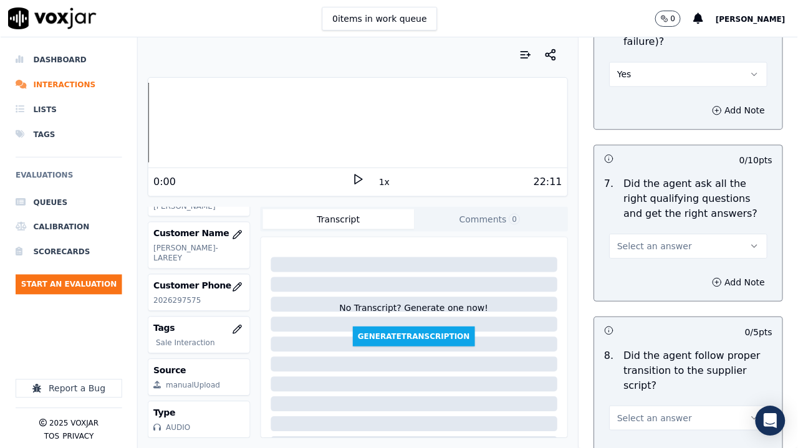
scroll to position [2869, 0]
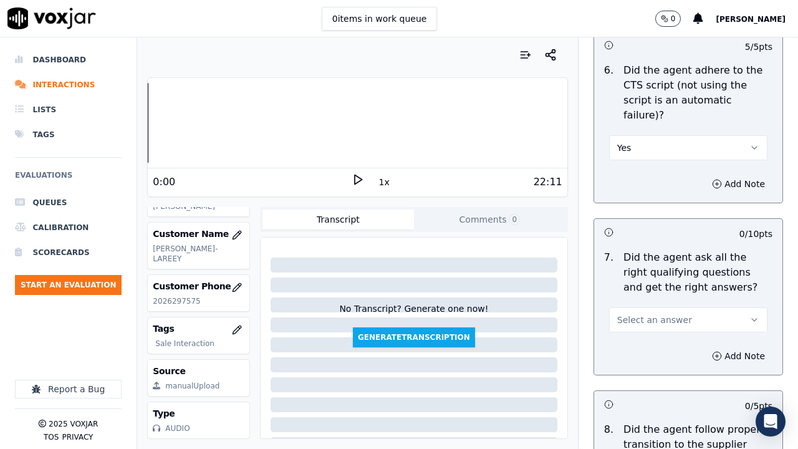
click at [637, 135] on button "Yes" at bounding box center [688, 147] width 158 height 25
click at [637, 182] on div "No" at bounding box center [665, 181] width 135 height 20
click at [718, 175] on button "Add Note" at bounding box center [739, 183] width 68 height 17
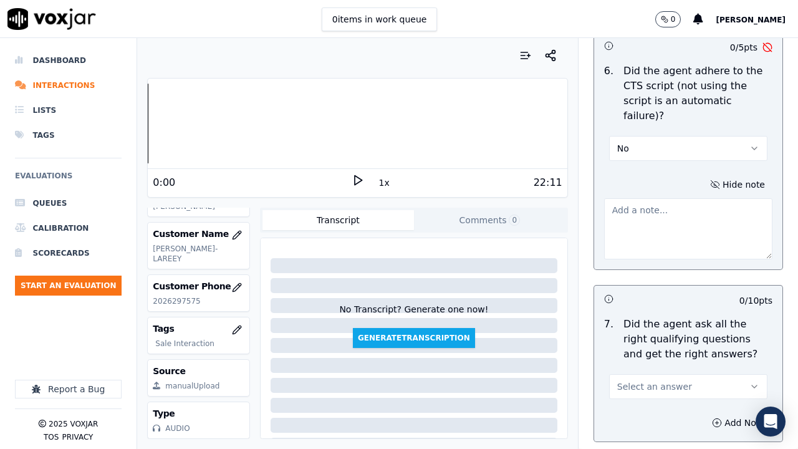
scroll to position [186, 0]
click at [650, 198] on textarea at bounding box center [688, 228] width 168 height 61
paste textarea "19.43sec Did not read the statement where they inform the CX WGL does not offer…"
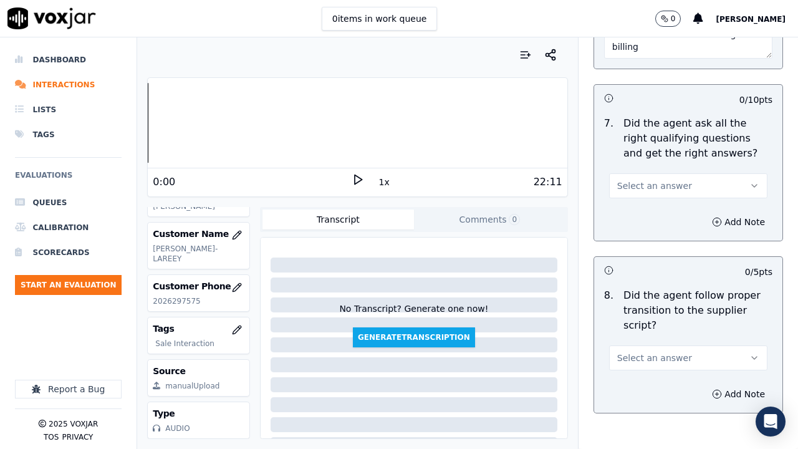
scroll to position [3118, 0]
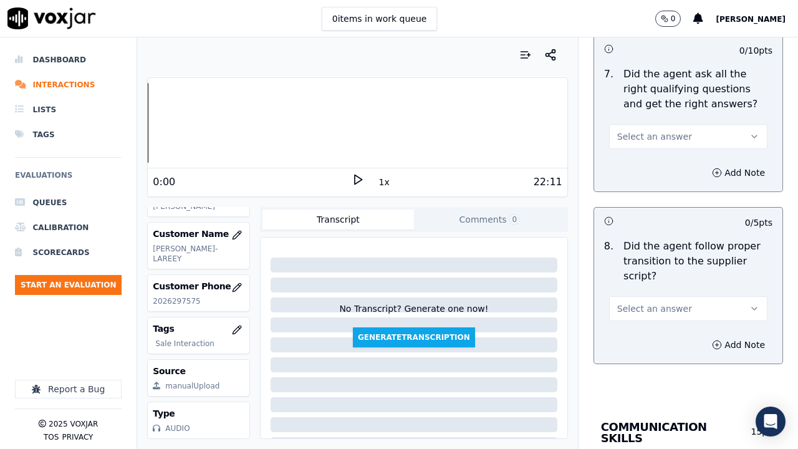
type textarea "19.43sec Did not read the statement where they inform the CX WGL does not offer…"
click at [634, 130] on span "Select an answer" at bounding box center [654, 136] width 75 height 12
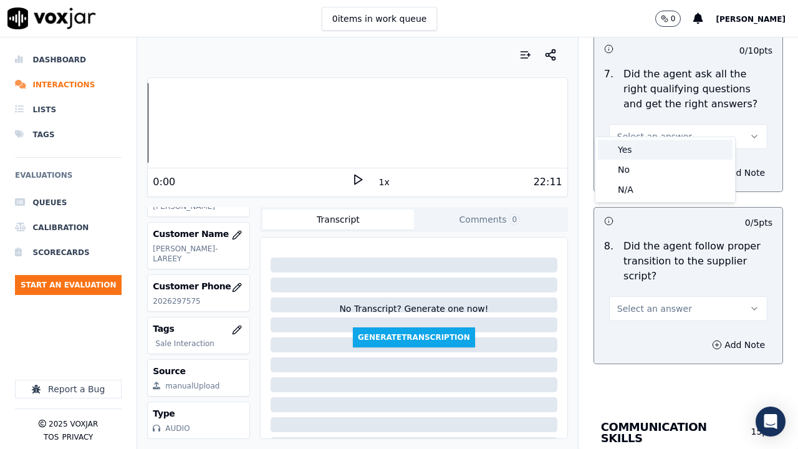
click at [637, 148] on div "Yes" at bounding box center [665, 150] width 135 height 20
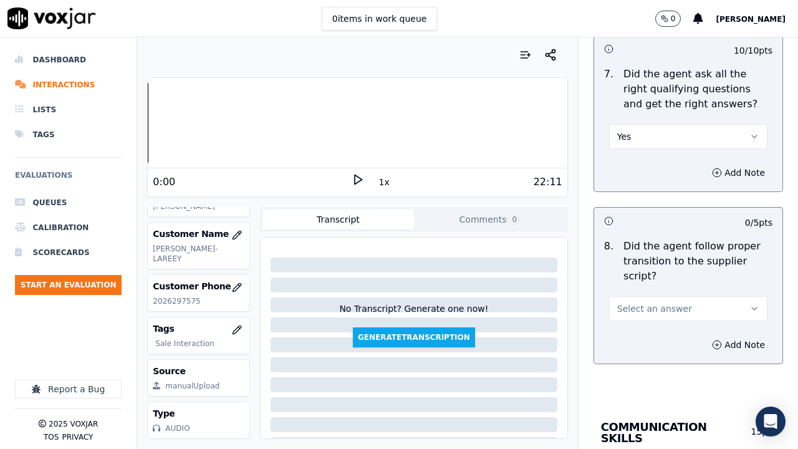
click at [652, 302] on span "Select an answer" at bounding box center [654, 308] width 75 height 12
click at [642, 326] on div "Yes" at bounding box center [665, 322] width 135 height 20
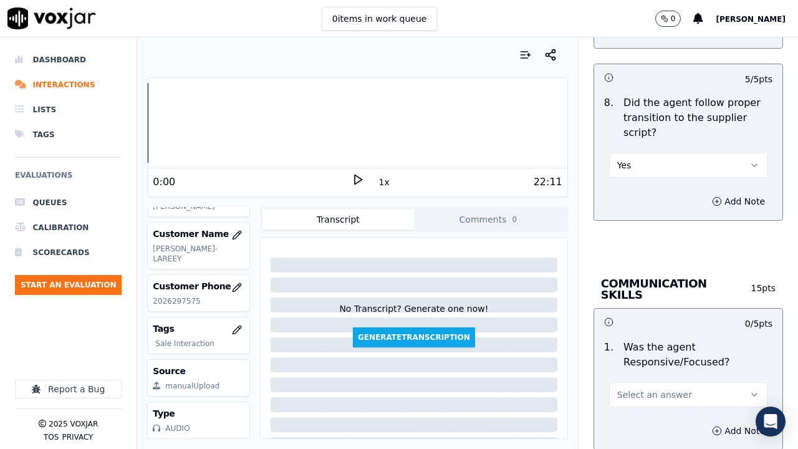
scroll to position [3493, 0]
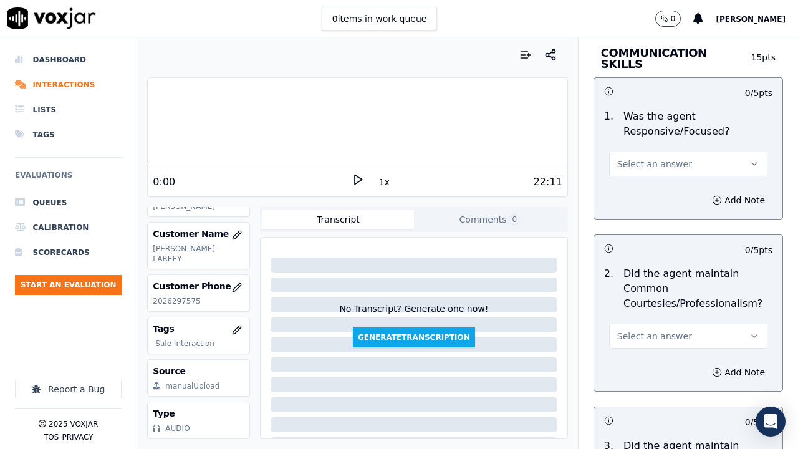
click at [620, 158] on span "Select an answer" at bounding box center [654, 164] width 75 height 12
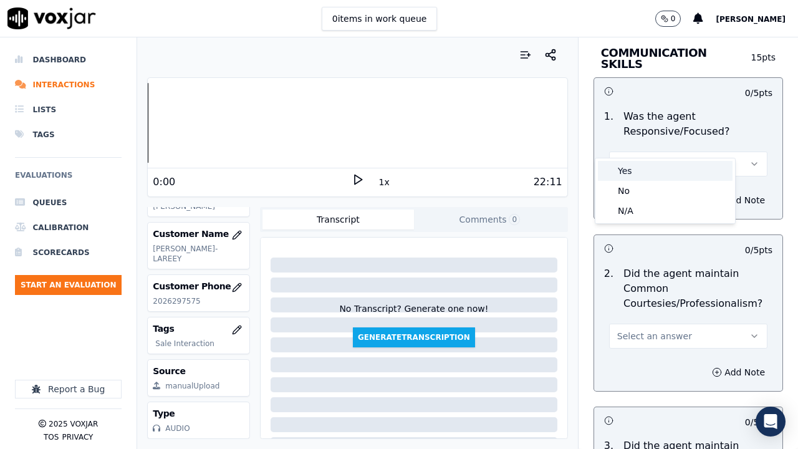
click at [632, 170] on div "Yes" at bounding box center [665, 171] width 135 height 20
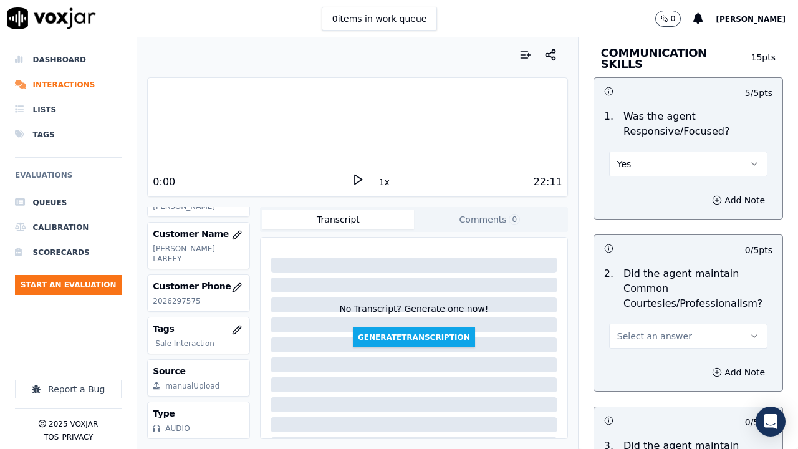
click at [634, 330] on span "Select an answer" at bounding box center [654, 336] width 75 height 12
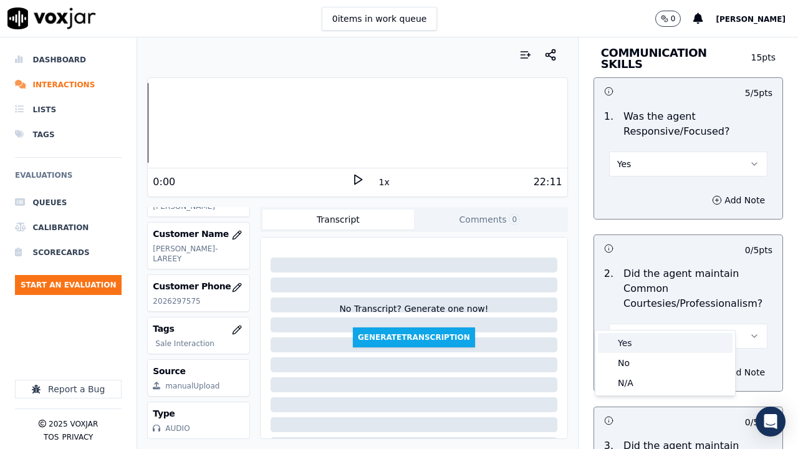
click at [644, 345] on div "Yes" at bounding box center [665, 343] width 135 height 20
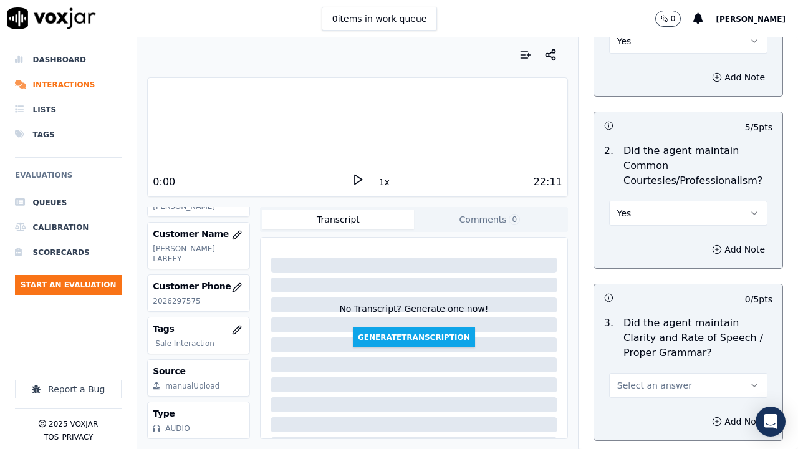
scroll to position [3617, 0]
click at [661, 348] on span "Select an answer" at bounding box center [654, 383] width 75 height 12
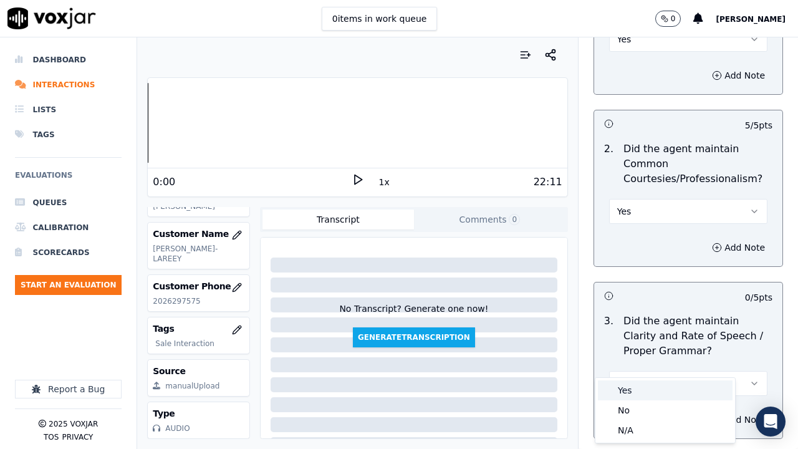
click at [662, 348] on div "Yes" at bounding box center [665, 390] width 135 height 20
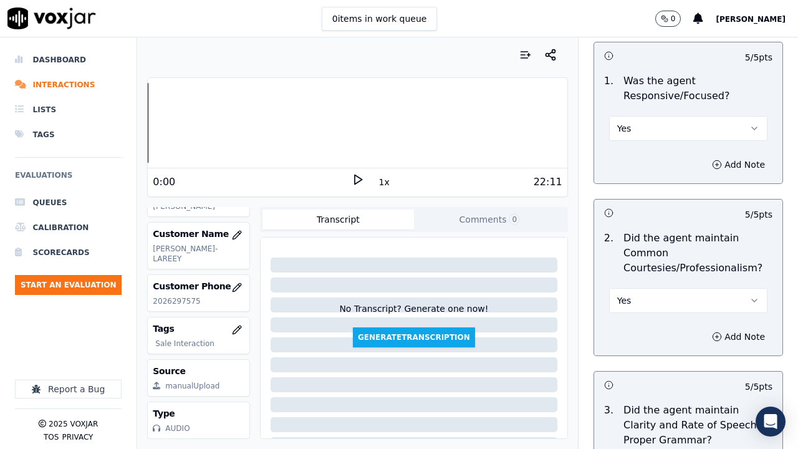
scroll to position [3493, 0]
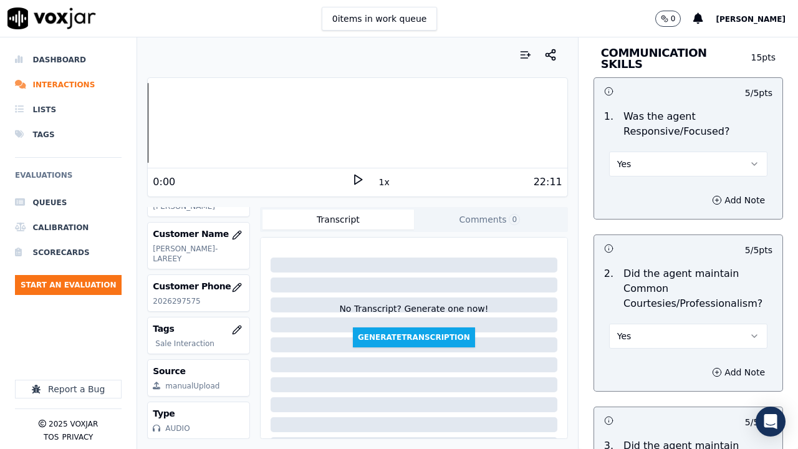
click at [650, 324] on button "Yes" at bounding box center [688, 336] width 158 height 25
drag, startPoint x: 654, startPoint y: 361, endPoint x: 690, endPoint y: 365, distance: 37.1
click at [657, 348] on div "No" at bounding box center [665, 363] width 135 height 20
click at [715, 348] on button "Add Note" at bounding box center [739, 372] width 68 height 17
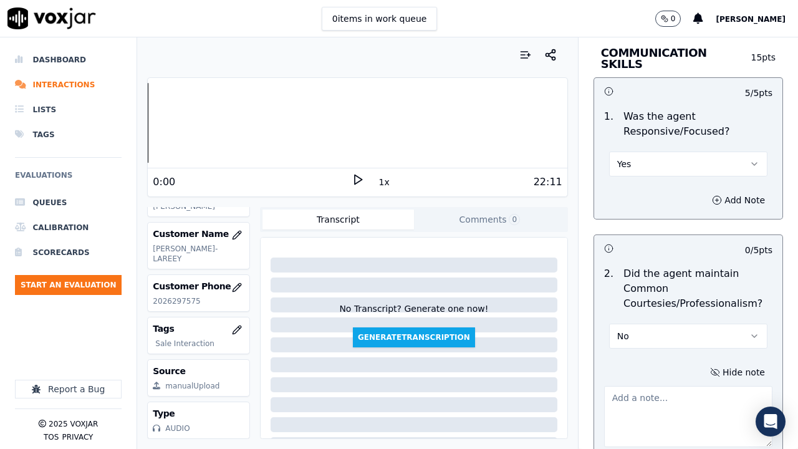
click at [639, 348] on textarea at bounding box center [688, 416] width 168 height 61
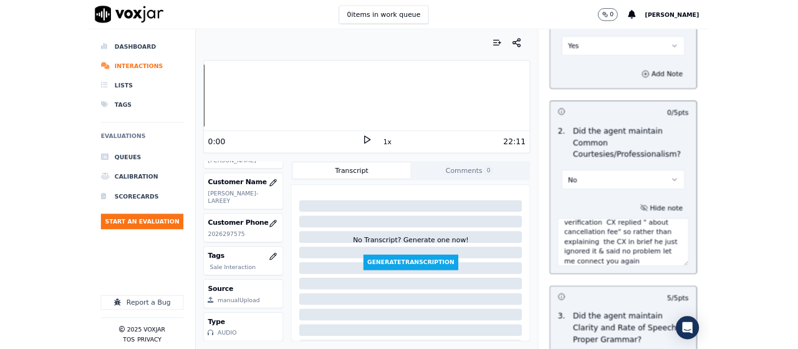
scroll to position [3759, 0]
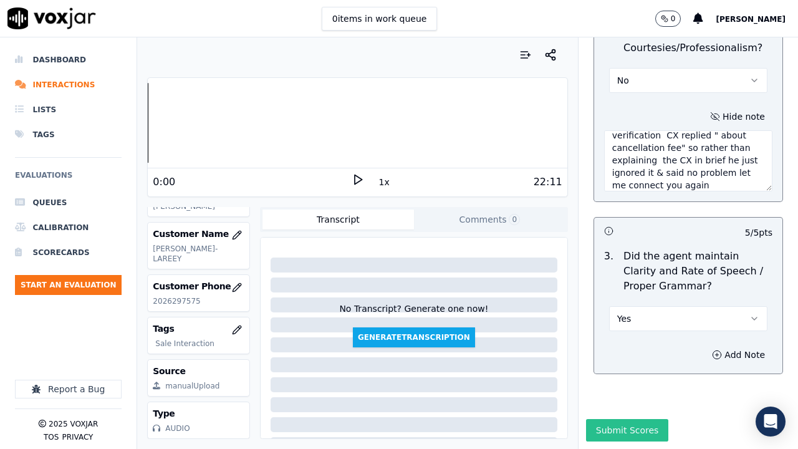
type textarea "When Agent asked the CX what problem she faced in the first verification CX rep…"
click at [629, 348] on button "Submit Scores" at bounding box center [627, 430] width 83 height 22
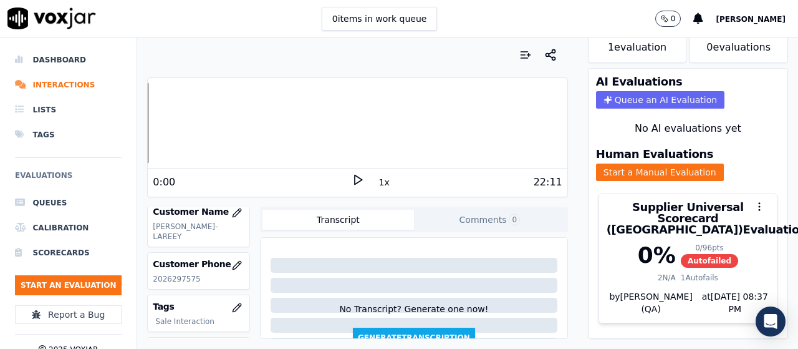
scroll to position [94, 0]
